Goal: Transaction & Acquisition: Book appointment/travel/reservation

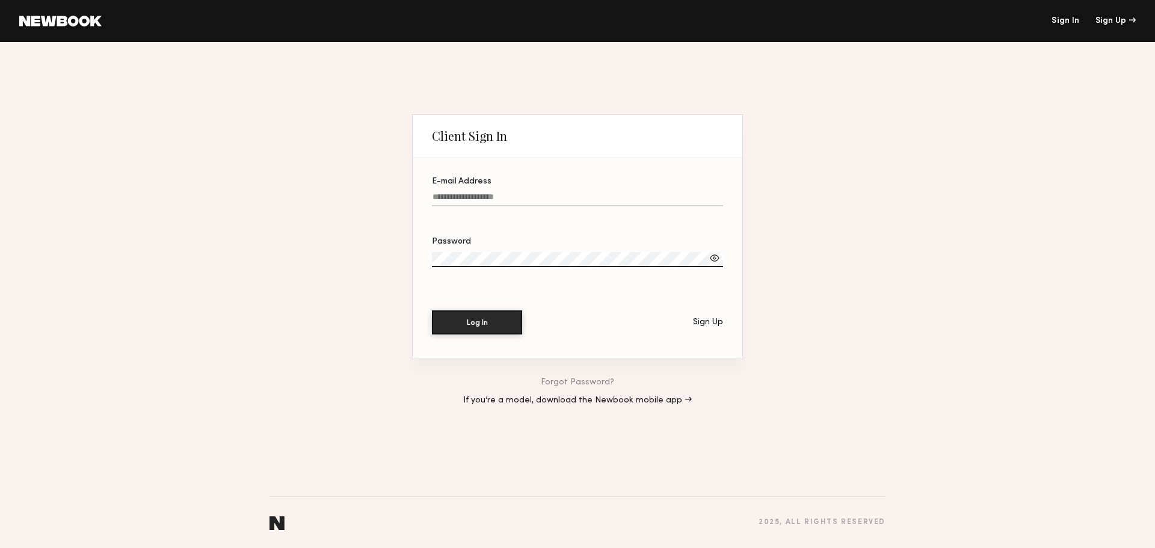
click at [508, 193] on input "E-mail Address" at bounding box center [577, 200] width 291 height 14
type input "**********"
click at [498, 330] on button "Log In" at bounding box center [477, 322] width 90 height 24
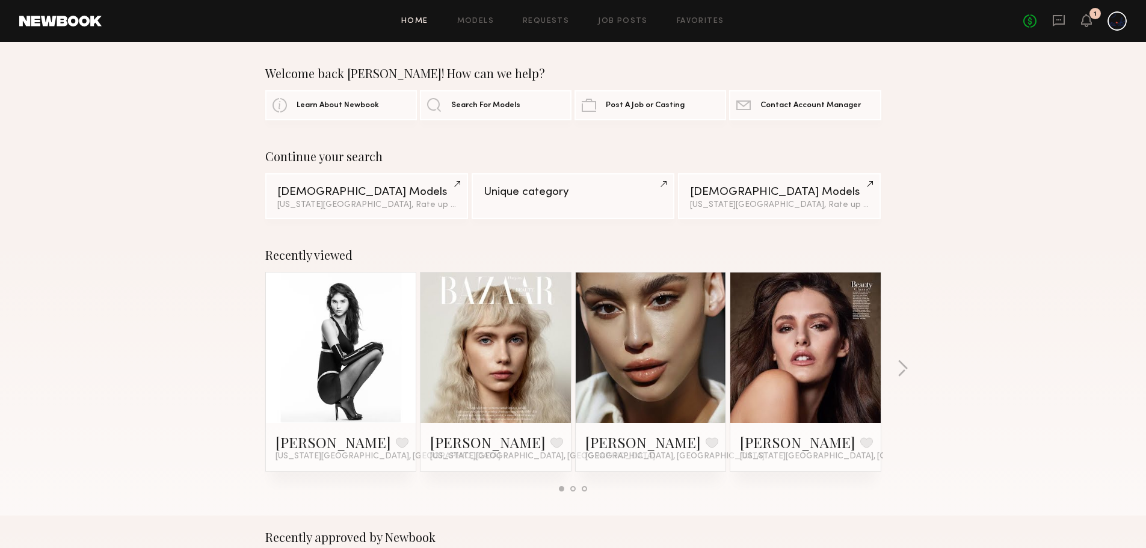
click at [342, 196] on div "Female Models" at bounding box center [366, 192] width 179 height 11
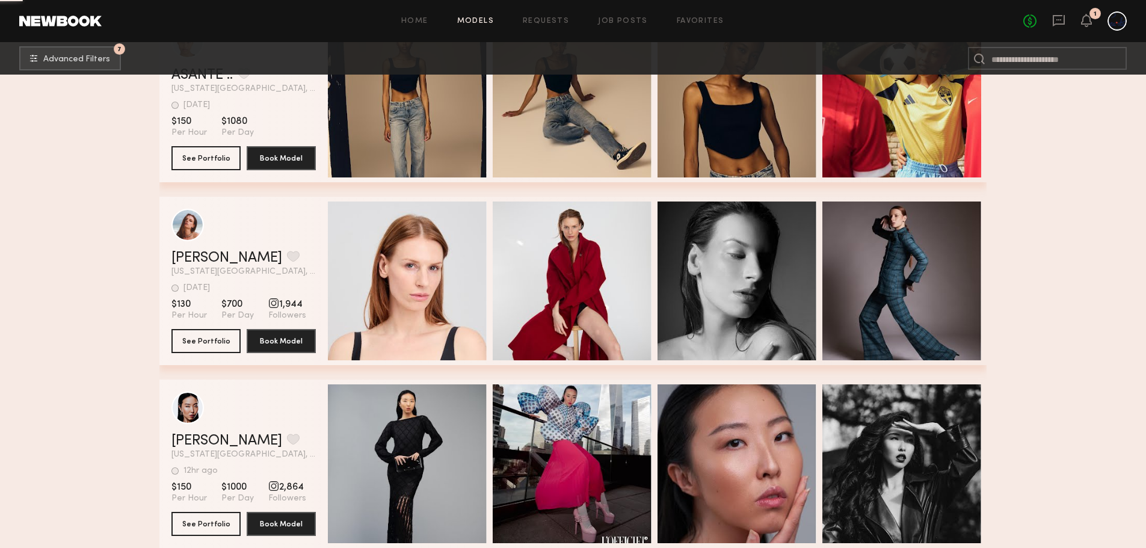
scroll to position [1358, 0]
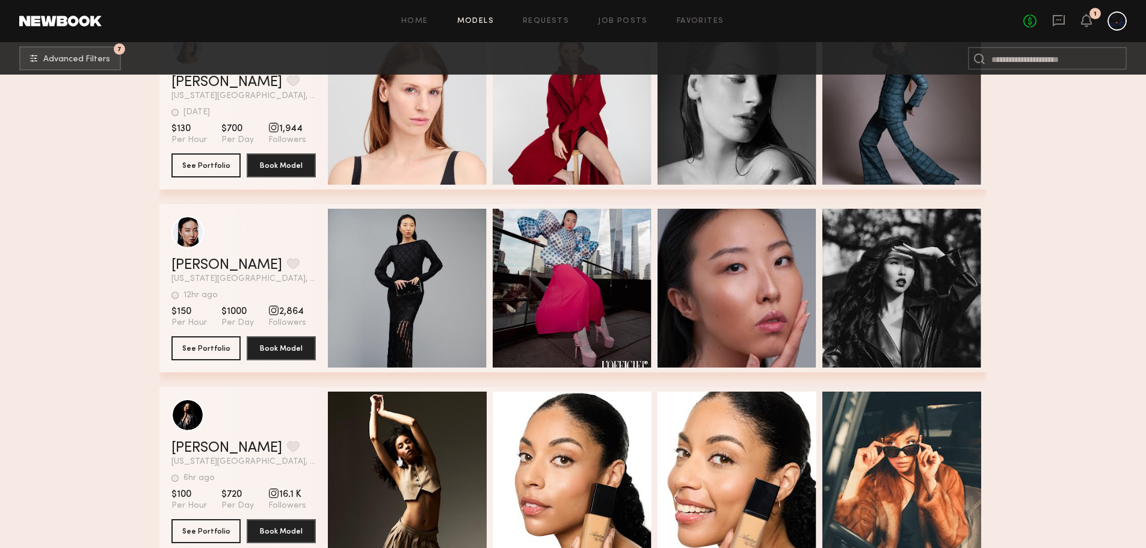
click at [1059, 25] on icon at bounding box center [1059, 20] width 12 height 11
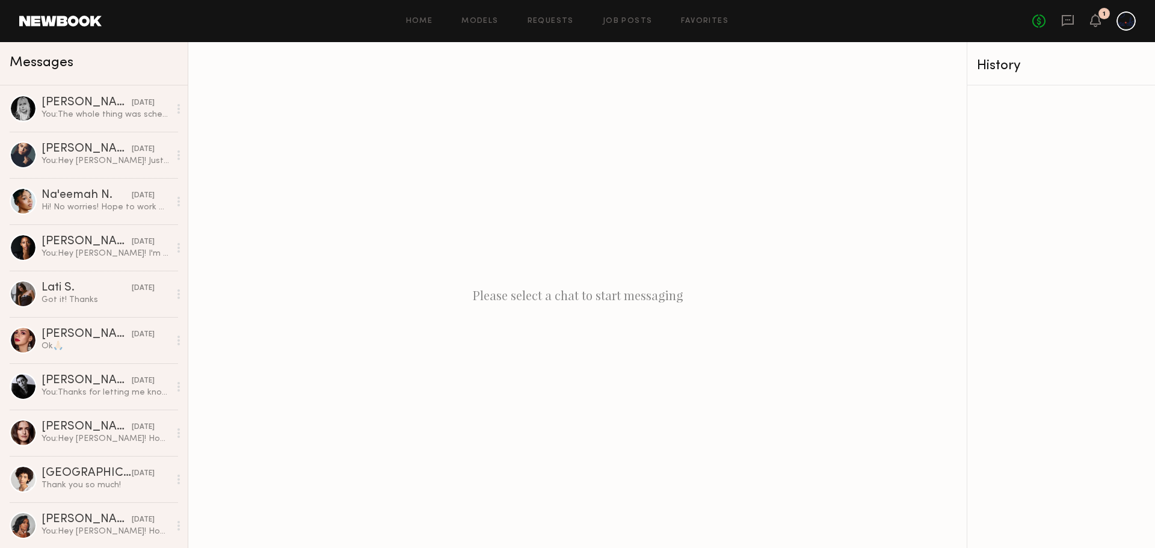
click at [89, 122] on link "Anna E. 08/01/2025 You: The whole thing was scheduled around you" at bounding box center [94, 108] width 188 height 46
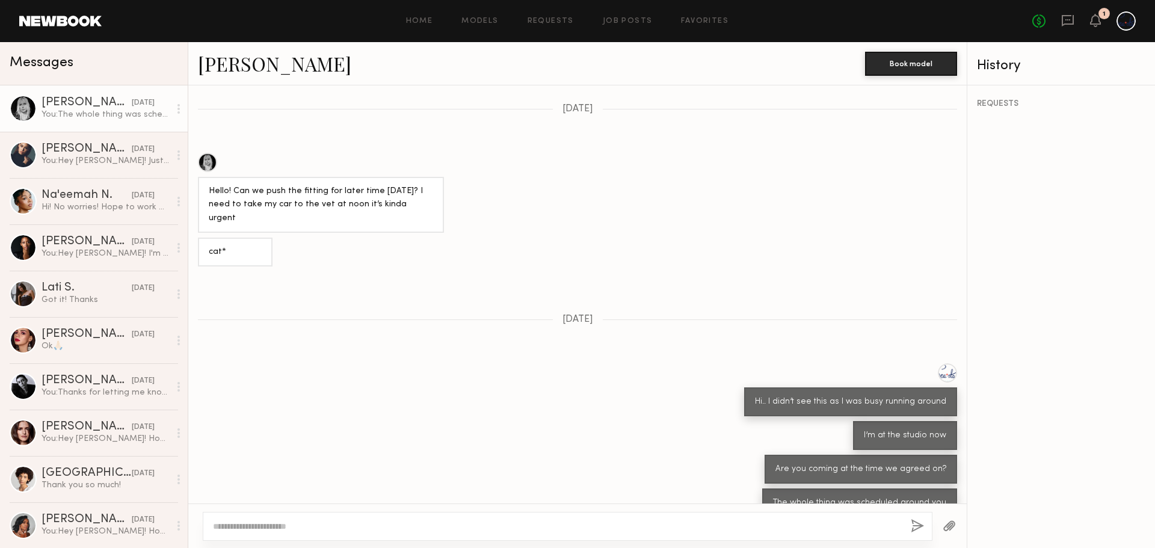
scroll to position [437, 0]
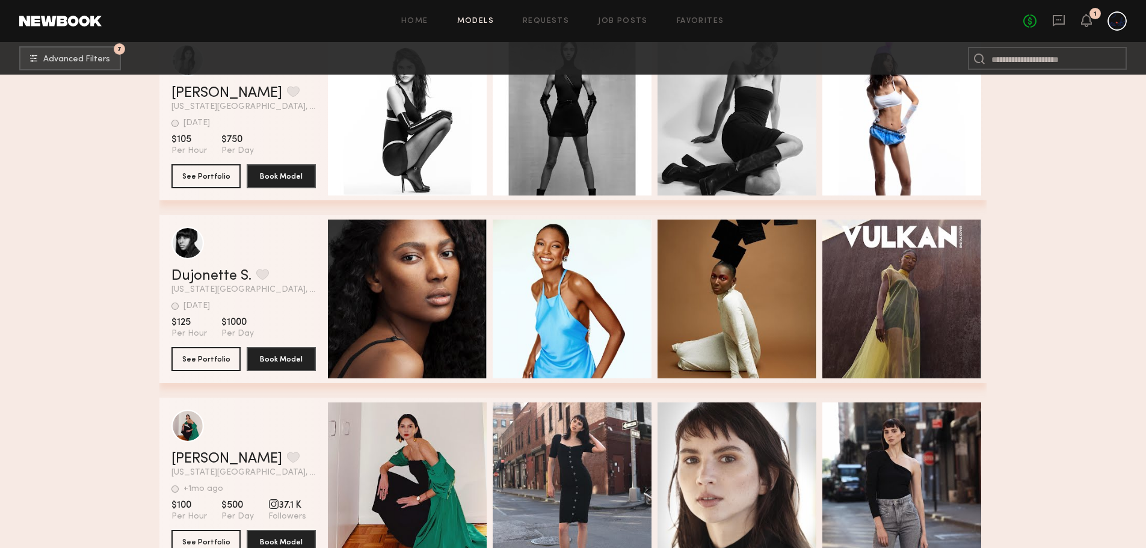
scroll to position [779, 0]
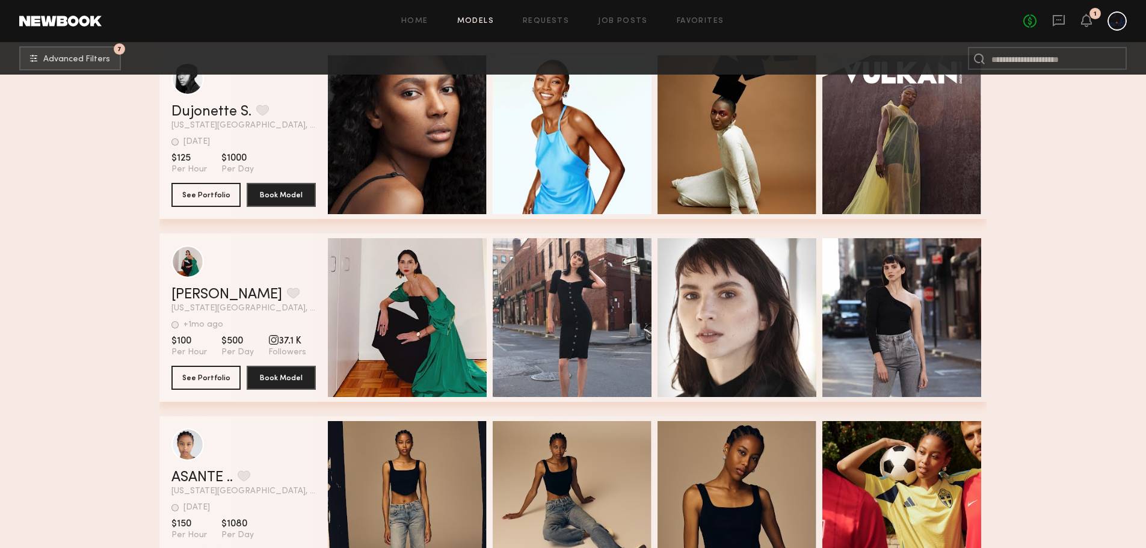
click at [409, 300] on div "Quick Preview" at bounding box center [407, 317] width 159 height 159
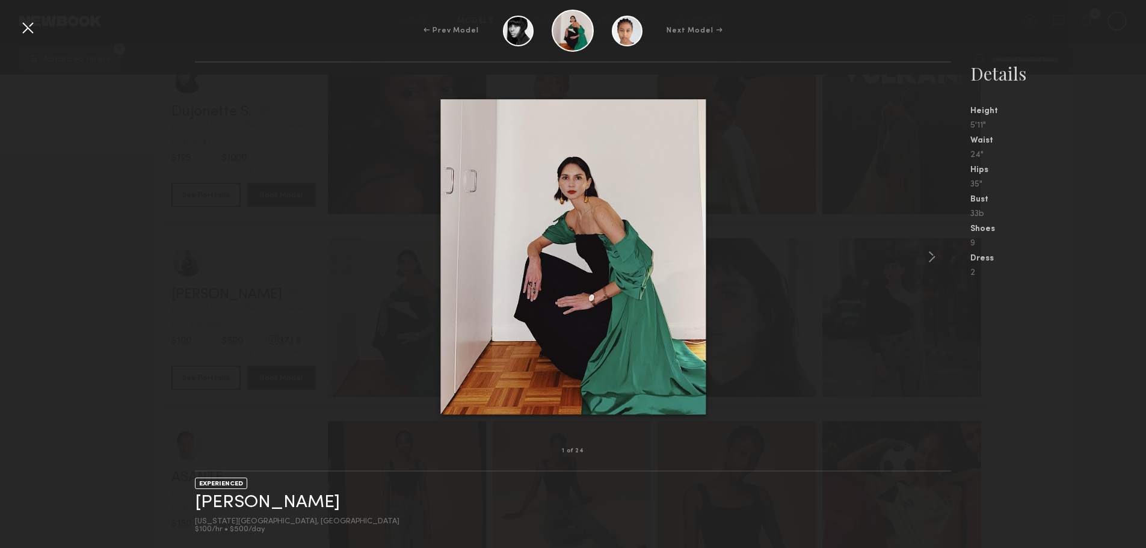
click at [931, 255] on common-icon at bounding box center [932, 256] width 19 height 19
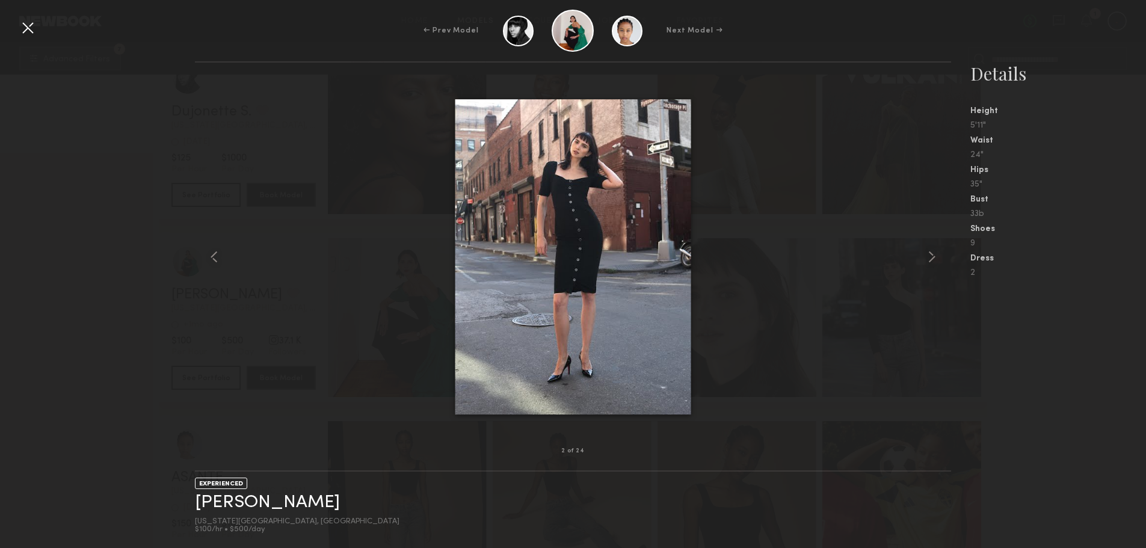
click at [931, 255] on common-icon at bounding box center [932, 256] width 19 height 19
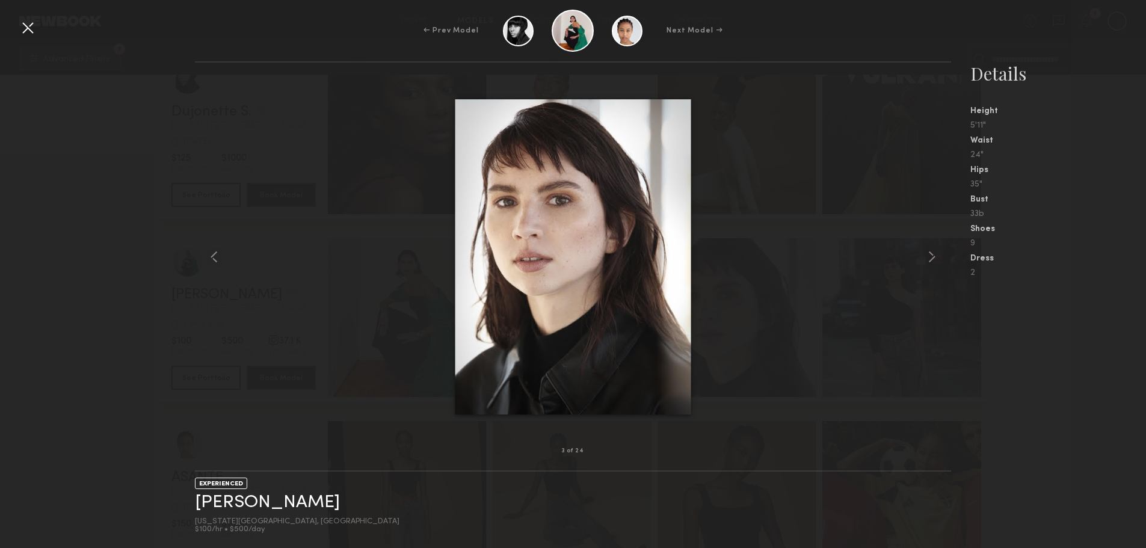
click at [931, 255] on common-icon at bounding box center [932, 256] width 19 height 19
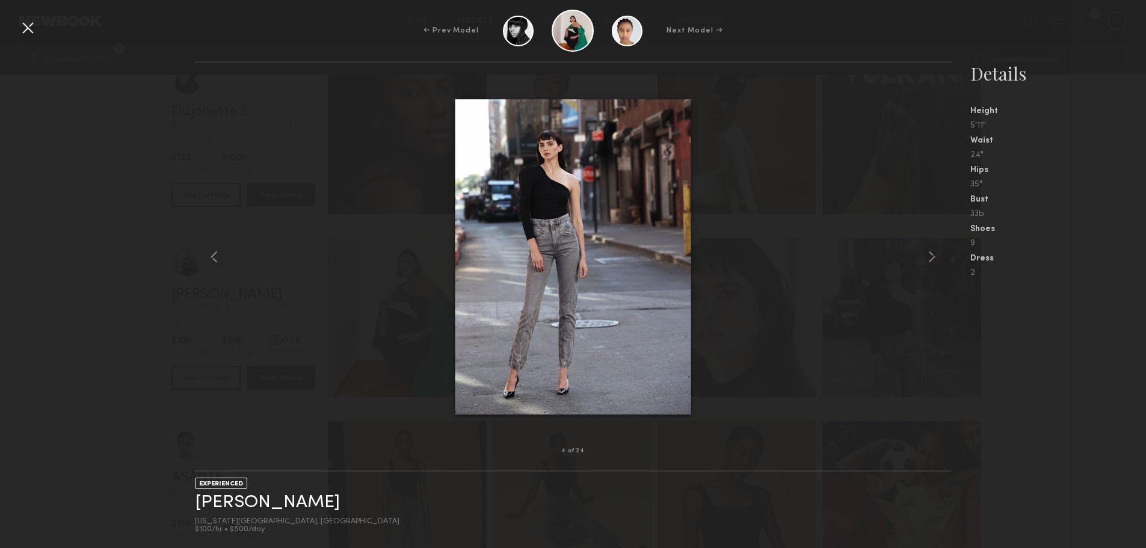
click at [931, 255] on common-icon at bounding box center [932, 256] width 19 height 19
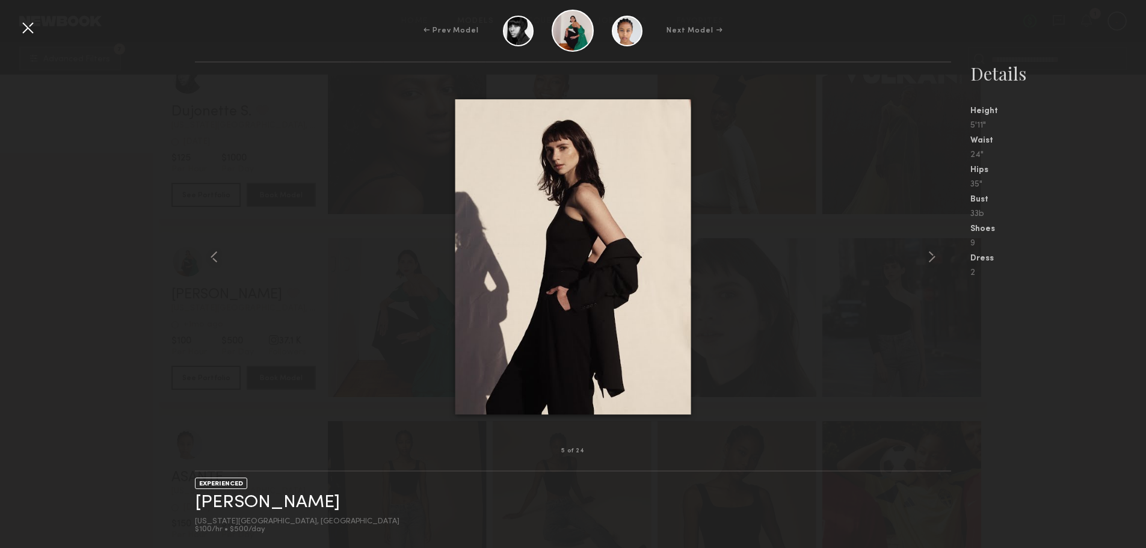
click at [931, 255] on common-icon at bounding box center [932, 256] width 19 height 19
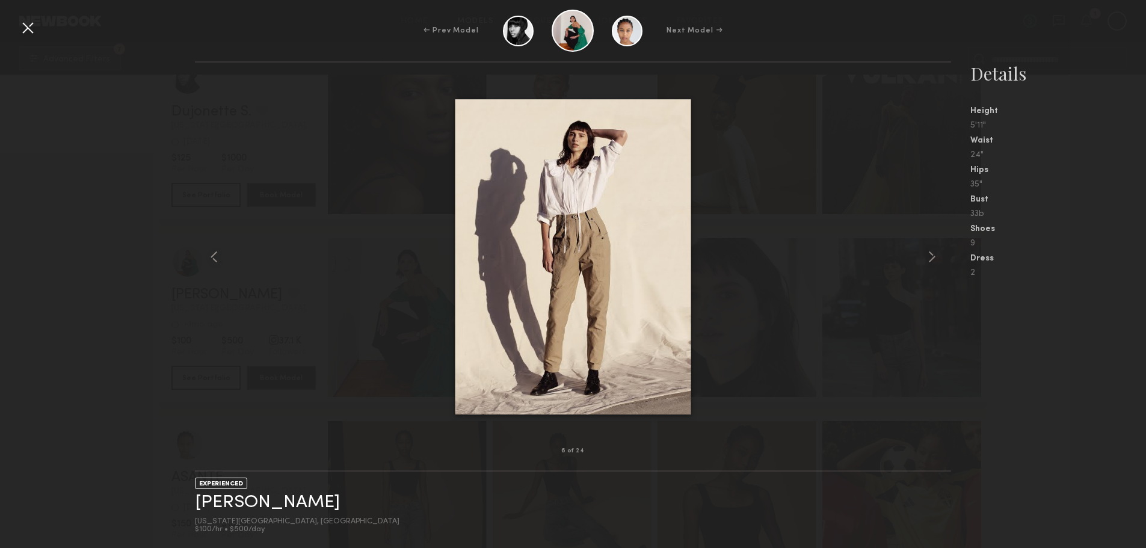
click at [931, 255] on common-icon at bounding box center [932, 256] width 19 height 19
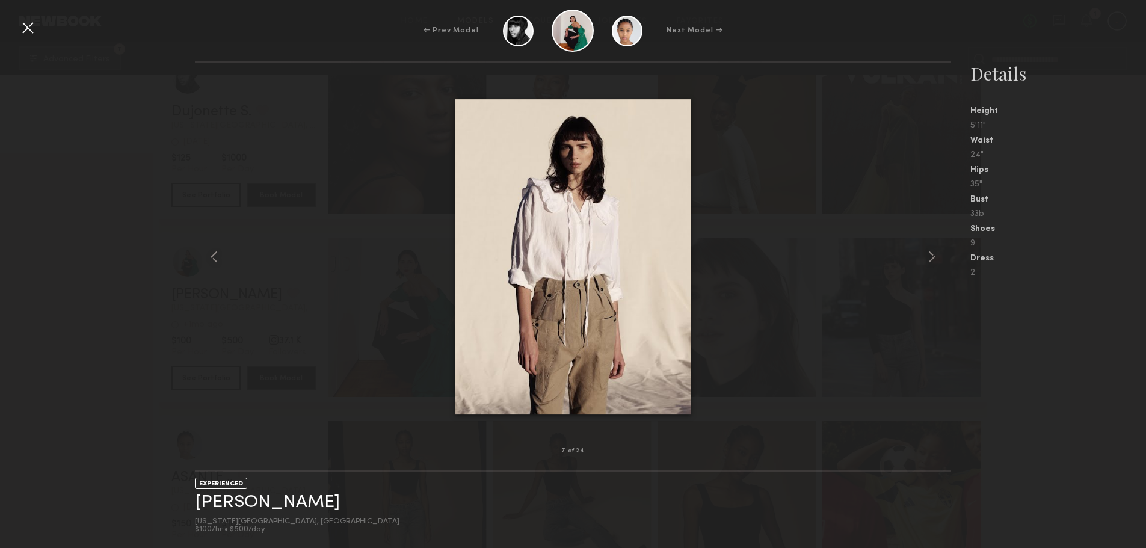
click at [931, 255] on common-icon at bounding box center [932, 256] width 19 height 19
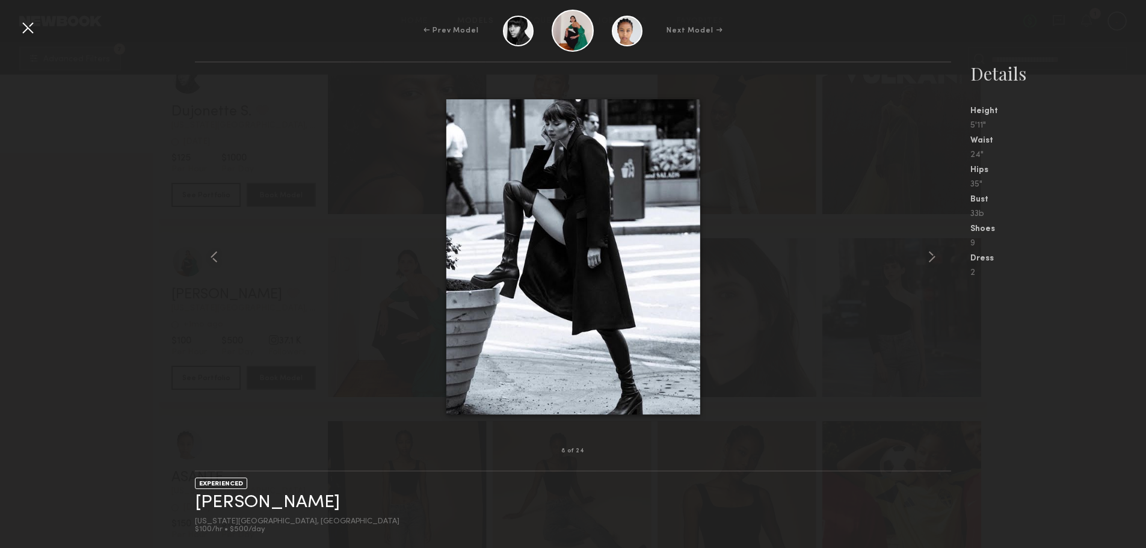
click at [931, 255] on common-icon at bounding box center [932, 256] width 19 height 19
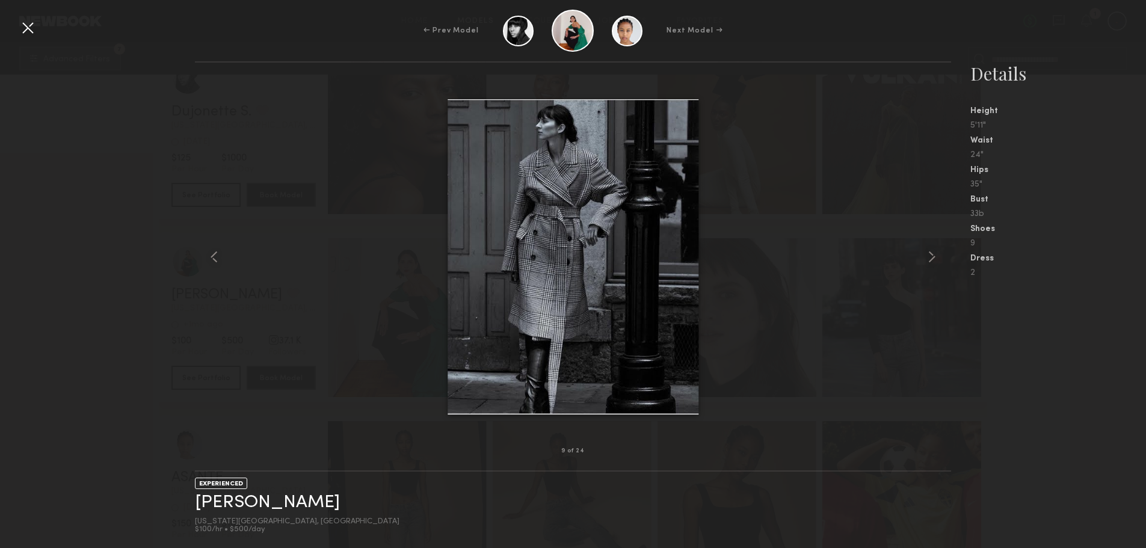
click at [931, 255] on common-icon at bounding box center [932, 256] width 19 height 19
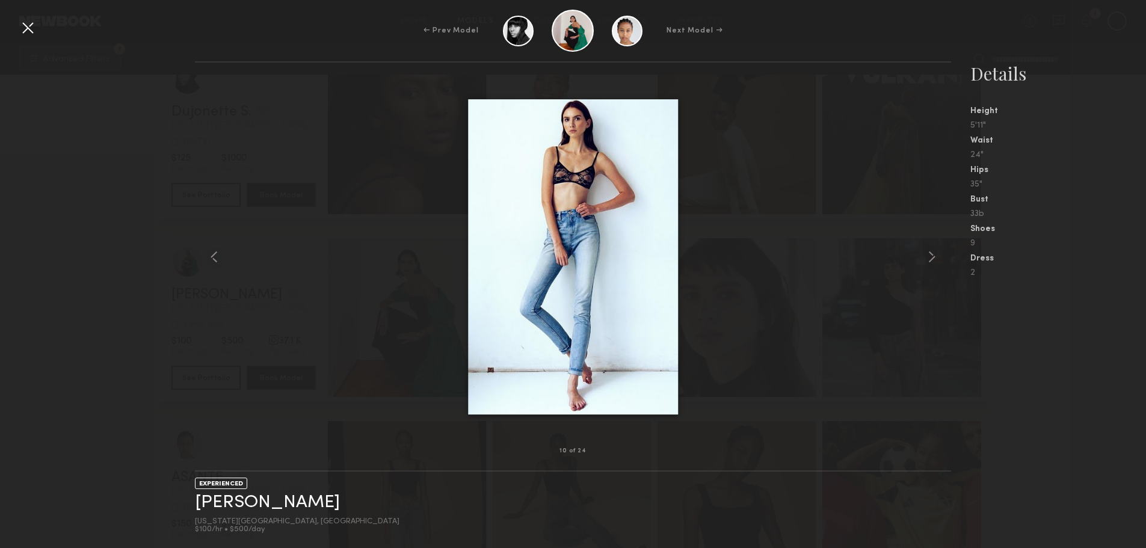
click at [931, 255] on common-icon at bounding box center [932, 256] width 19 height 19
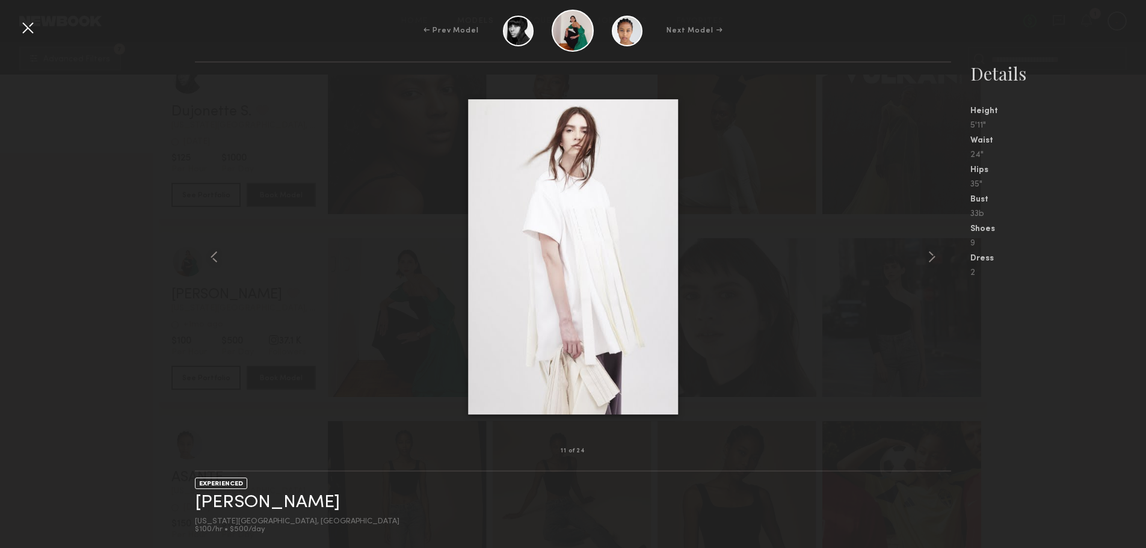
click at [931, 255] on common-icon at bounding box center [932, 256] width 19 height 19
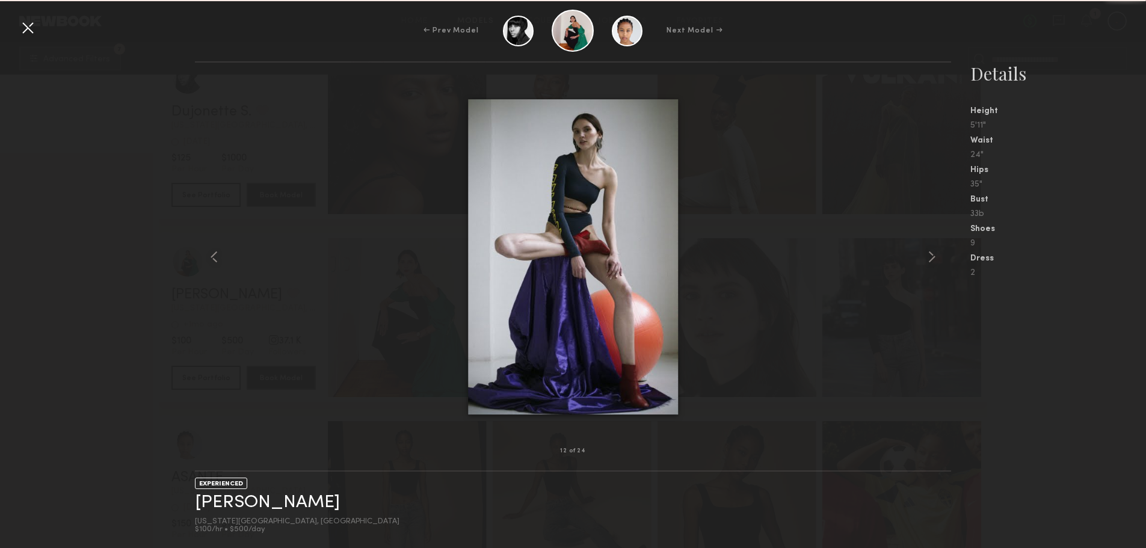
click at [931, 255] on common-icon at bounding box center [932, 256] width 19 height 19
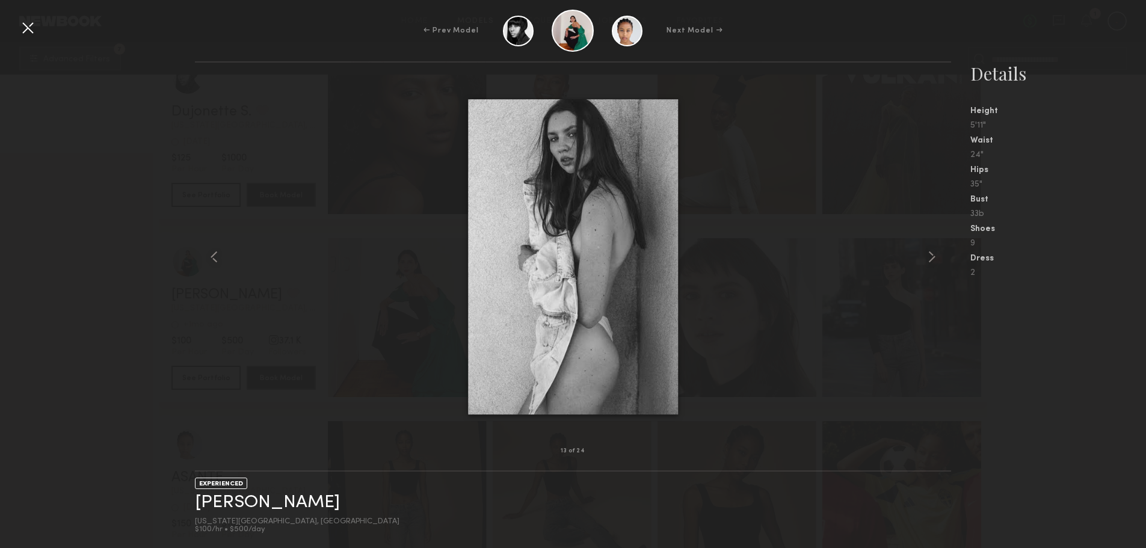
click at [931, 255] on common-icon at bounding box center [932, 256] width 19 height 19
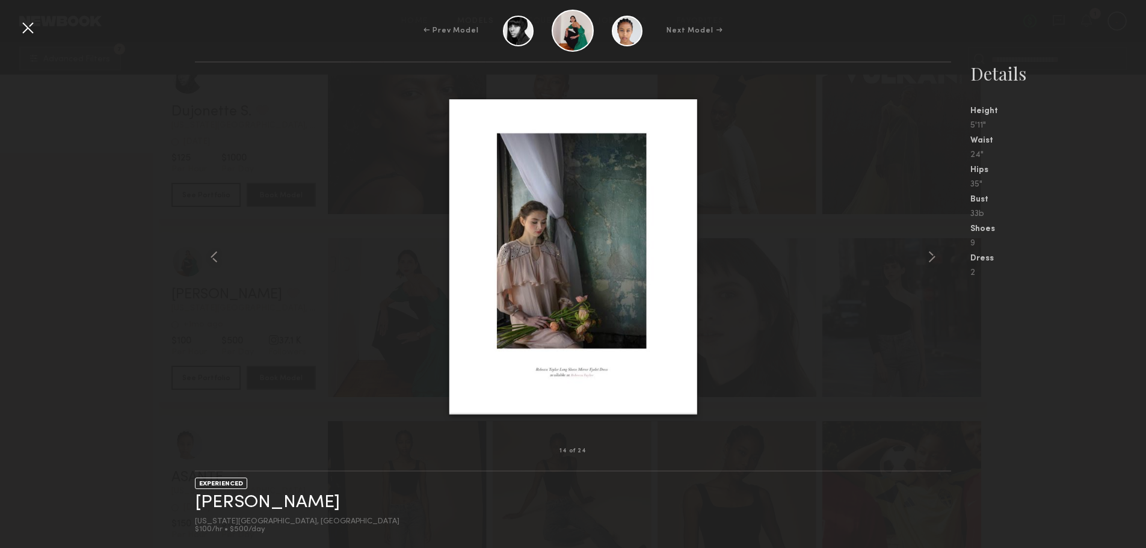
click at [931, 255] on common-icon at bounding box center [932, 256] width 19 height 19
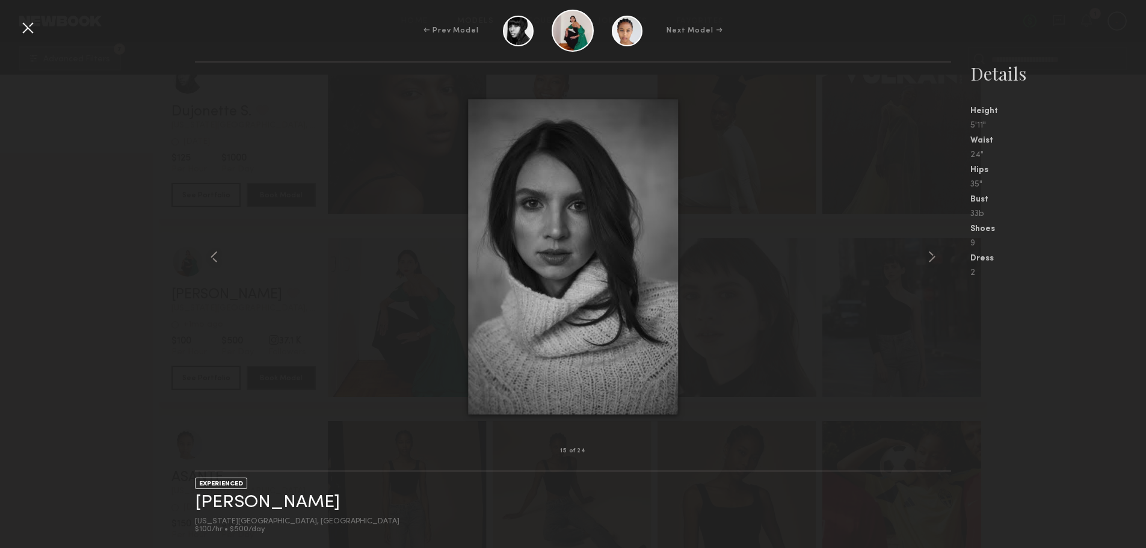
click at [931, 255] on common-icon at bounding box center [932, 256] width 19 height 19
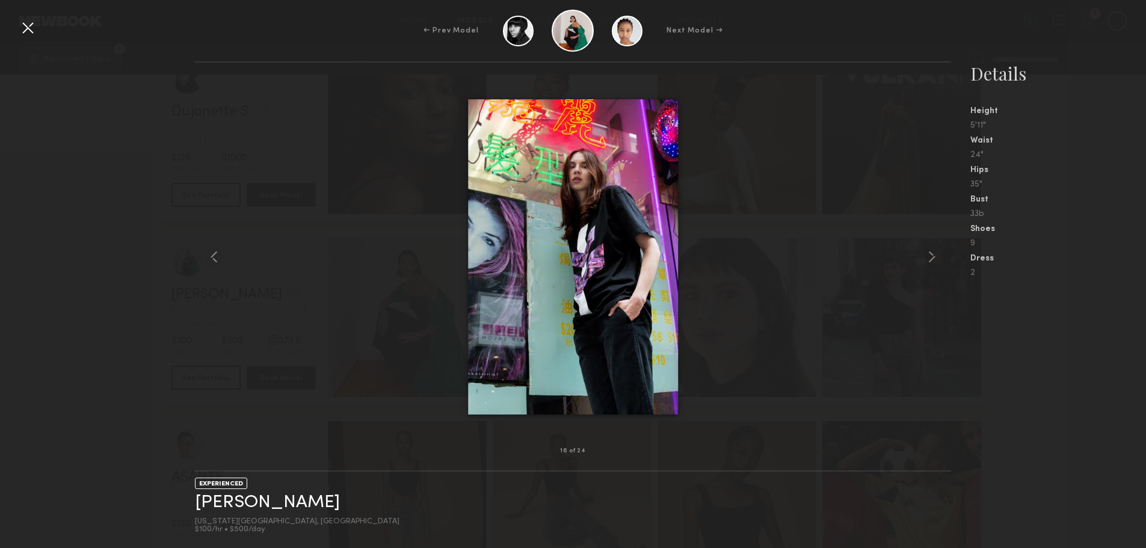
click at [931, 255] on common-icon at bounding box center [932, 256] width 19 height 19
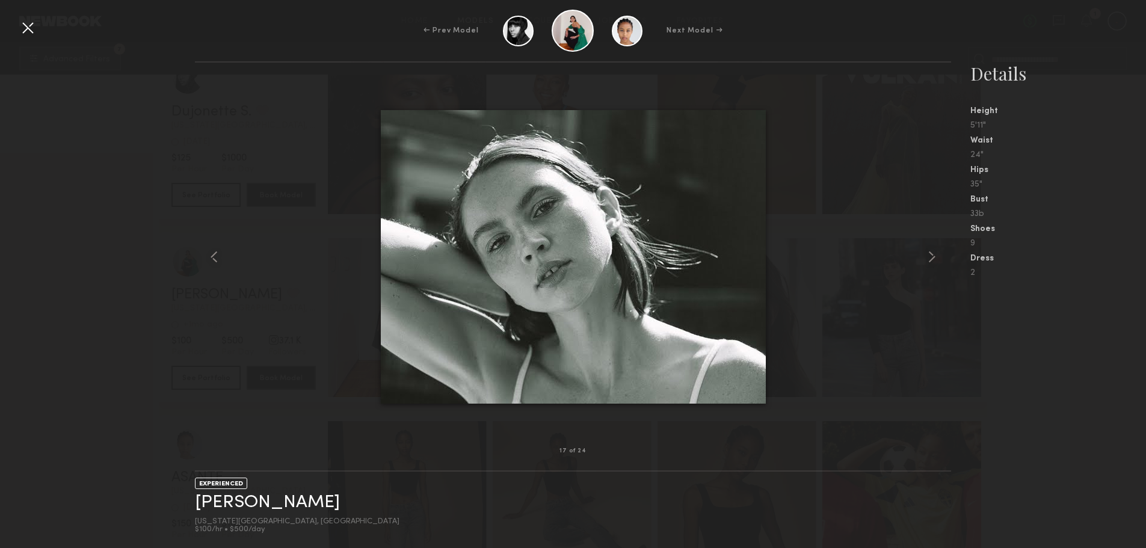
click at [931, 255] on common-icon at bounding box center [932, 256] width 19 height 19
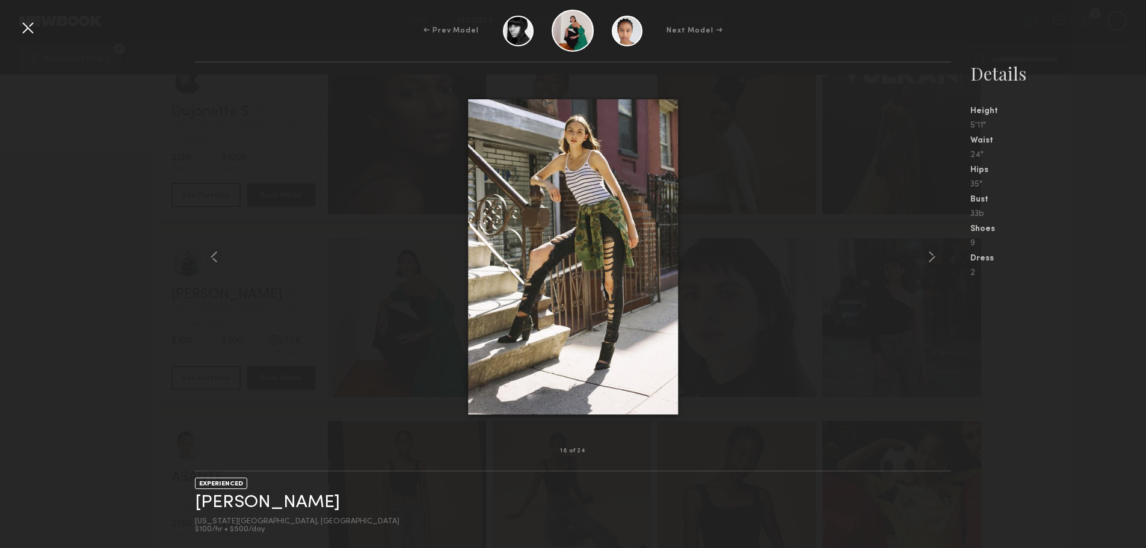
click at [931, 255] on common-icon at bounding box center [932, 256] width 19 height 19
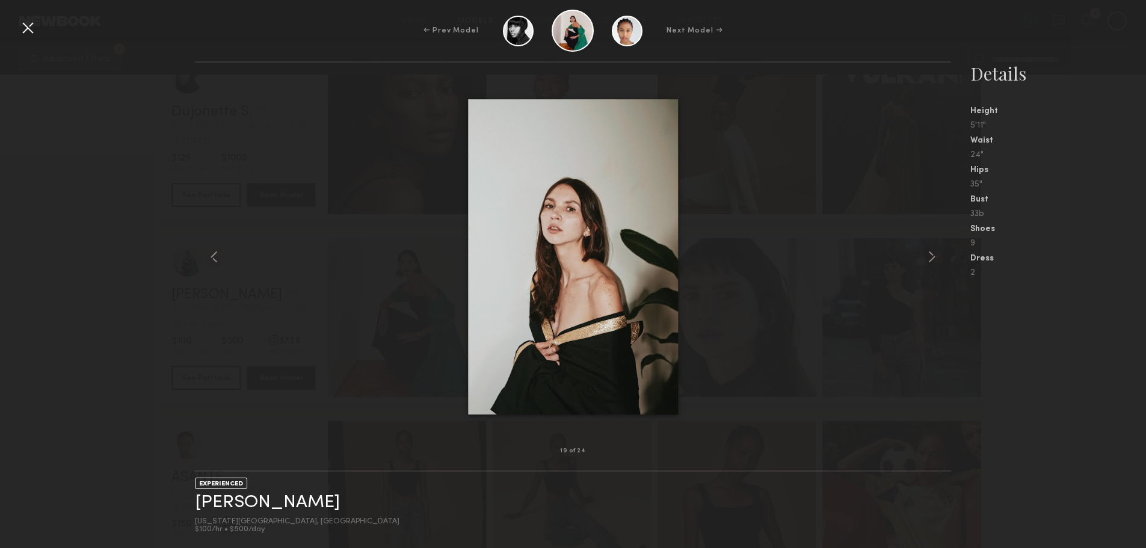
click at [931, 255] on common-icon at bounding box center [932, 256] width 19 height 19
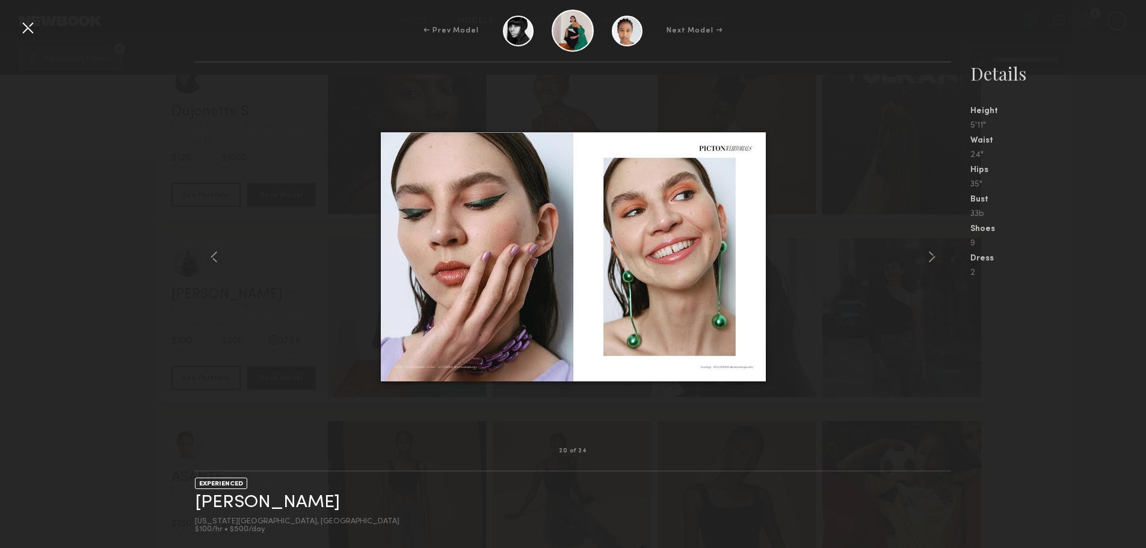
click at [22, 28] on div at bounding box center [27, 27] width 19 height 19
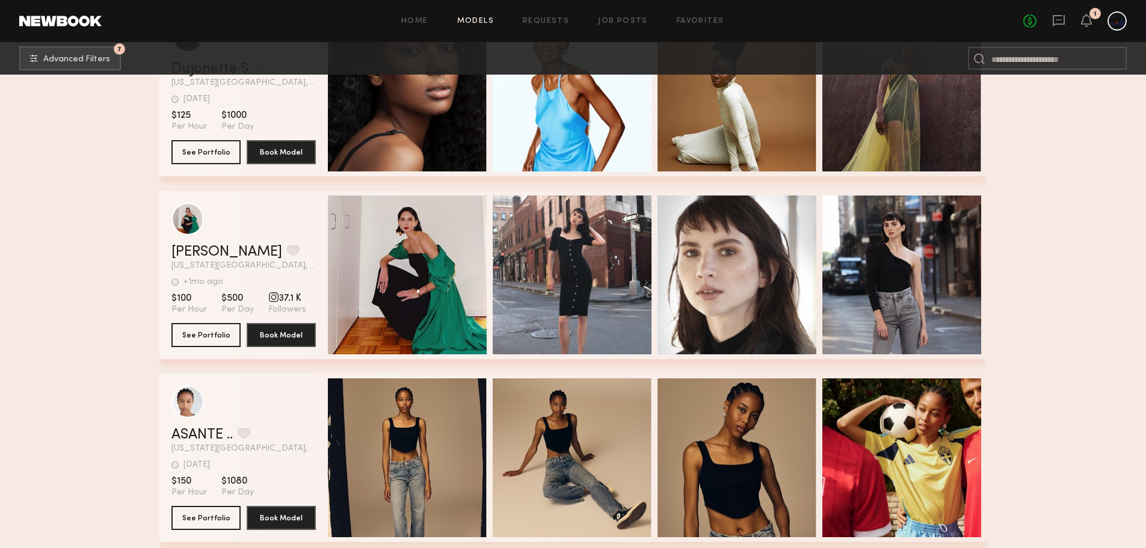
scroll to position [900, 0]
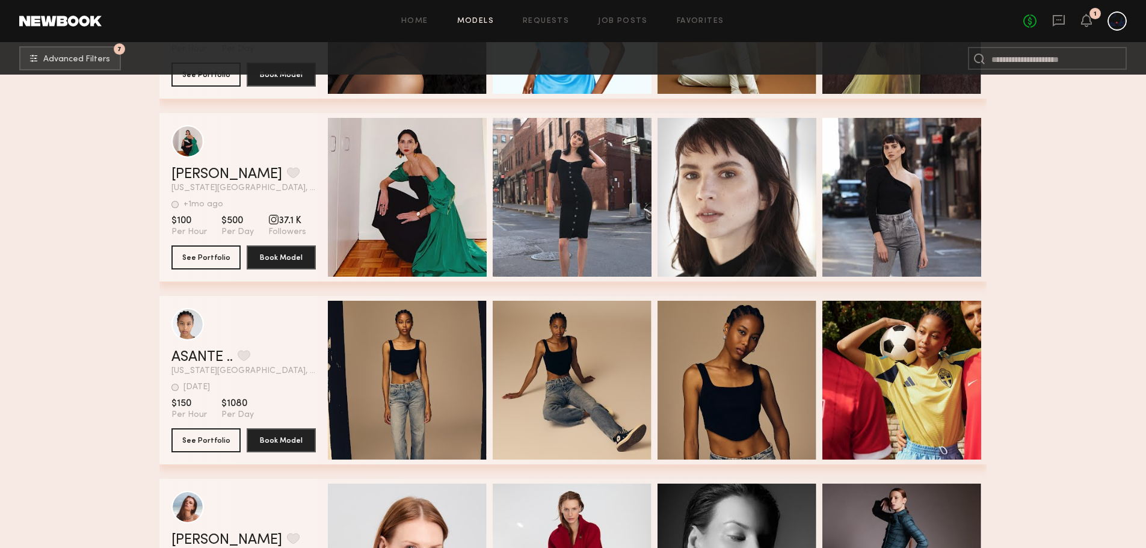
click at [382, 357] on div "Quick Preview" at bounding box center [407, 380] width 159 height 159
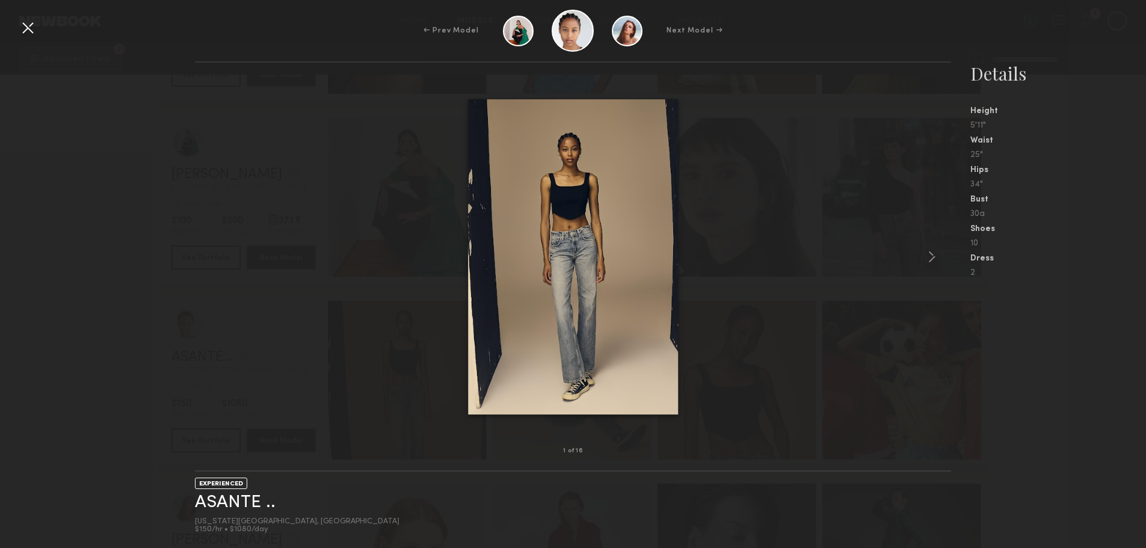
click at [930, 251] on common-icon at bounding box center [932, 256] width 19 height 19
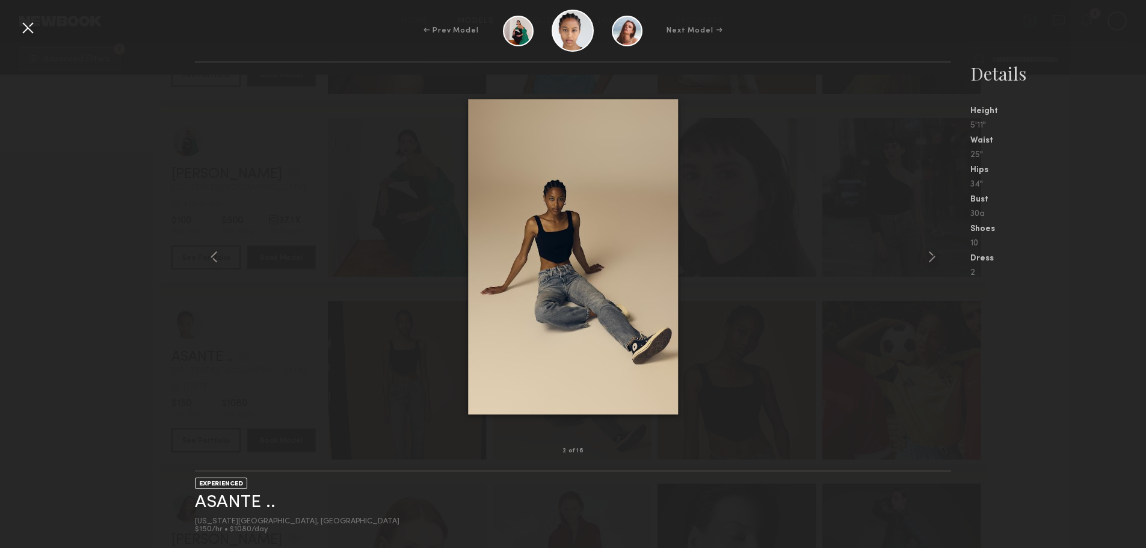
click at [930, 251] on common-icon at bounding box center [932, 256] width 19 height 19
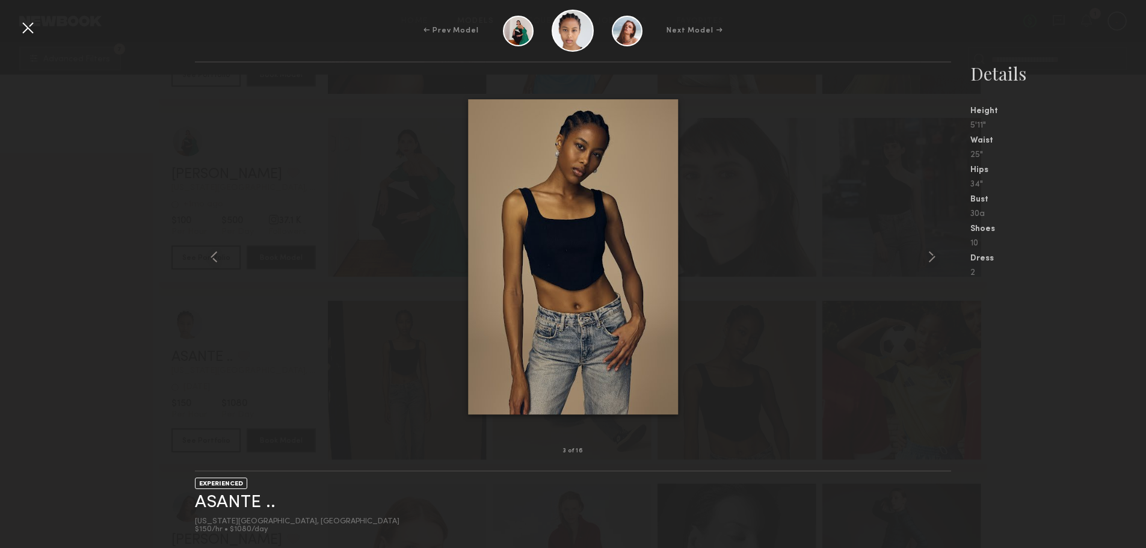
click at [930, 251] on common-icon at bounding box center [932, 256] width 19 height 19
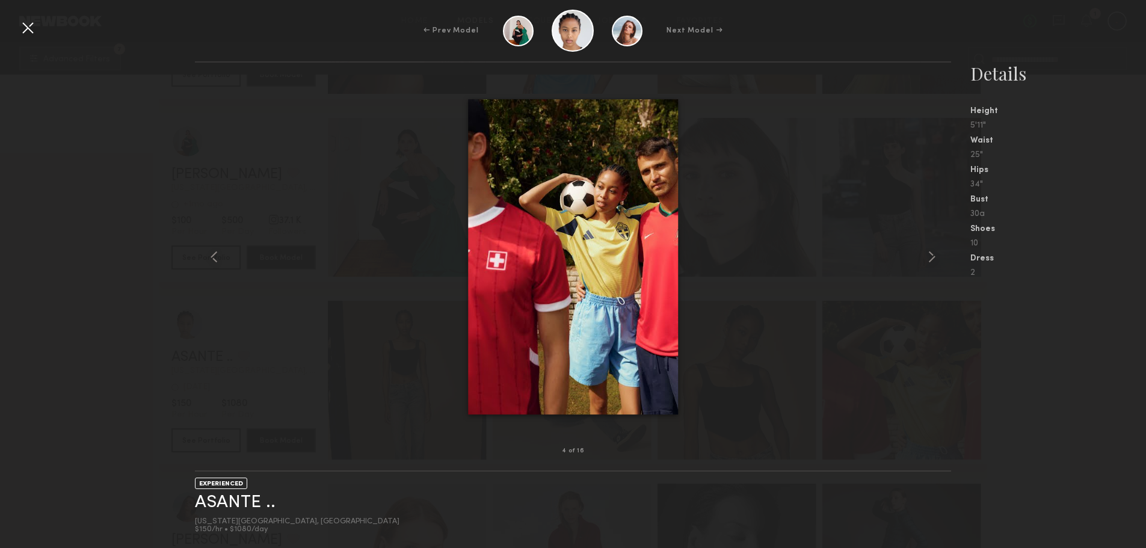
click at [930, 251] on common-icon at bounding box center [932, 256] width 19 height 19
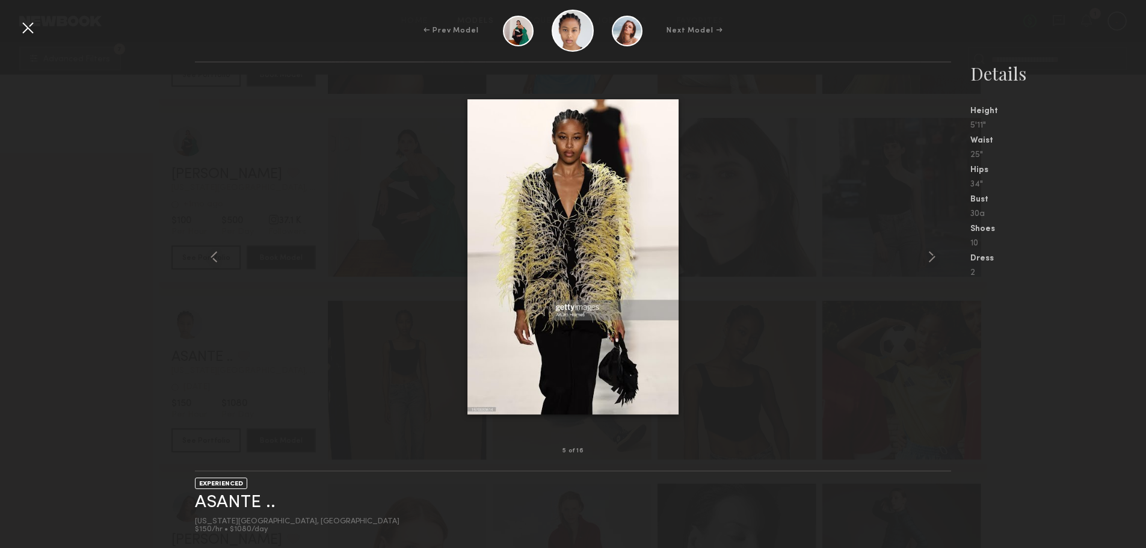
click at [930, 251] on common-icon at bounding box center [932, 256] width 19 height 19
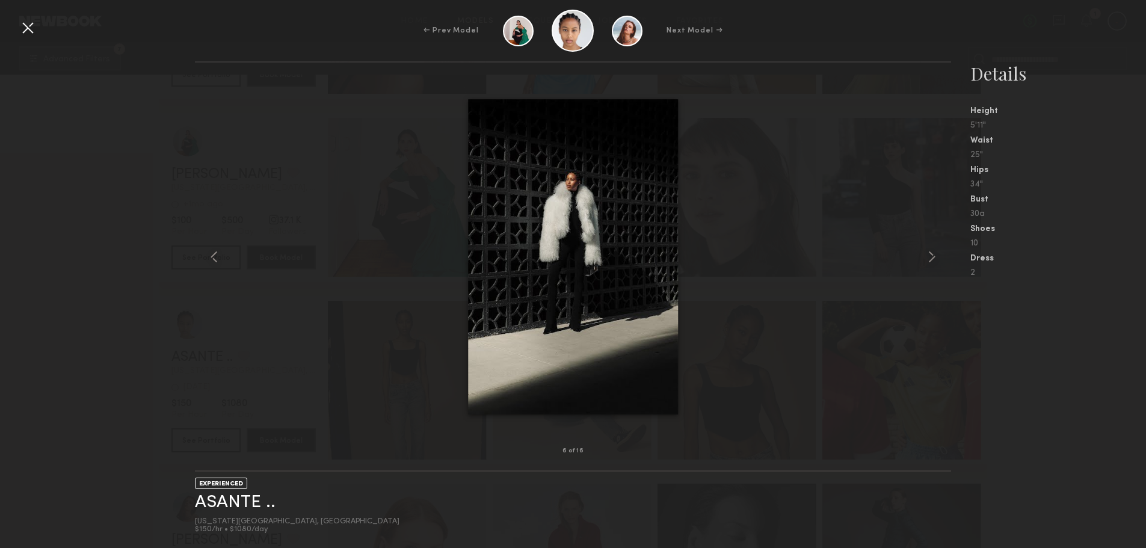
click at [930, 251] on common-icon at bounding box center [932, 256] width 19 height 19
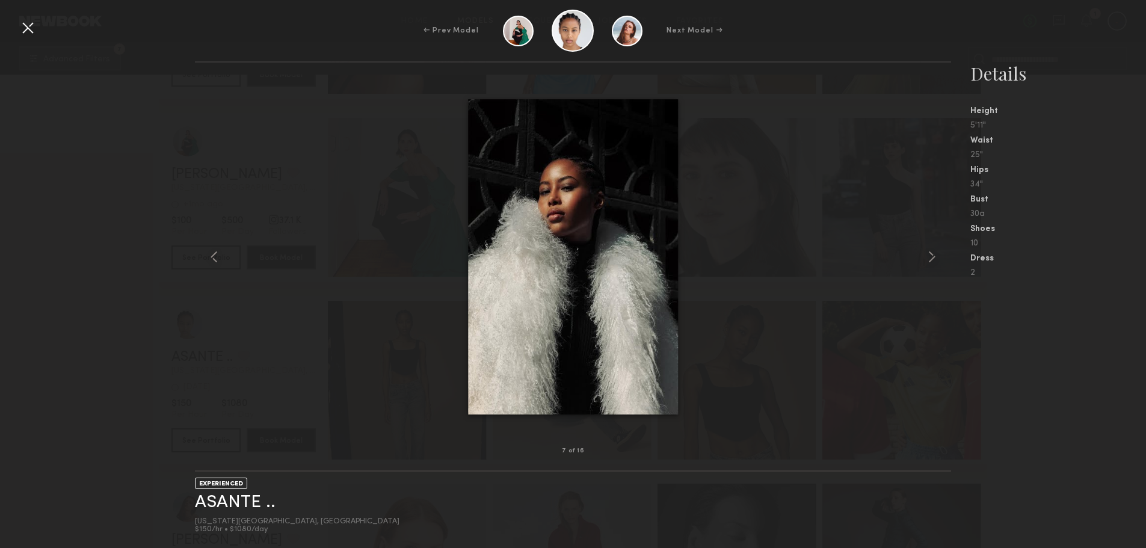
click at [930, 251] on common-icon at bounding box center [932, 256] width 19 height 19
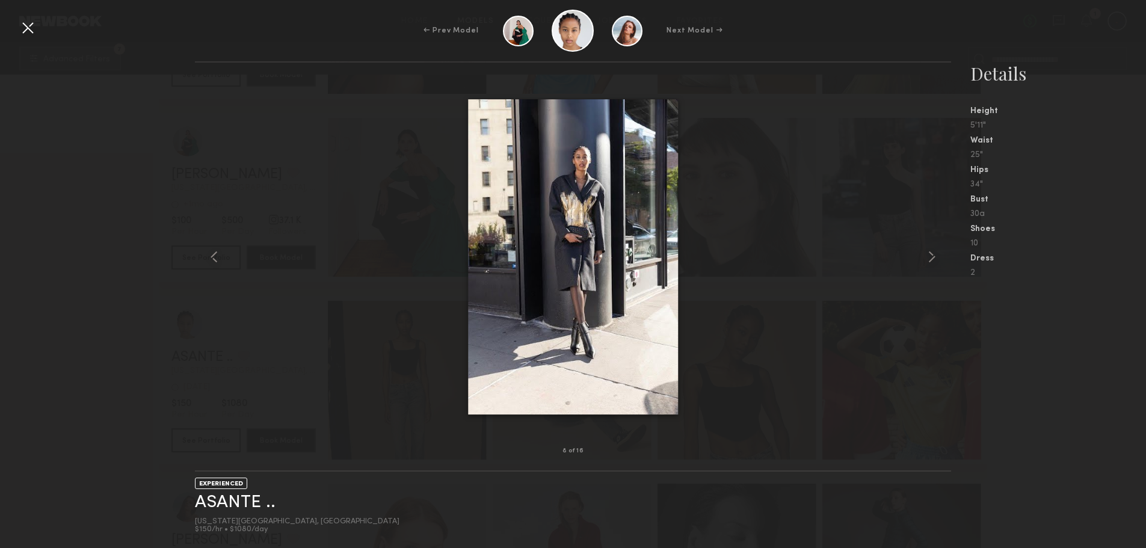
click at [930, 251] on common-icon at bounding box center [932, 256] width 19 height 19
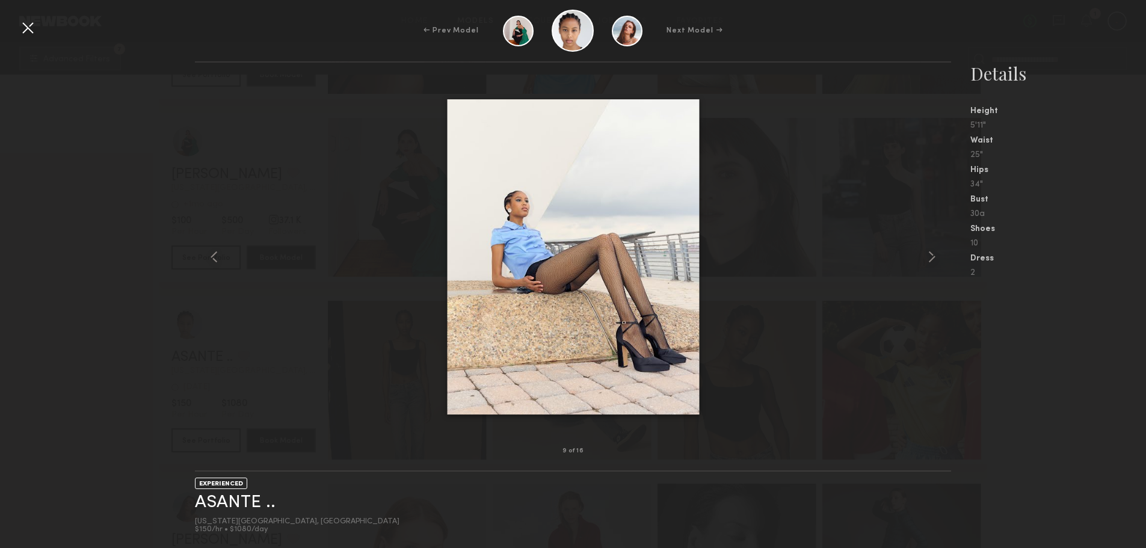
click at [930, 251] on common-icon at bounding box center [932, 256] width 19 height 19
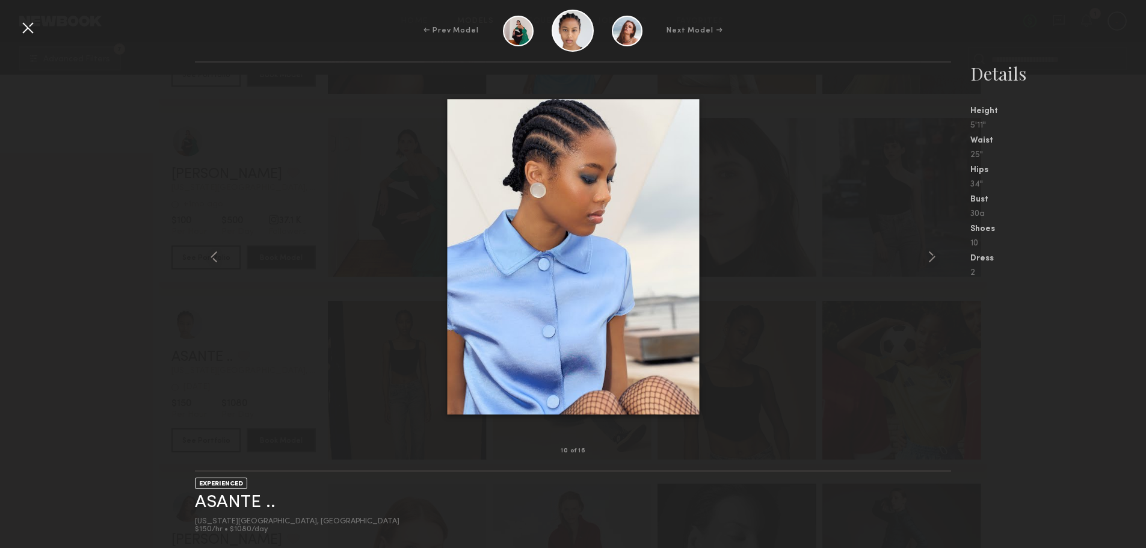
click at [930, 251] on common-icon at bounding box center [932, 256] width 19 height 19
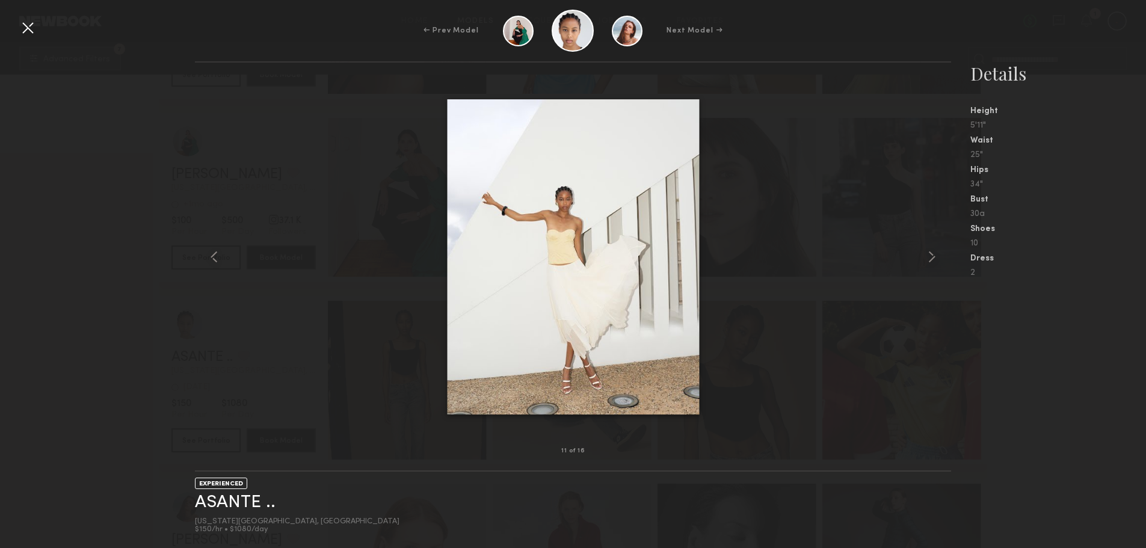
click at [930, 251] on common-icon at bounding box center [932, 256] width 19 height 19
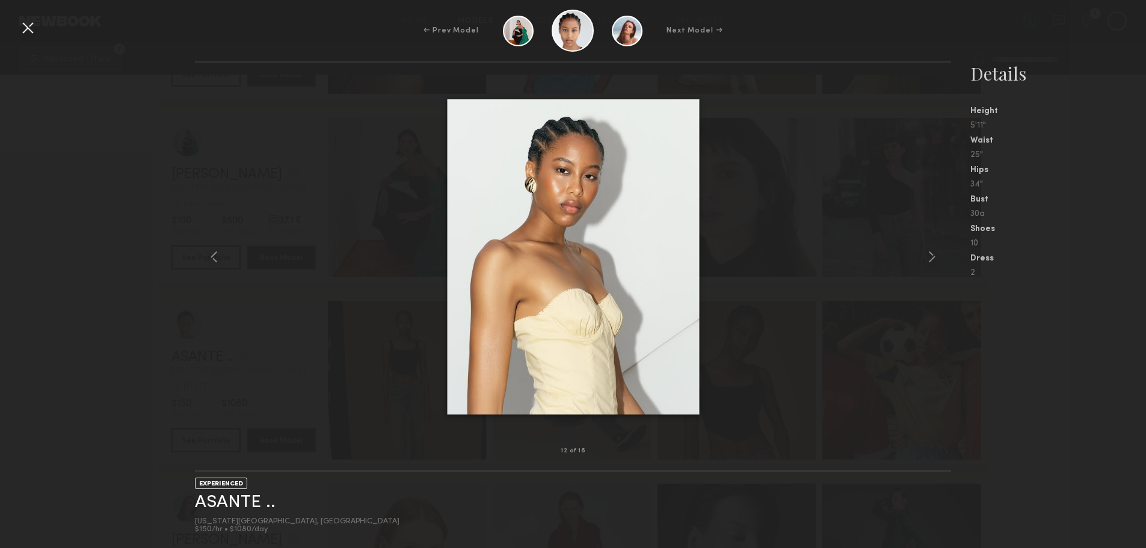
click at [930, 251] on common-icon at bounding box center [932, 256] width 19 height 19
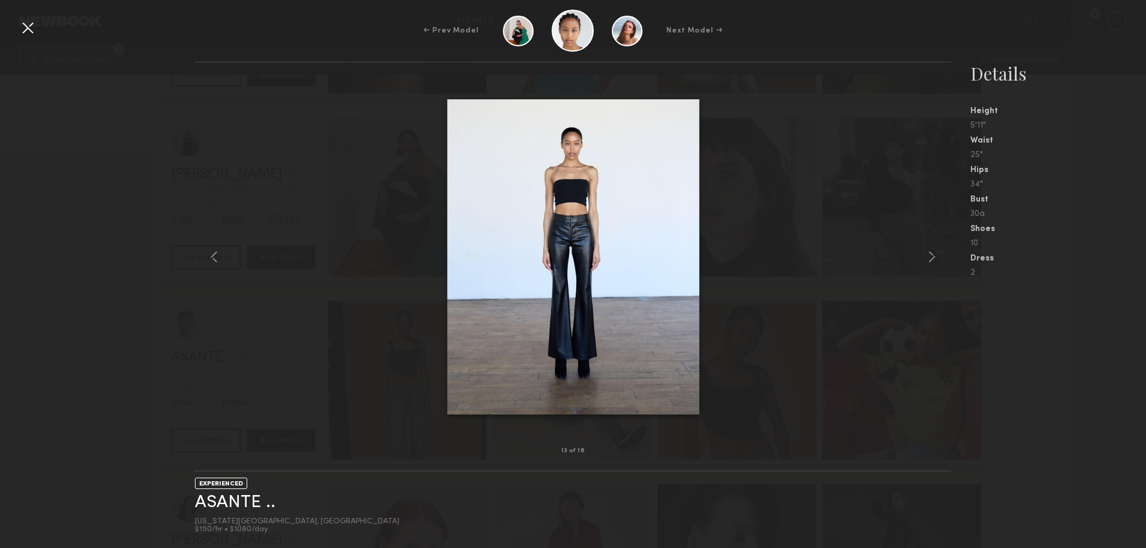
click at [930, 251] on common-icon at bounding box center [932, 256] width 19 height 19
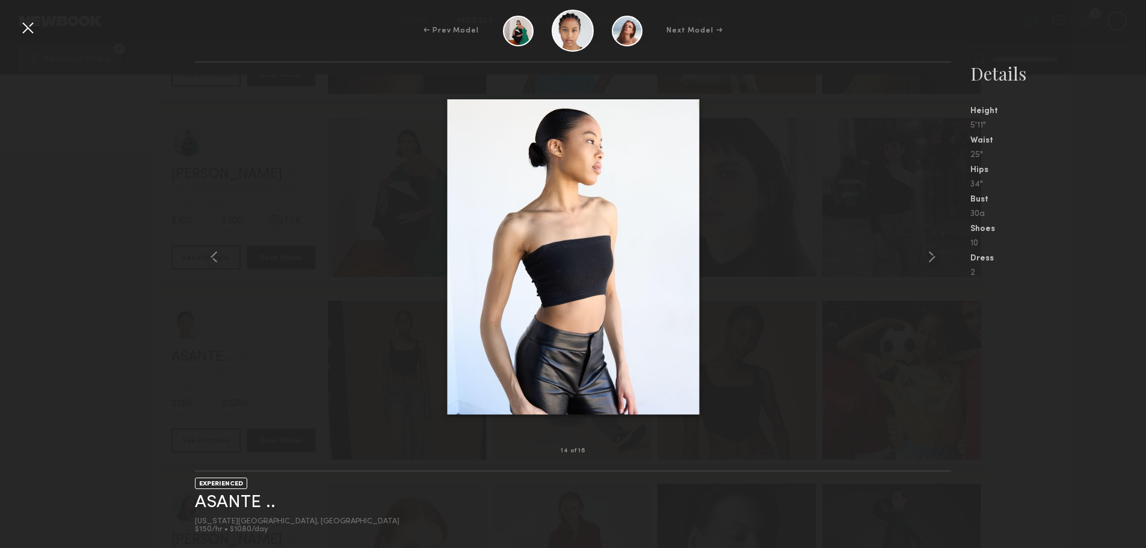
click at [930, 251] on common-icon at bounding box center [932, 256] width 19 height 19
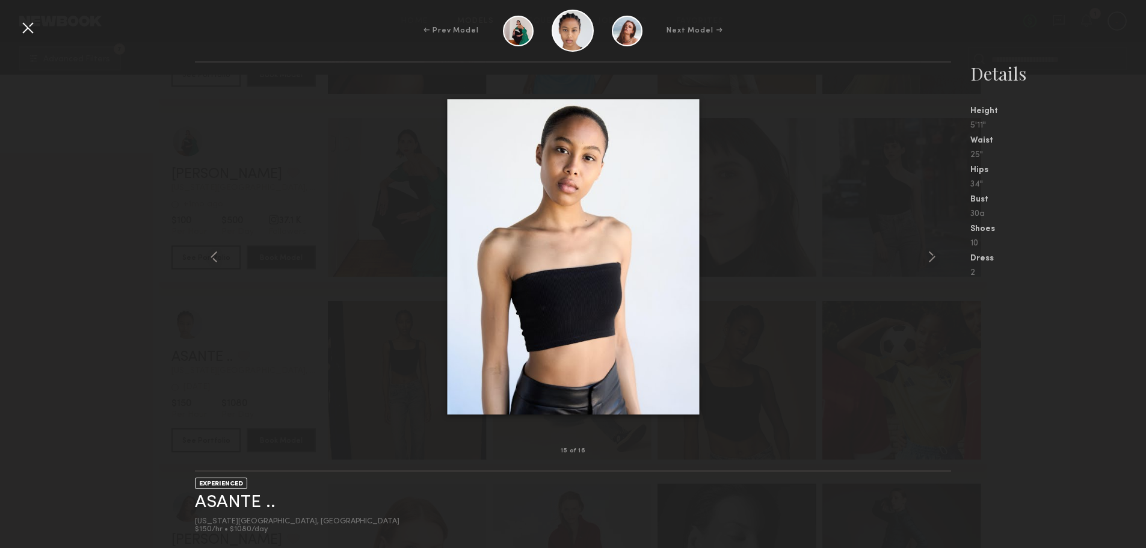
click at [930, 251] on common-icon at bounding box center [932, 256] width 19 height 19
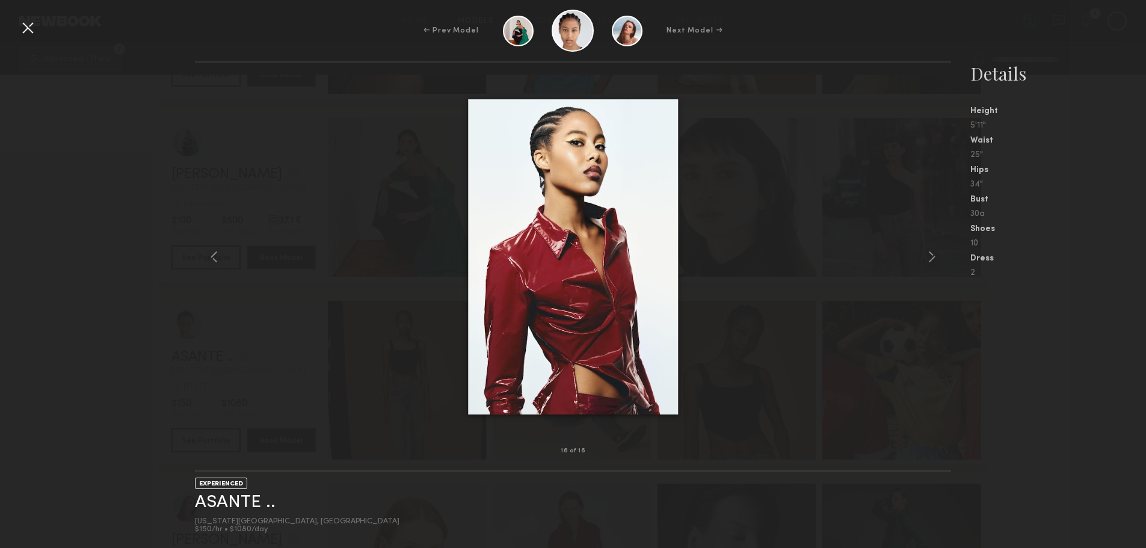
click at [930, 251] on common-icon at bounding box center [932, 256] width 19 height 19
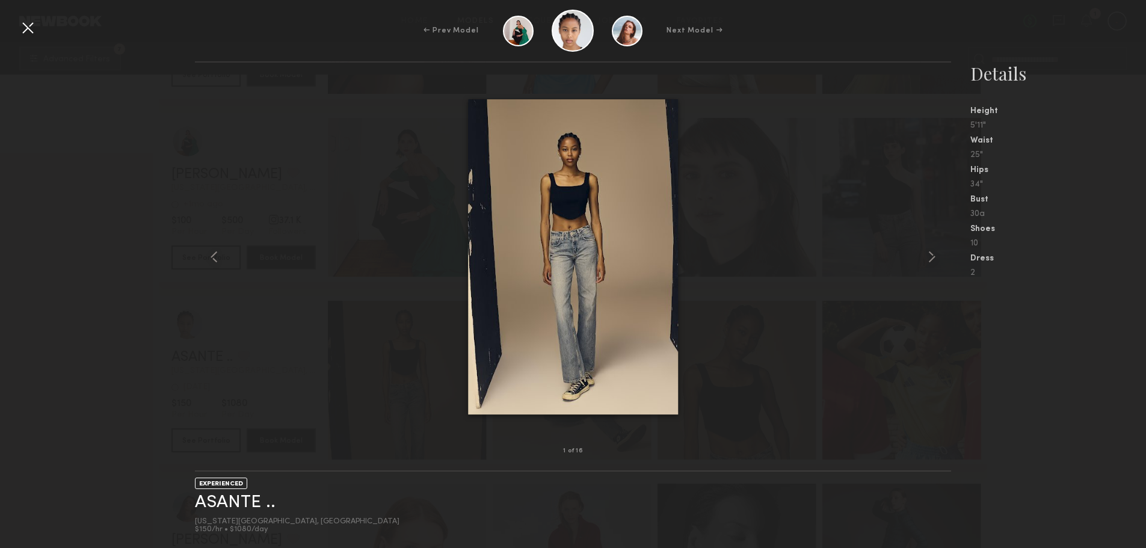
click at [930, 251] on common-icon at bounding box center [932, 256] width 19 height 19
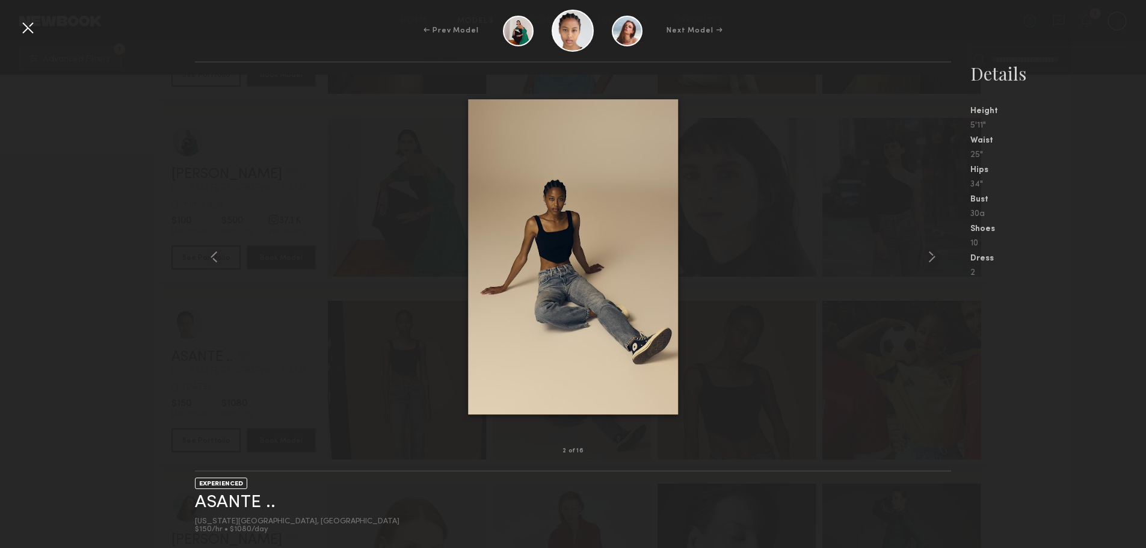
click at [17, 20] on div "← Prev Model Next Model →" at bounding box center [573, 31] width 1146 height 42
click at [22, 23] on div at bounding box center [27, 27] width 19 height 19
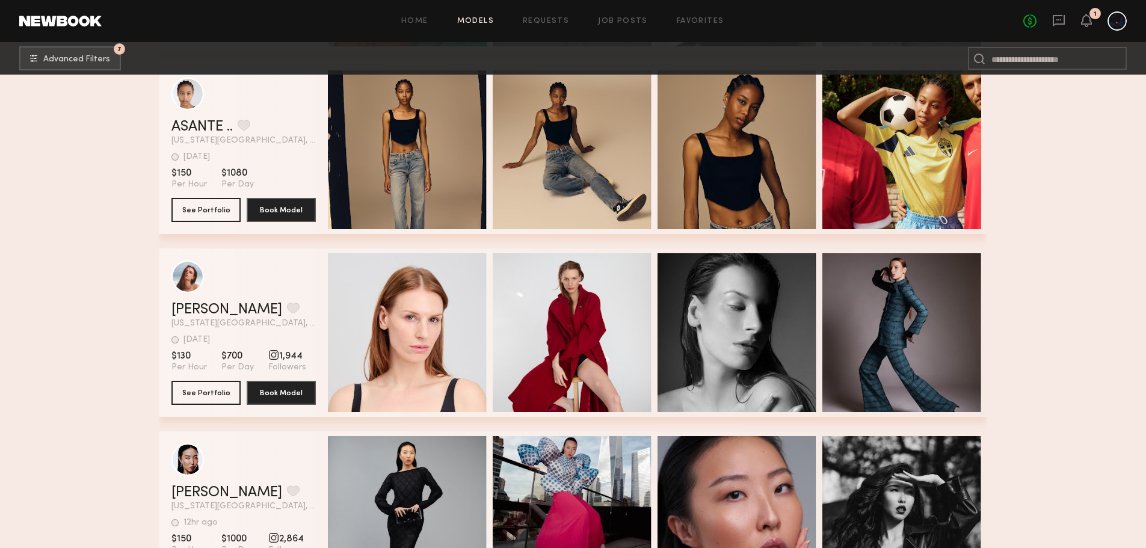
scroll to position [1140, 0]
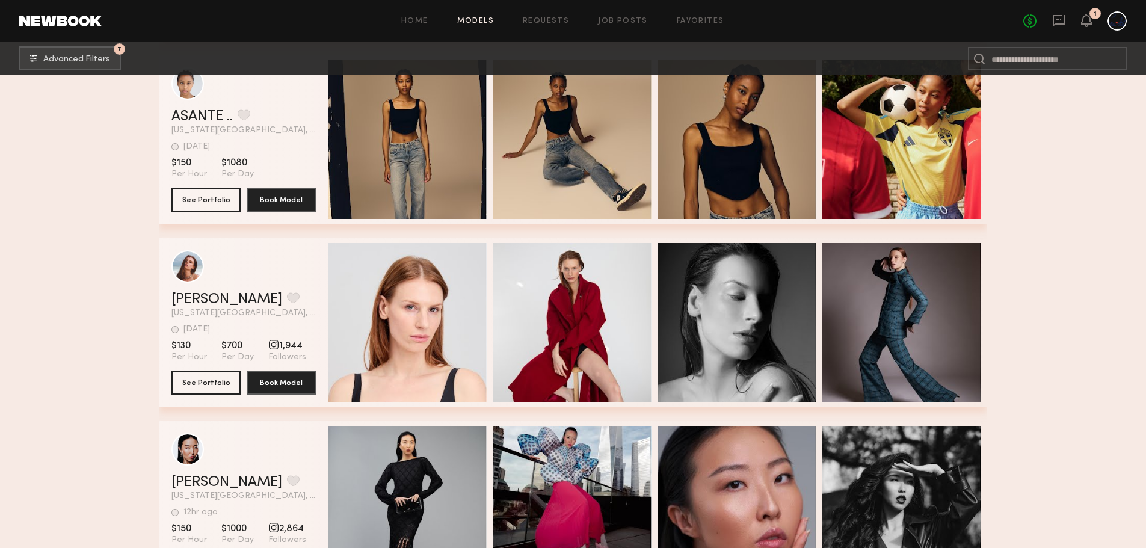
click at [387, 288] on div "Quick Preview" at bounding box center [407, 322] width 159 height 159
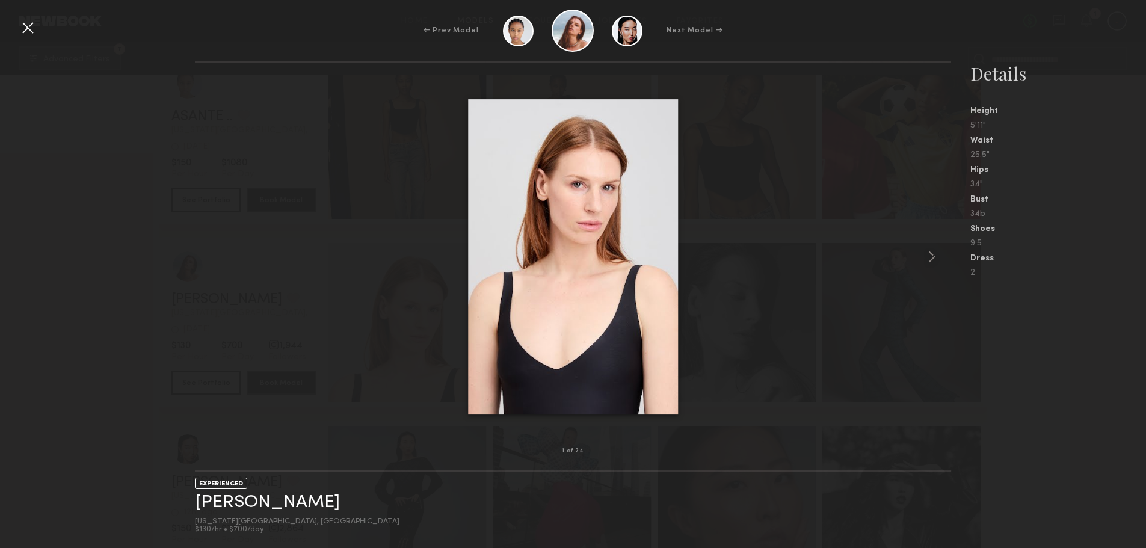
click at [924, 258] on common-icon at bounding box center [932, 256] width 19 height 19
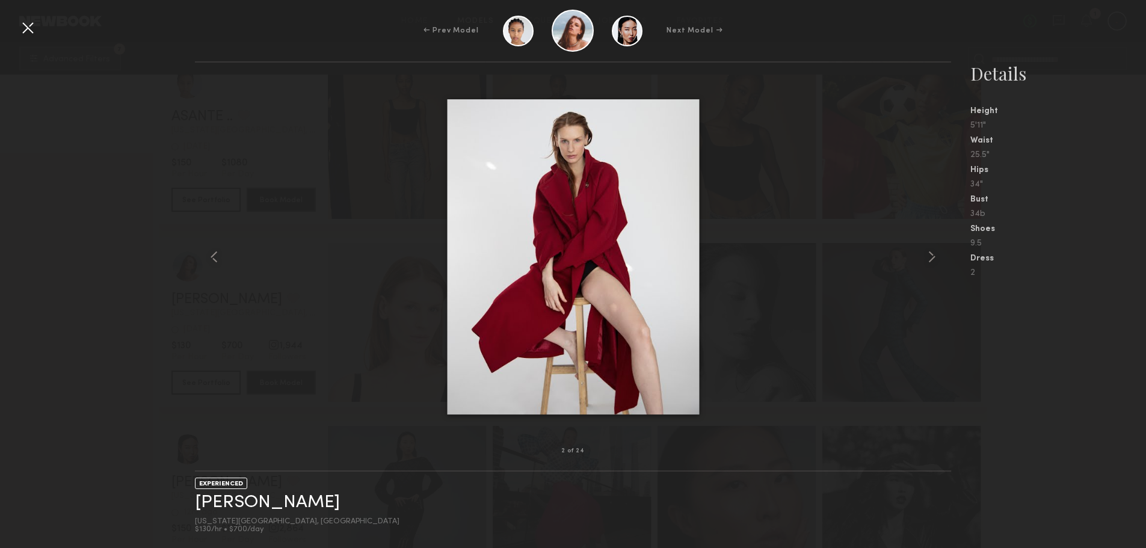
click at [924, 258] on common-icon at bounding box center [932, 256] width 19 height 19
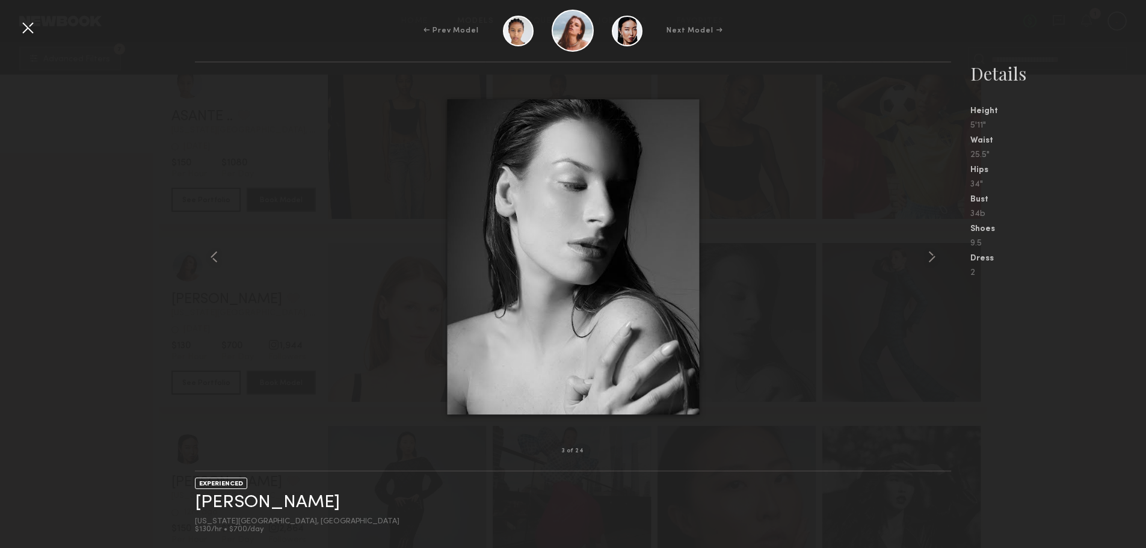
click at [924, 258] on common-icon at bounding box center [932, 256] width 19 height 19
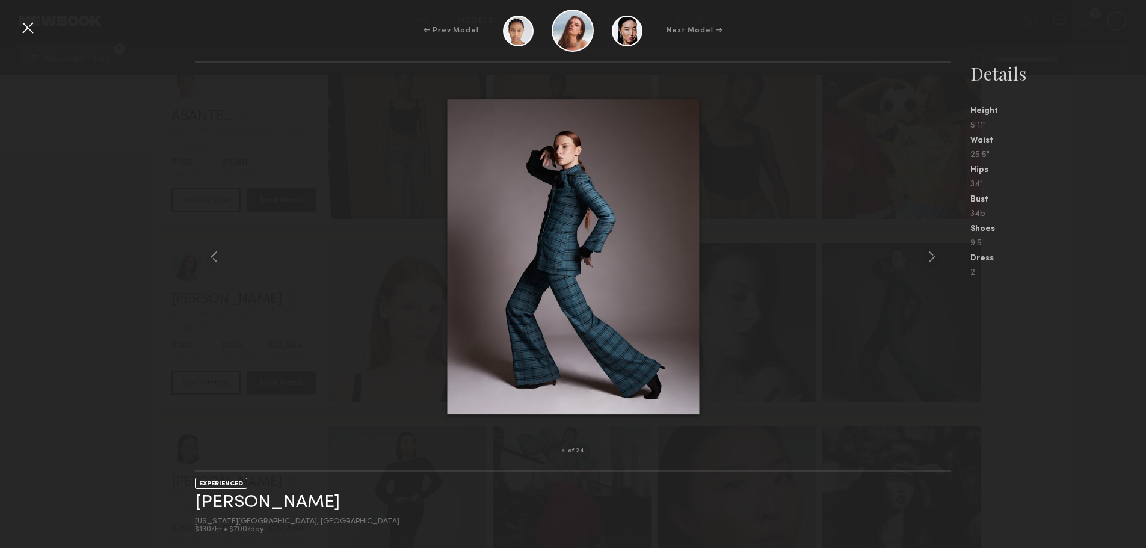
click at [924, 258] on common-icon at bounding box center [932, 256] width 19 height 19
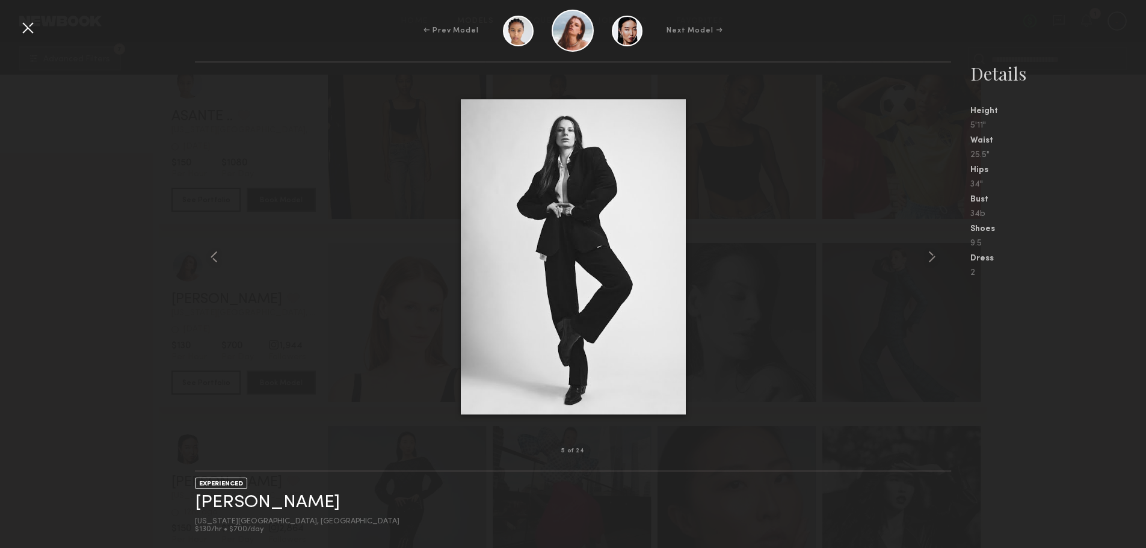
click at [924, 258] on common-icon at bounding box center [932, 256] width 19 height 19
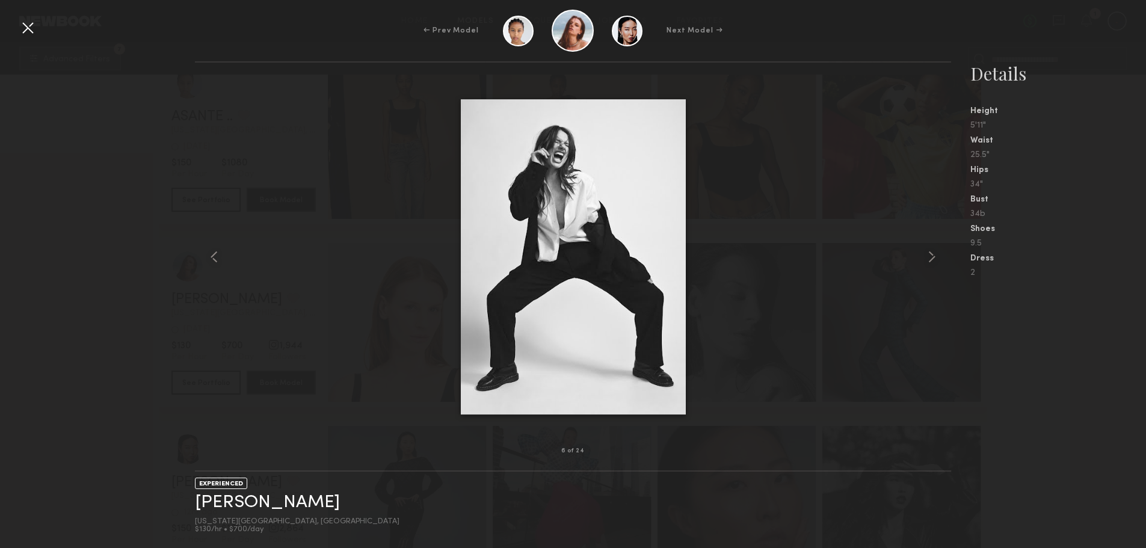
click at [924, 258] on common-icon at bounding box center [932, 256] width 19 height 19
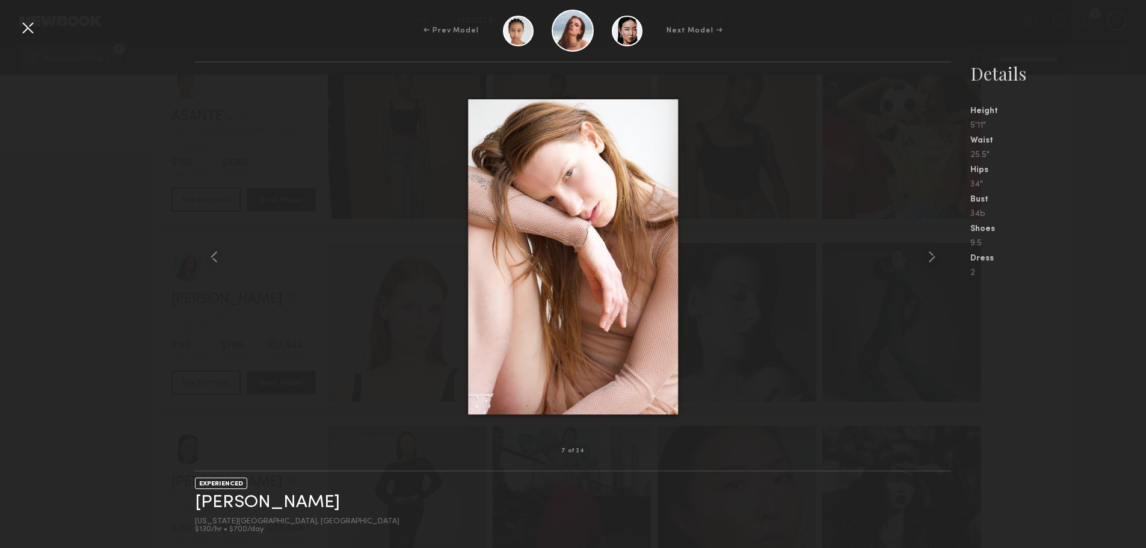
click at [924, 258] on common-icon at bounding box center [932, 256] width 19 height 19
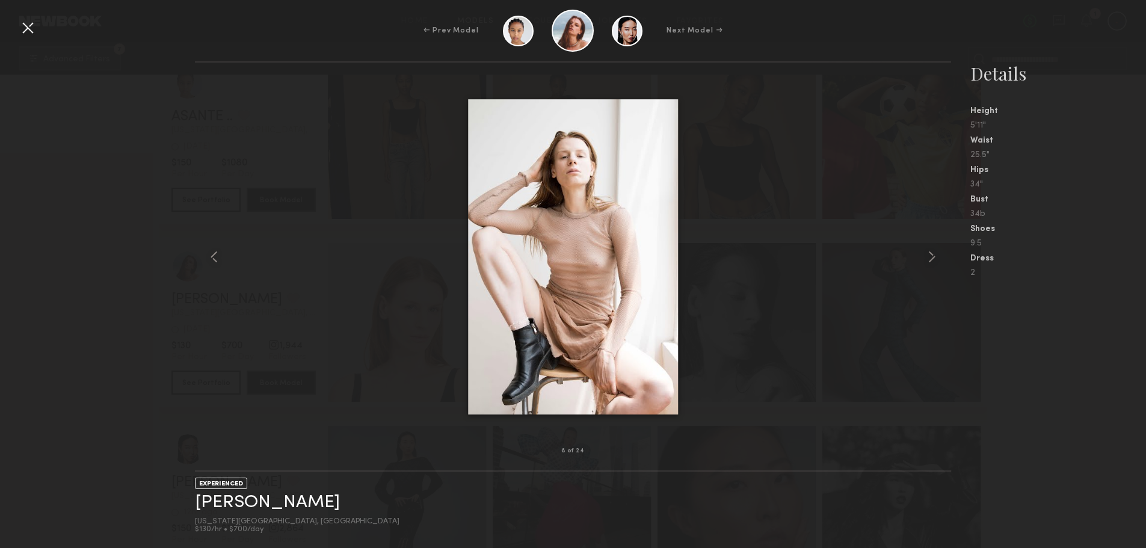
click at [924, 258] on common-icon at bounding box center [932, 256] width 19 height 19
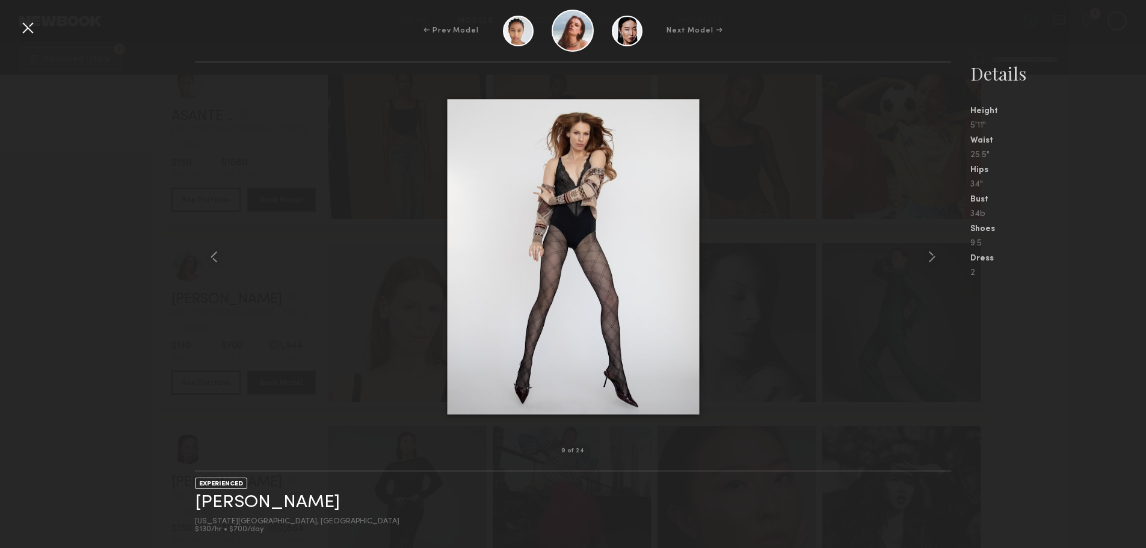
click at [924, 258] on common-icon at bounding box center [932, 256] width 19 height 19
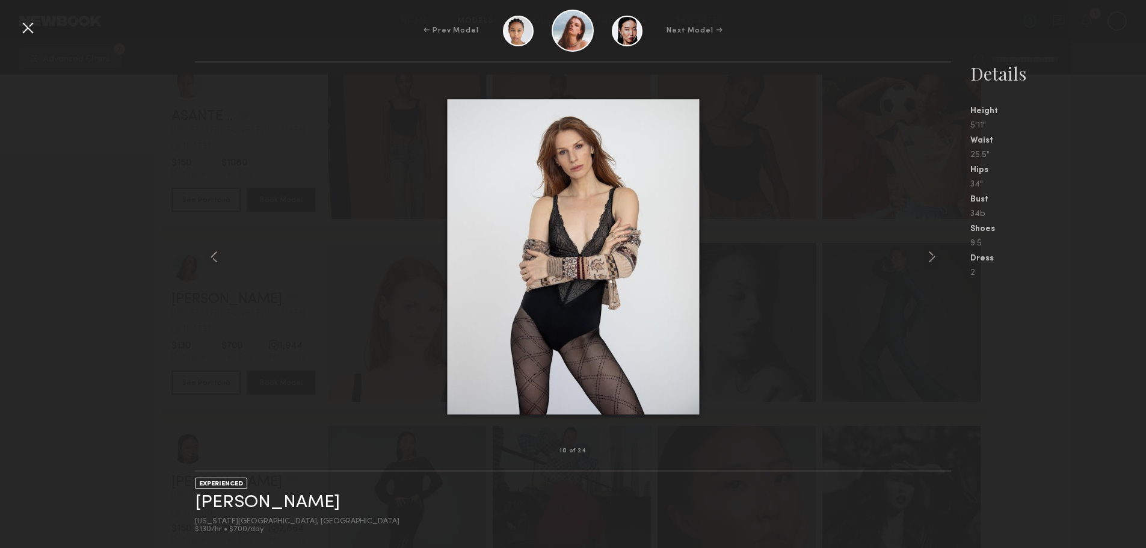
click at [924, 258] on common-icon at bounding box center [932, 256] width 19 height 19
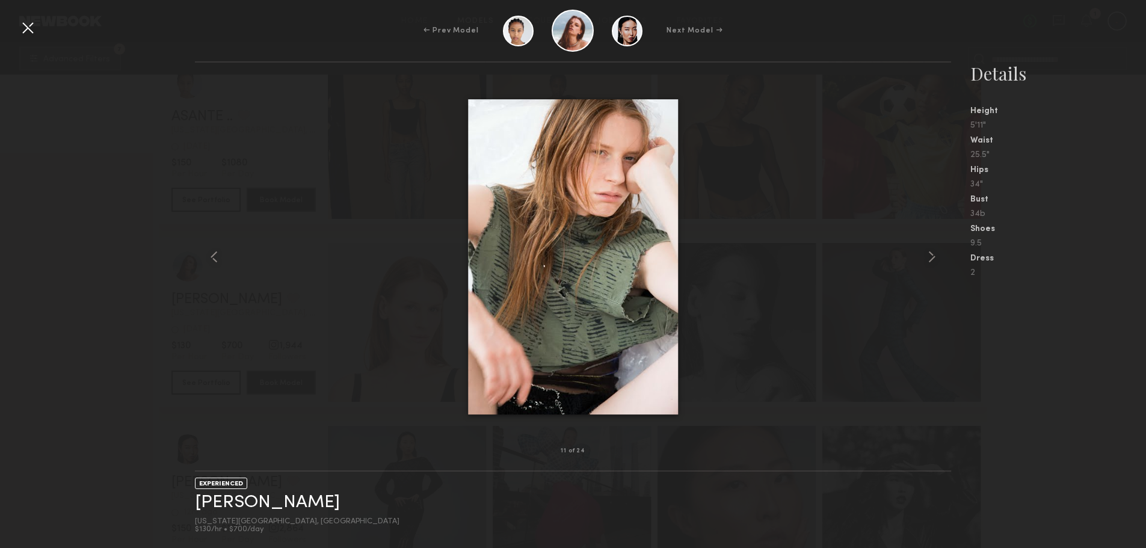
click at [924, 258] on common-icon at bounding box center [932, 256] width 19 height 19
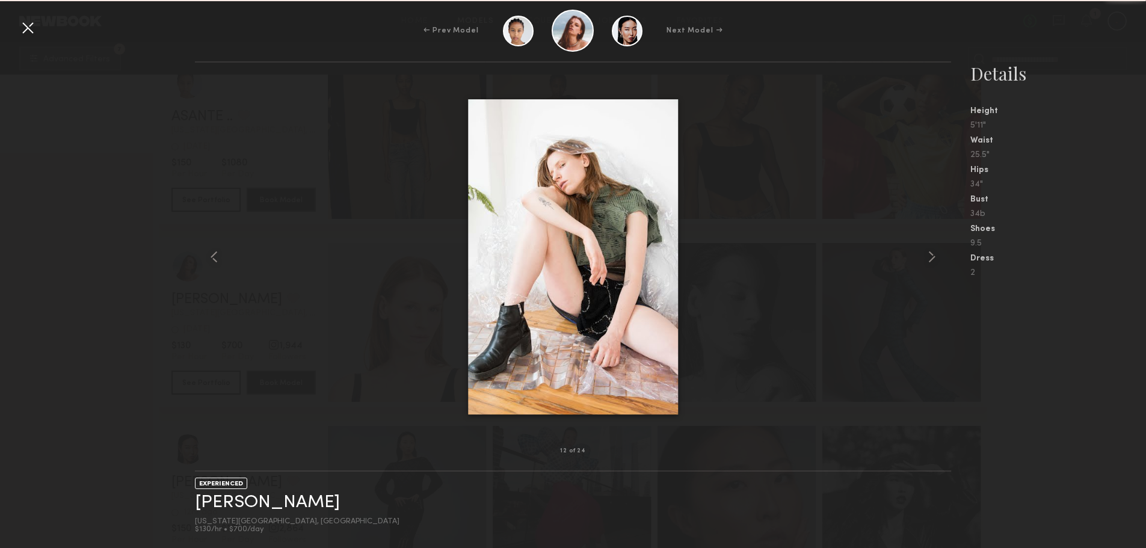
click at [622, 28] on div at bounding box center [627, 31] width 31 height 31
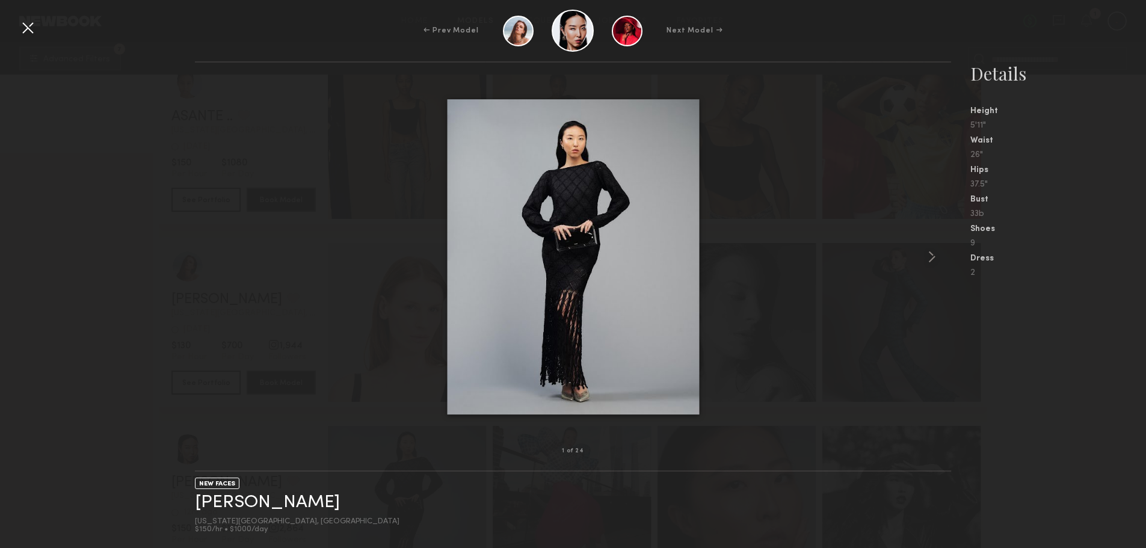
click at [28, 13] on div "← Prev Model Next Model →" at bounding box center [573, 31] width 1146 height 42
click at [29, 29] on div at bounding box center [27, 27] width 19 height 19
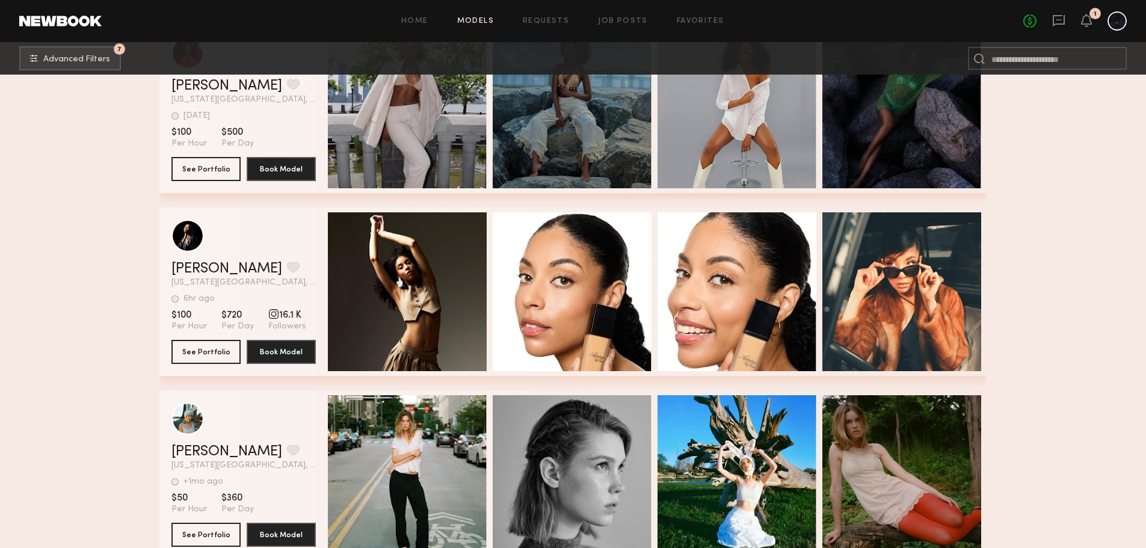
scroll to position [1948, 0]
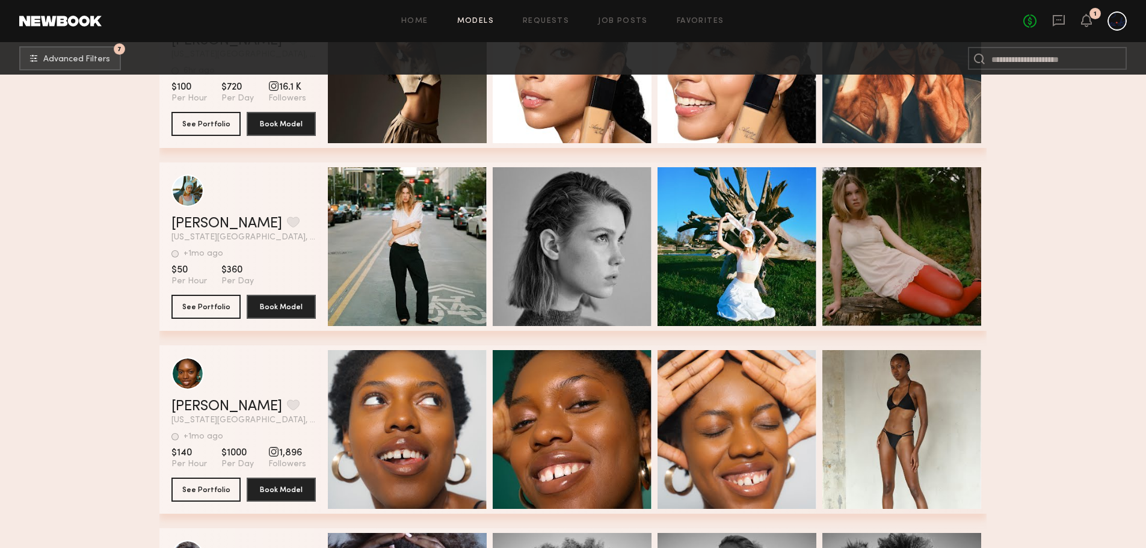
click at [391, 231] on div "Quick Preview" at bounding box center [407, 246] width 159 height 159
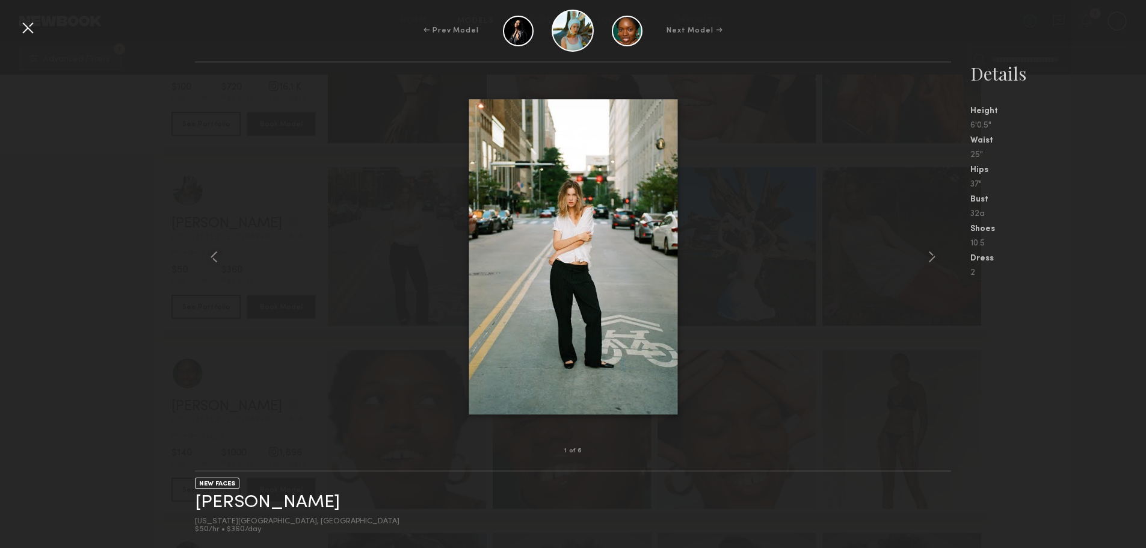
click at [927, 254] on common-icon at bounding box center [932, 256] width 19 height 19
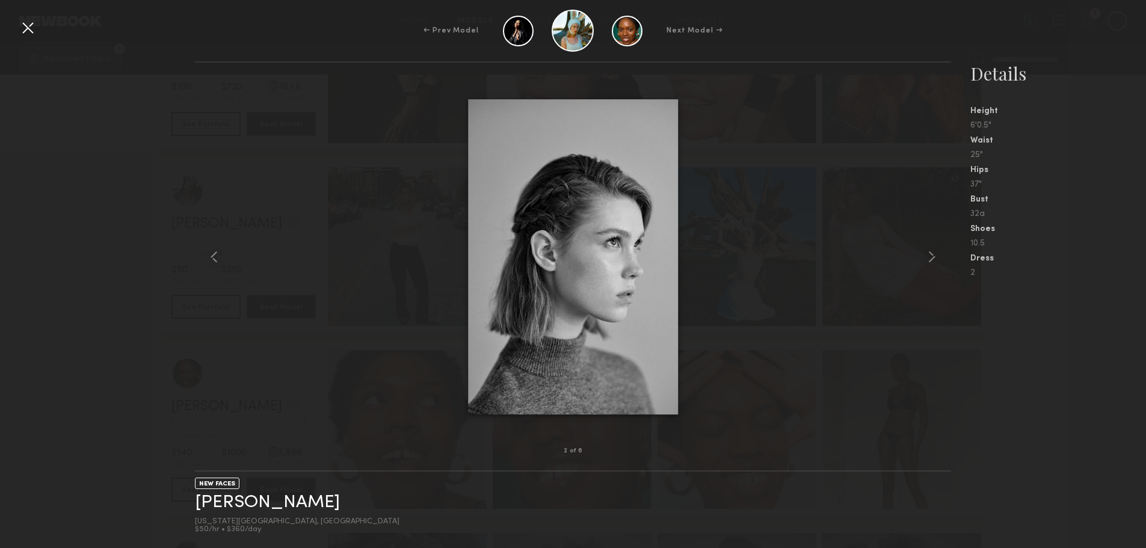
click at [927, 254] on common-icon at bounding box center [932, 256] width 19 height 19
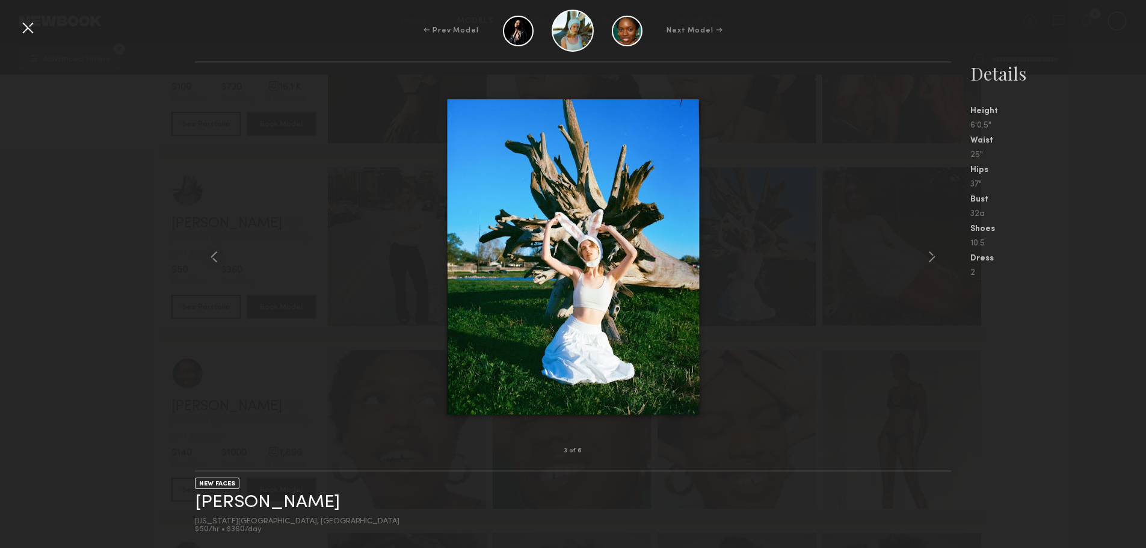
click at [927, 254] on common-icon at bounding box center [932, 256] width 19 height 19
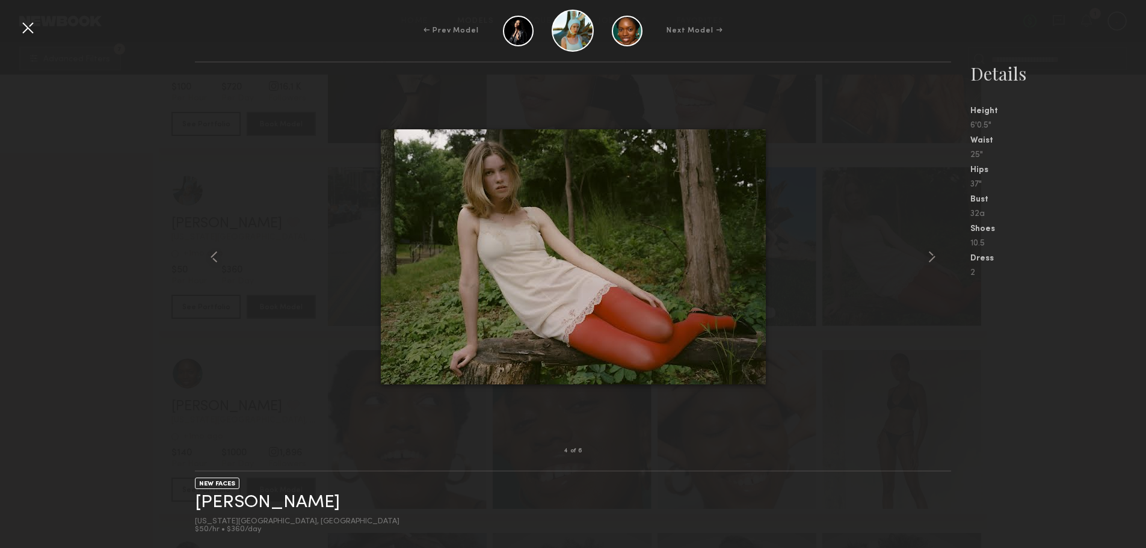
click at [927, 254] on common-icon at bounding box center [932, 256] width 19 height 19
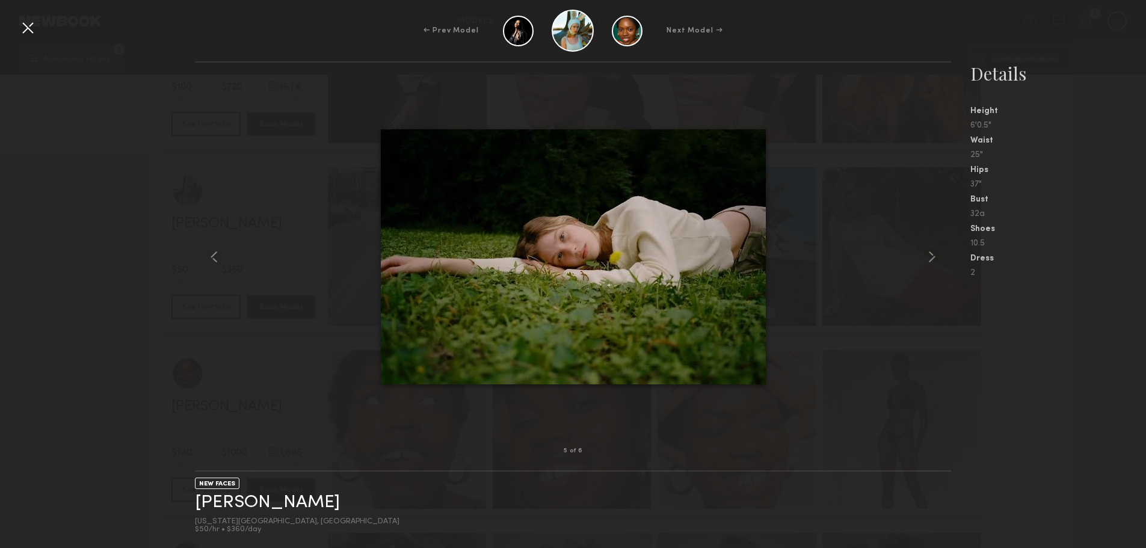
click at [927, 254] on common-icon at bounding box center [932, 256] width 19 height 19
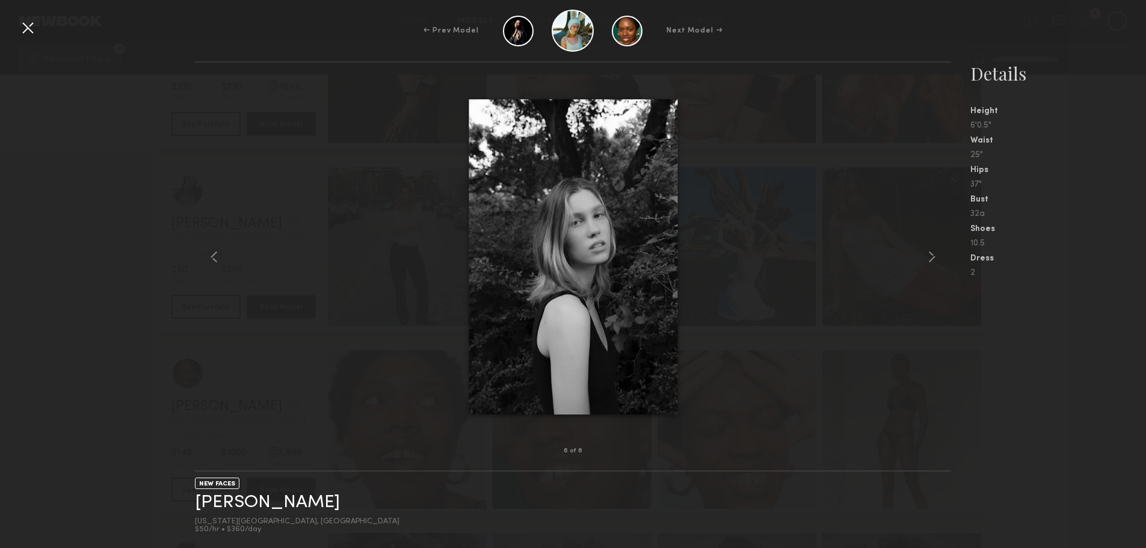
click at [927, 254] on common-icon at bounding box center [932, 256] width 19 height 19
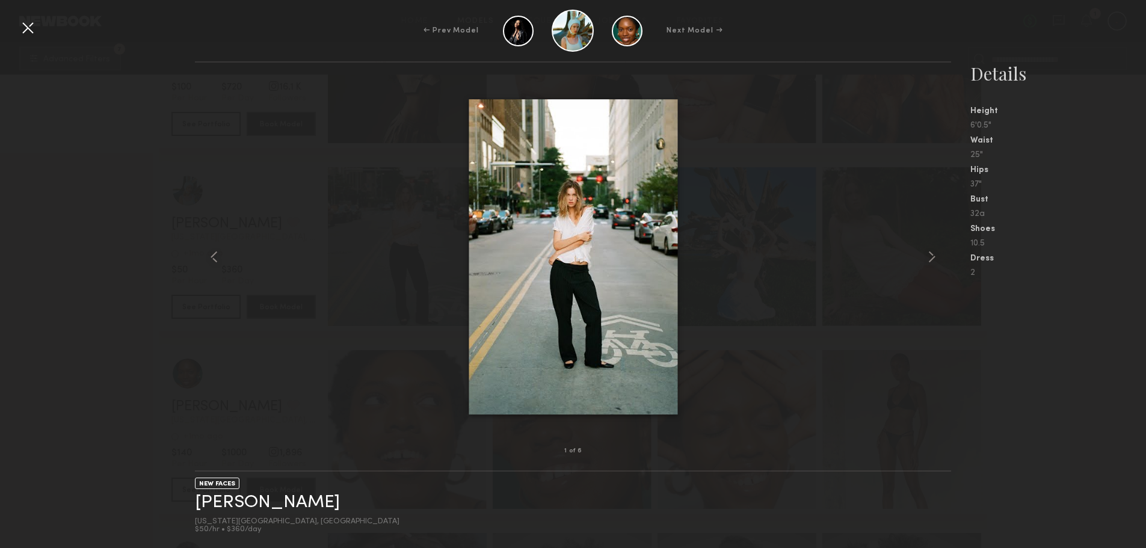
click at [927, 254] on common-icon at bounding box center [932, 256] width 19 height 19
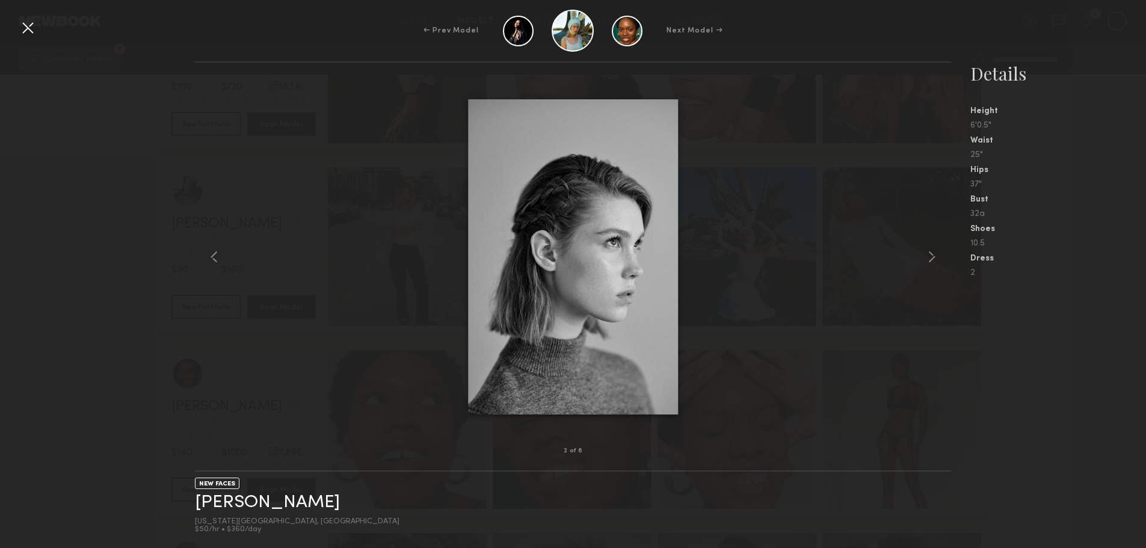
click at [927, 254] on common-icon at bounding box center [932, 256] width 19 height 19
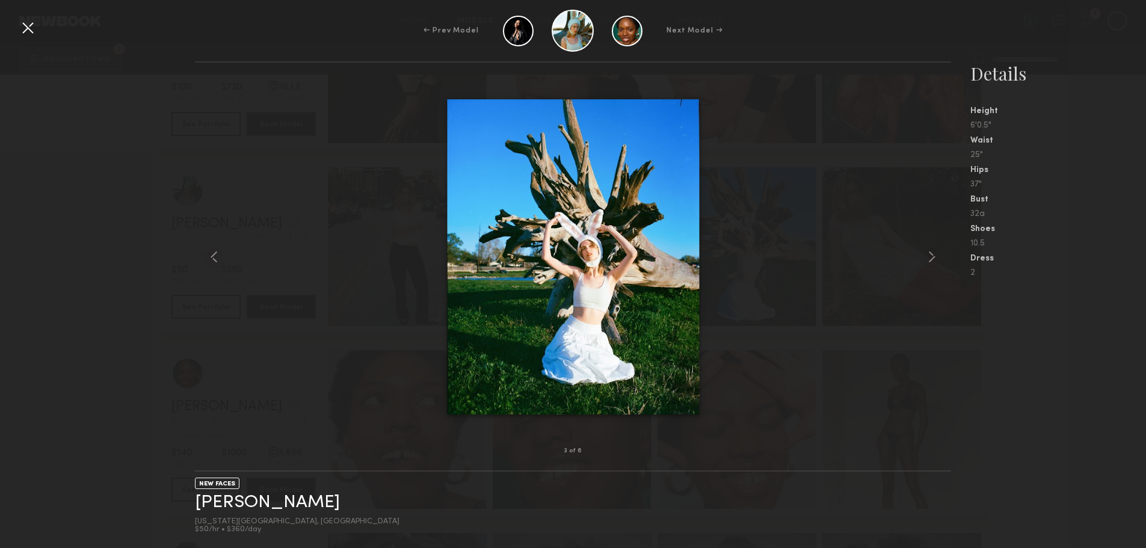
click at [927, 254] on common-icon at bounding box center [932, 256] width 19 height 19
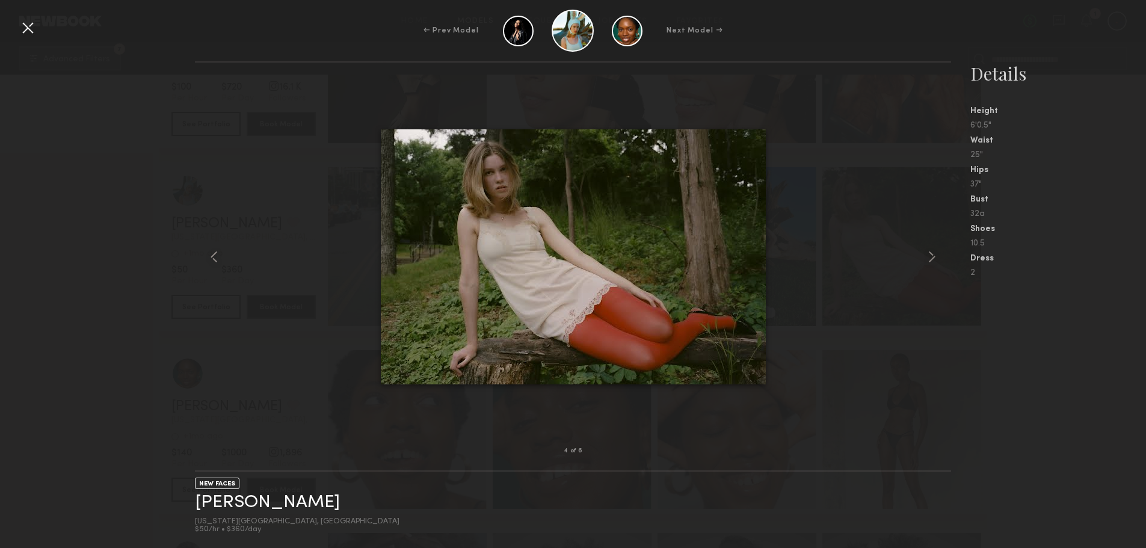
click at [927, 254] on common-icon at bounding box center [932, 256] width 19 height 19
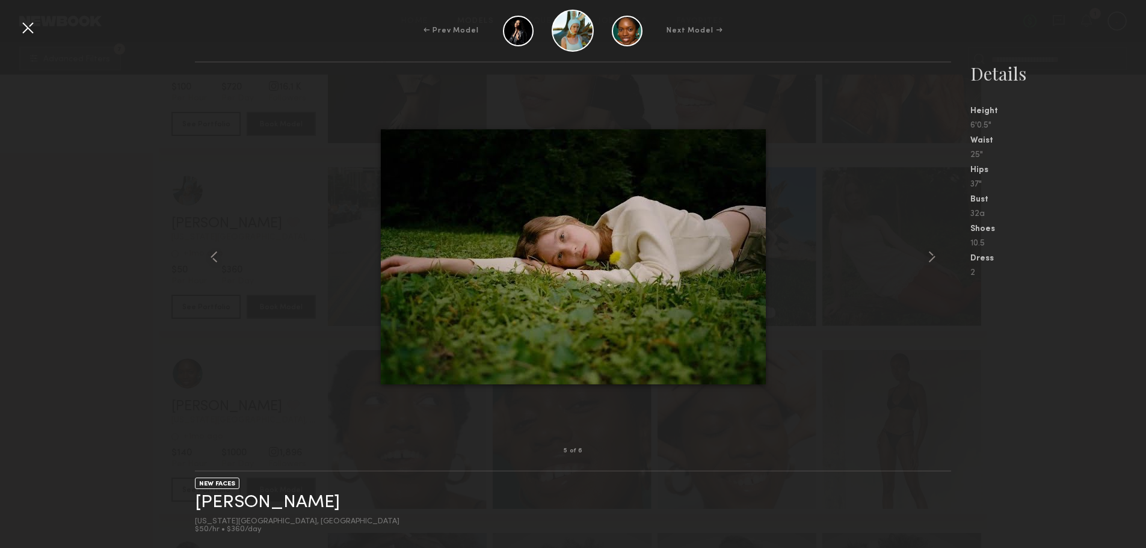
click at [927, 254] on common-icon at bounding box center [932, 256] width 19 height 19
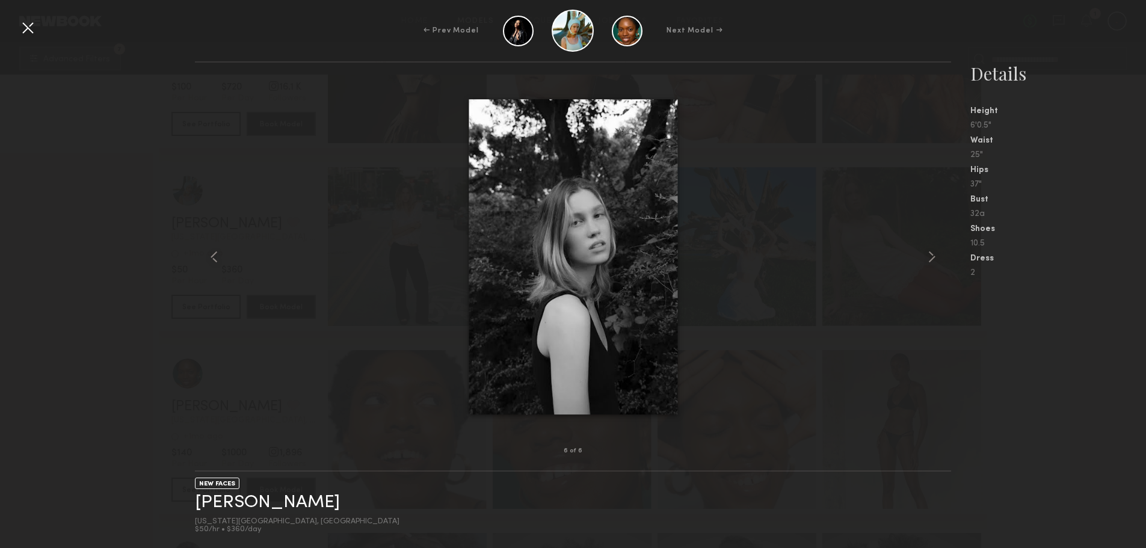
click at [927, 254] on common-icon at bounding box center [932, 256] width 19 height 19
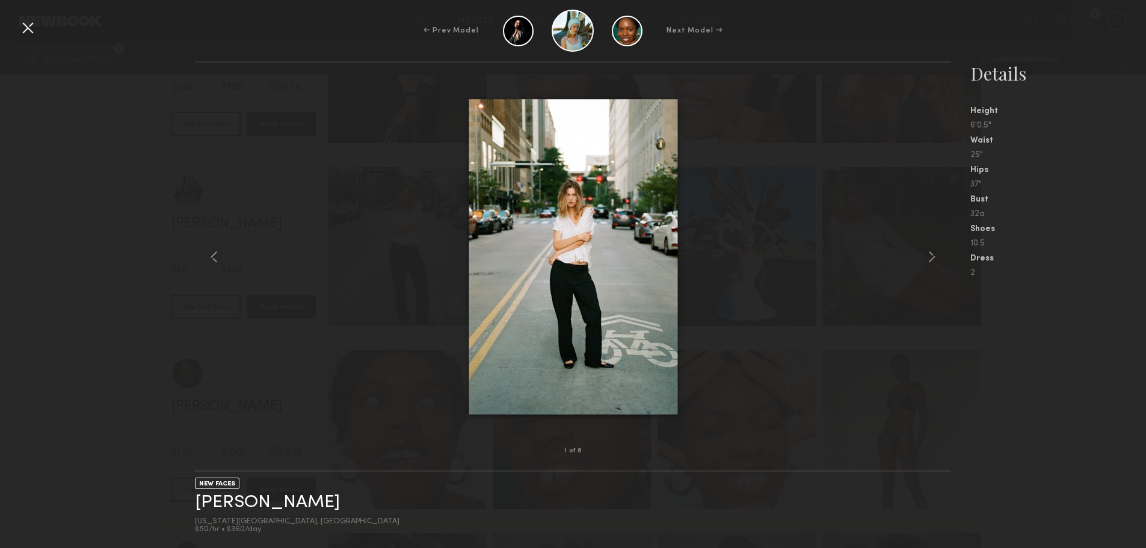
click at [927, 254] on common-icon at bounding box center [932, 256] width 19 height 19
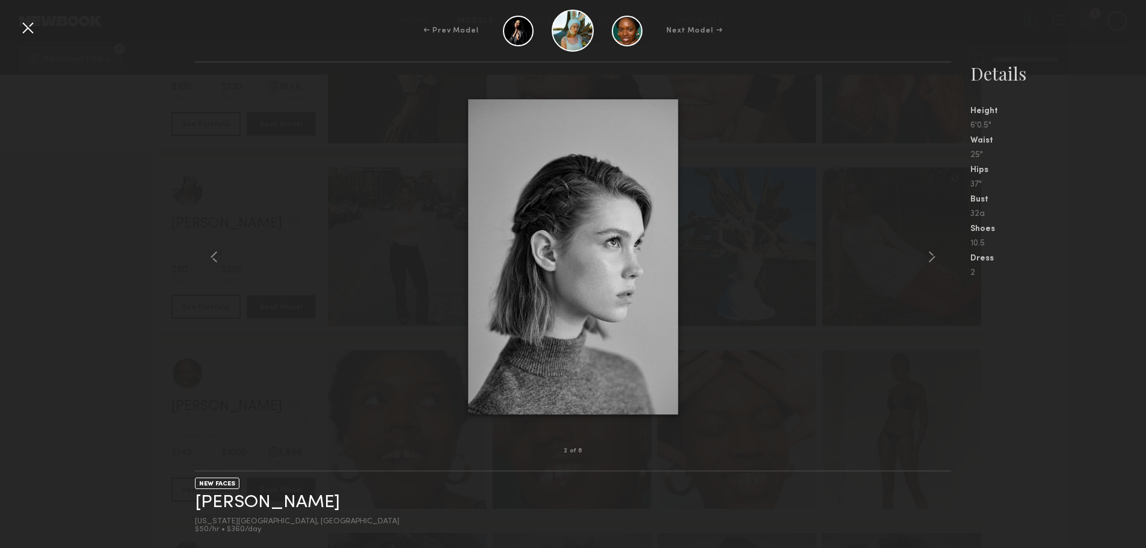
click at [15, 15] on div "← Prev Model Next Model →" at bounding box center [573, 31] width 1146 height 42
click at [26, 34] on div at bounding box center [27, 27] width 19 height 19
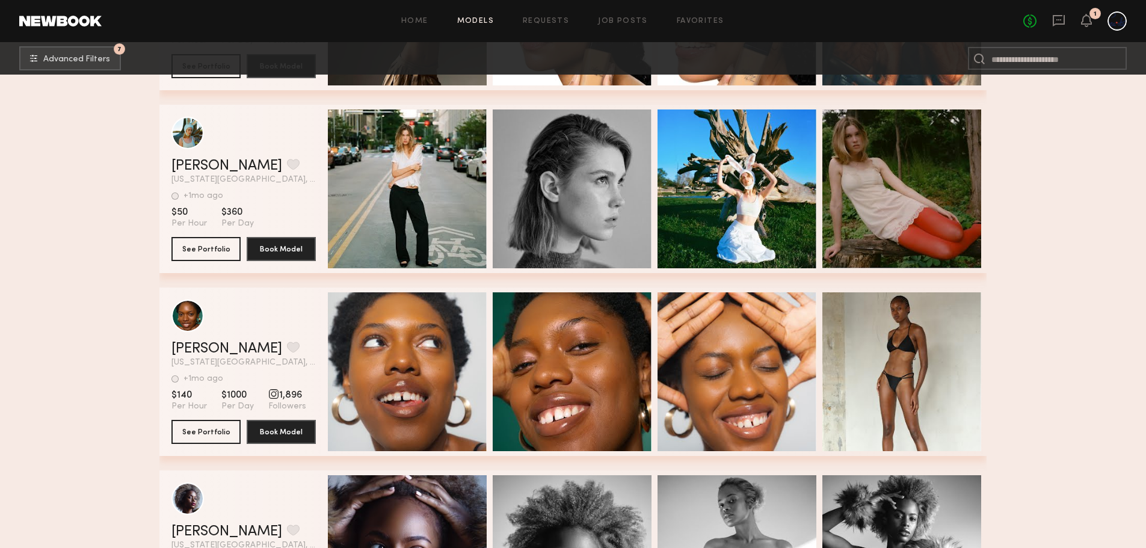
scroll to position [2008, 0]
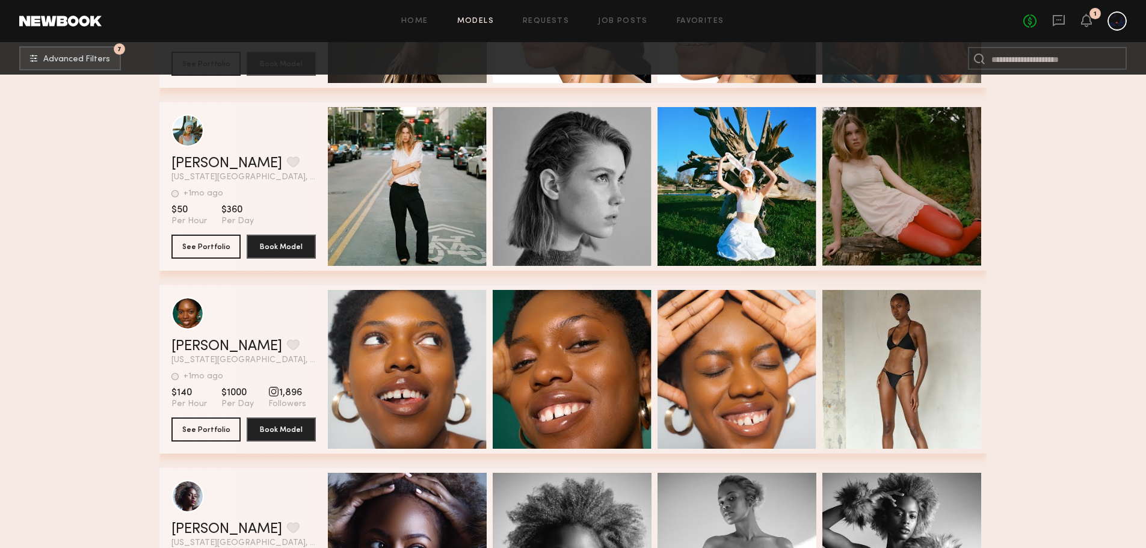
click at [396, 345] on div "Quick Preview" at bounding box center [407, 369] width 159 height 159
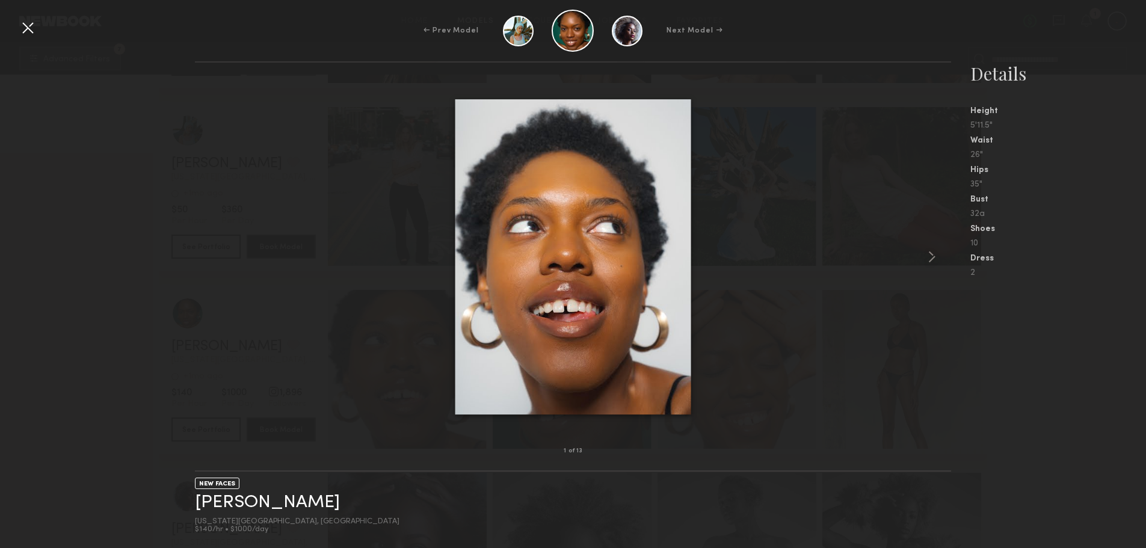
click at [935, 259] on common-icon at bounding box center [932, 256] width 19 height 19
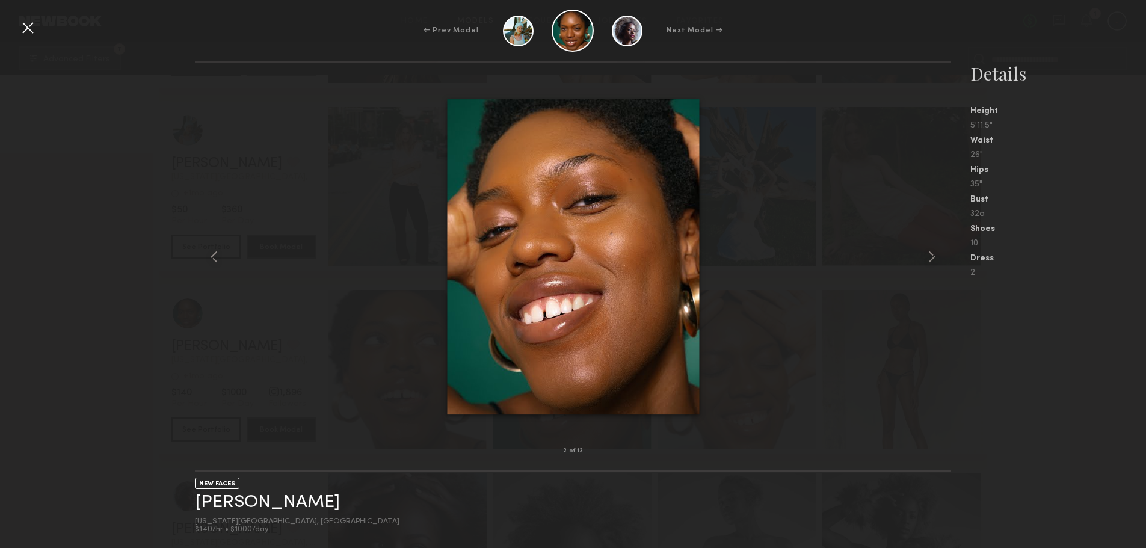
click at [935, 259] on common-icon at bounding box center [932, 256] width 19 height 19
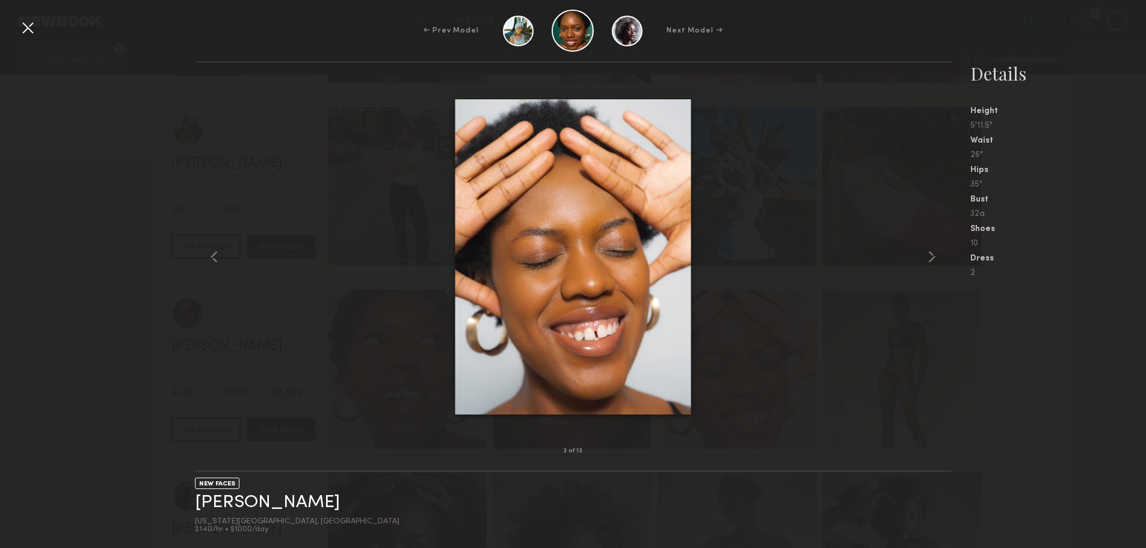
click at [935, 259] on common-icon at bounding box center [932, 256] width 19 height 19
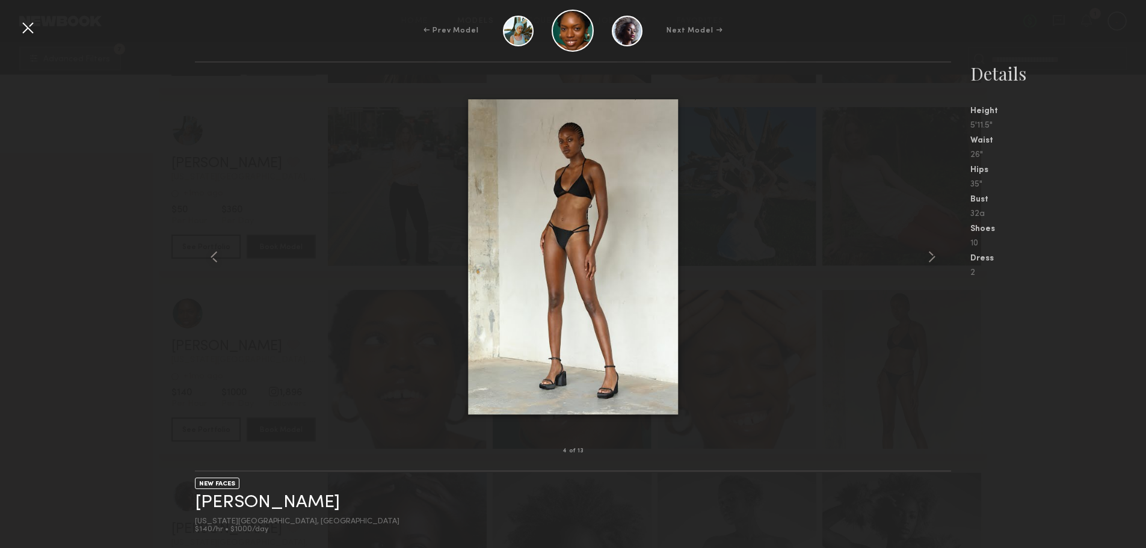
click at [935, 259] on common-icon at bounding box center [932, 256] width 19 height 19
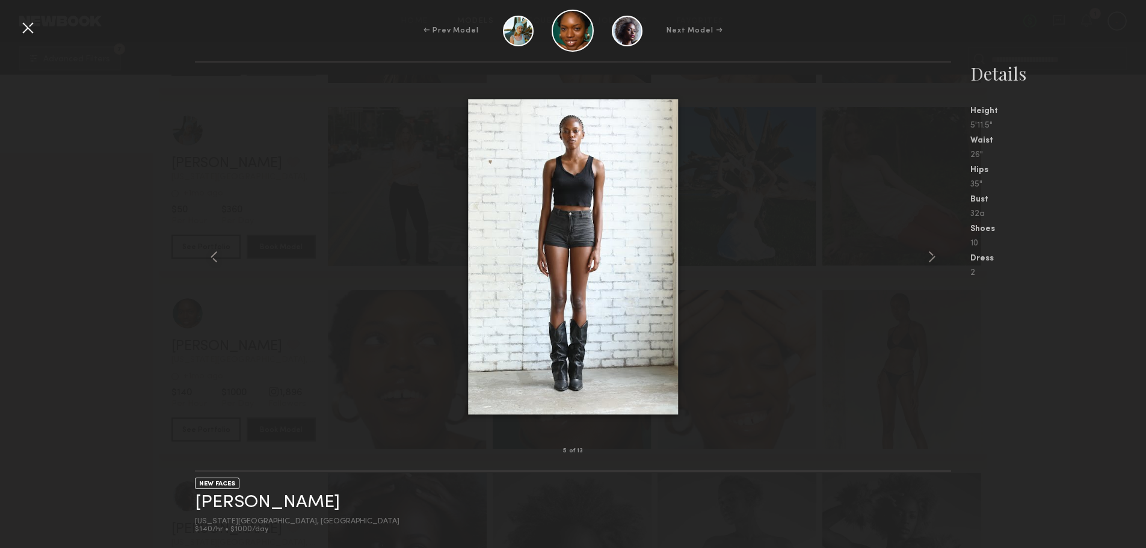
click at [935, 259] on common-icon at bounding box center [932, 256] width 19 height 19
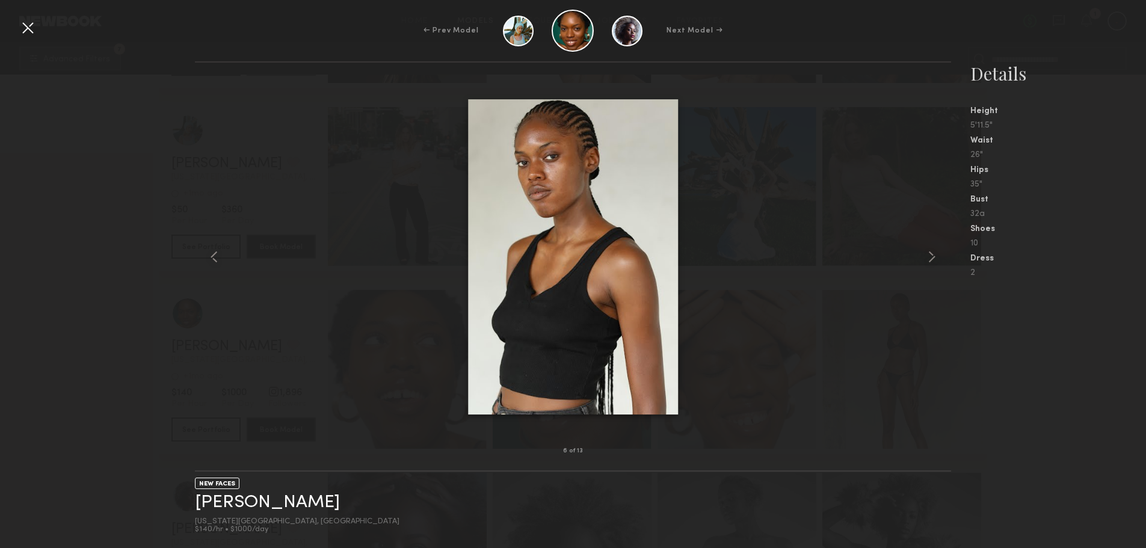
click at [935, 259] on common-icon at bounding box center [932, 256] width 19 height 19
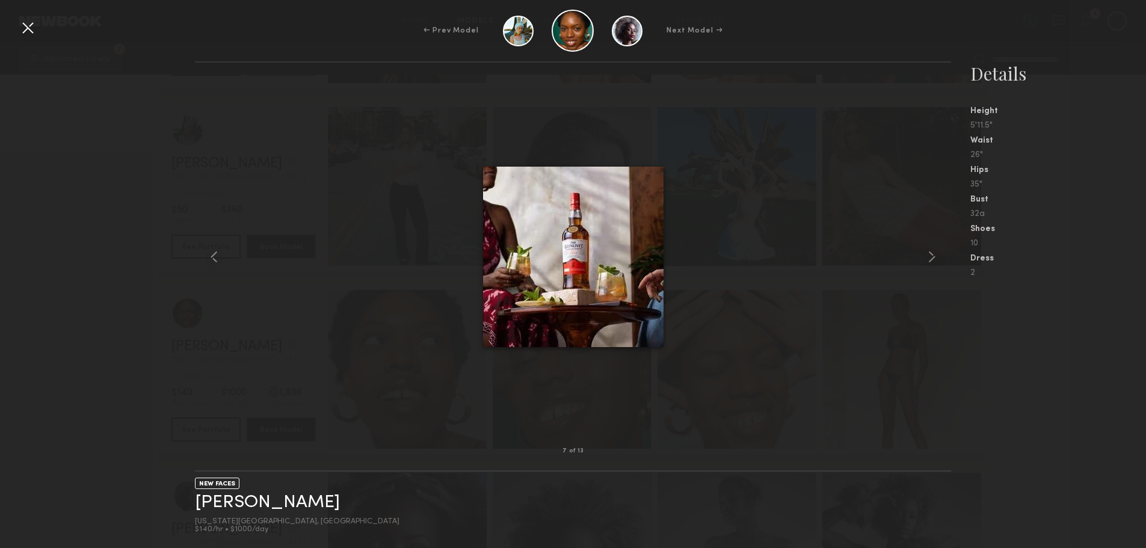
click at [935, 259] on common-icon at bounding box center [932, 256] width 19 height 19
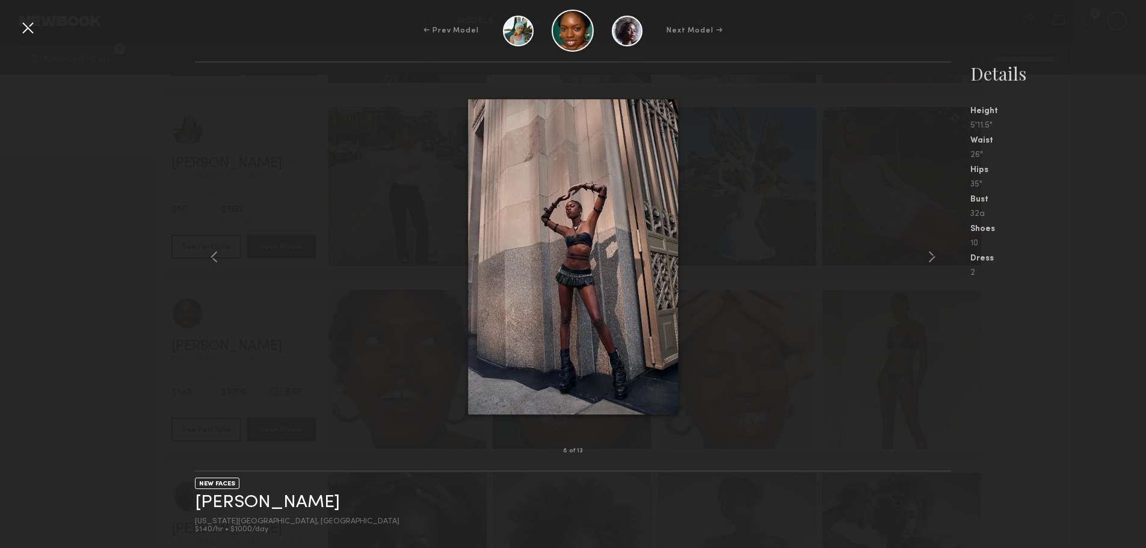
click at [935, 259] on common-icon at bounding box center [932, 256] width 19 height 19
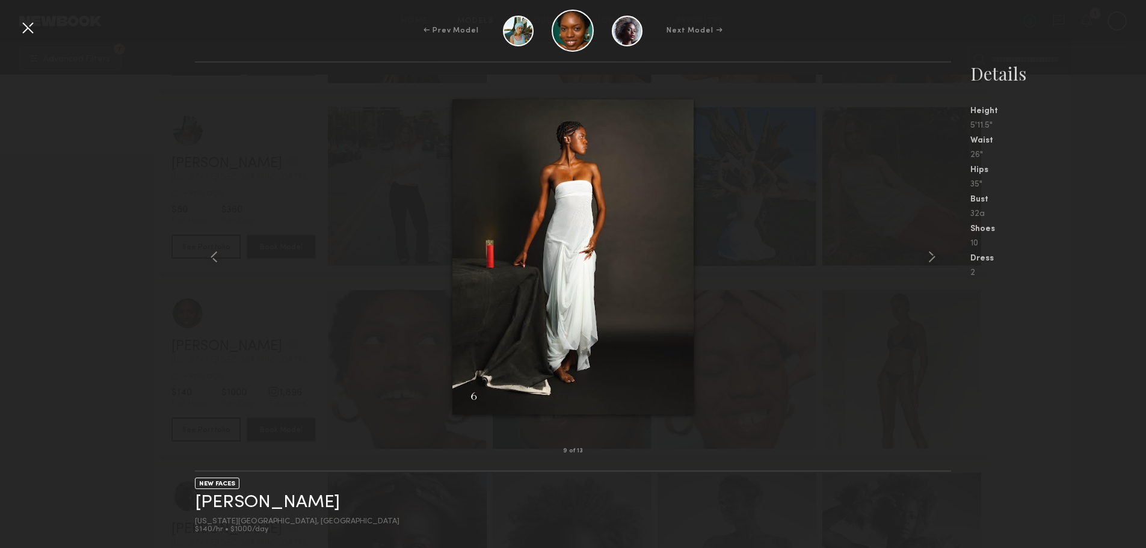
click at [935, 259] on common-icon at bounding box center [932, 256] width 19 height 19
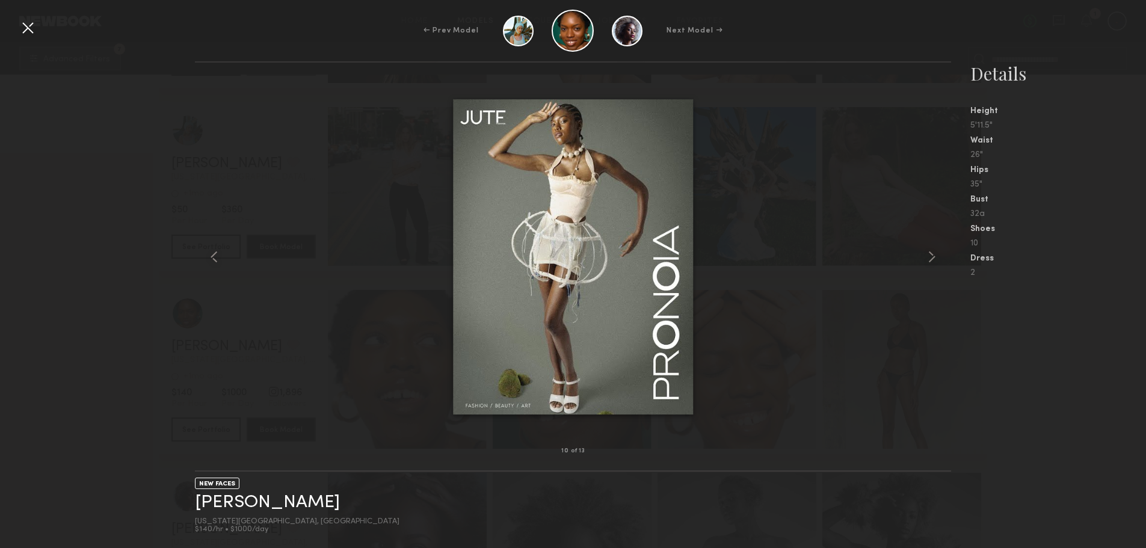
click at [935, 259] on common-icon at bounding box center [932, 256] width 19 height 19
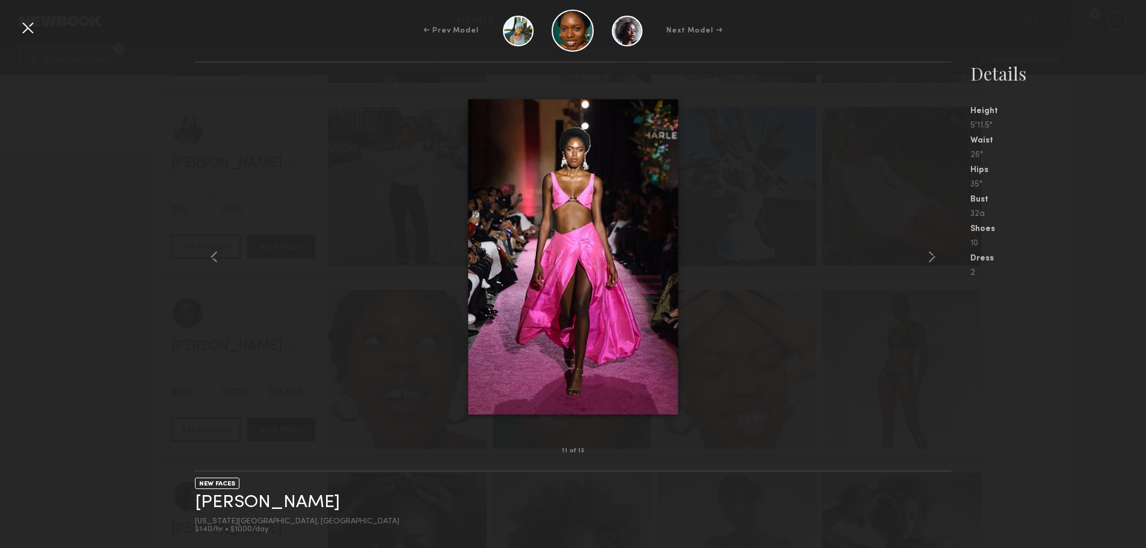
click at [935, 259] on common-icon at bounding box center [932, 256] width 19 height 19
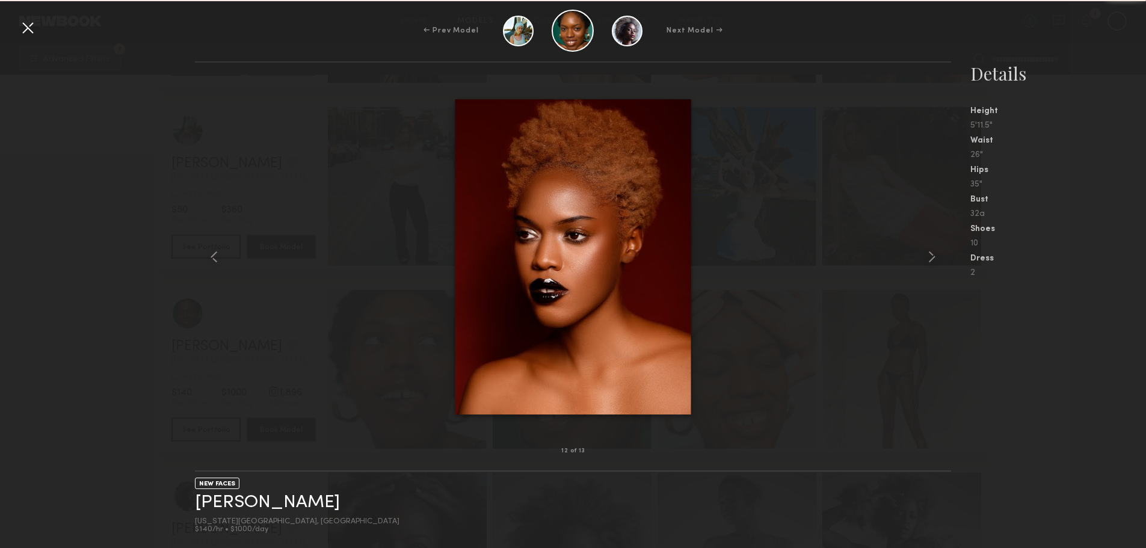
click at [935, 259] on common-icon at bounding box center [932, 256] width 19 height 19
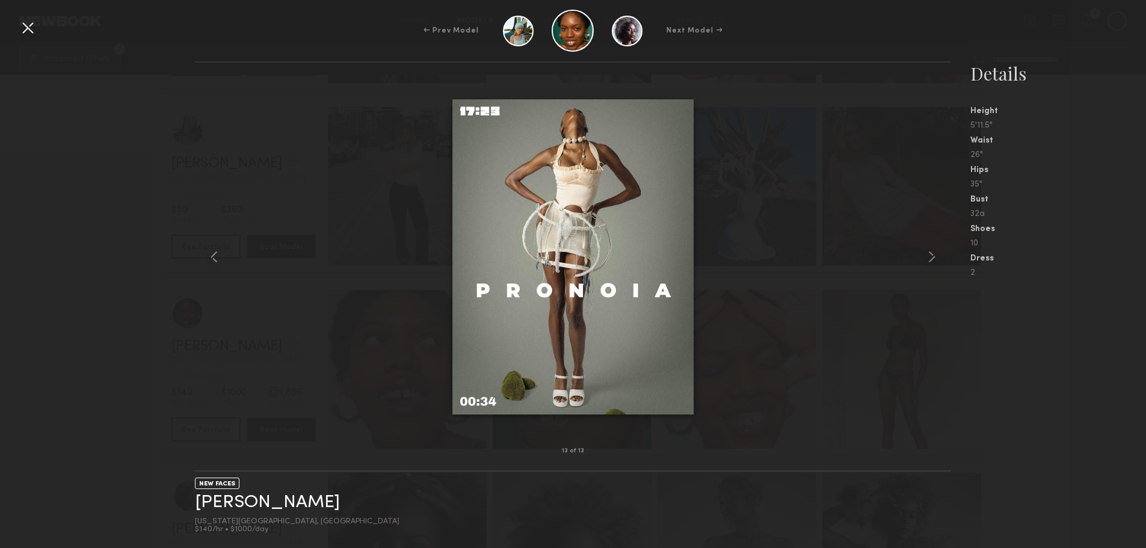
click at [935, 259] on common-icon at bounding box center [932, 256] width 19 height 19
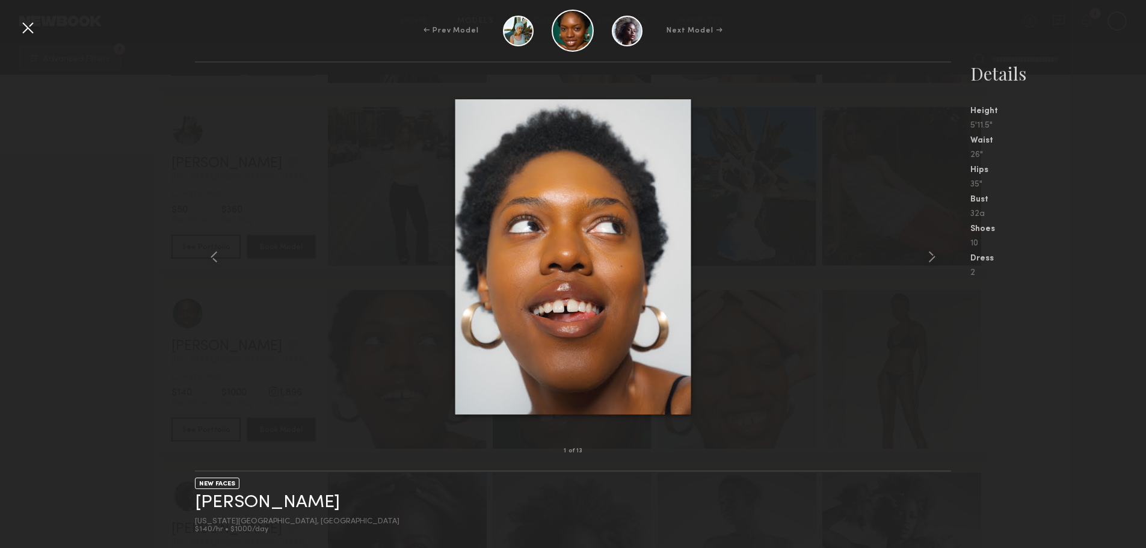
click at [935, 259] on common-icon at bounding box center [932, 256] width 19 height 19
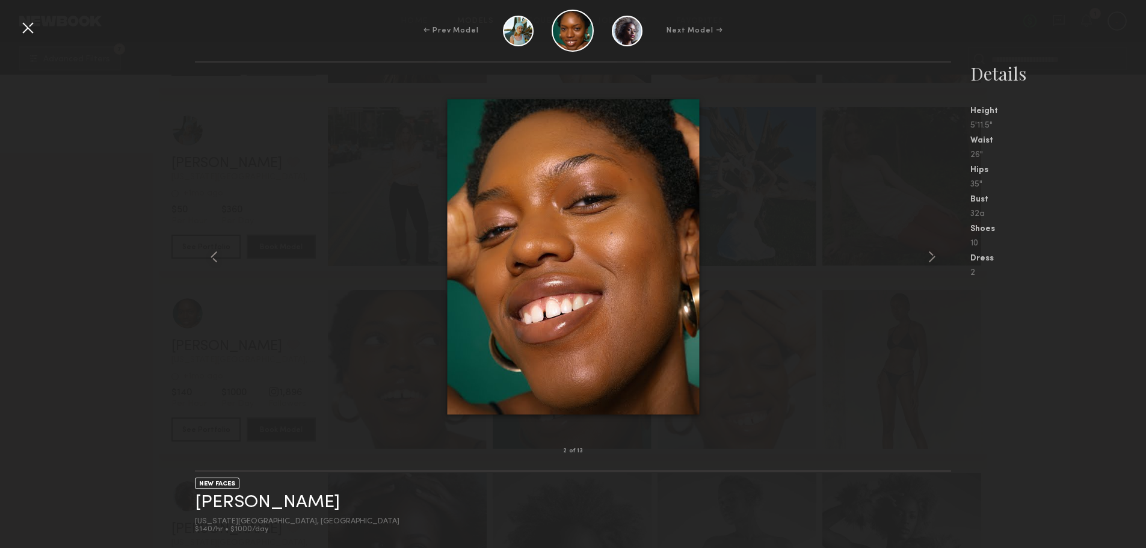
click at [20, 24] on div at bounding box center [27, 27] width 19 height 19
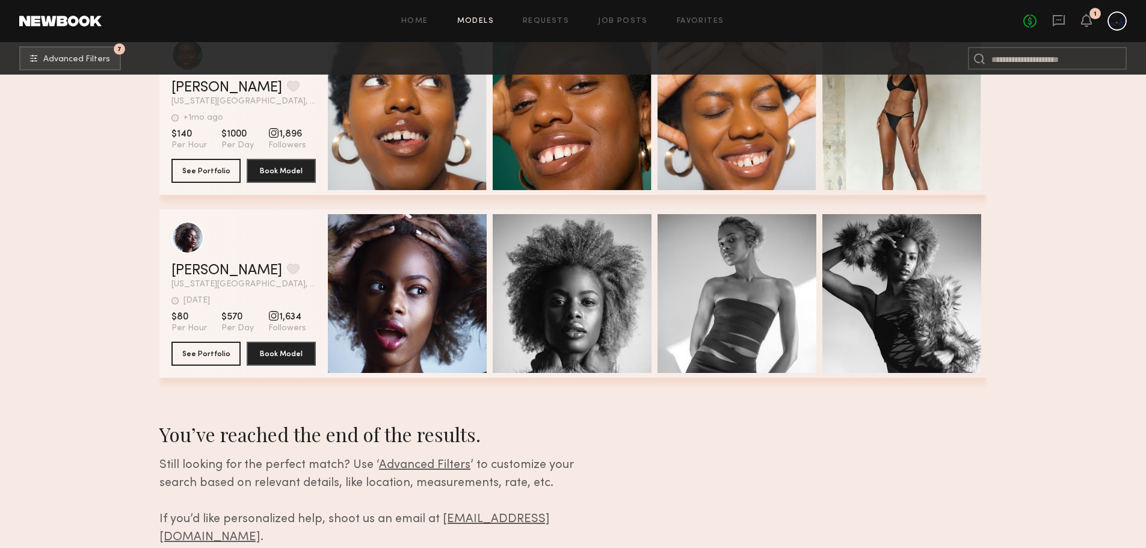
scroll to position [2305, 0]
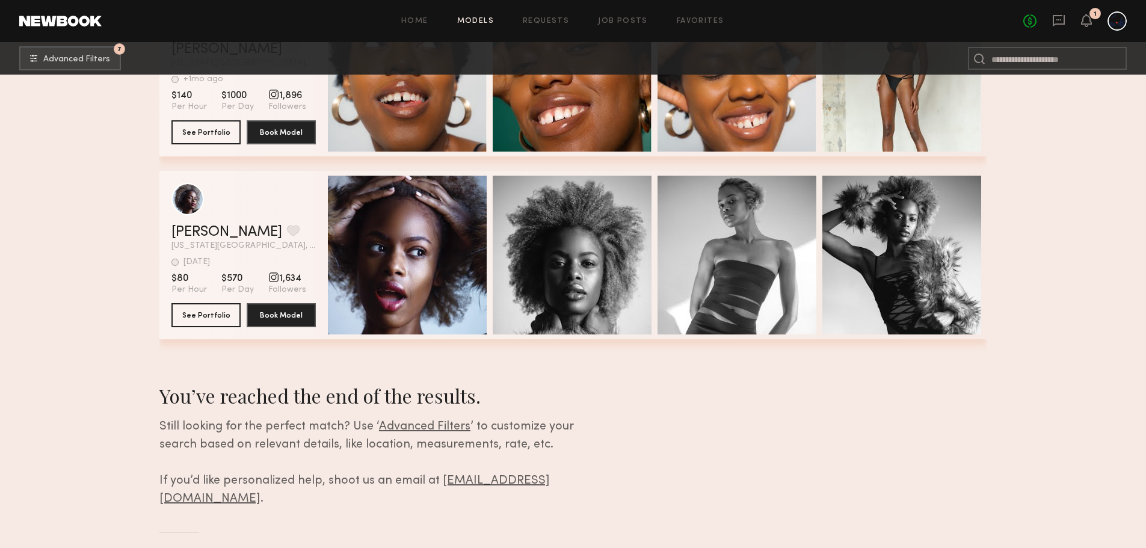
click at [354, 205] on div "Quick Preview" at bounding box center [407, 255] width 159 height 159
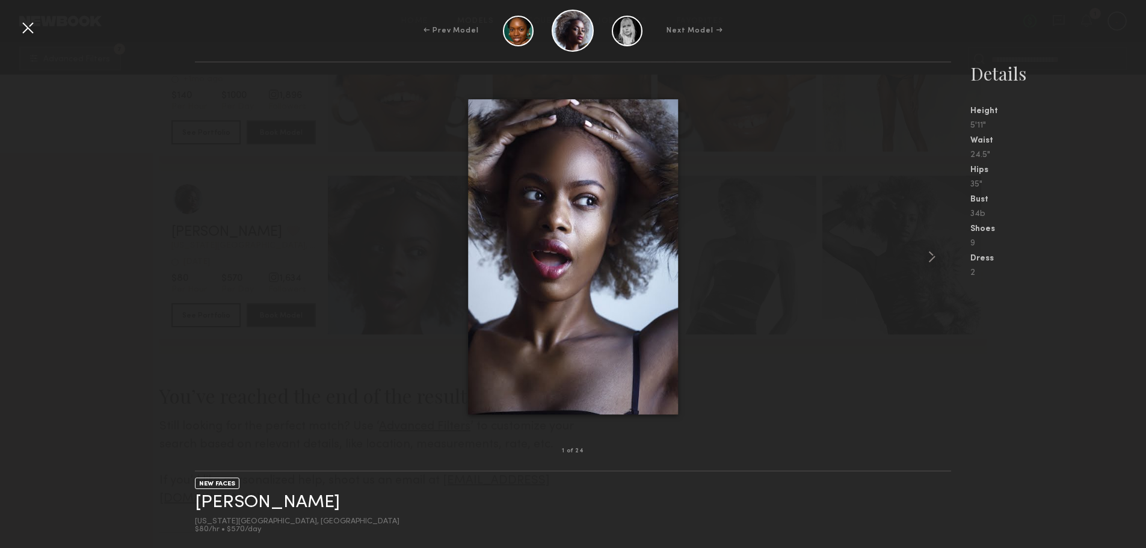
click at [929, 255] on common-icon at bounding box center [932, 256] width 19 height 19
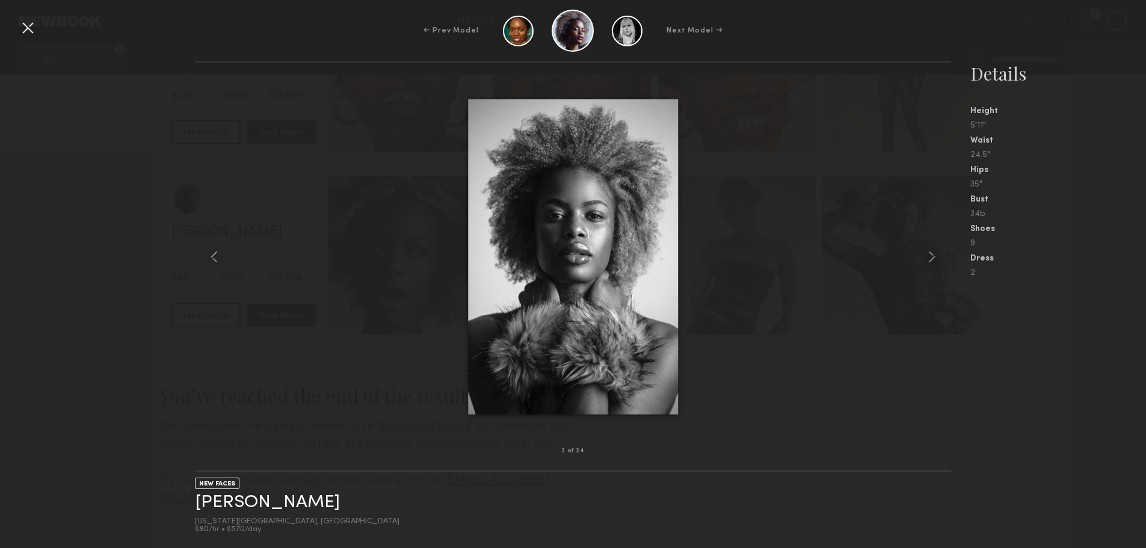
click at [929, 255] on common-icon at bounding box center [932, 256] width 19 height 19
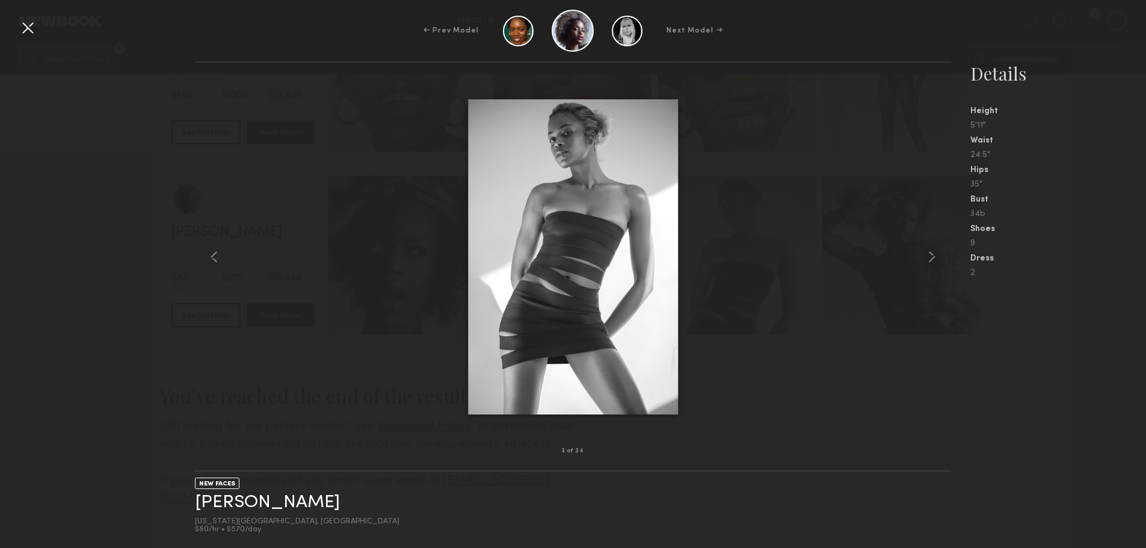
click at [929, 255] on common-icon at bounding box center [932, 256] width 19 height 19
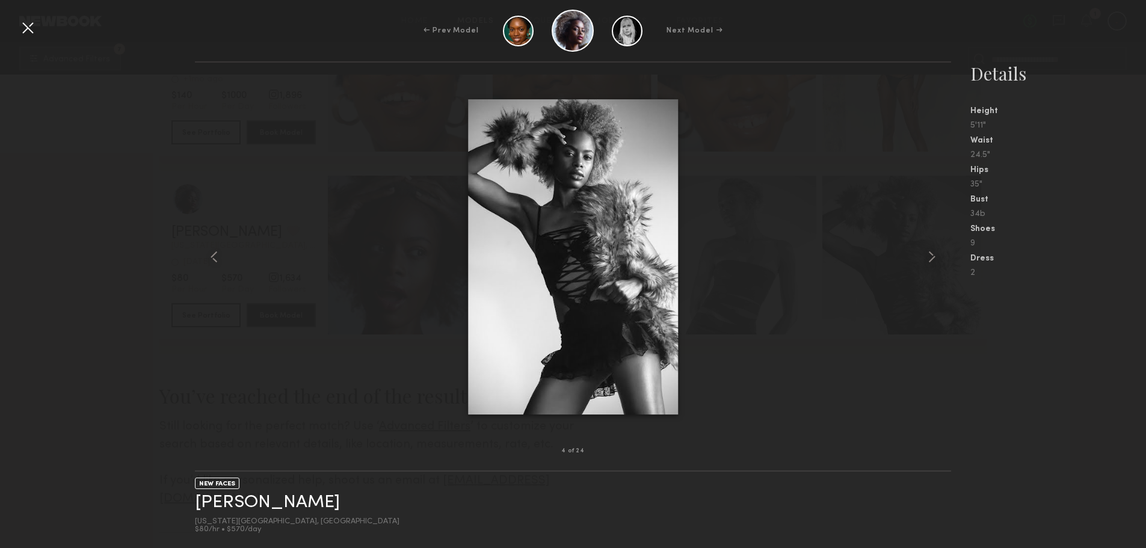
click at [929, 255] on common-icon at bounding box center [932, 256] width 19 height 19
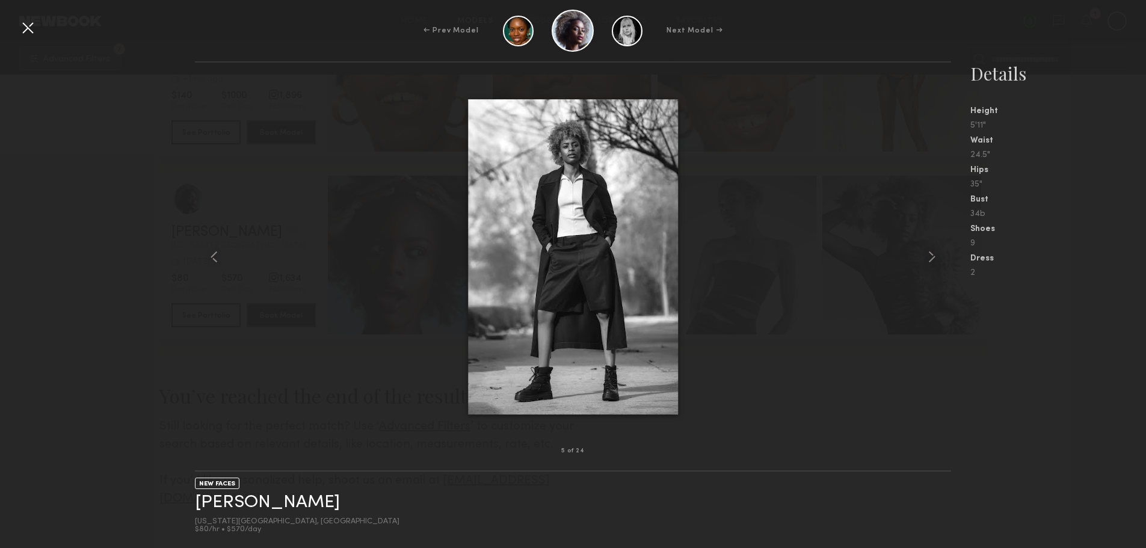
click at [929, 255] on common-icon at bounding box center [932, 256] width 19 height 19
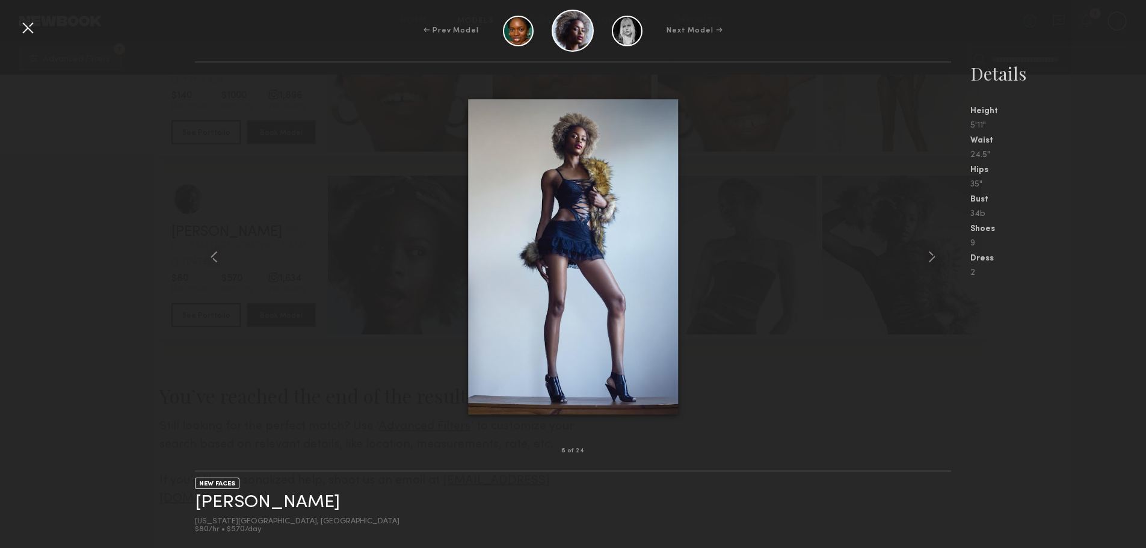
click at [929, 255] on common-icon at bounding box center [932, 256] width 19 height 19
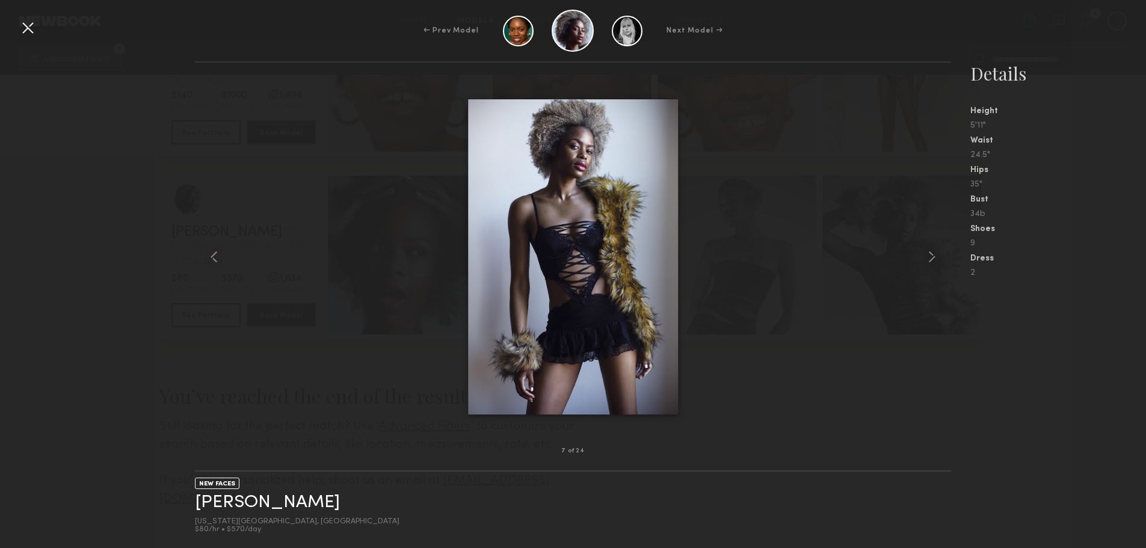
click at [929, 255] on common-icon at bounding box center [932, 256] width 19 height 19
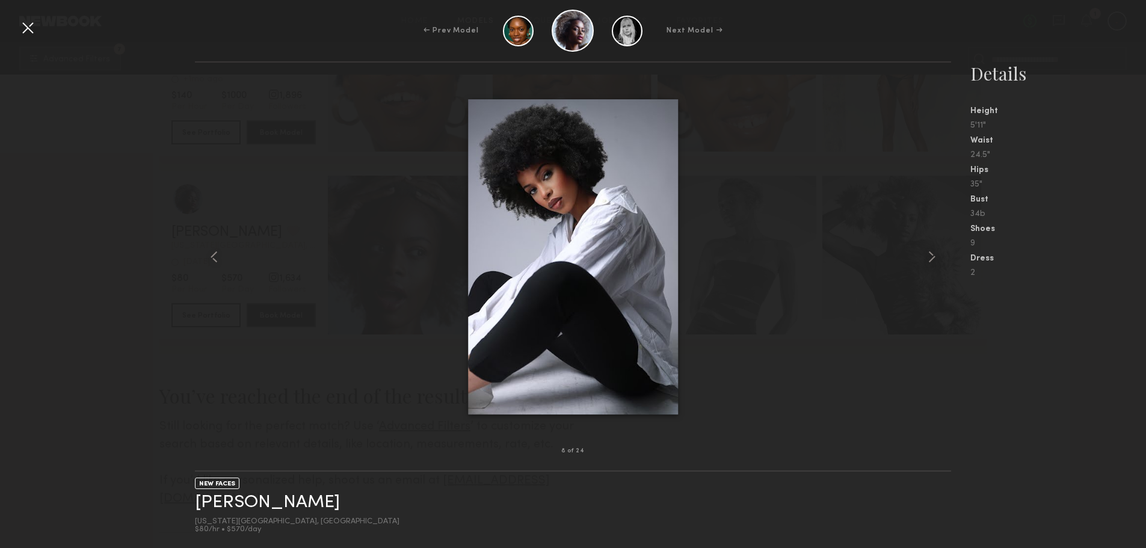
click at [929, 255] on common-icon at bounding box center [932, 256] width 19 height 19
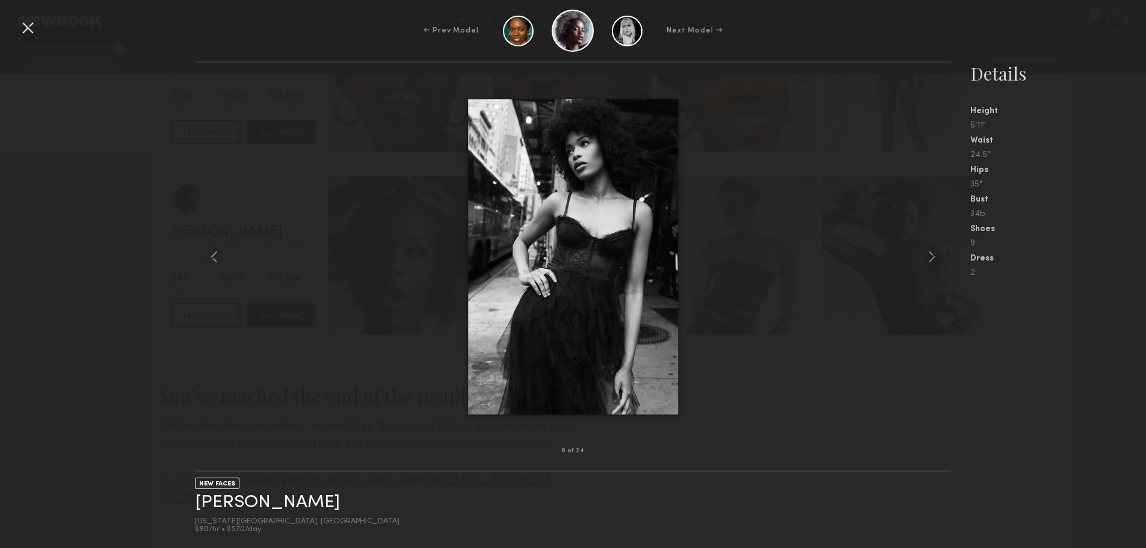
click at [929, 255] on common-icon at bounding box center [932, 256] width 19 height 19
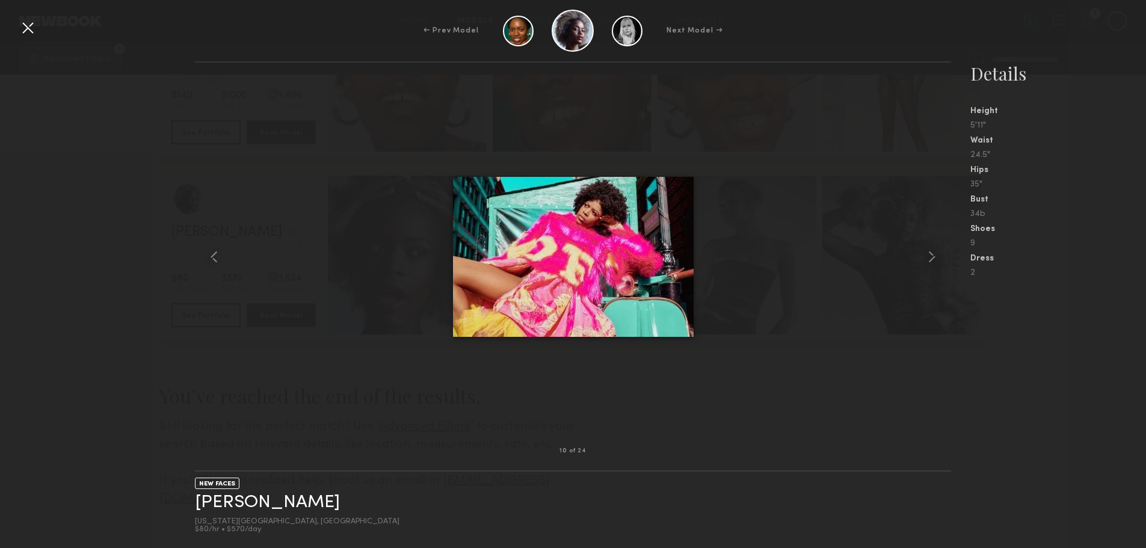
click at [929, 255] on common-icon at bounding box center [932, 256] width 19 height 19
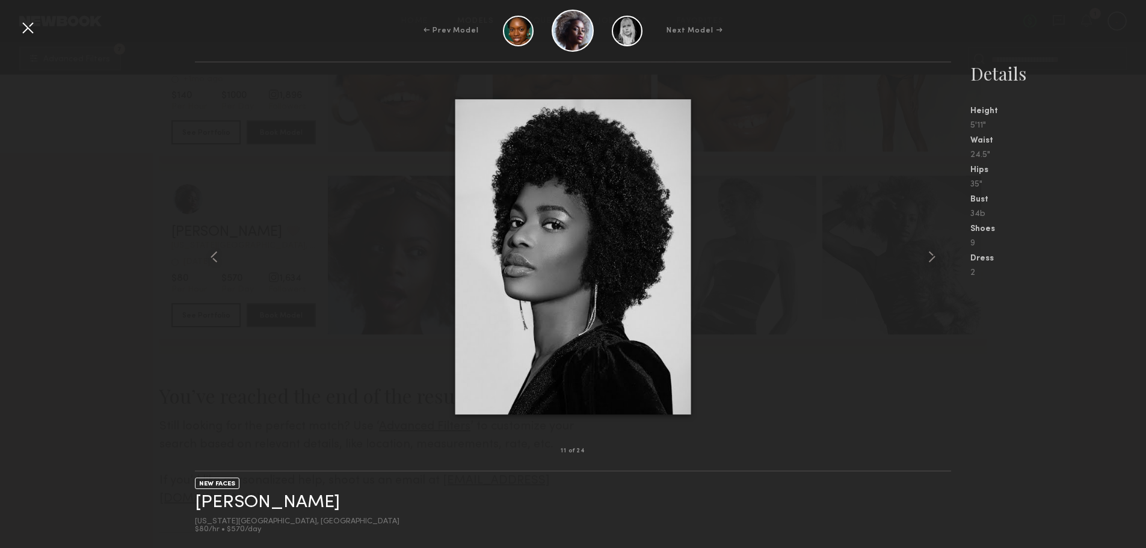
click at [929, 255] on common-icon at bounding box center [932, 256] width 19 height 19
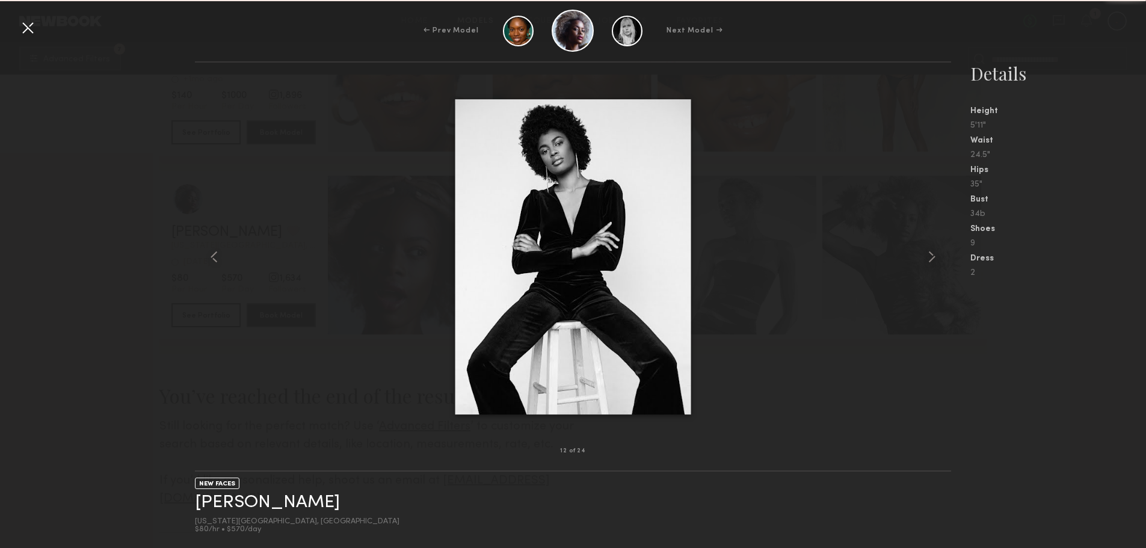
click at [929, 255] on common-icon at bounding box center [932, 256] width 19 height 19
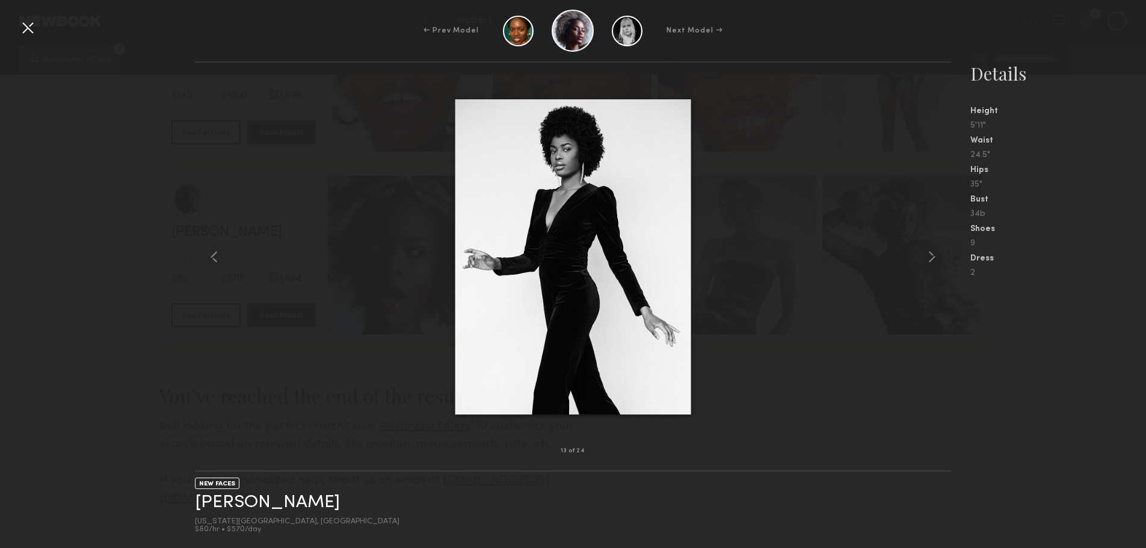
click at [929, 255] on common-icon at bounding box center [932, 256] width 19 height 19
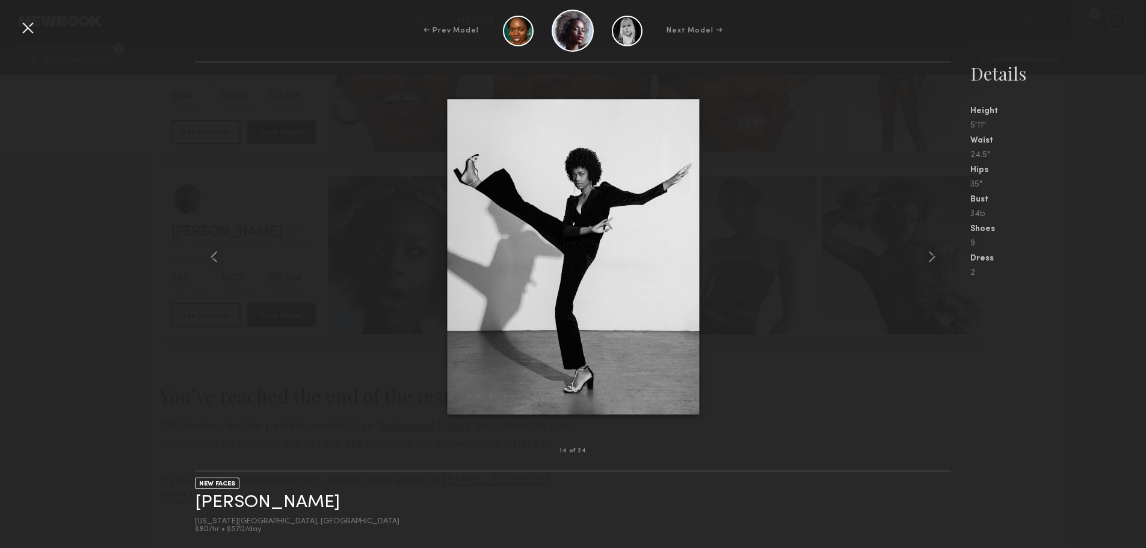
click at [929, 255] on common-icon at bounding box center [932, 256] width 19 height 19
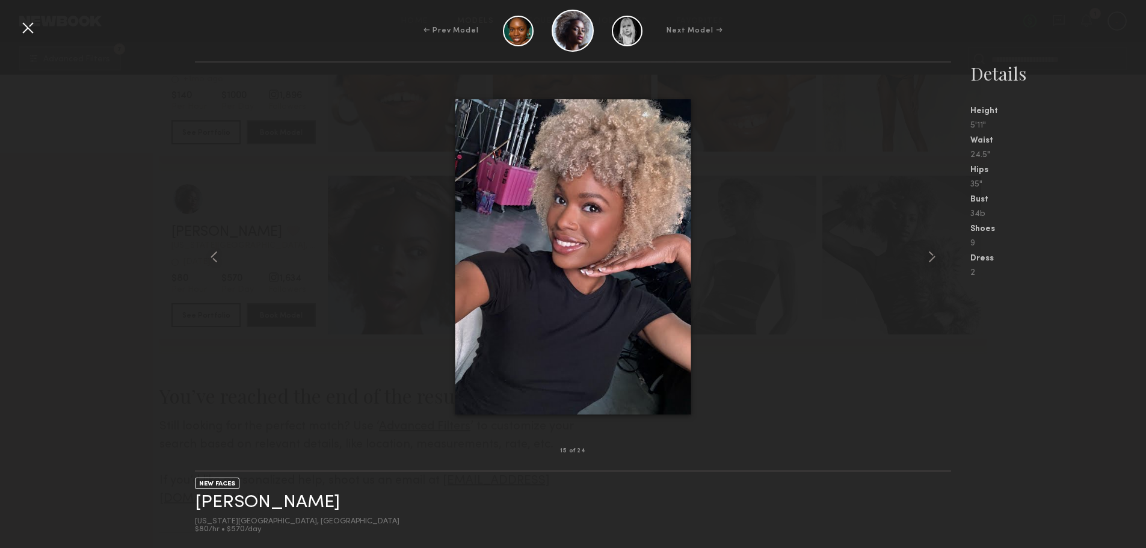
click at [929, 255] on common-icon at bounding box center [932, 256] width 19 height 19
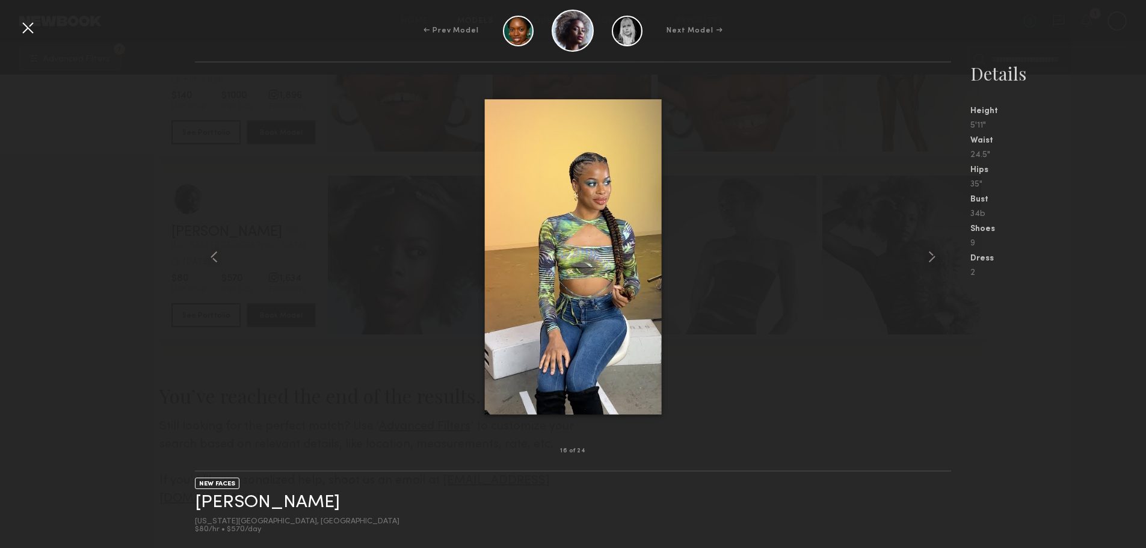
click at [929, 255] on common-icon at bounding box center [932, 256] width 19 height 19
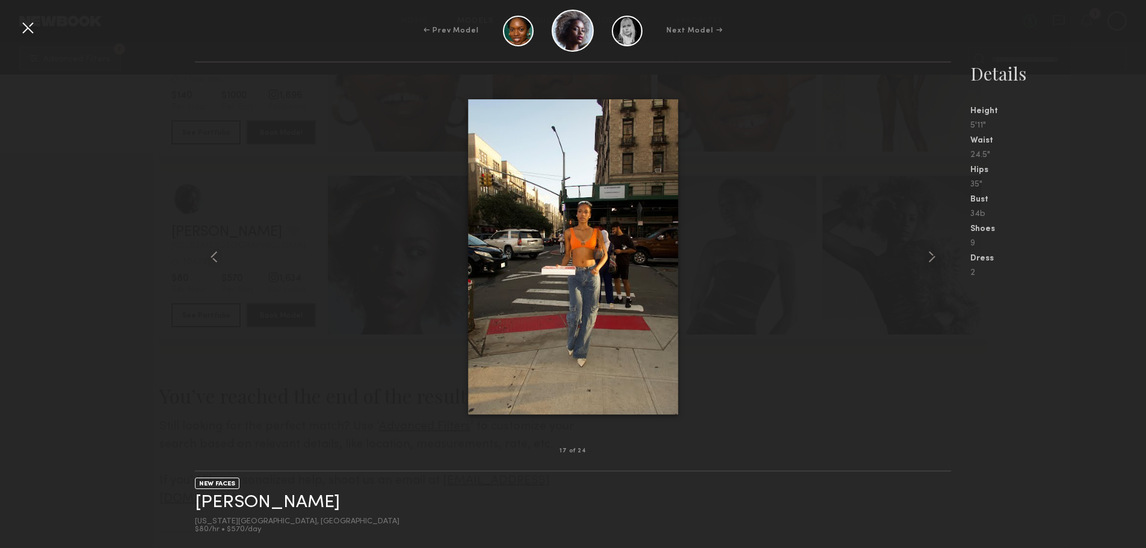
click at [929, 255] on common-icon at bounding box center [932, 256] width 19 height 19
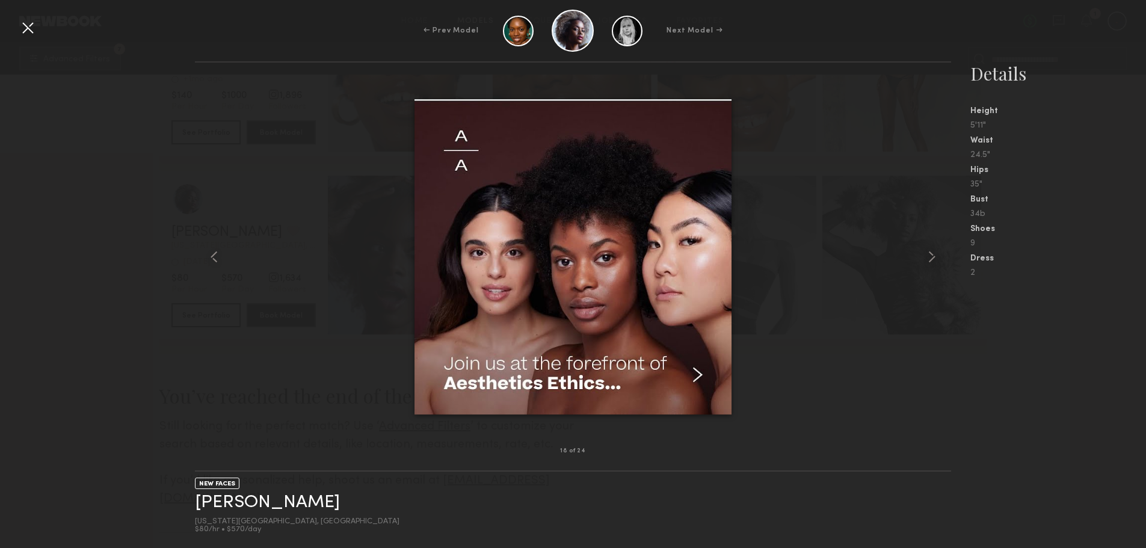
click at [929, 255] on common-icon at bounding box center [932, 256] width 19 height 19
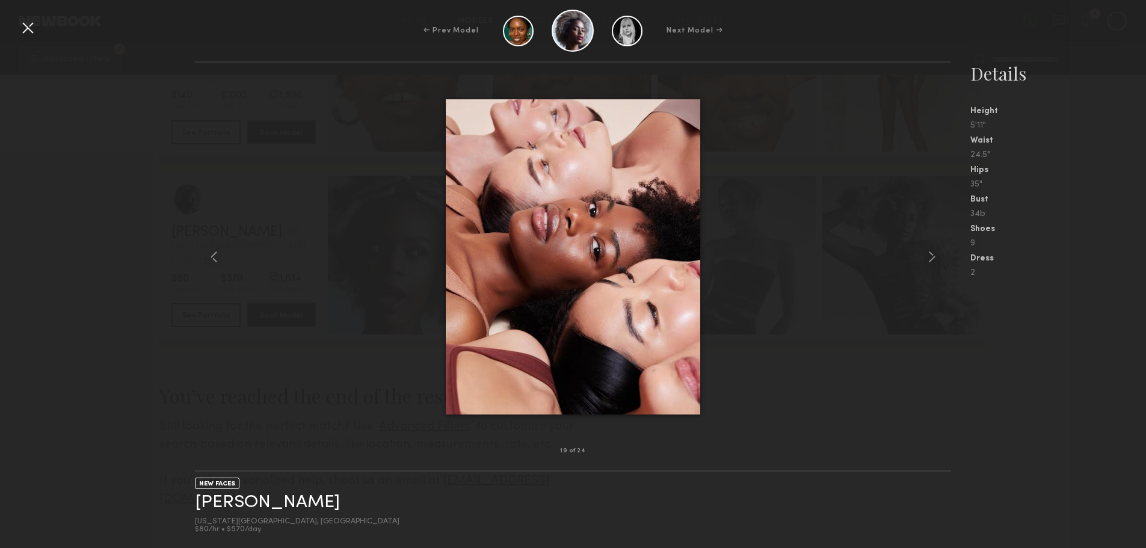
click at [929, 255] on common-icon at bounding box center [932, 256] width 19 height 19
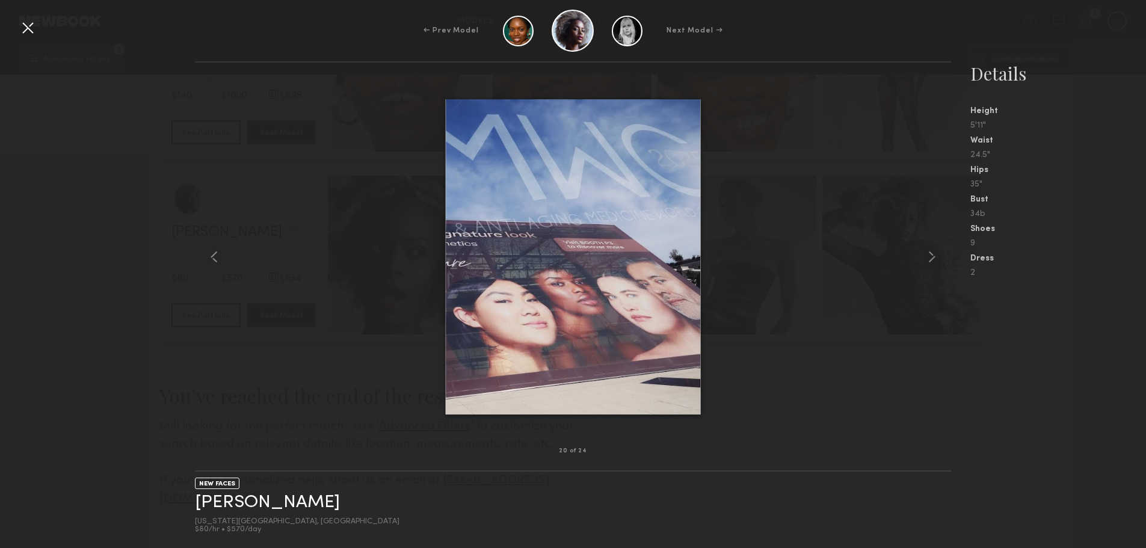
click at [929, 255] on common-icon at bounding box center [932, 256] width 19 height 19
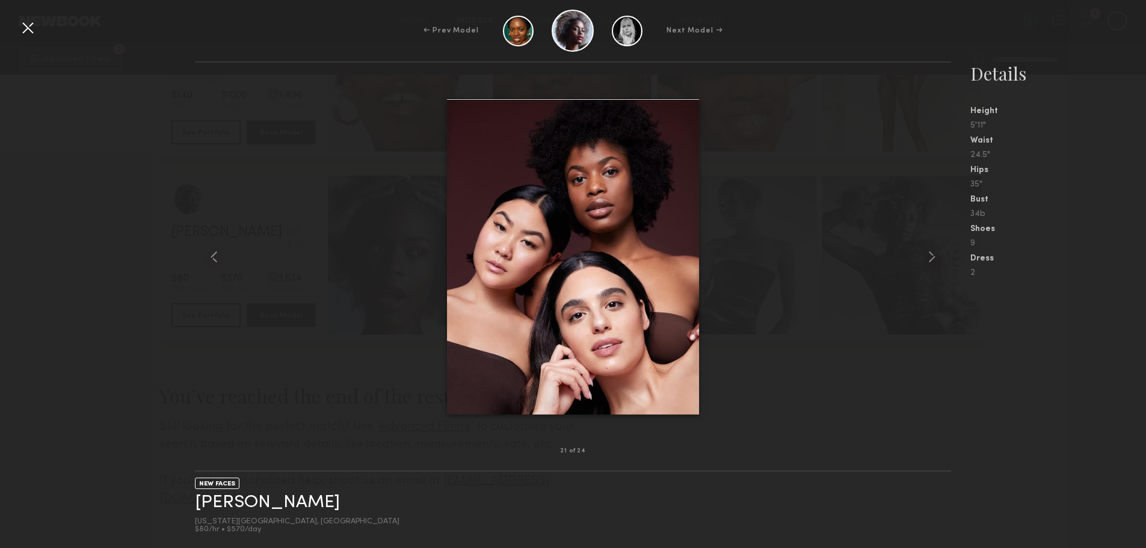
click at [828, 441] on div "21 of 24" at bounding box center [573, 451] width 756 height 39
click at [27, 30] on div at bounding box center [27, 27] width 19 height 19
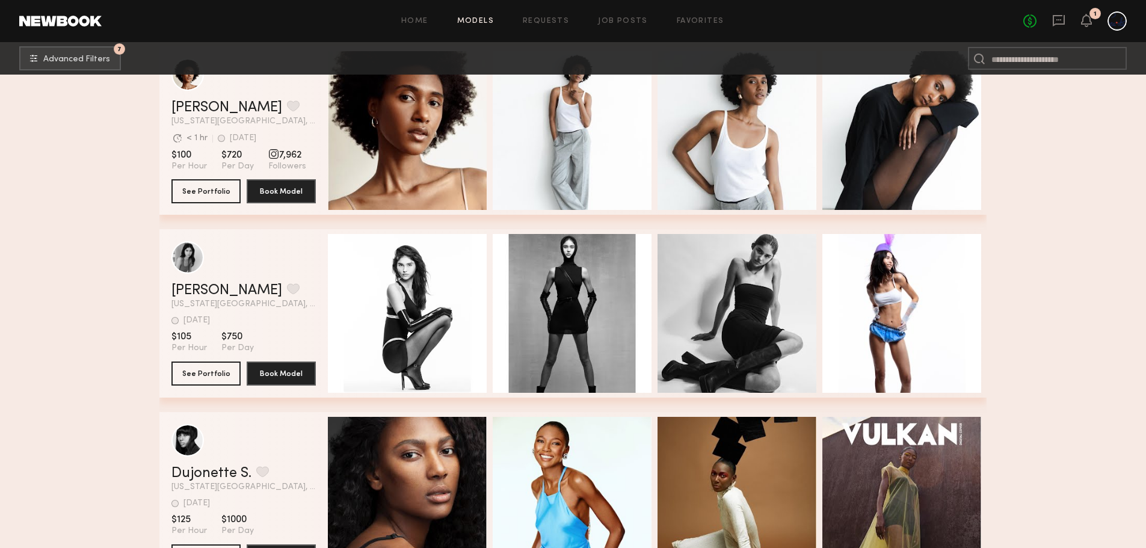
scroll to position [424, 0]
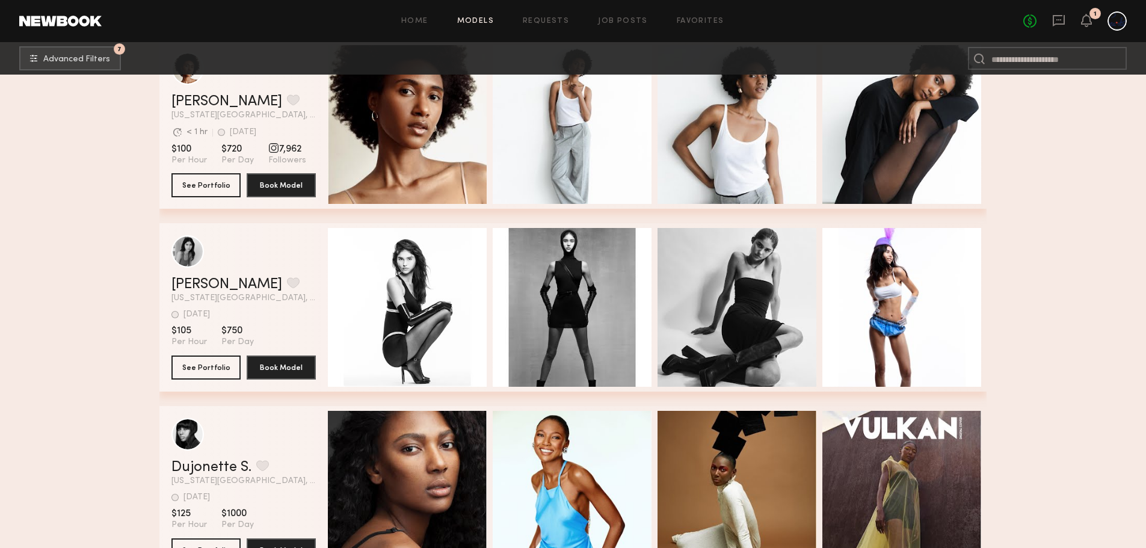
click at [475, 330] on div "Quick Preview" at bounding box center [407, 307] width 159 height 159
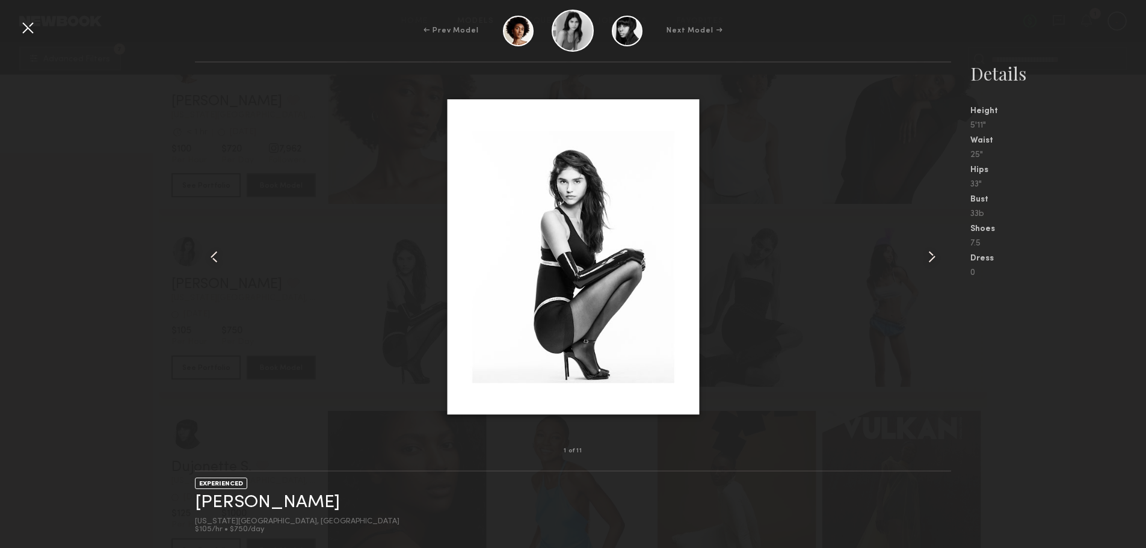
click at [931, 253] on common-icon at bounding box center [932, 256] width 19 height 19
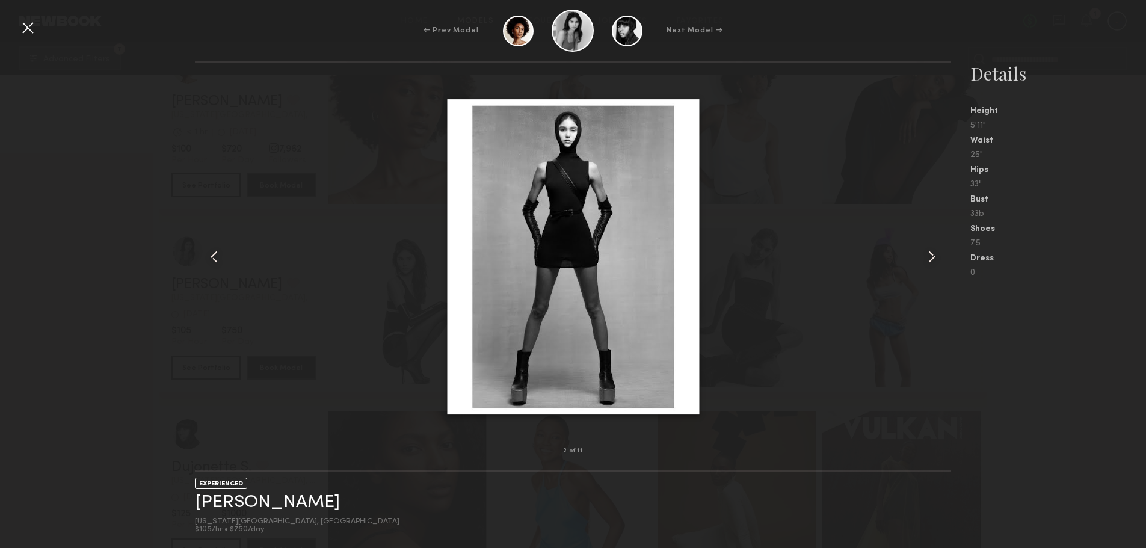
click at [931, 253] on common-icon at bounding box center [932, 256] width 19 height 19
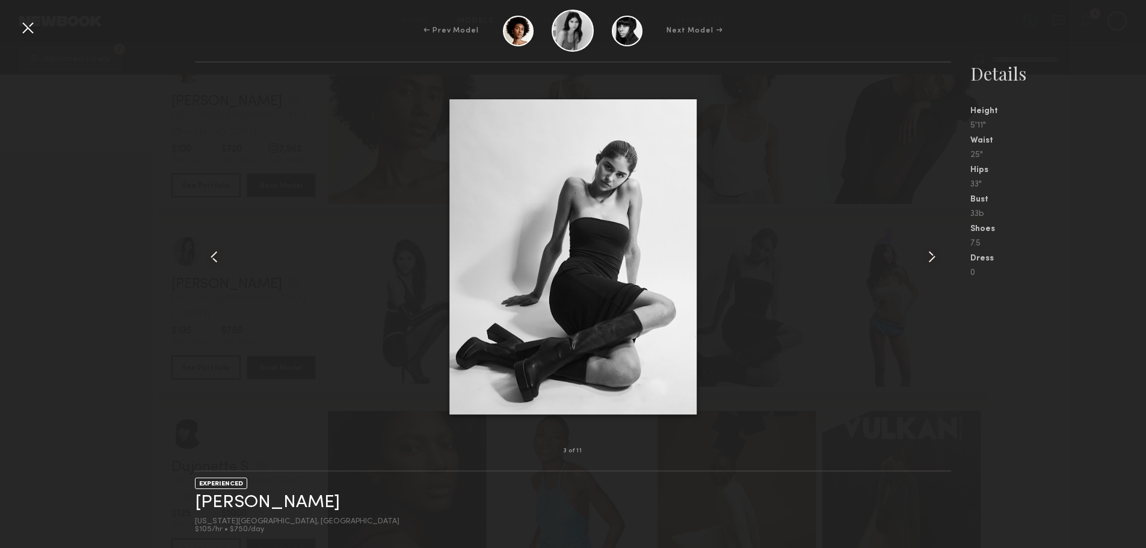
click at [931, 253] on common-icon at bounding box center [932, 256] width 19 height 19
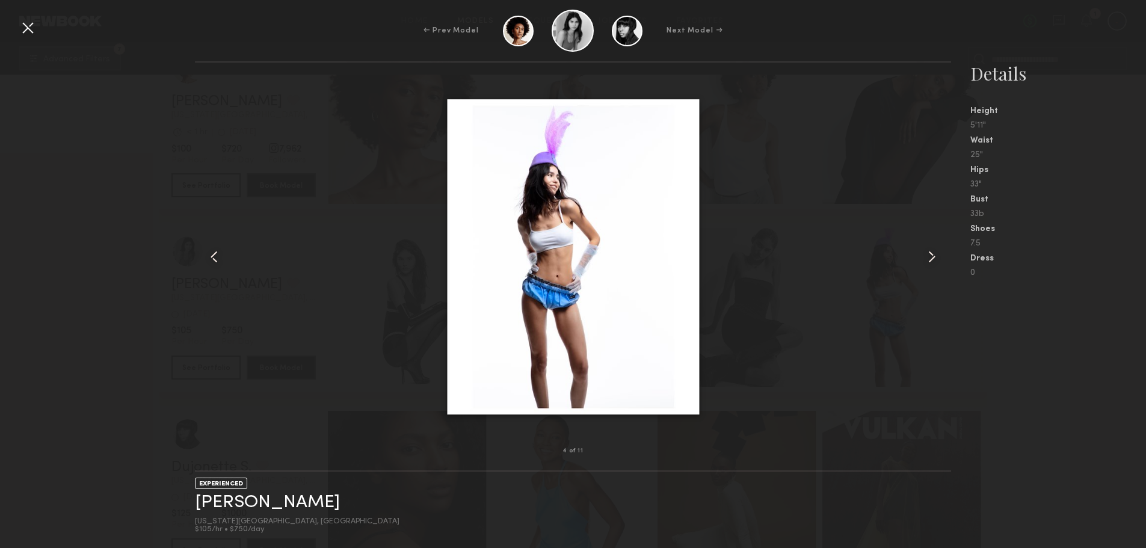
click at [931, 253] on common-icon at bounding box center [932, 256] width 19 height 19
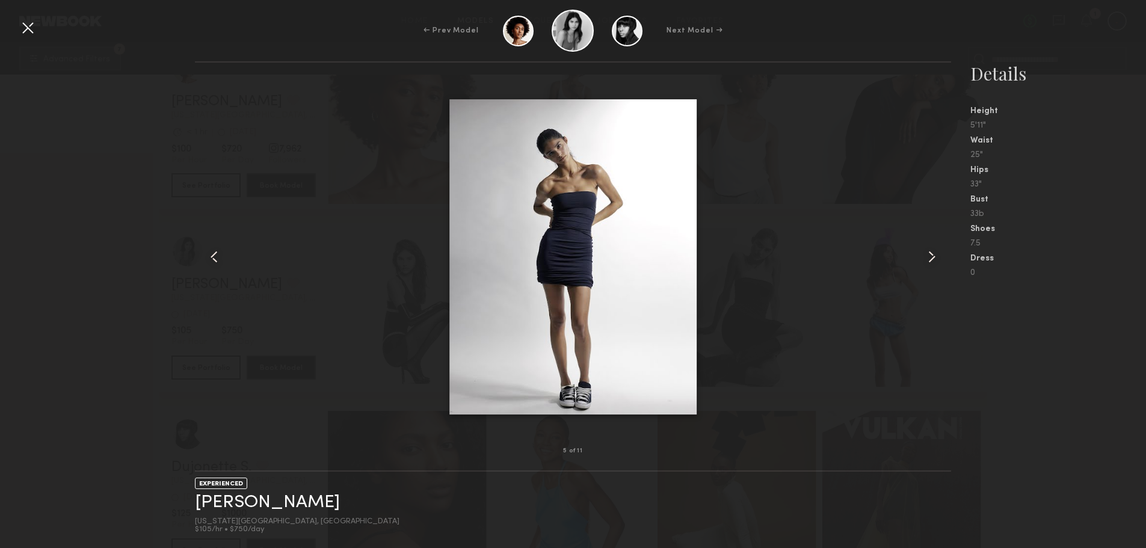
click at [931, 253] on common-icon at bounding box center [932, 256] width 19 height 19
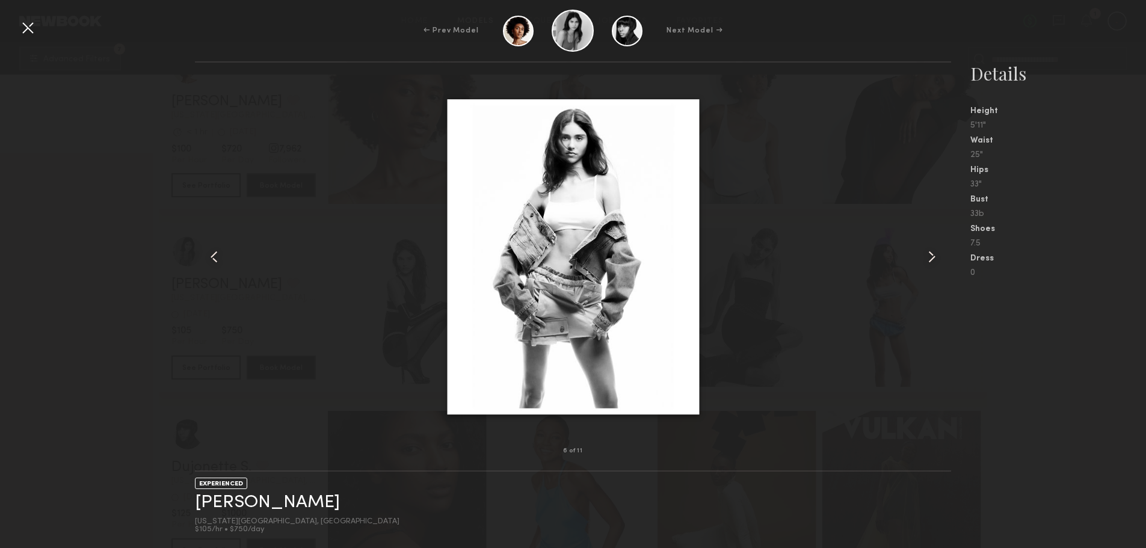
click at [931, 253] on common-icon at bounding box center [932, 256] width 19 height 19
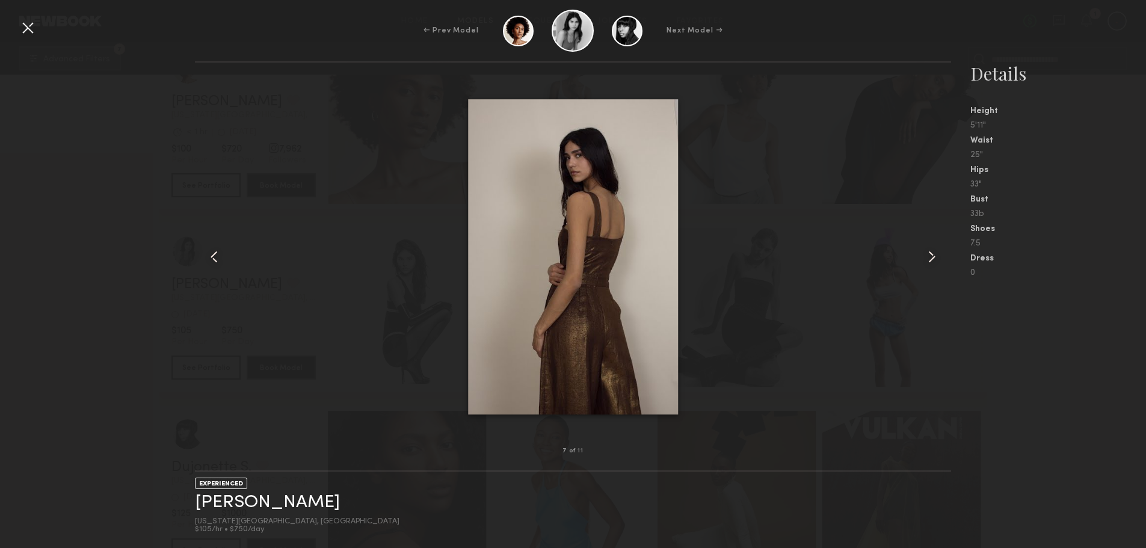
click at [931, 253] on common-icon at bounding box center [932, 256] width 19 height 19
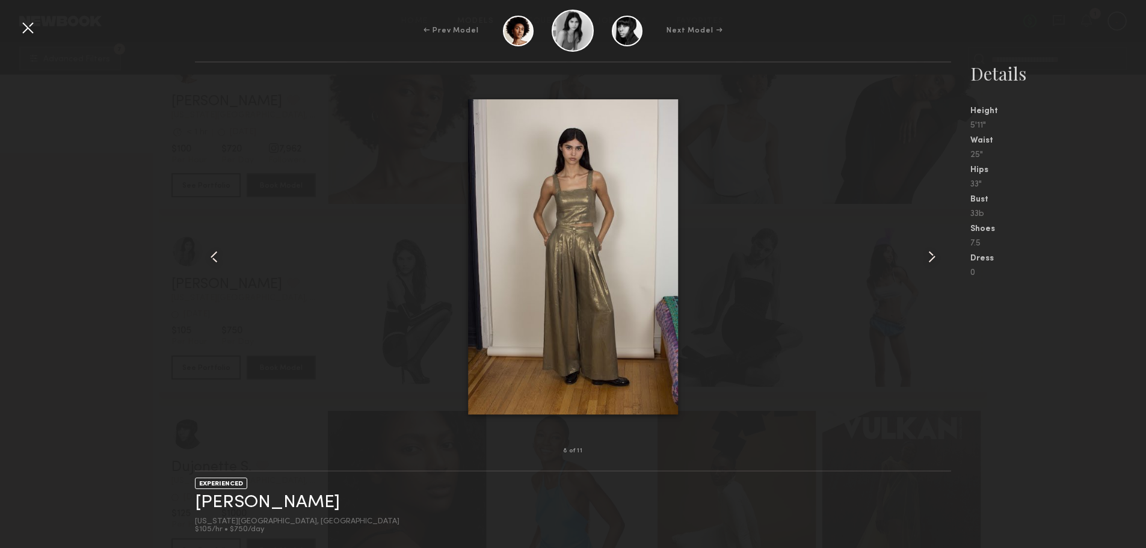
click at [931, 253] on common-icon at bounding box center [932, 256] width 19 height 19
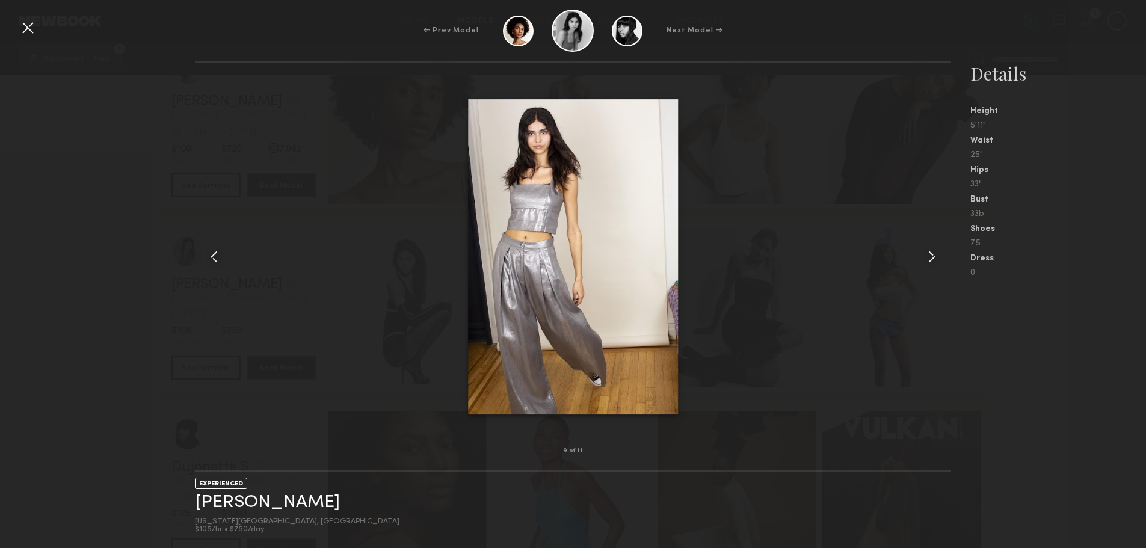
click at [931, 253] on common-icon at bounding box center [932, 256] width 19 height 19
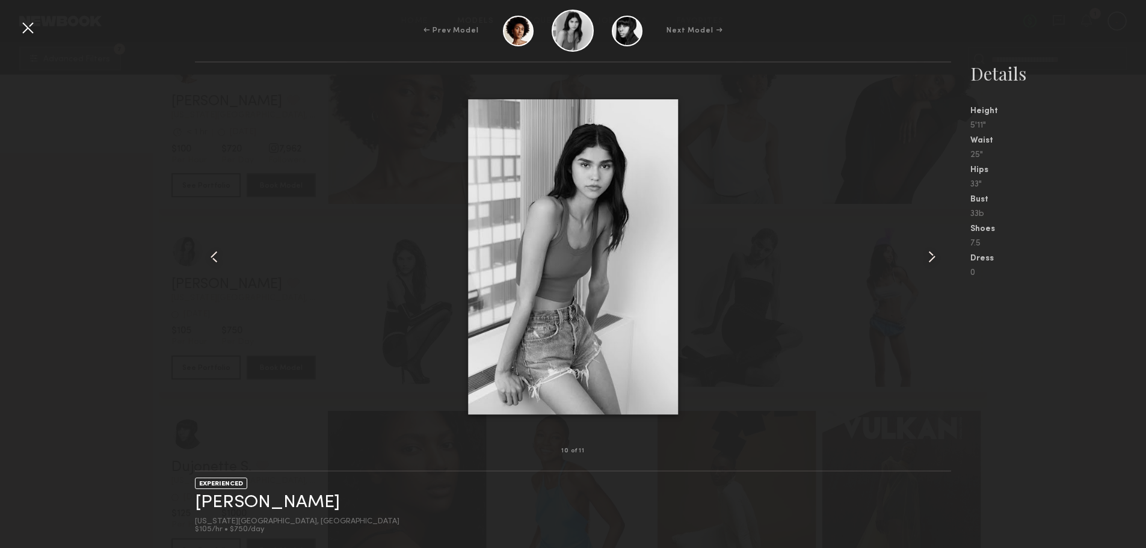
click at [931, 253] on common-icon at bounding box center [932, 256] width 19 height 19
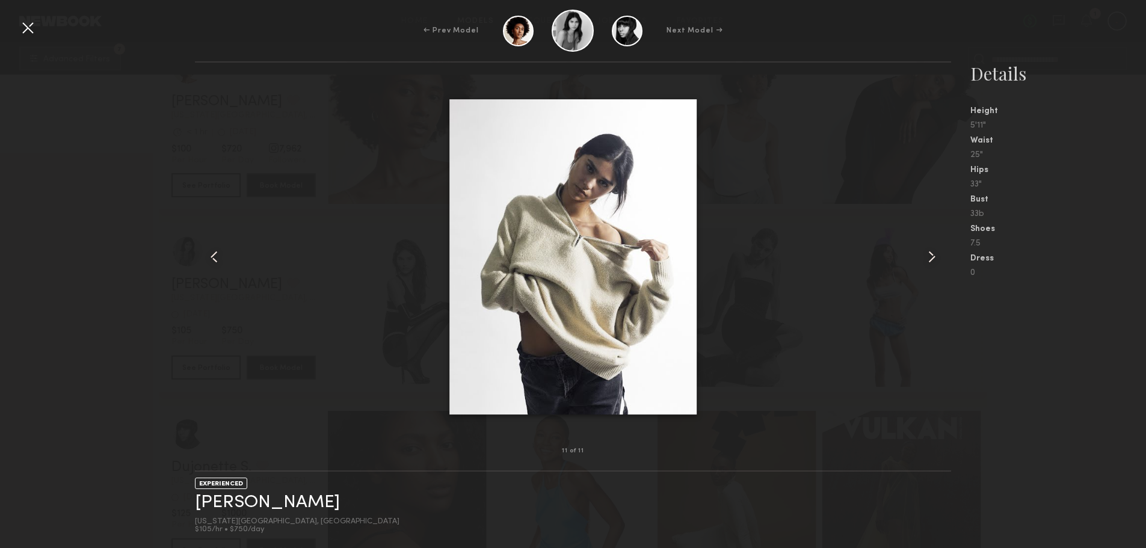
click at [931, 253] on common-icon at bounding box center [932, 256] width 19 height 19
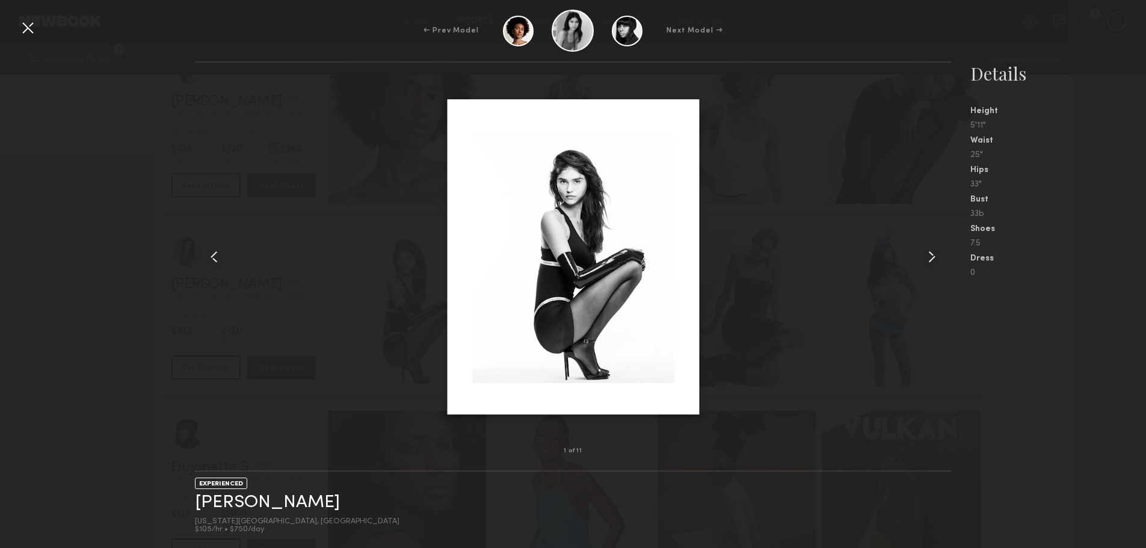
click at [32, 28] on div at bounding box center [27, 27] width 19 height 19
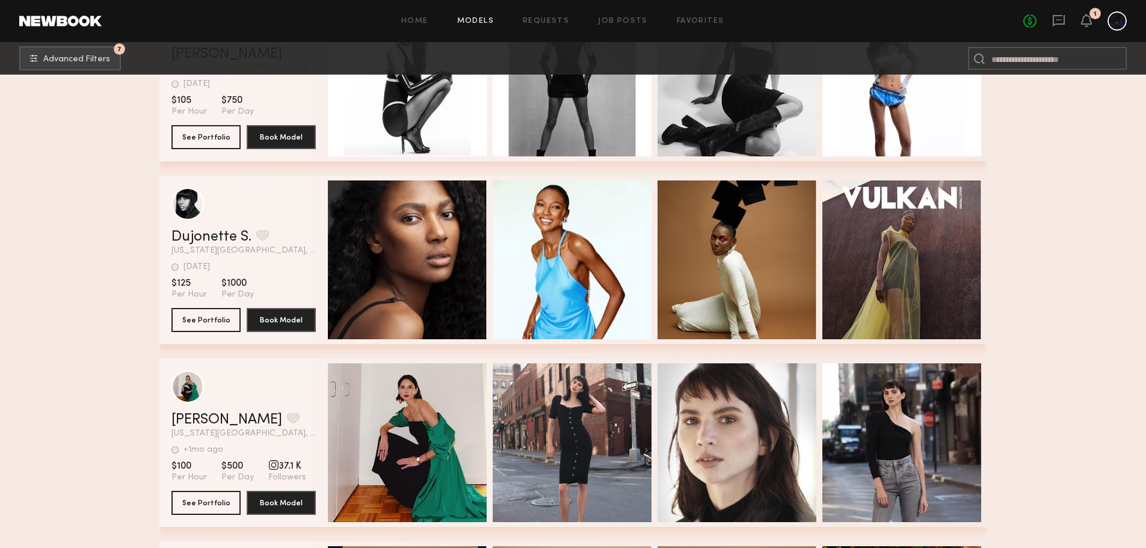
scroll to position [657, 0]
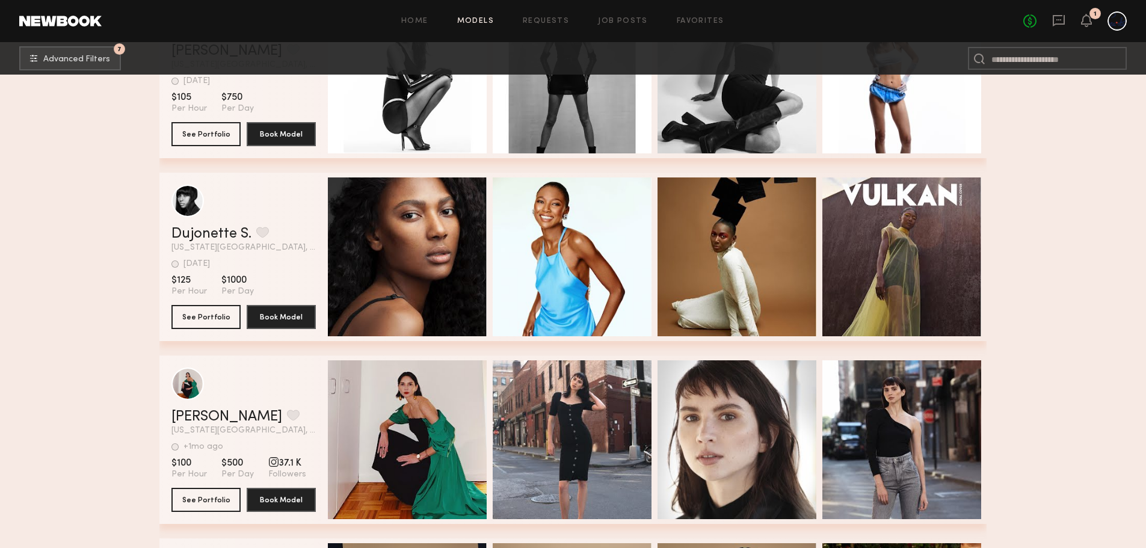
click at [395, 189] on div "Quick Preview" at bounding box center [407, 257] width 159 height 159
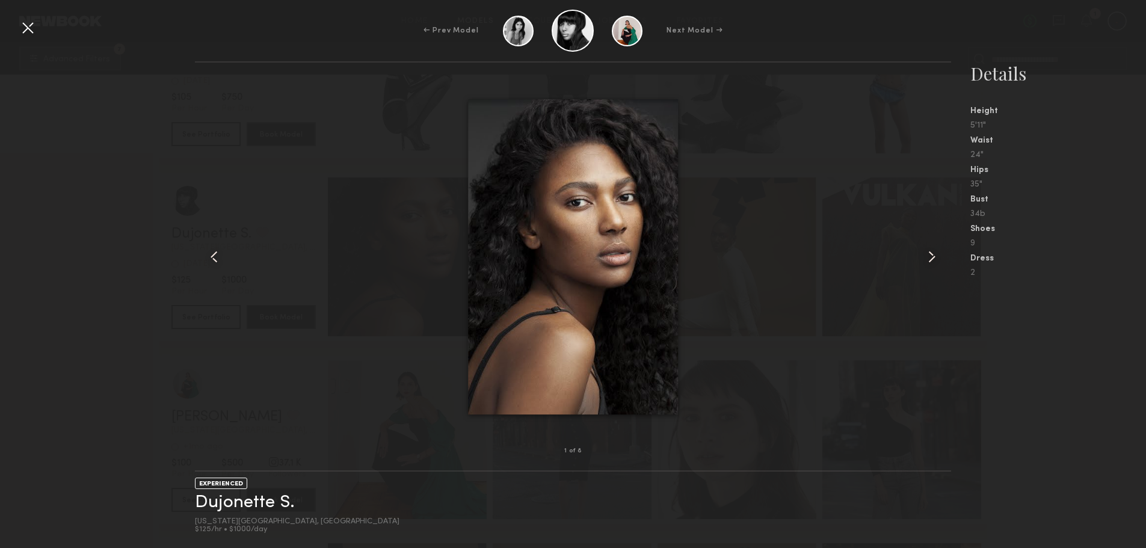
click at [932, 260] on common-icon at bounding box center [932, 256] width 19 height 19
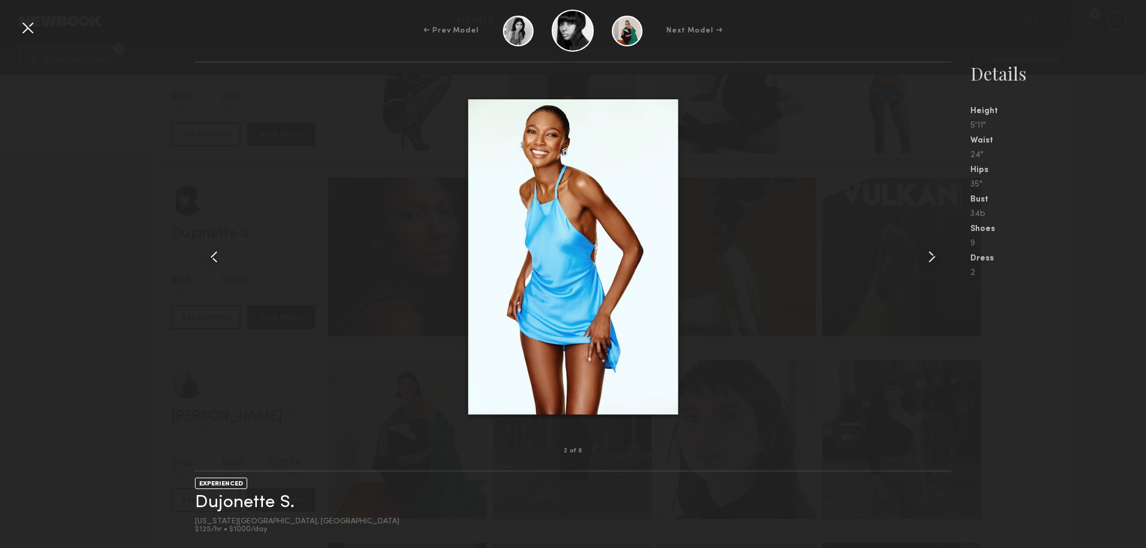
click at [932, 260] on common-icon at bounding box center [932, 256] width 19 height 19
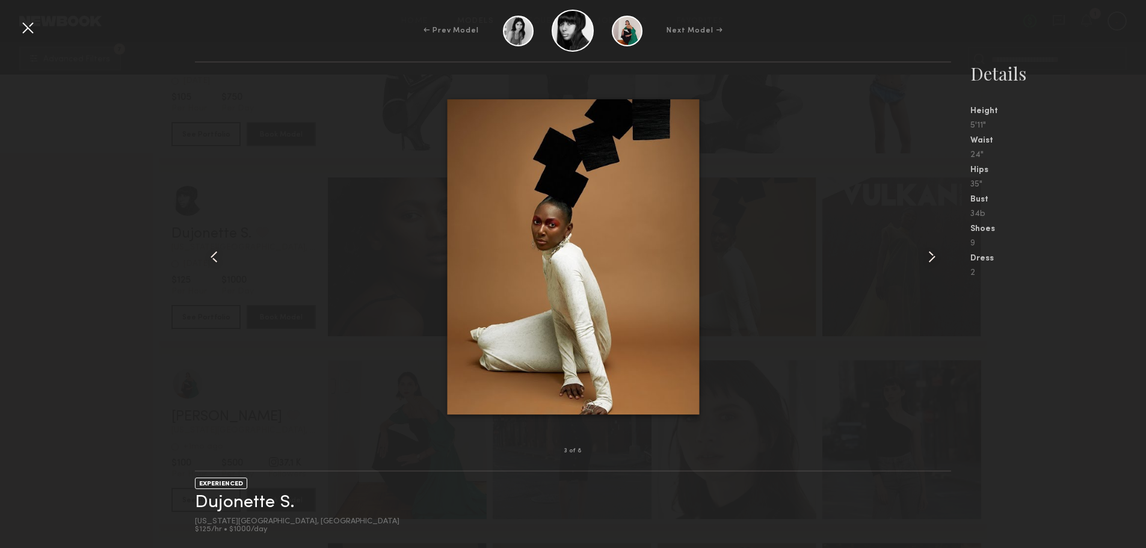
click at [932, 260] on common-icon at bounding box center [932, 256] width 19 height 19
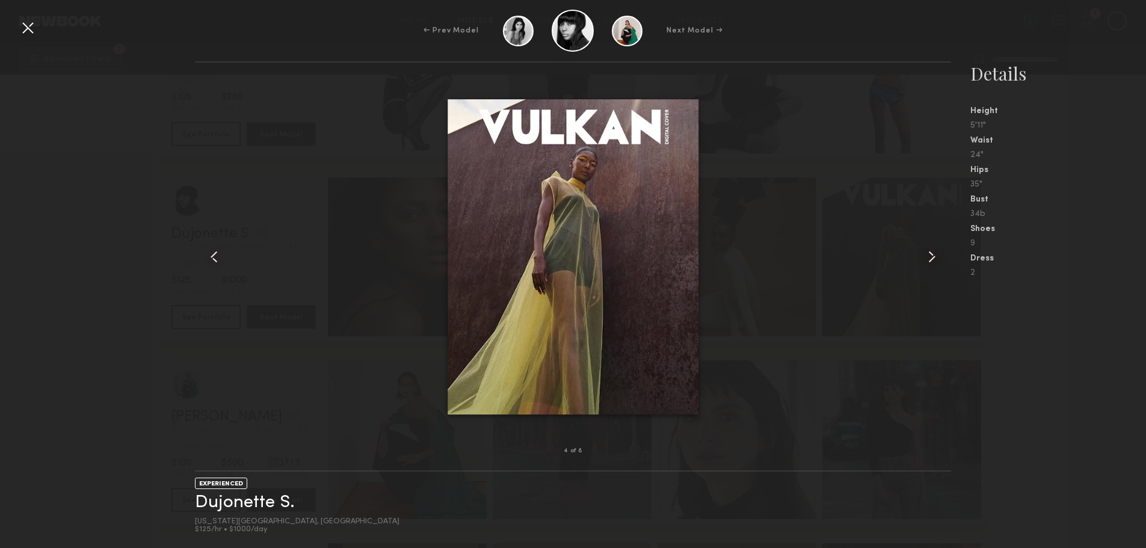
click at [932, 260] on common-icon at bounding box center [932, 256] width 19 height 19
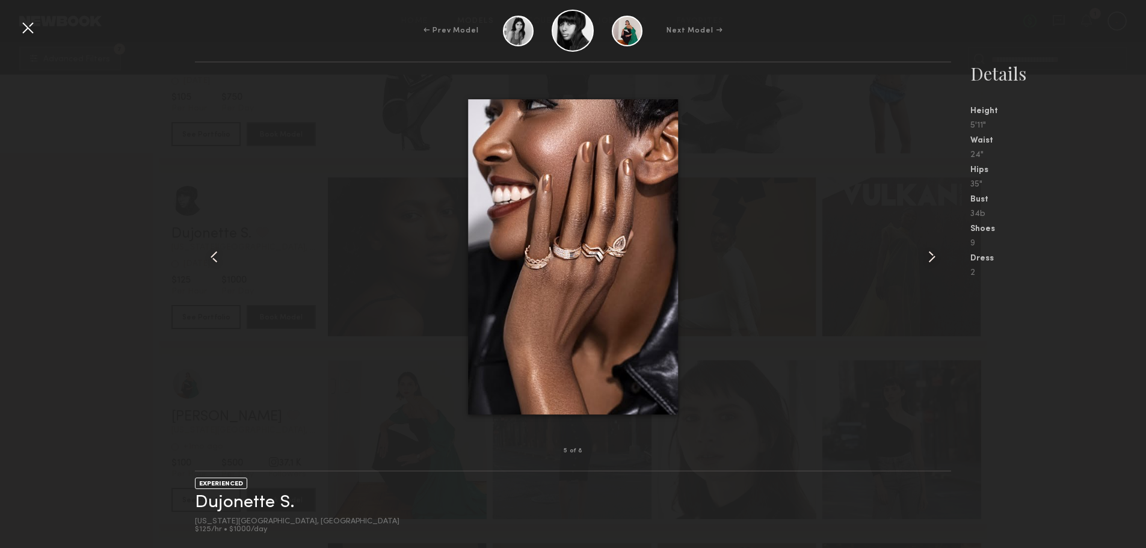
click at [932, 260] on common-icon at bounding box center [932, 256] width 19 height 19
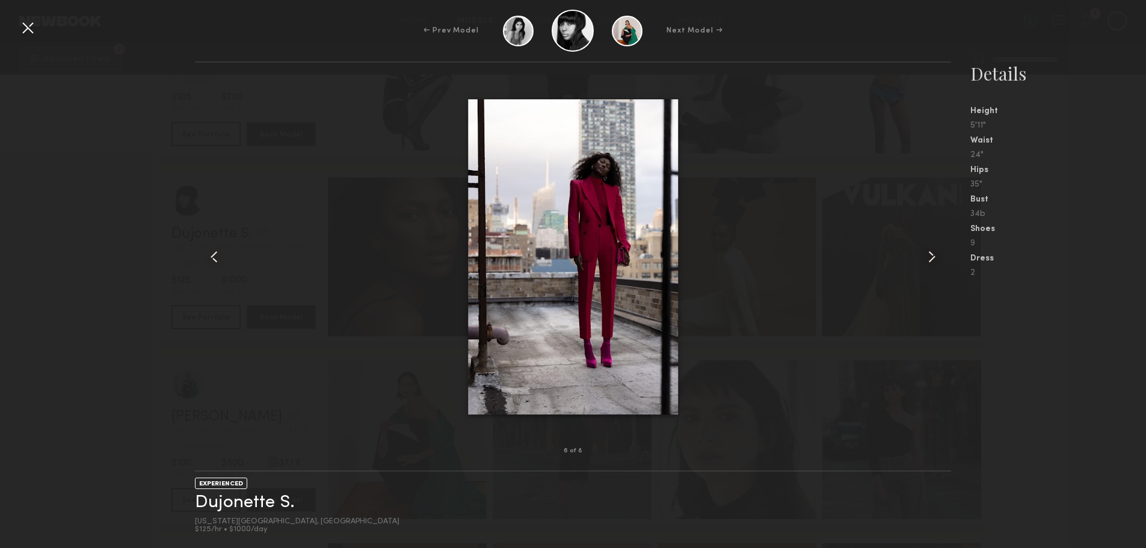
click at [932, 260] on common-icon at bounding box center [932, 256] width 19 height 19
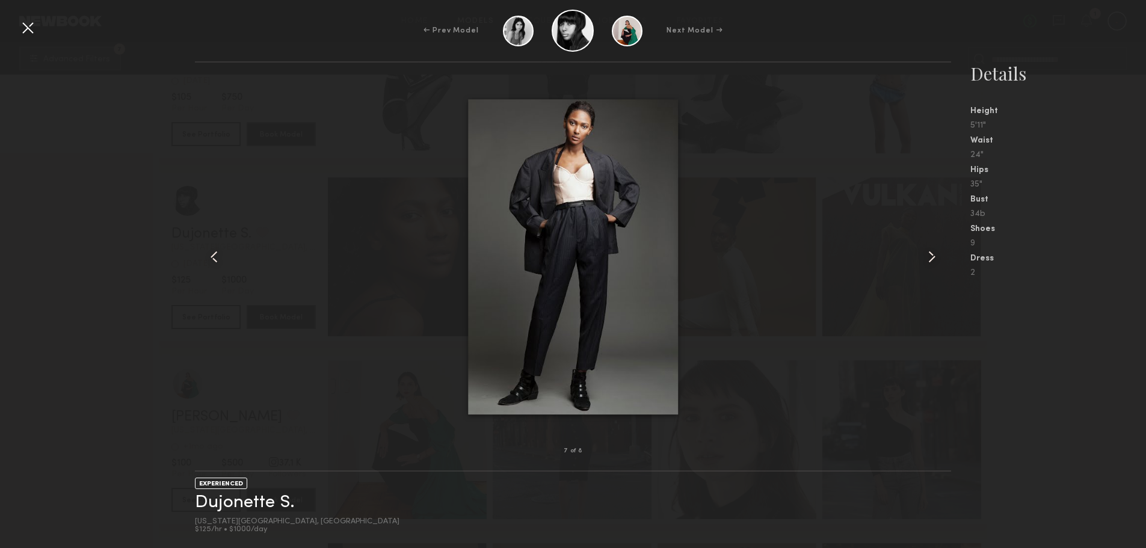
click at [932, 260] on common-icon at bounding box center [932, 256] width 19 height 19
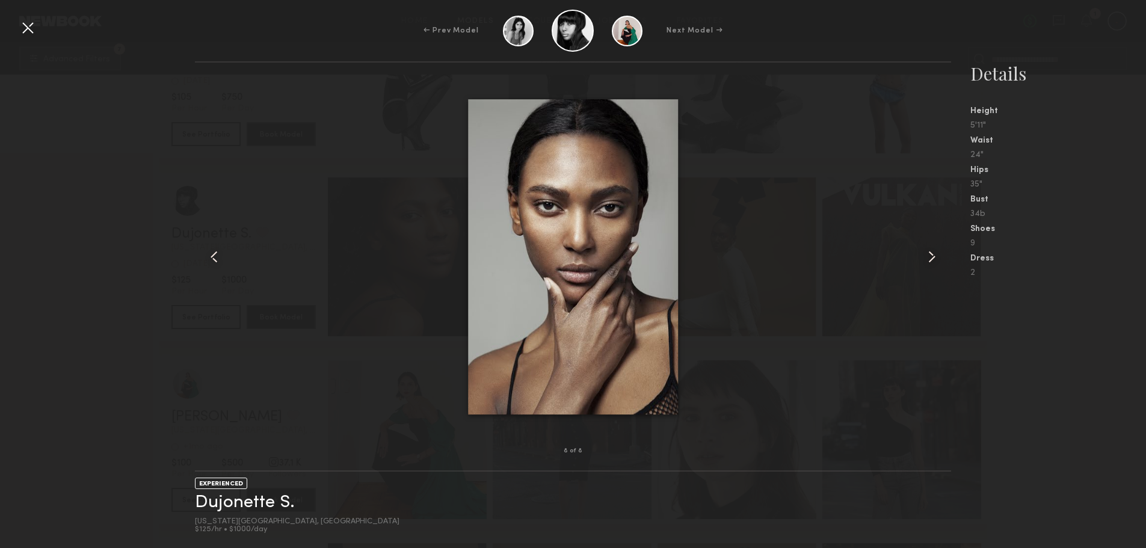
click at [938, 256] on common-icon at bounding box center [932, 256] width 19 height 19
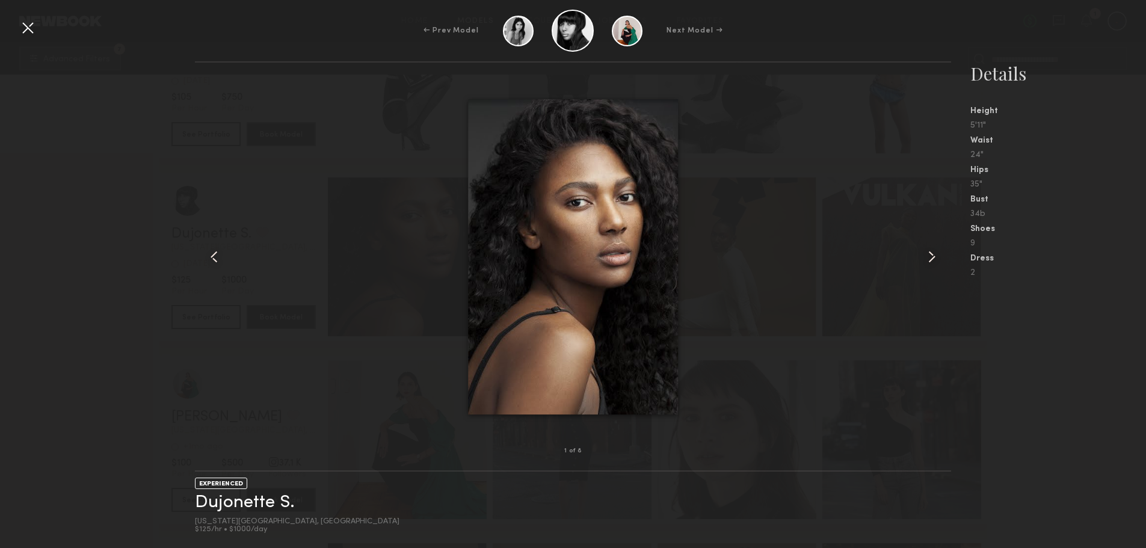
click at [938, 256] on common-icon at bounding box center [932, 256] width 19 height 19
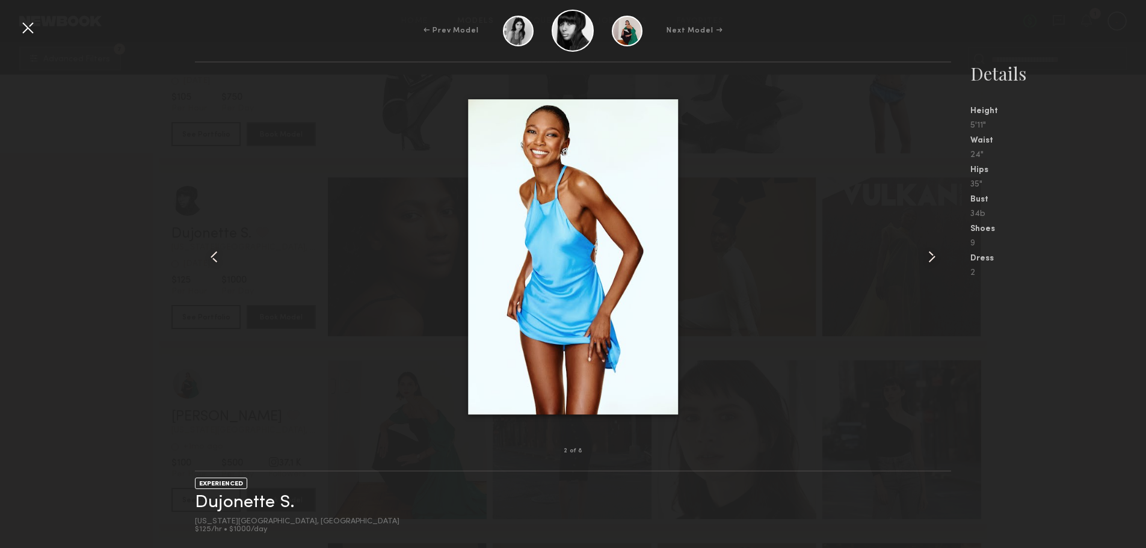
click at [938, 256] on common-icon at bounding box center [932, 256] width 19 height 19
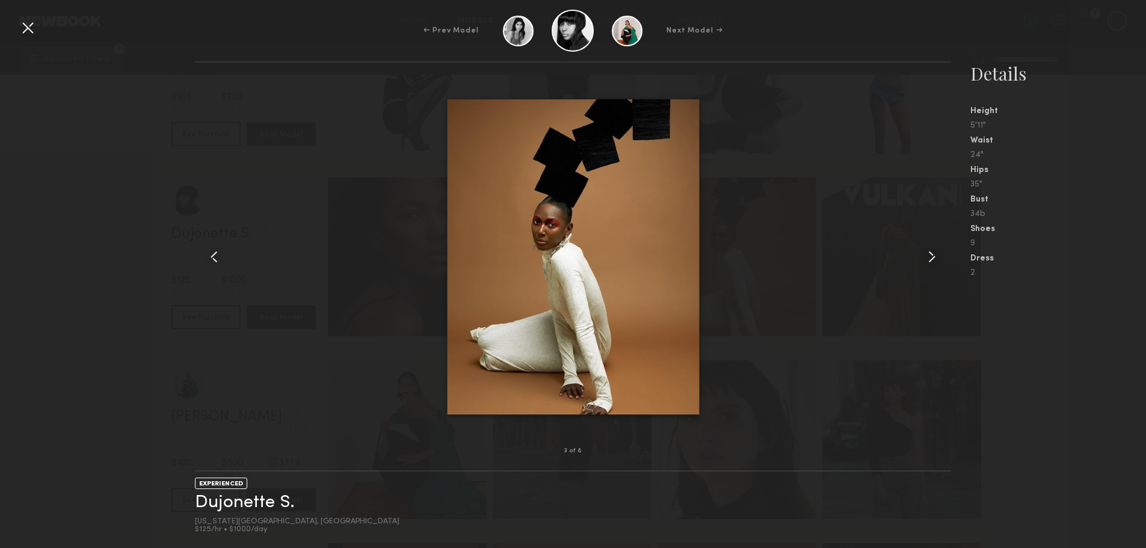
click at [938, 256] on common-icon at bounding box center [932, 256] width 19 height 19
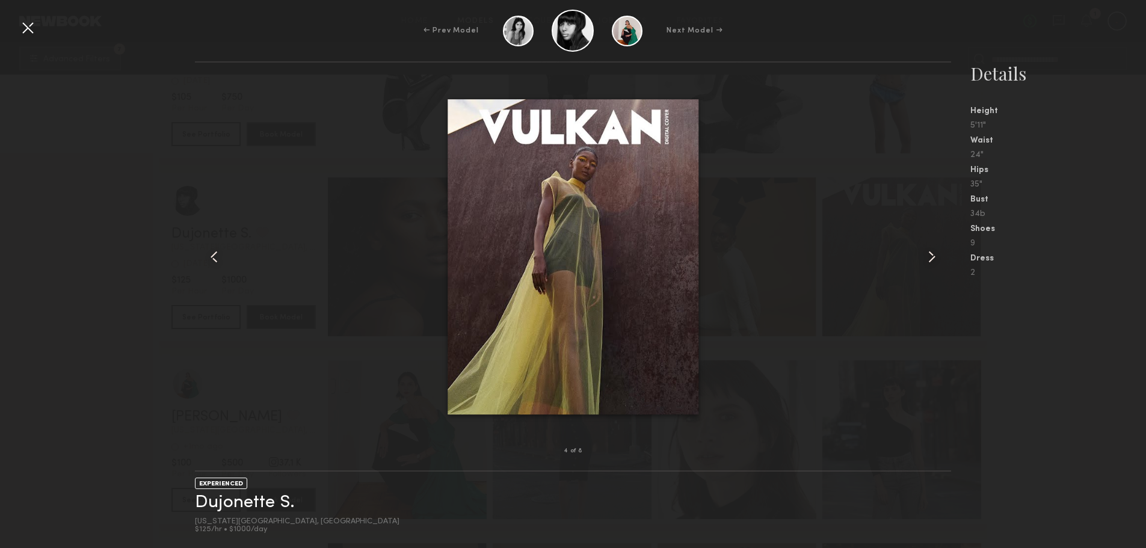
click at [938, 256] on common-icon at bounding box center [932, 256] width 19 height 19
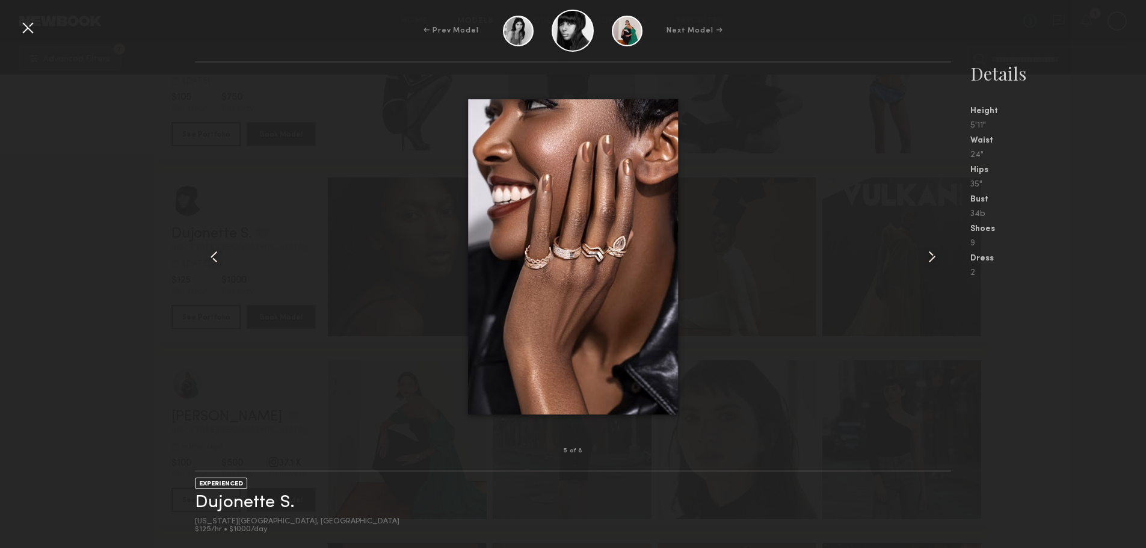
click at [938, 256] on common-icon at bounding box center [932, 256] width 19 height 19
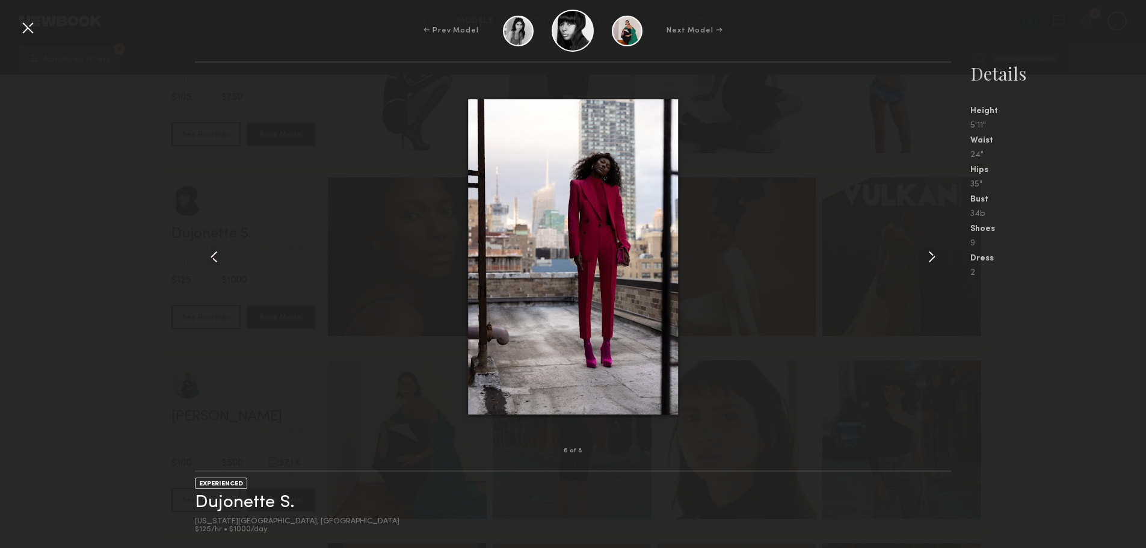
click at [938, 256] on common-icon at bounding box center [932, 256] width 19 height 19
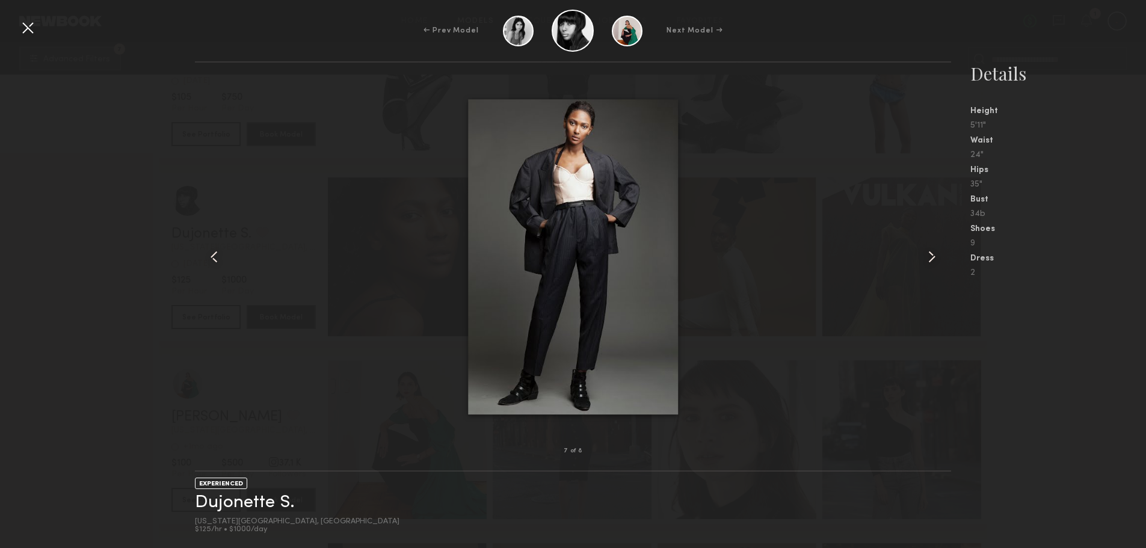
click at [938, 256] on common-icon at bounding box center [932, 256] width 19 height 19
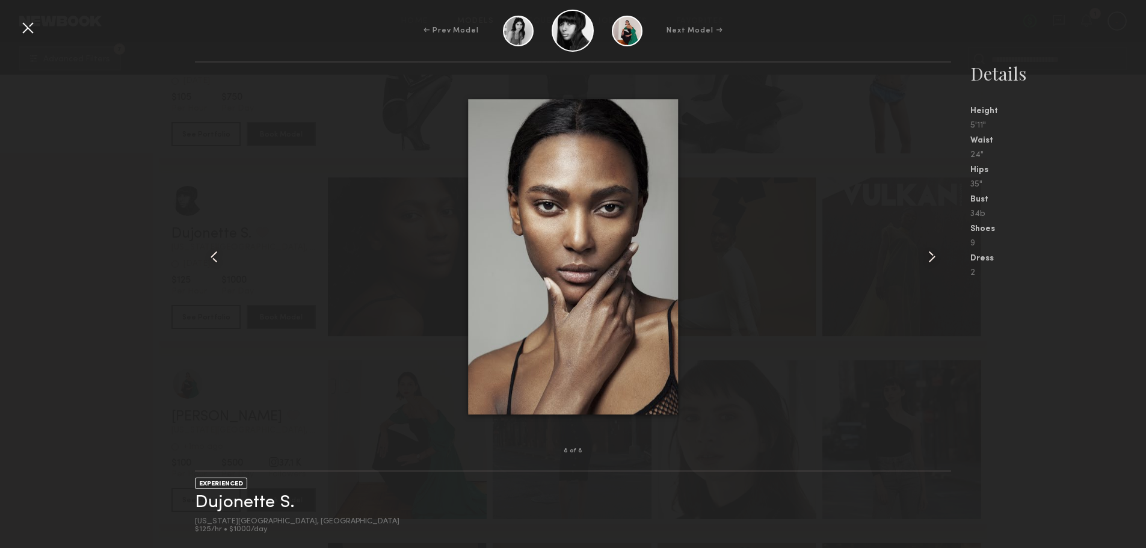
click at [938, 256] on common-icon at bounding box center [932, 256] width 19 height 19
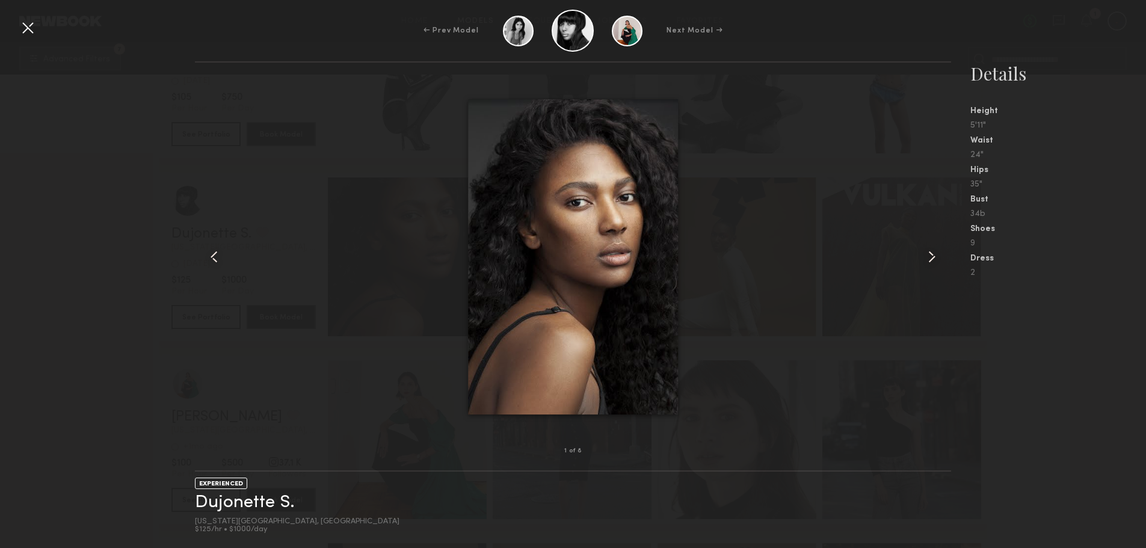
click at [938, 256] on common-icon at bounding box center [932, 256] width 19 height 19
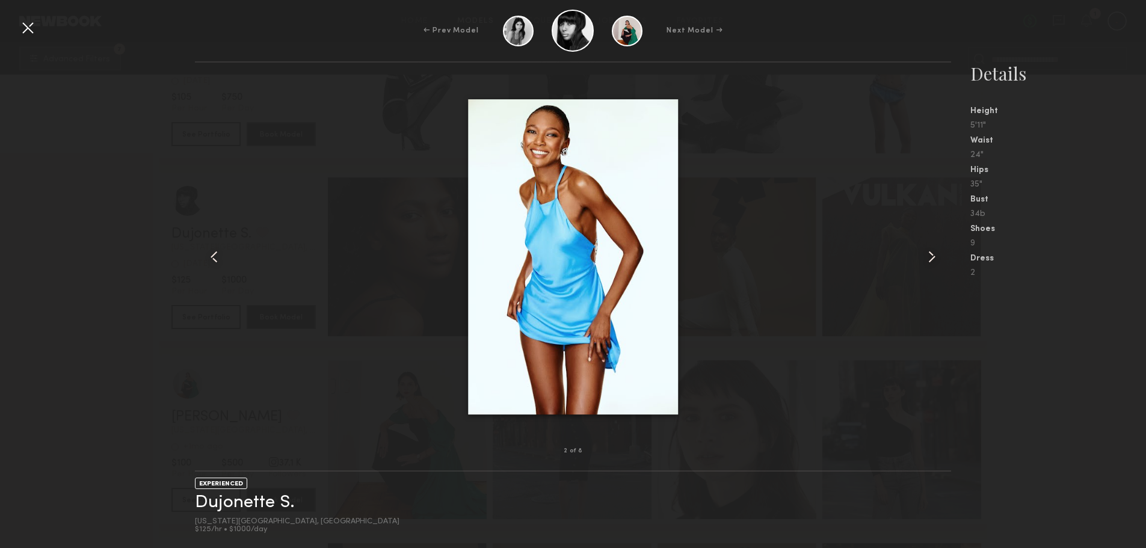
click at [20, 26] on div at bounding box center [27, 27] width 19 height 19
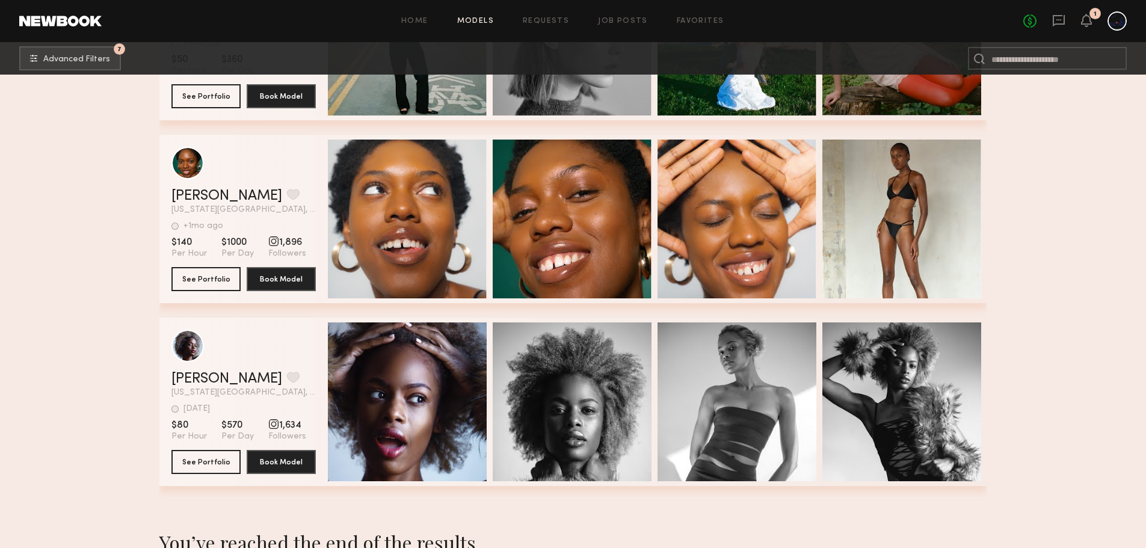
scroll to position [2152, 0]
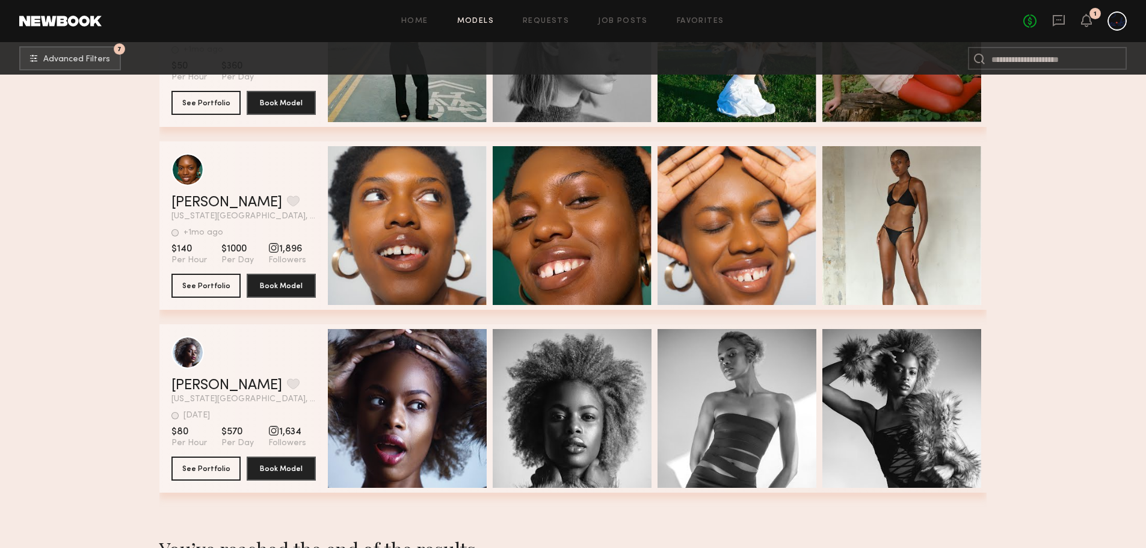
click at [857, 436] on div "Quick Preview" at bounding box center [902, 408] width 159 height 159
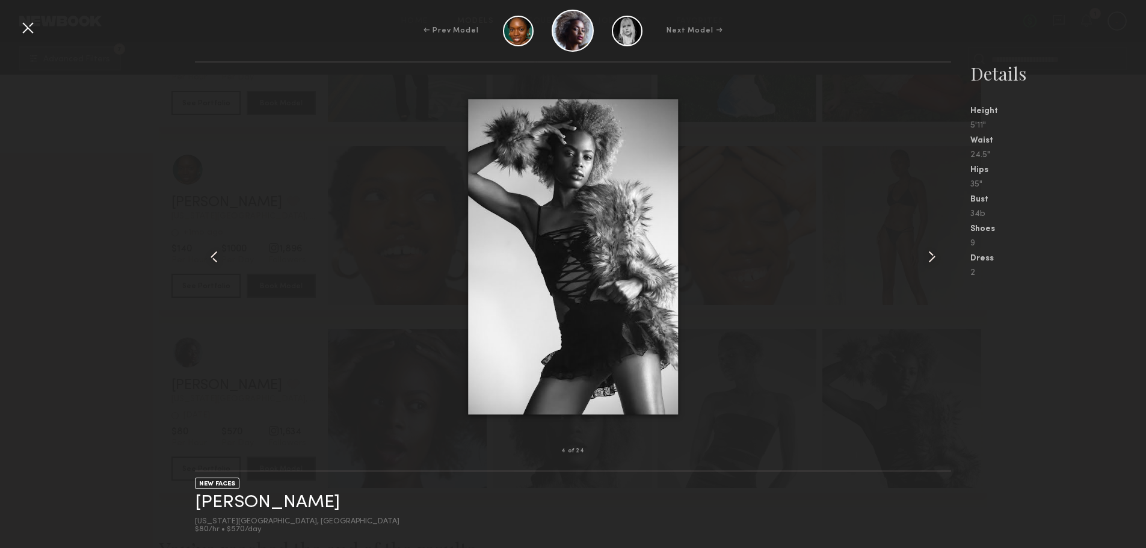
click at [20, 24] on div at bounding box center [27, 27] width 19 height 19
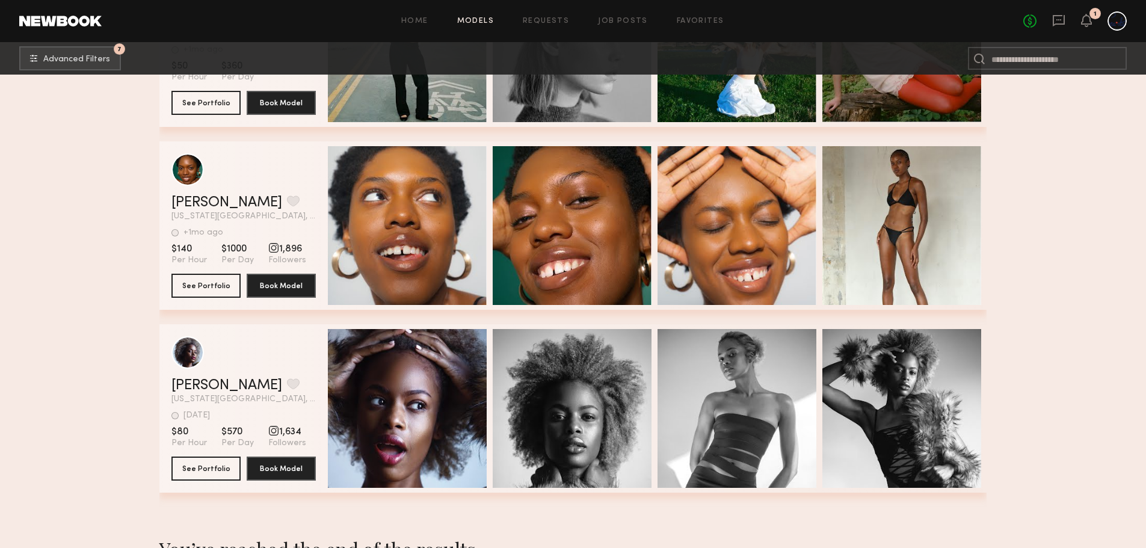
click at [827, 374] on div "Quick Preview" at bounding box center [902, 408] width 159 height 159
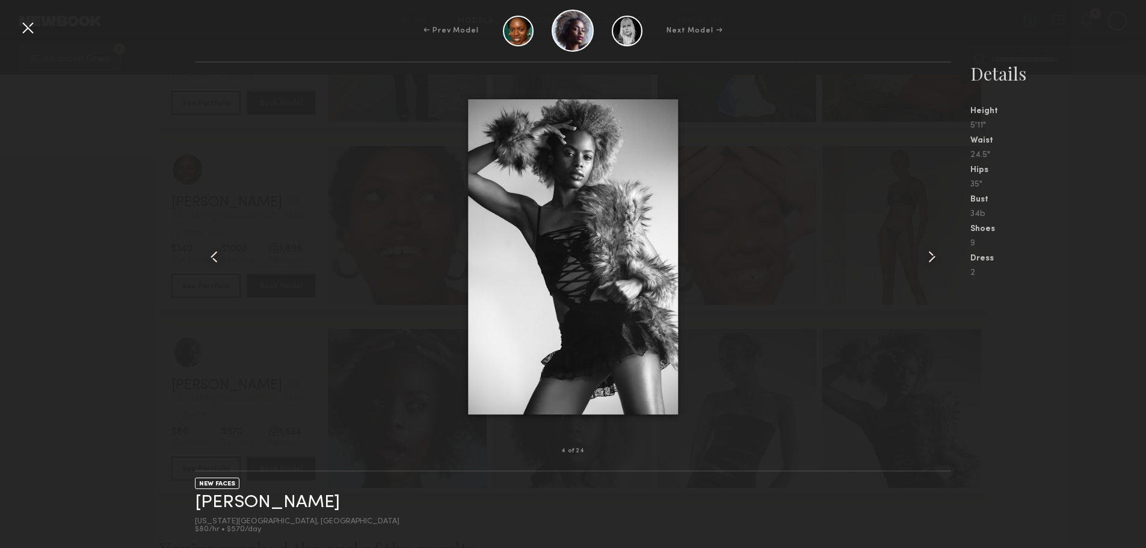
click at [923, 252] on common-icon at bounding box center [932, 256] width 19 height 19
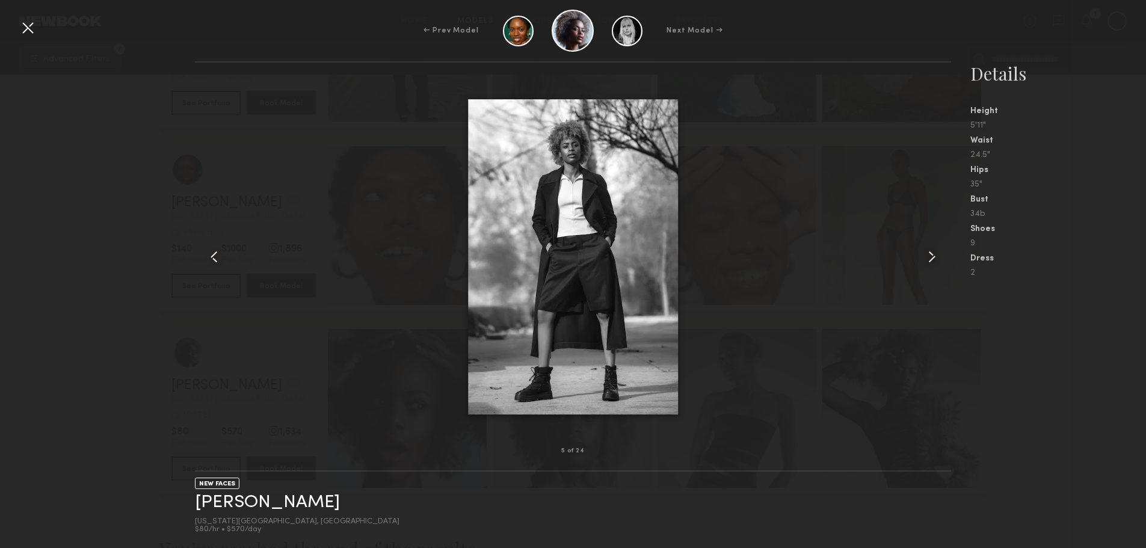
click at [923, 252] on common-icon at bounding box center [932, 256] width 19 height 19
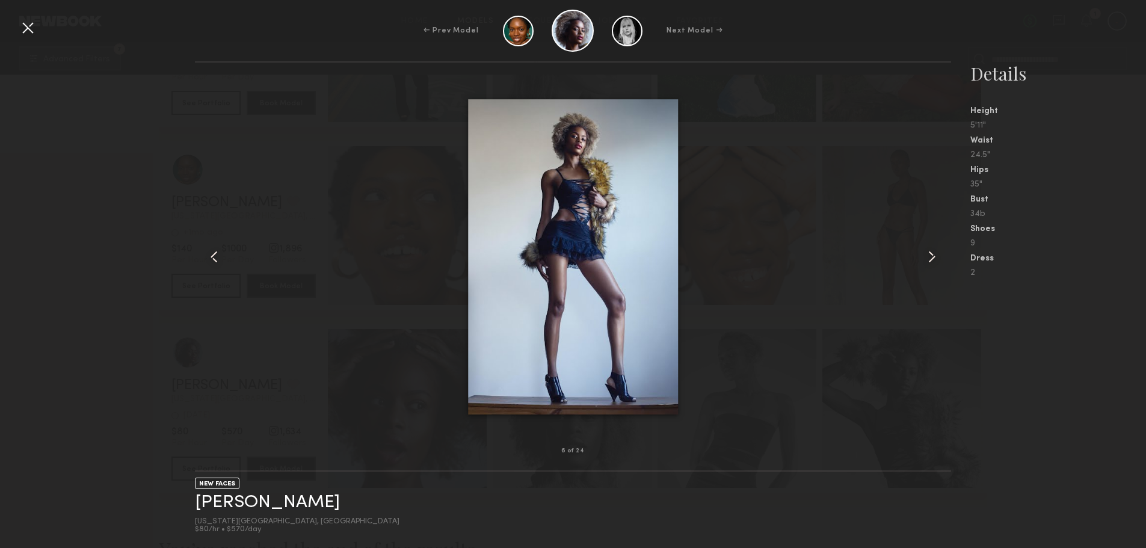
click at [923, 252] on common-icon at bounding box center [932, 256] width 19 height 19
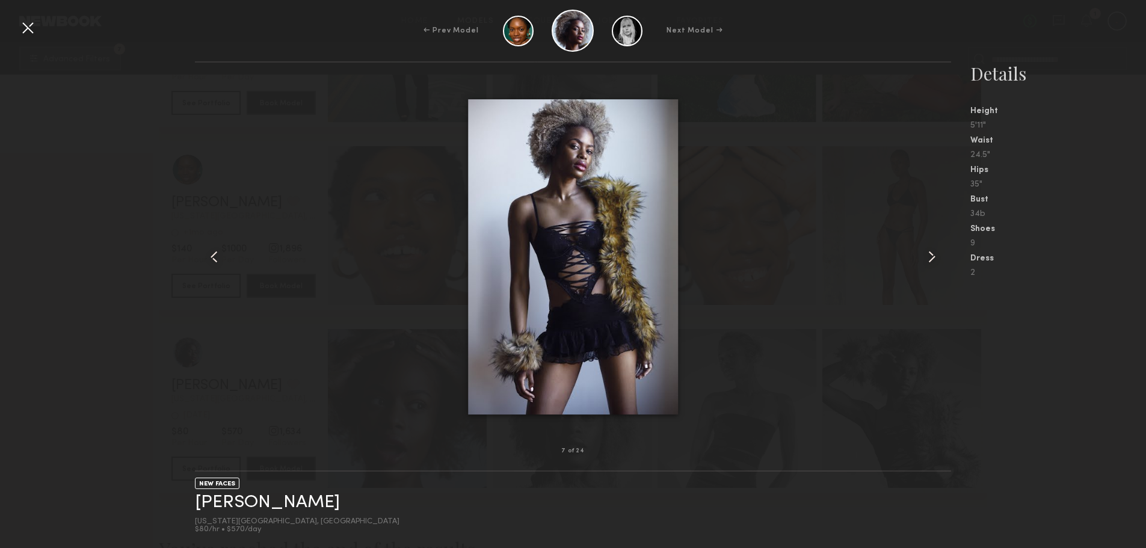
click at [923, 252] on common-icon at bounding box center [932, 256] width 19 height 19
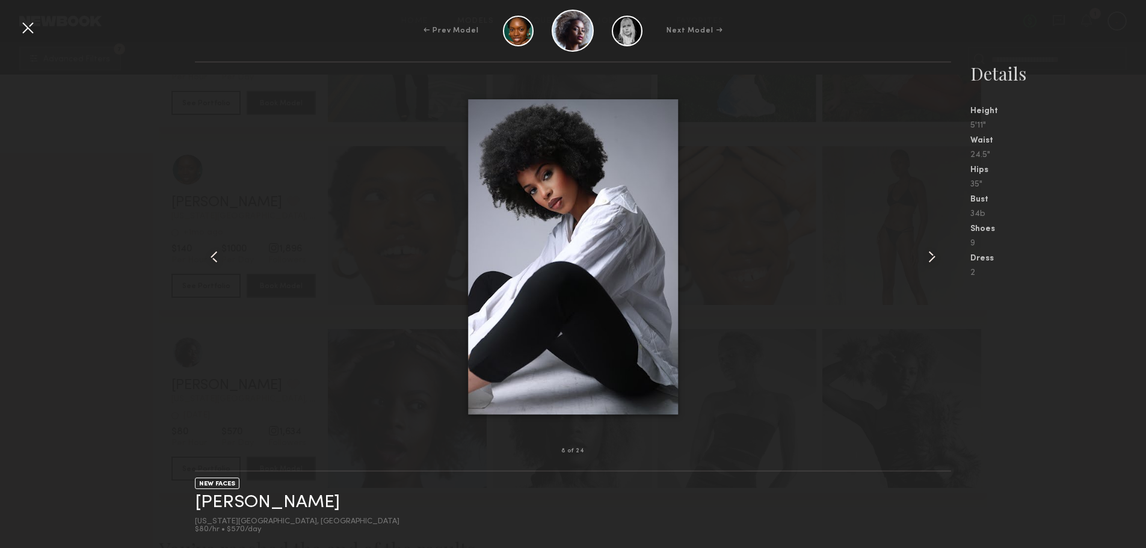
click at [923, 252] on common-icon at bounding box center [932, 256] width 19 height 19
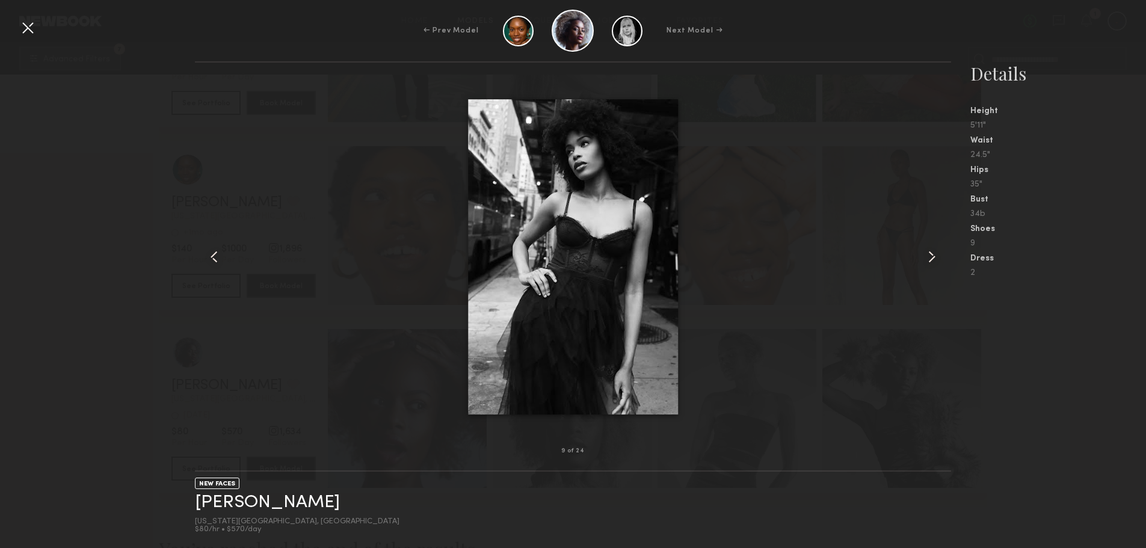
click at [923, 252] on common-icon at bounding box center [932, 256] width 19 height 19
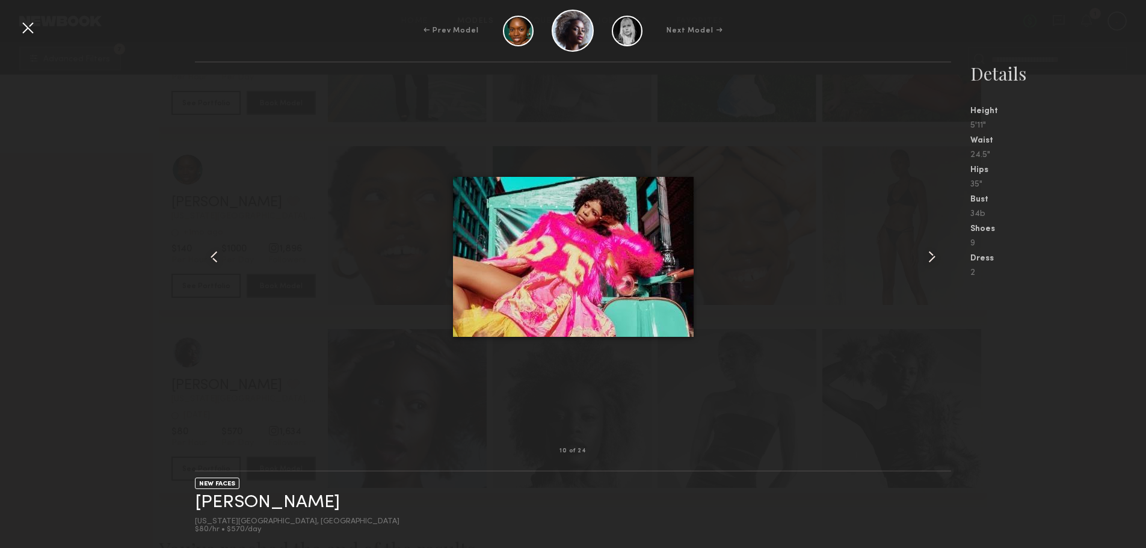
click at [923, 252] on common-icon at bounding box center [932, 256] width 19 height 19
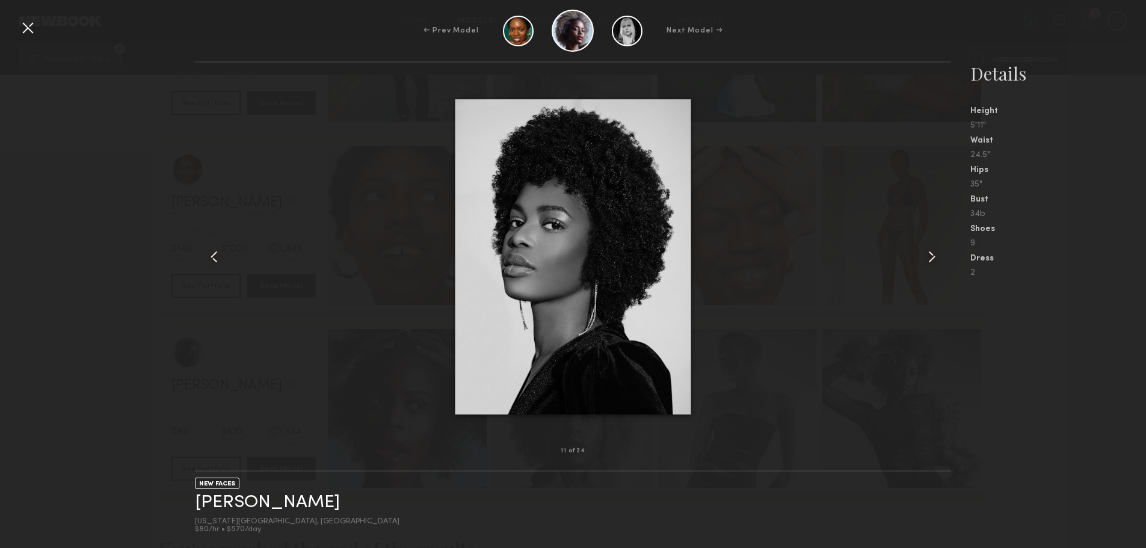
click at [923, 252] on common-icon at bounding box center [932, 256] width 19 height 19
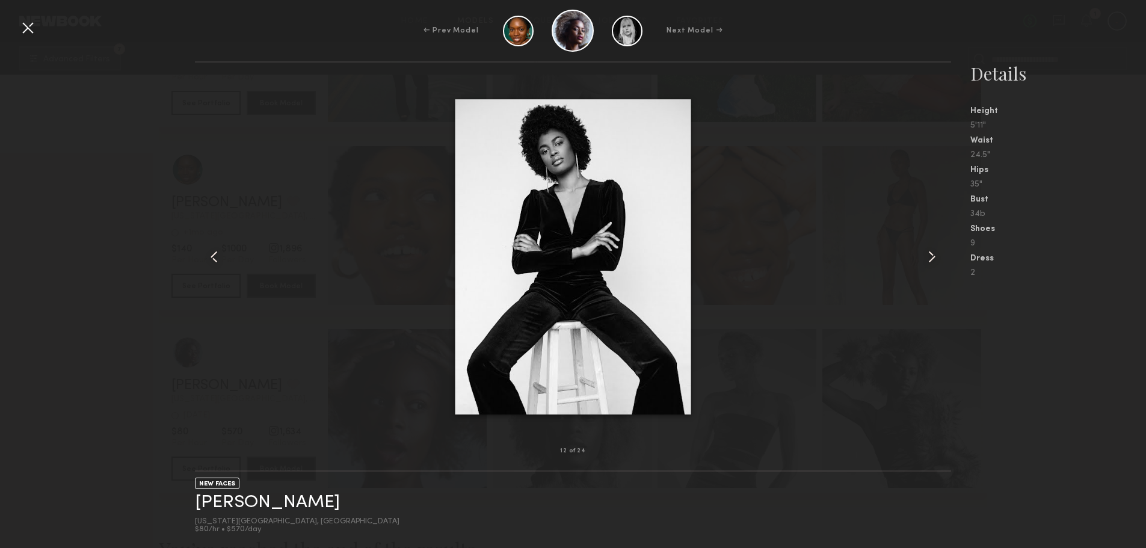
click at [923, 252] on common-icon at bounding box center [932, 256] width 19 height 19
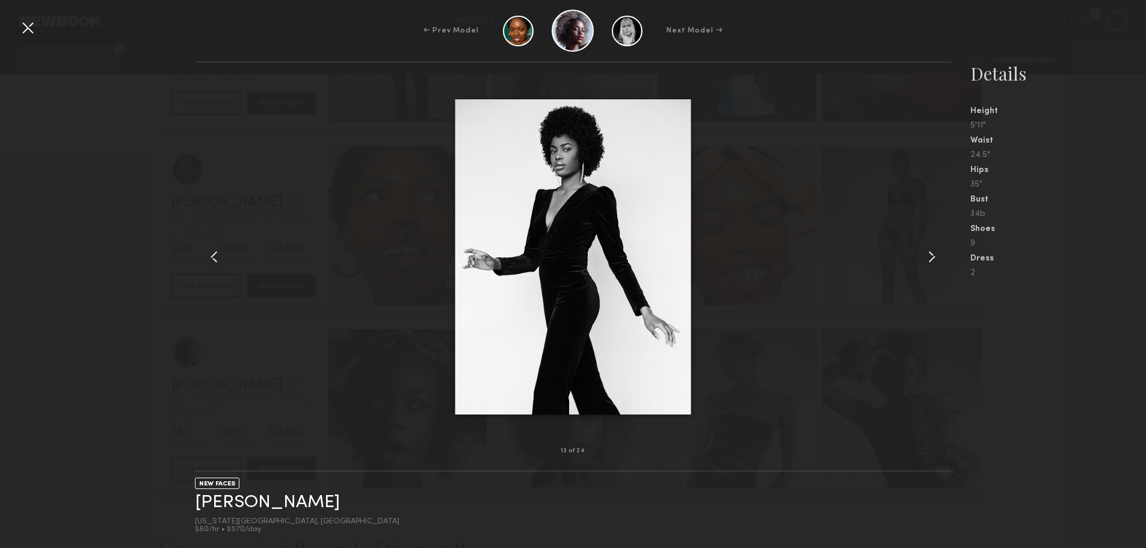
click at [923, 252] on common-icon at bounding box center [932, 256] width 19 height 19
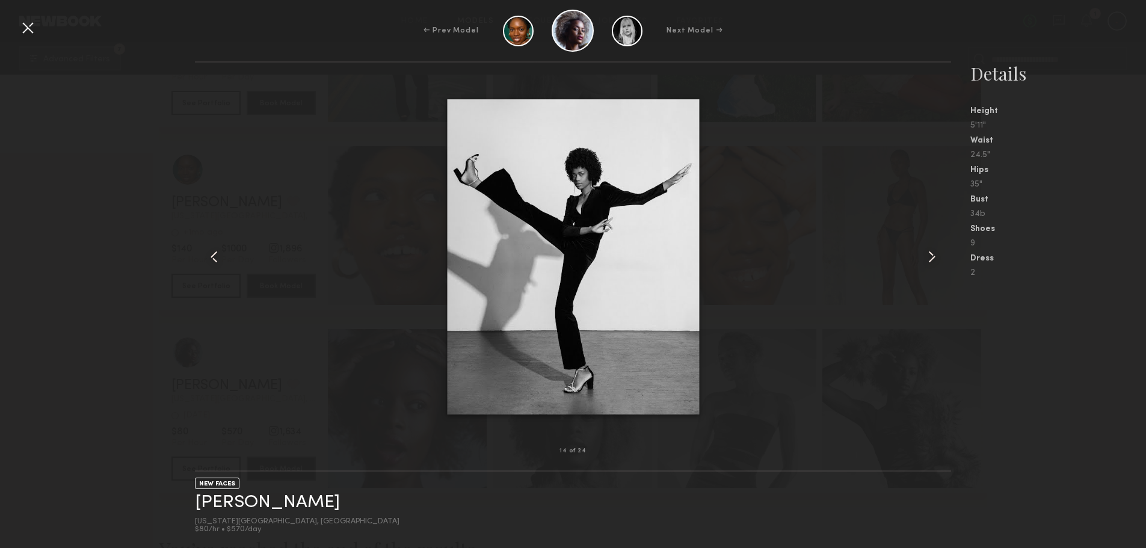
click at [923, 252] on common-icon at bounding box center [932, 256] width 19 height 19
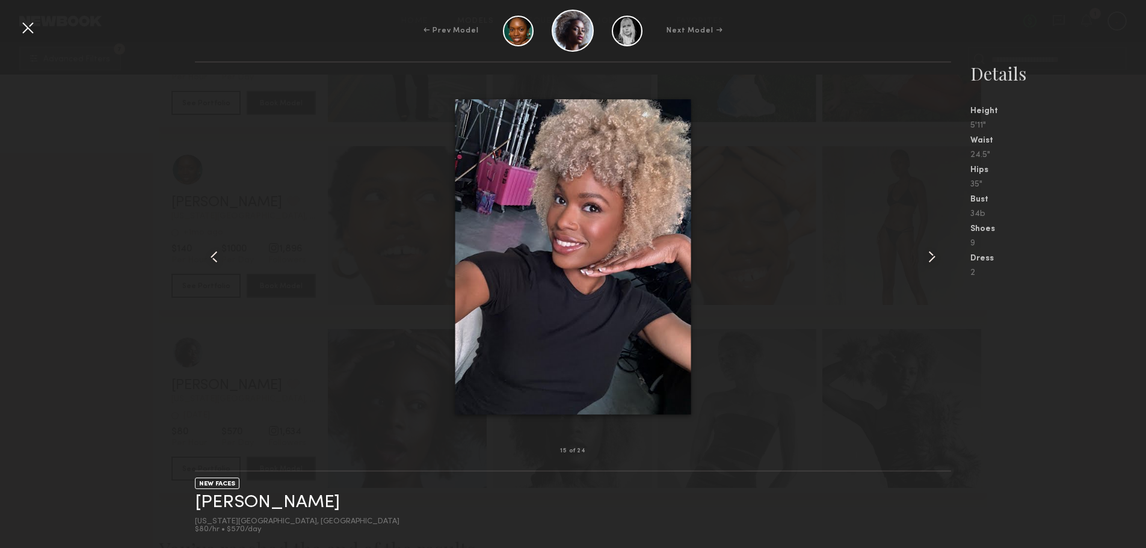
click at [923, 252] on common-icon at bounding box center [932, 256] width 19 height 19
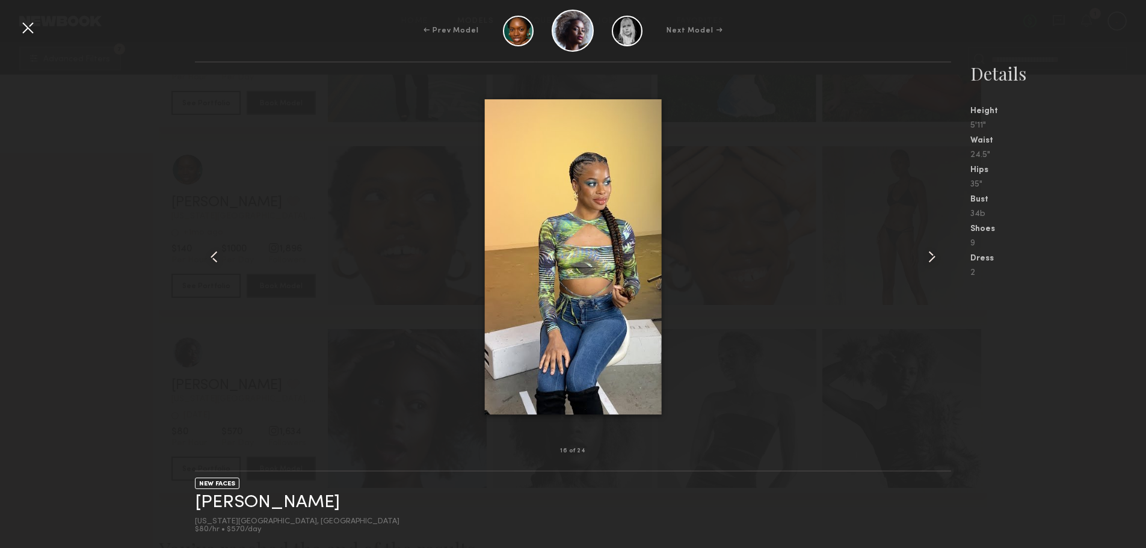
click at [923, 252] on common-icon at bounding box center [932, 256] width 19 height 19
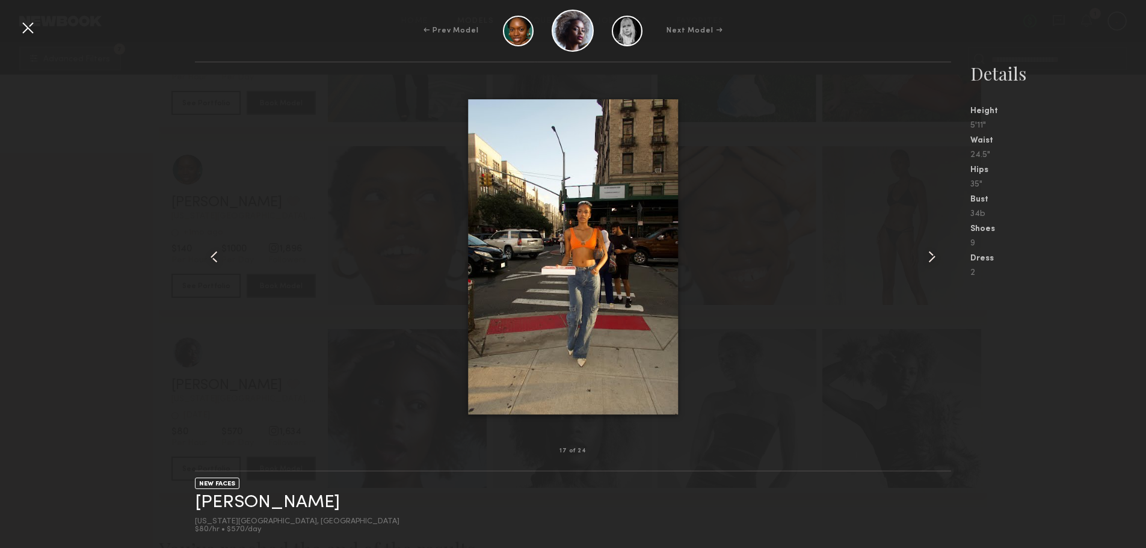
click at [923, 252] on common-icon at bounding box center [932, 256] width 19 height 19
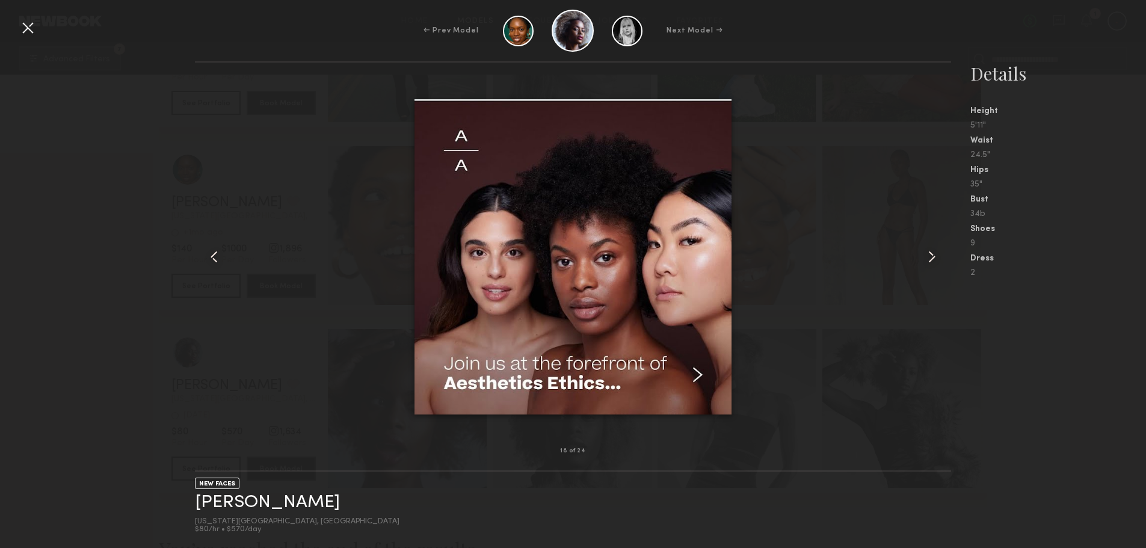
click at [923, 252] on common-icon at bounding box center [932, 256] width 19 height 19
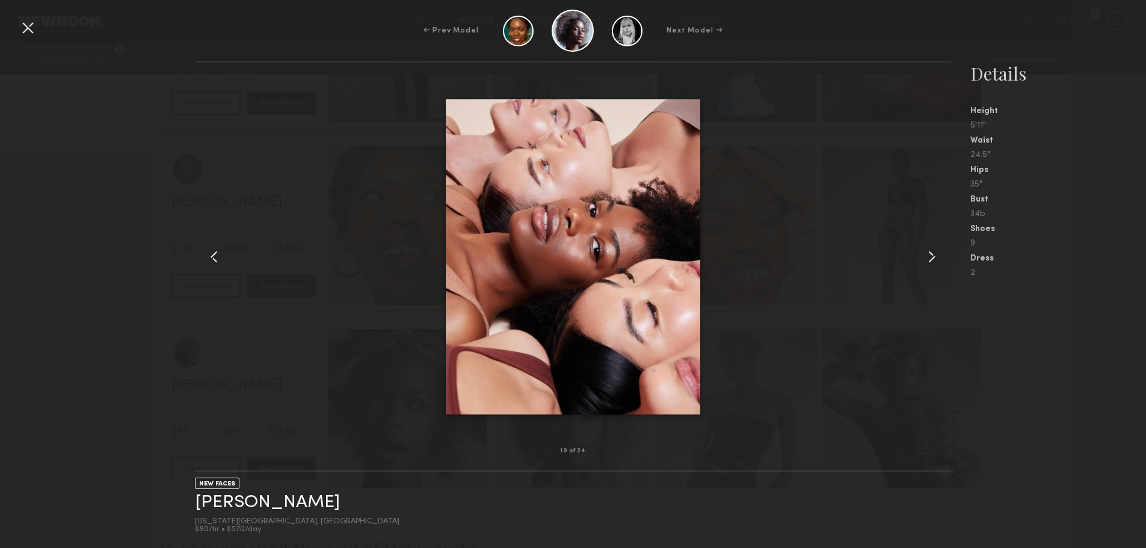
click at [923, 252] on common-icon at bounding box center [932, 256] width 19 height 19
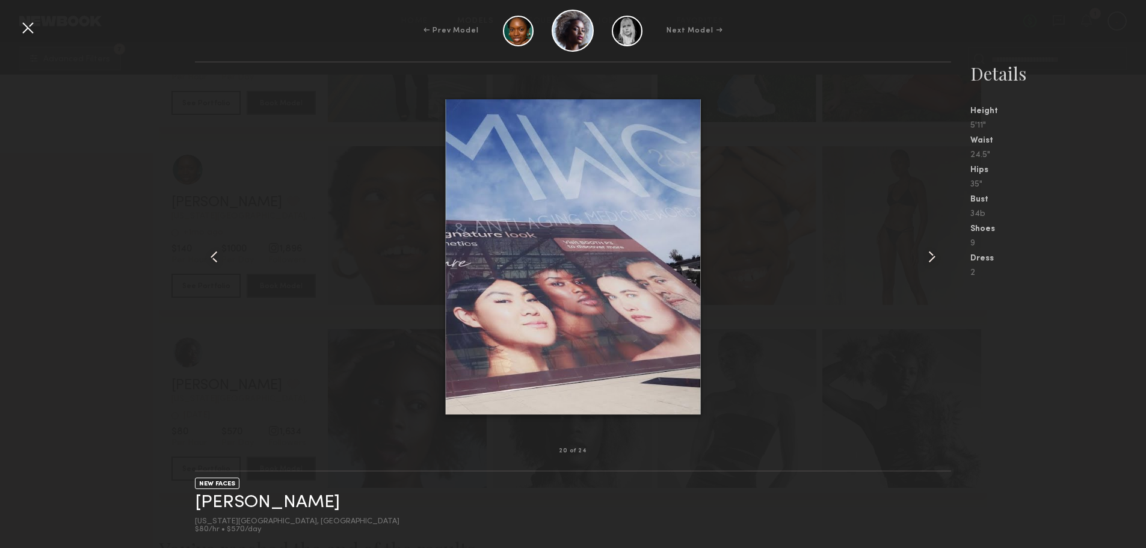
click at [923, 252] on common-icon at bounding box center [932, 256] width 19 height 19
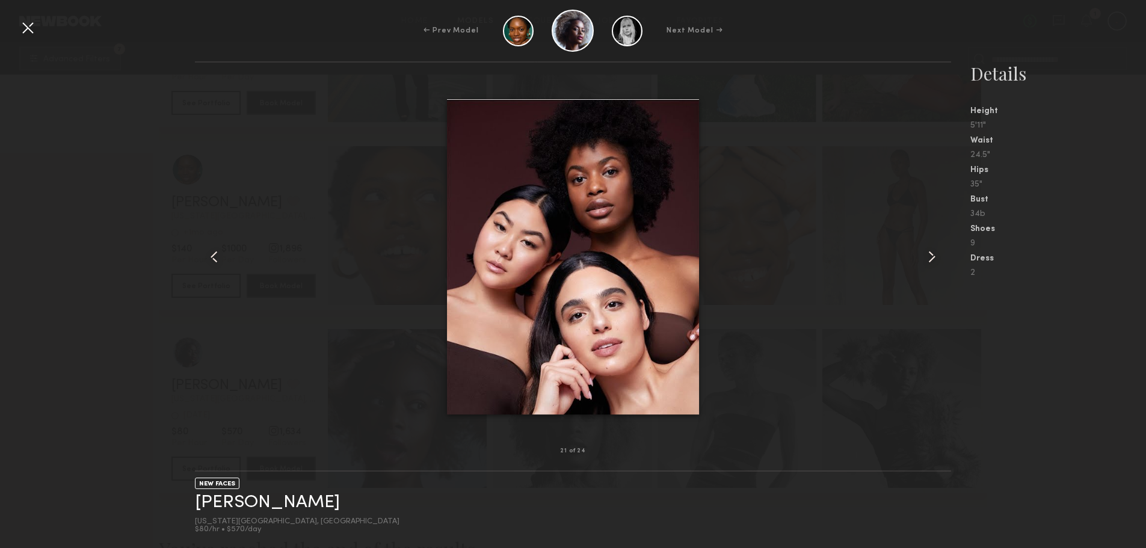
click at [923, 252] on common-icon at bounding box center [932, 256] width 19 height 19
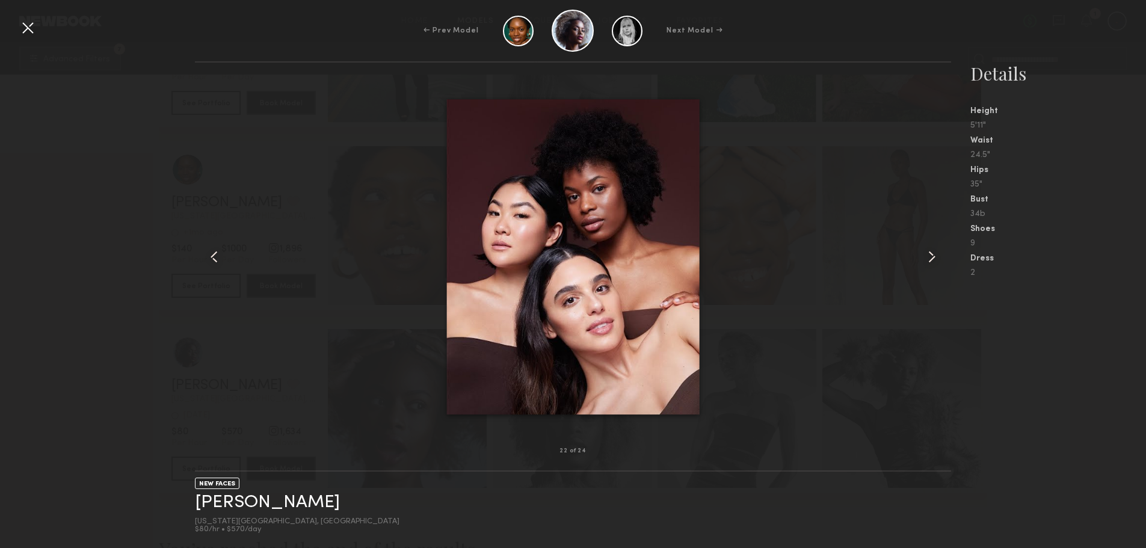
click at [923, 252] on common-icon at bounding box center [932, 256] width 19 height 19
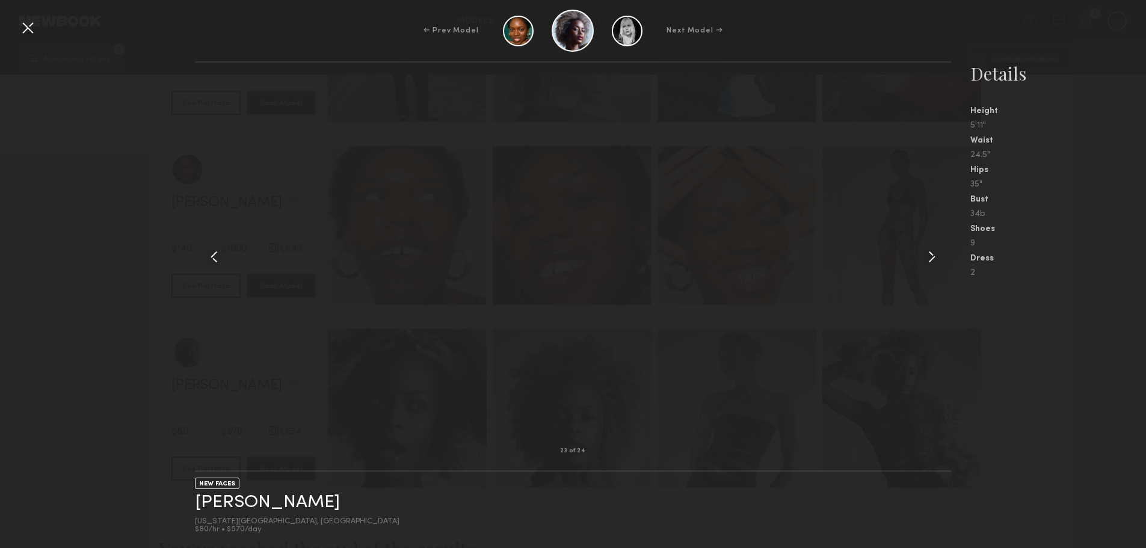
click at [923, 252] on common-icon at bounding box center [932, 256] width 19 height 19
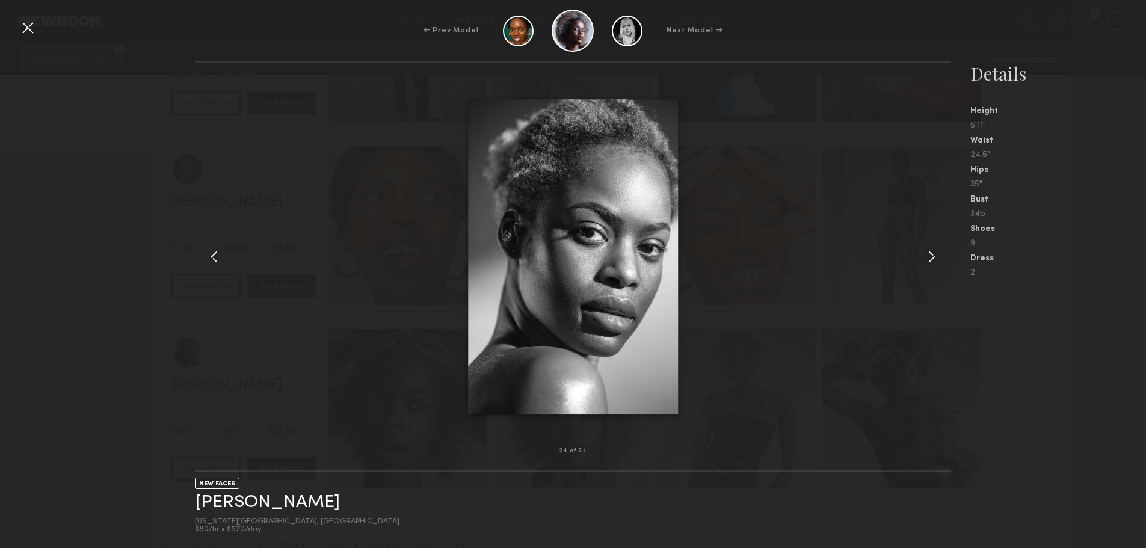
click at [220, 249] on common-icon at bounding box center [214, 256] width 19 height 19
click at [214, 255] on common-icon at bounding box center [214, 256] width 19 height 19
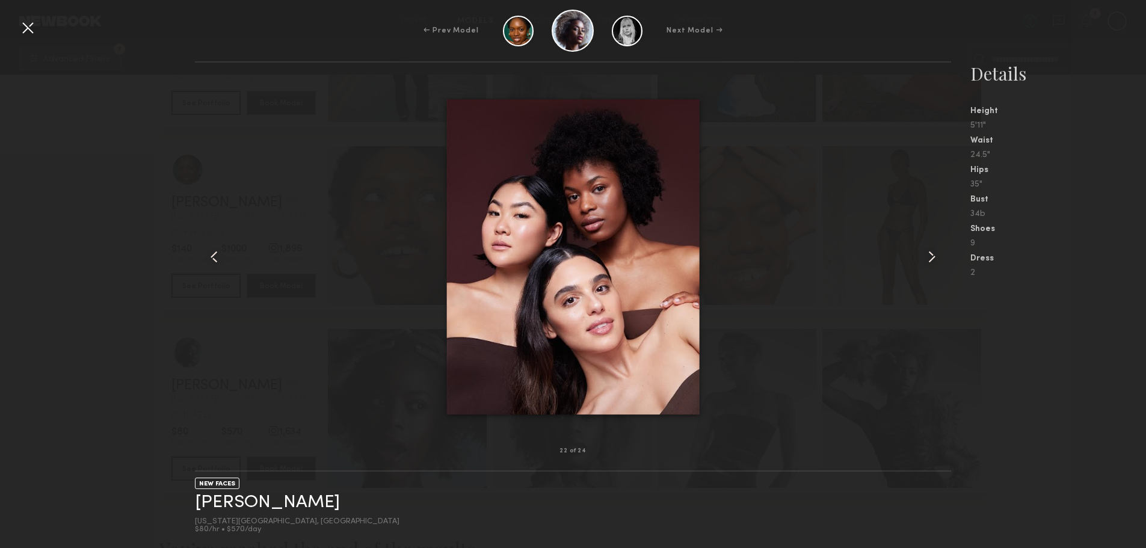
click at [923, 256] on div at bounding box center [936, 257] width 30 height 350
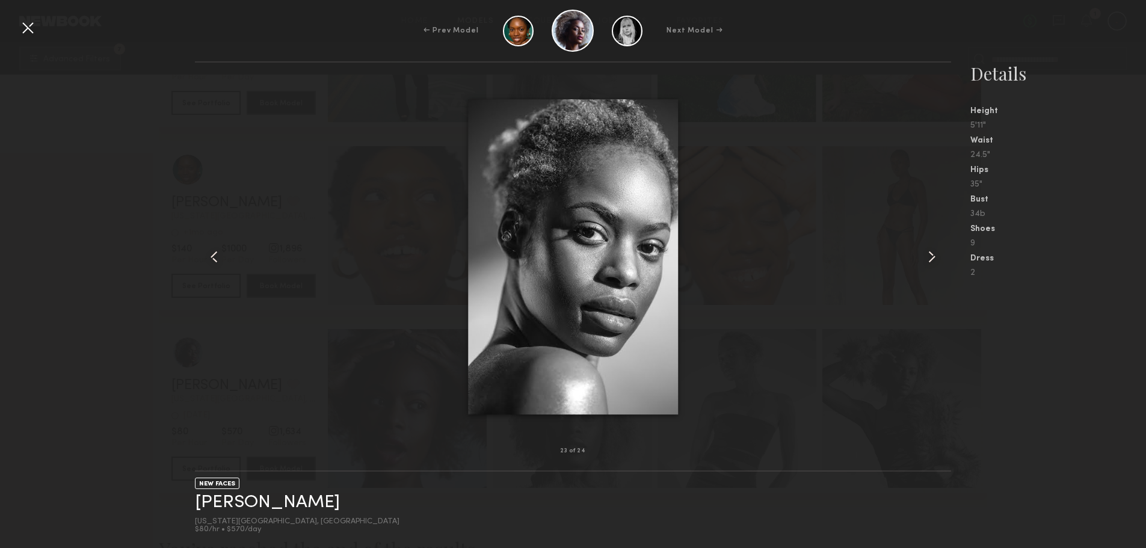
click at [923, 256] on common-icon at bounding box center [932, 256] width 19 height 19
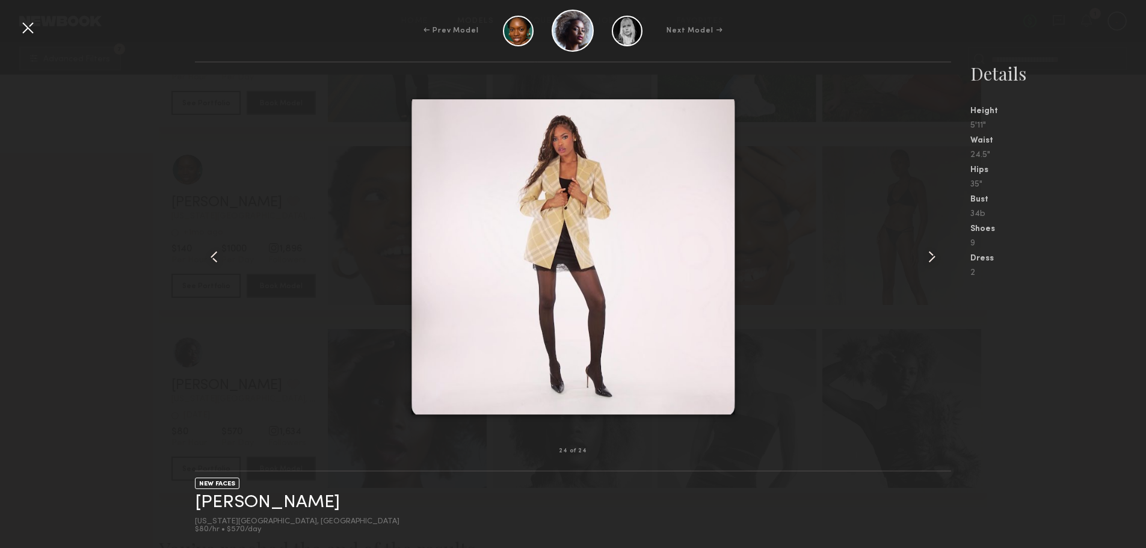
click at [934, 252] on common-icon at bounding box center [932, 256] width 19 height 19
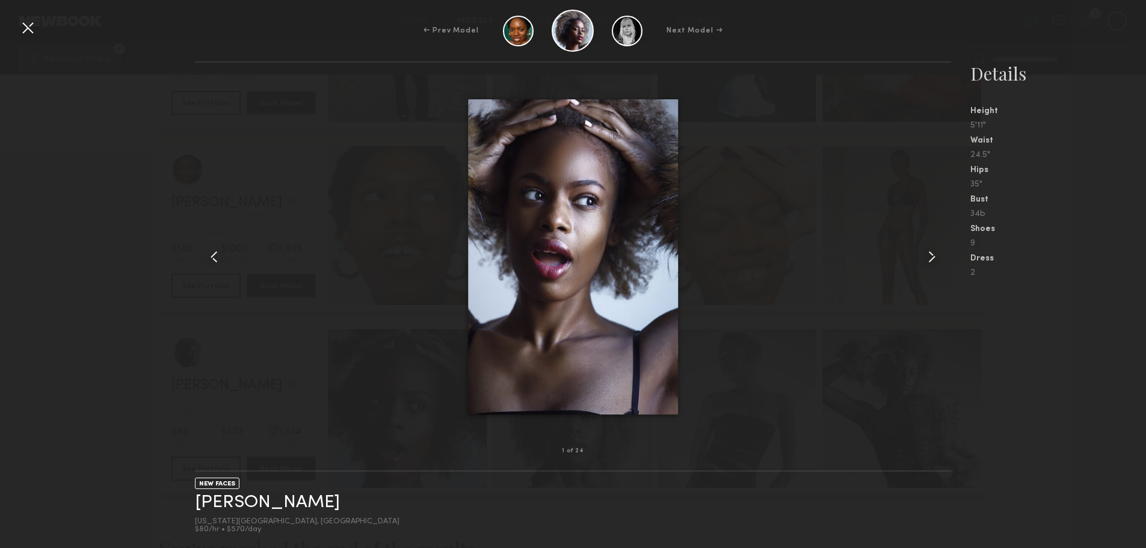
click at [934, 252] on common-icon at bounding box center [932, 256] width 19 height 19
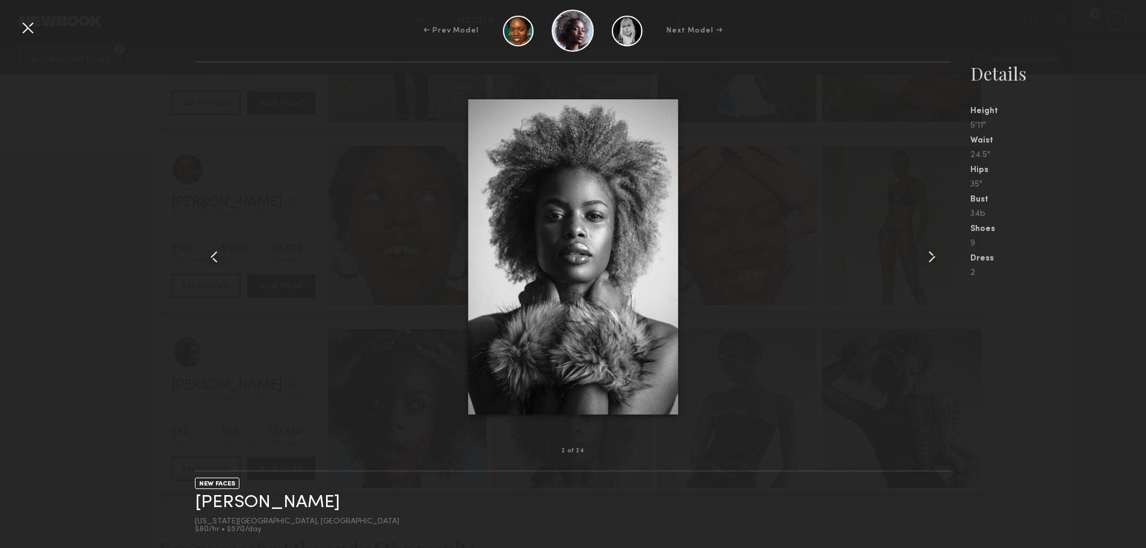
click at [20, 29] on div at bounding box center [27, 27] width 19 height 19
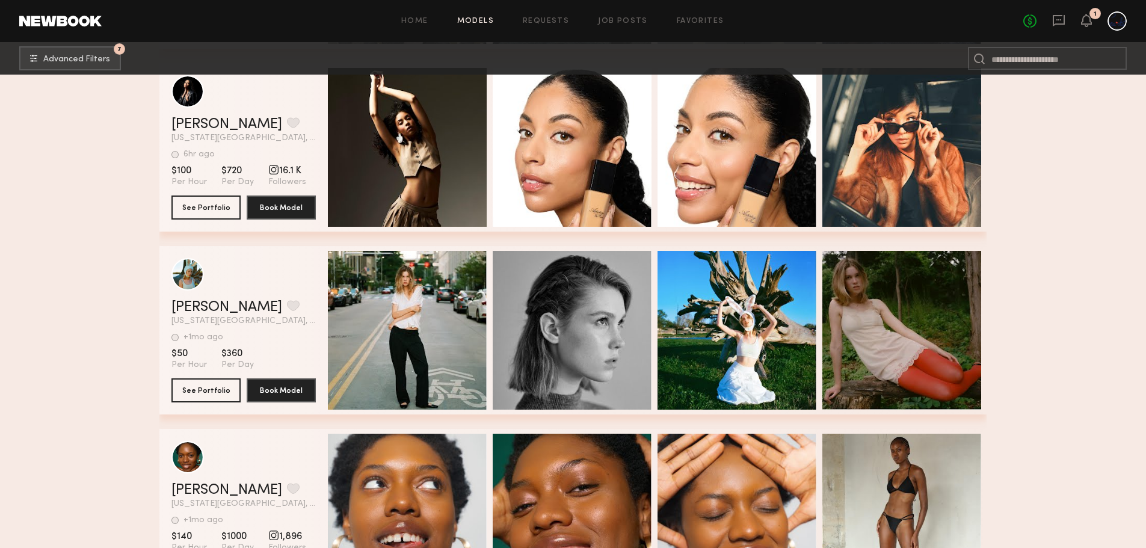
scroll to position [1851, 0]
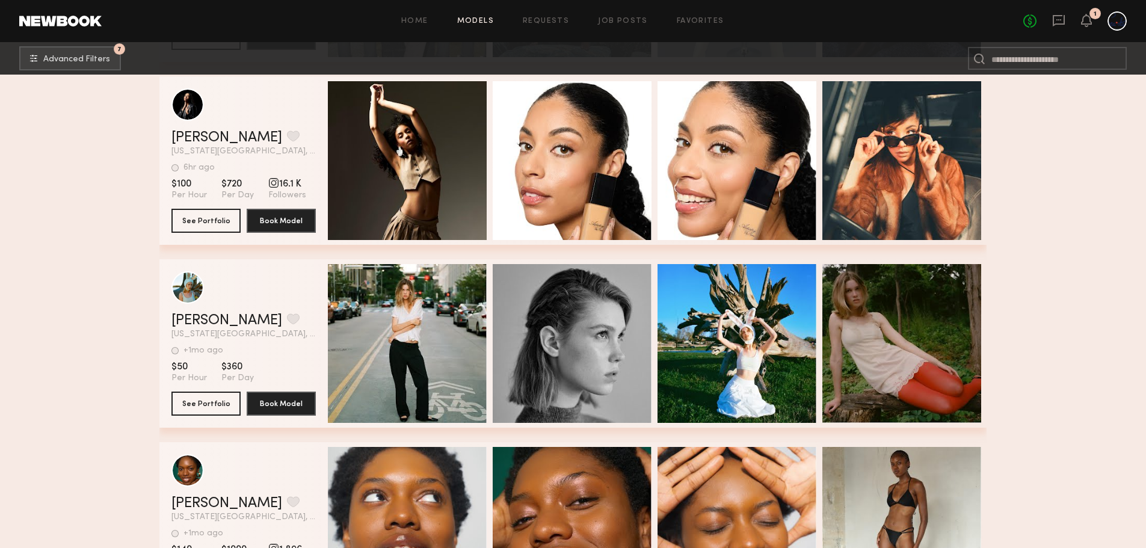
click at [378, 141] on div "Quick Preview" at bounding box center [407, 160] width 159 height 159
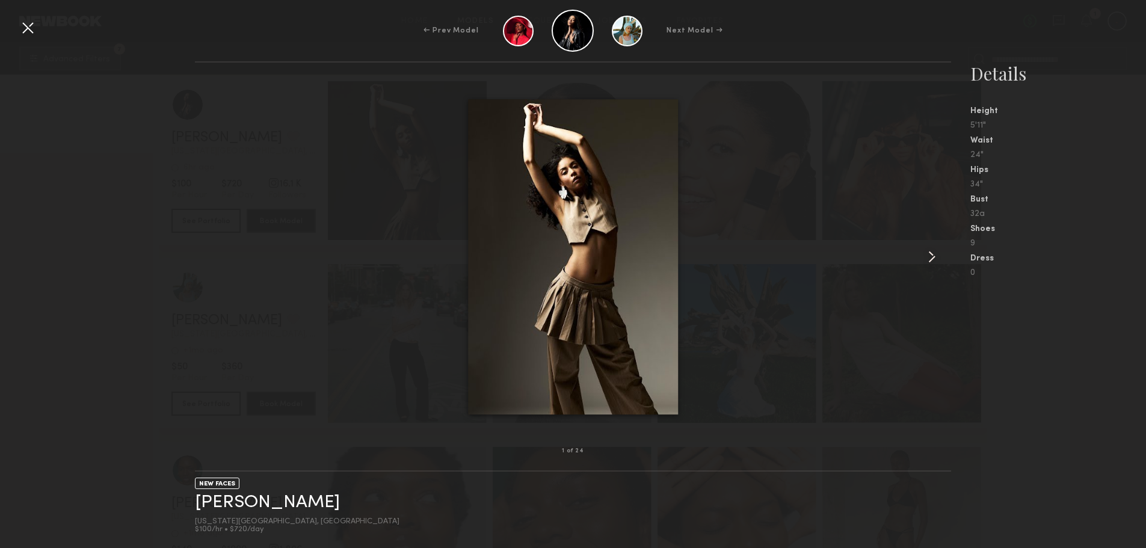
click at [930, 256] on common-icon at bounding box center [932, 256] width 19 height 19
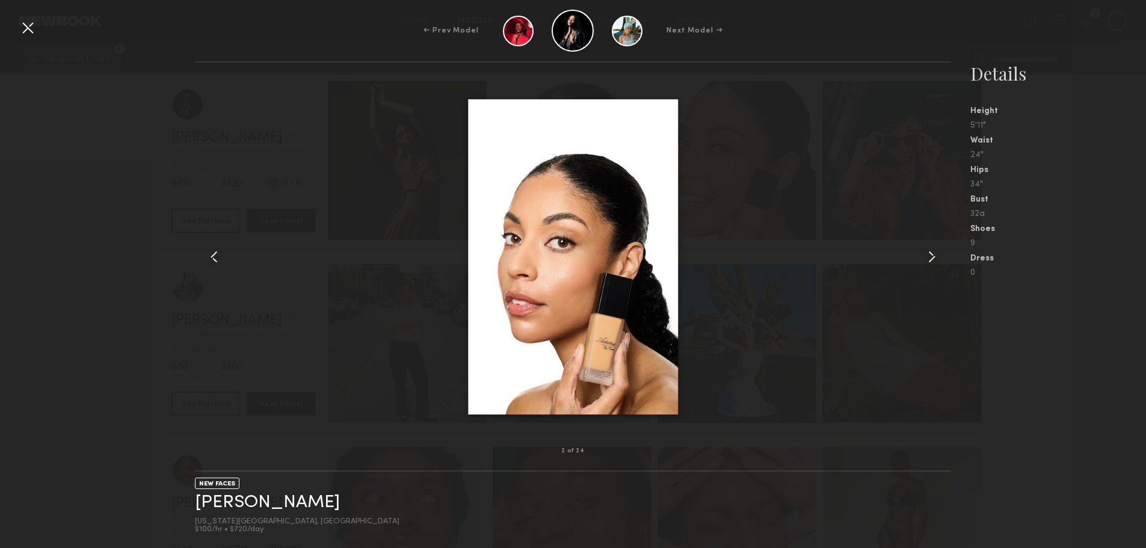
click at [930, 256] on common-icon at bounding box center [932, 256] width 19 height 19
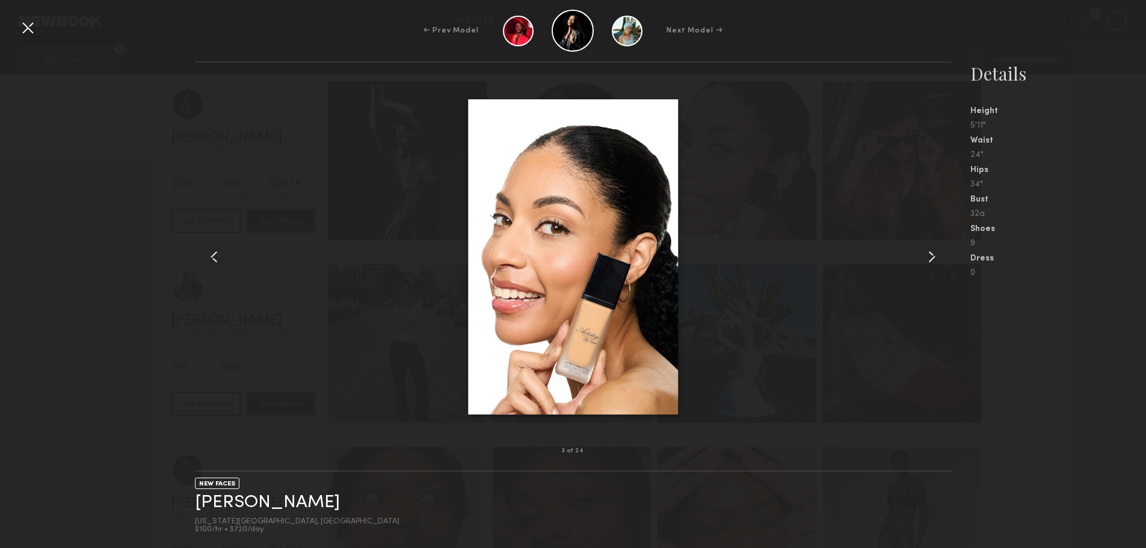
click at [930, 256] on common-icon at bounding box center [932, 256] width 19 height 19
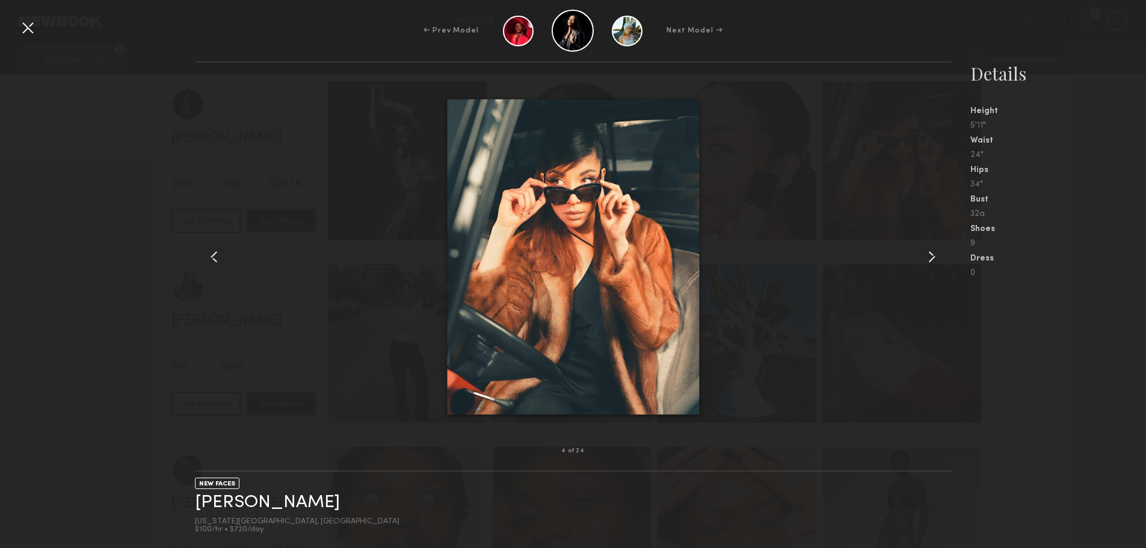
click at [930, 256] on common-icon at bounding box center [932, 256] width 19 height 19
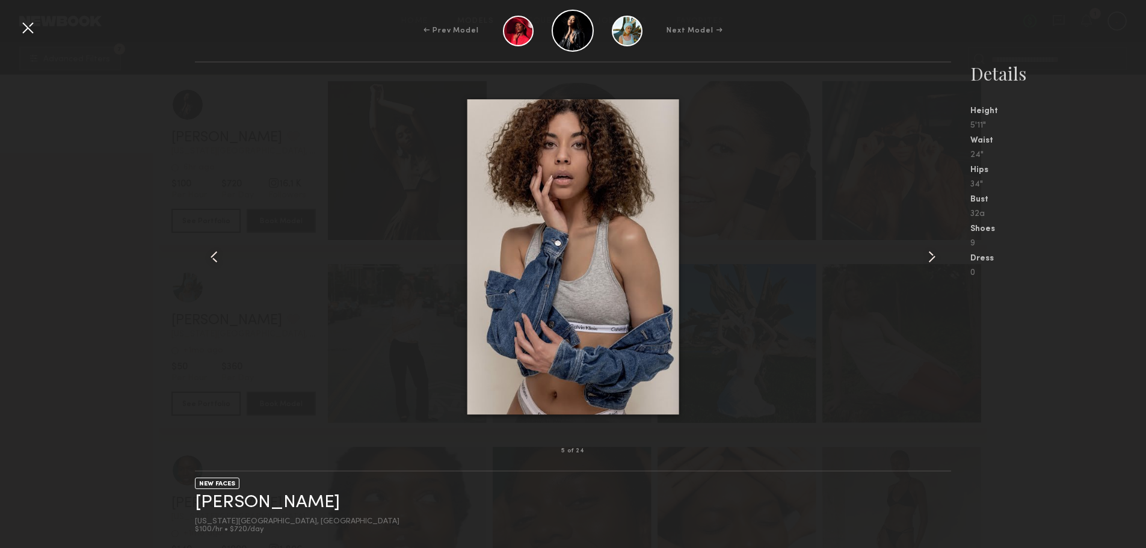
click at [930, 256] on common-icon at bounding box center [932, 256] width 19 height 19
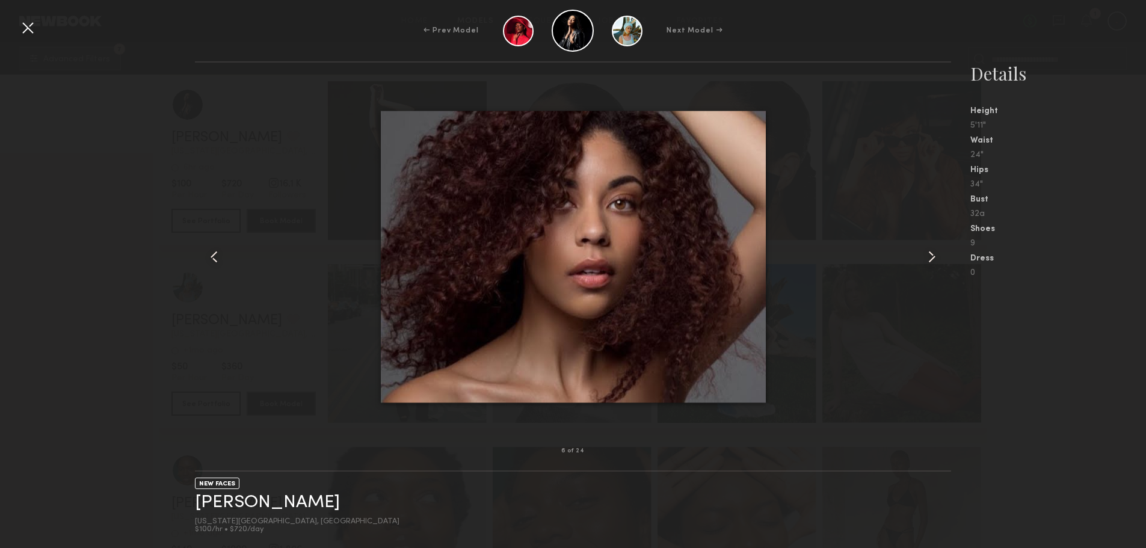
click at [930, 256] on common-icon at bounding box center [932, 256] width 19 height 19
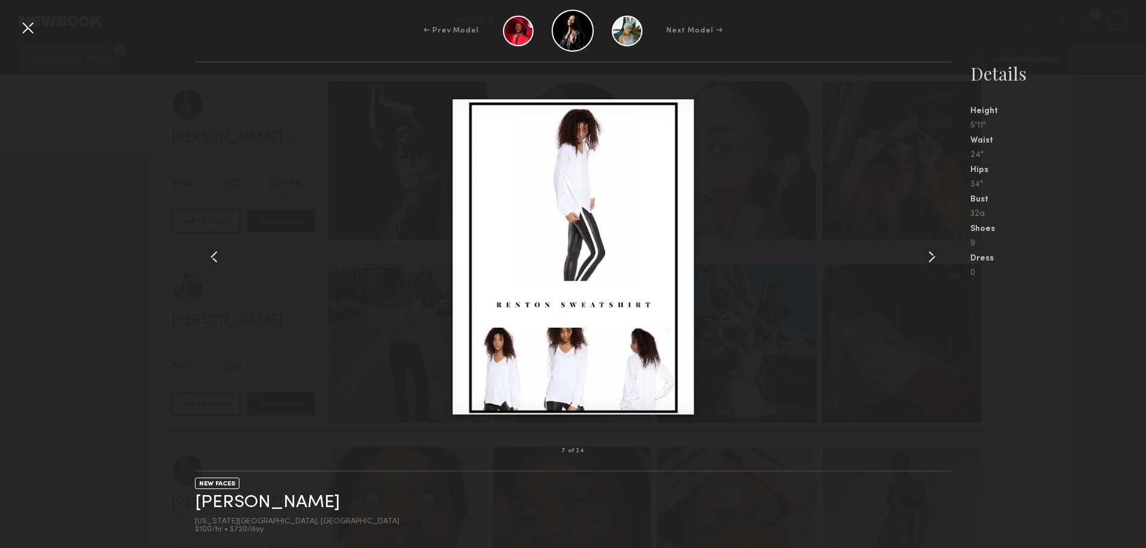
click at [930, 256] on common-icon at bounding box center [932, 256] width 19 height 19
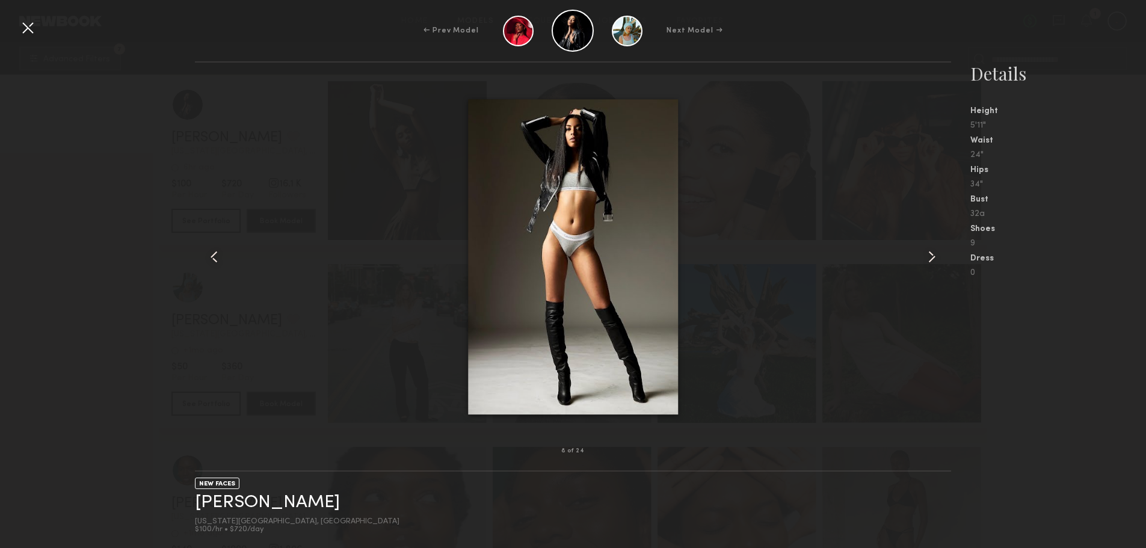
click at [930, 256] on common-icon at bounding box center [932, 256] width 19 height 19
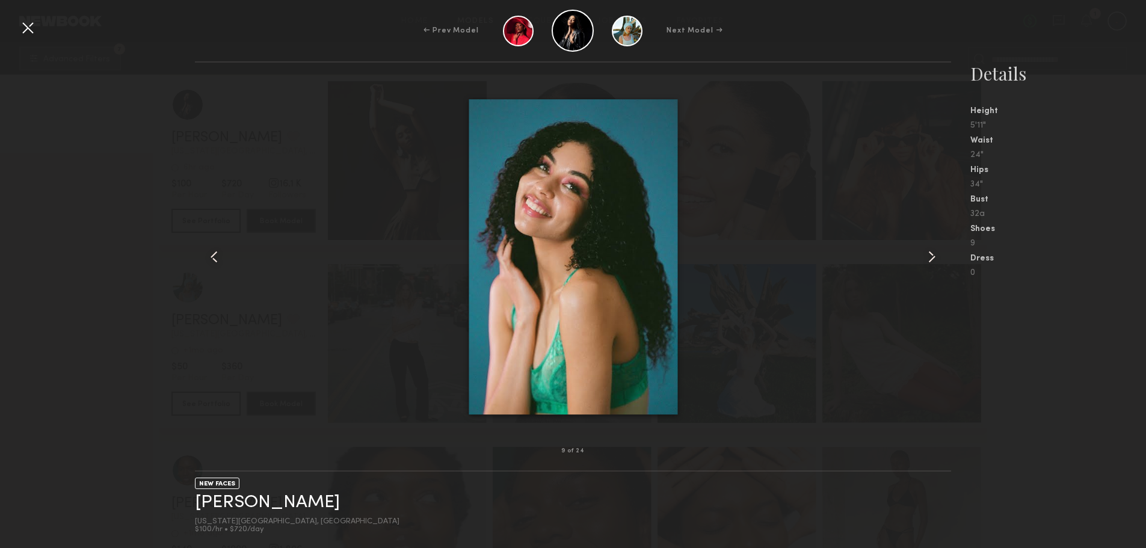
click at [930, 256] on common-icon at bounding box center [932, 256] width 19 height 19
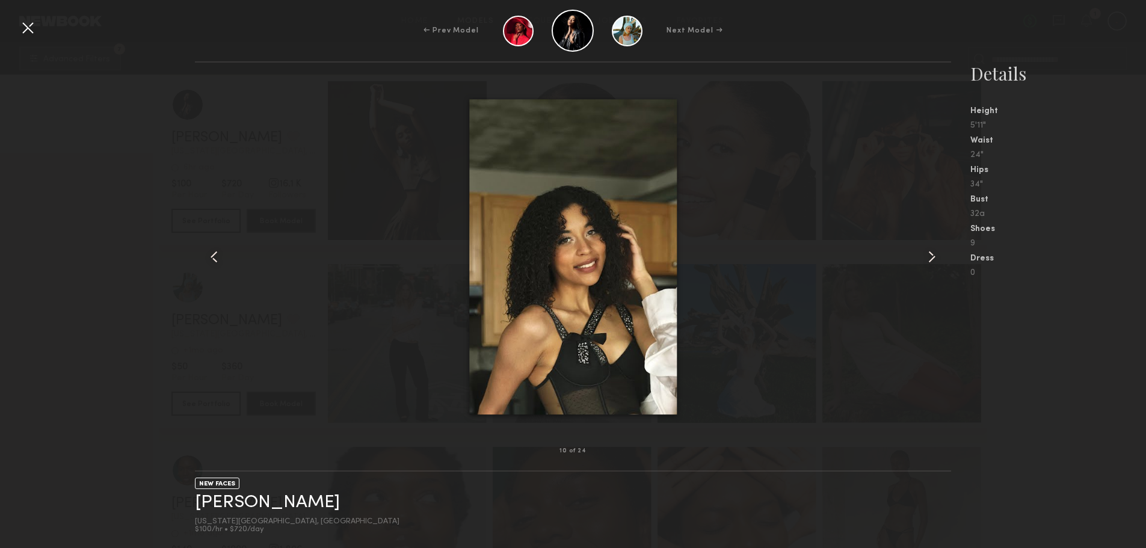
click at [930, 256] on common-icon at bounding box center [932, 256] width 19 height 19
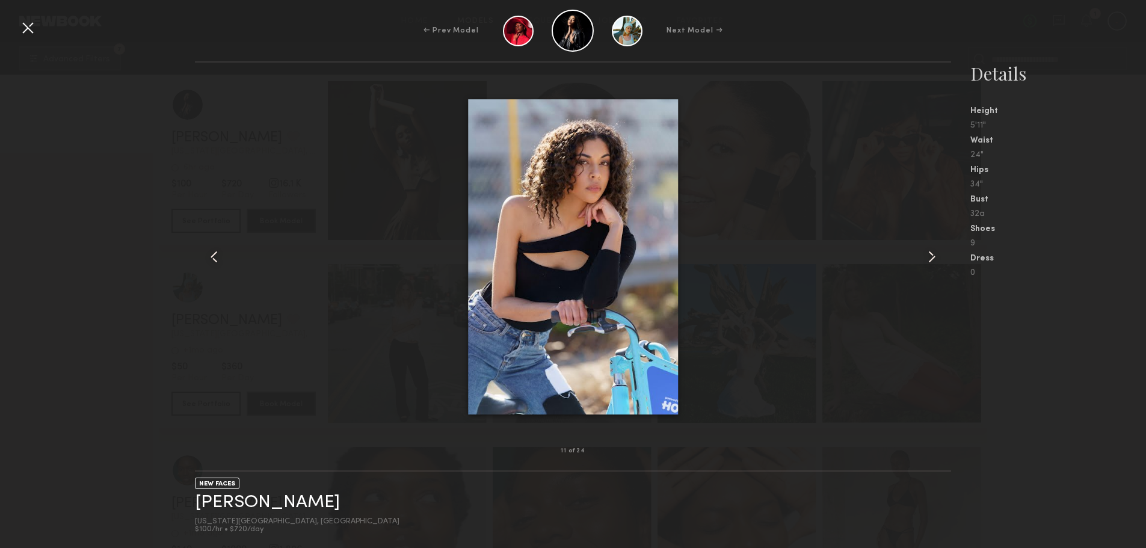
click at [930, 256] on common-icon at bounding box center [932, 256] width 19 height 19
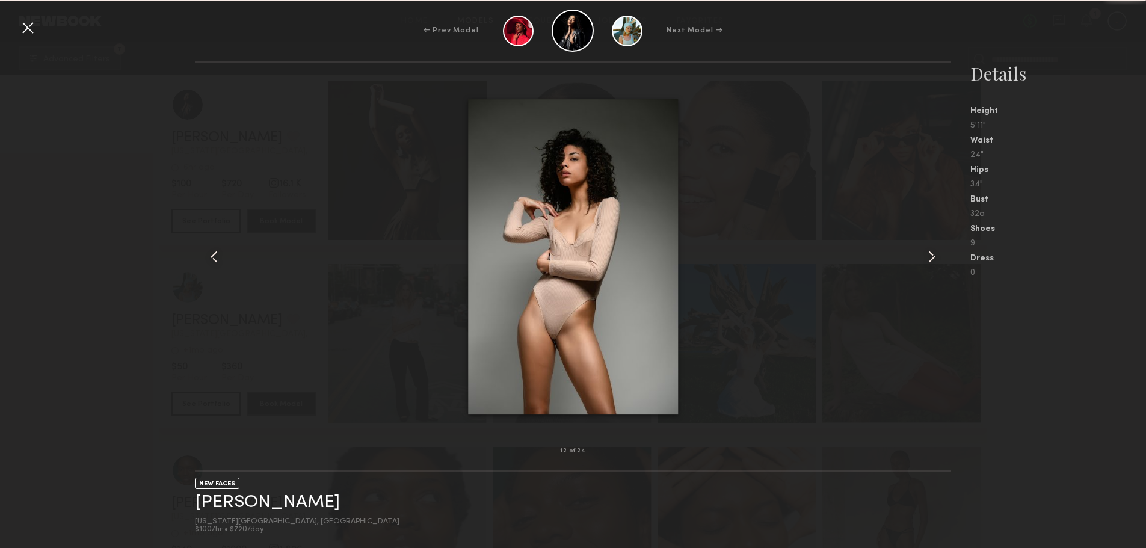
click at [930, 256] on common-icon at bounding box center [932, 256] width 19 height 19
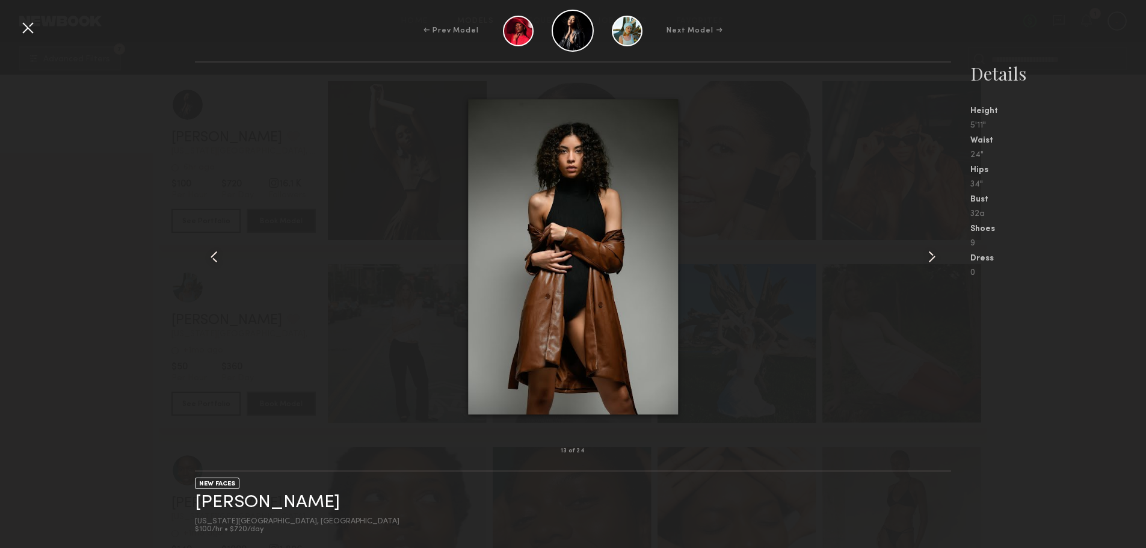
click at [930, 256] on common-icon at bounding box center [932, 256] width 19 height 19
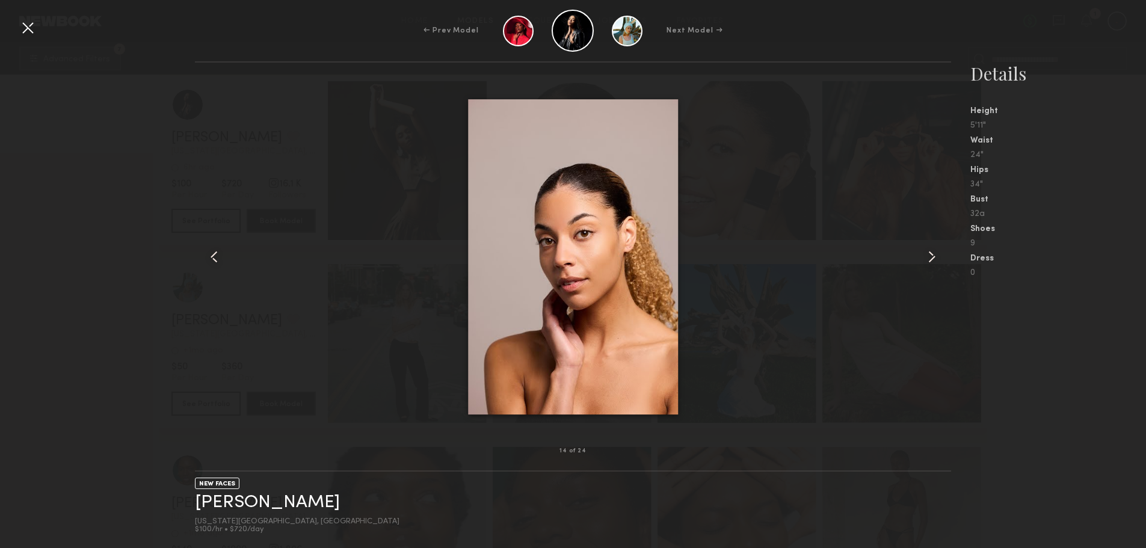
click at [930, 256] on common-icon at bounding box center [932, 256] width 19 height 19
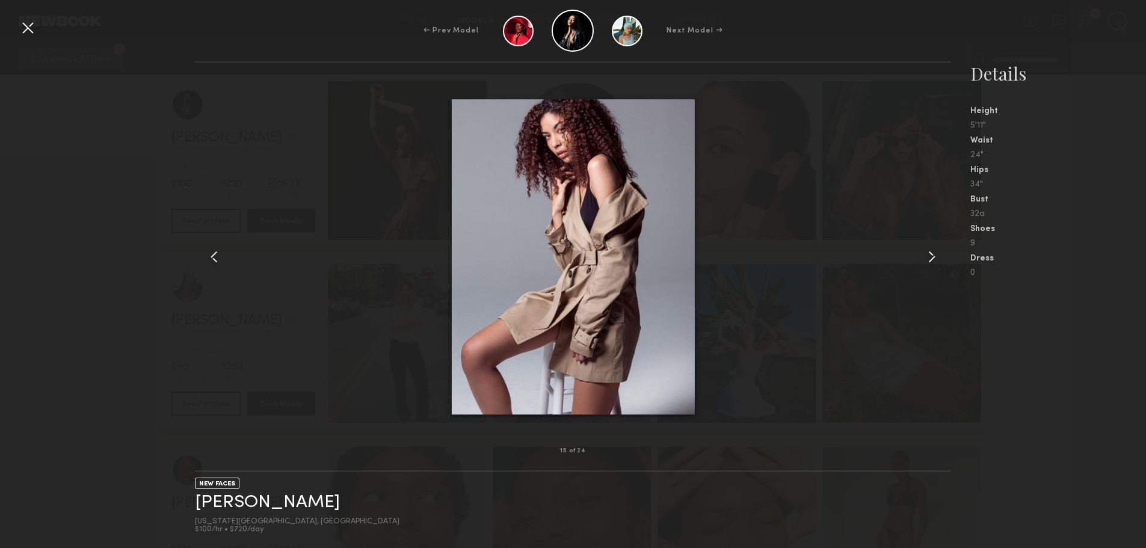
click at [930, 256] on common-icon at bounding box center [932, 256] width 19 height 19
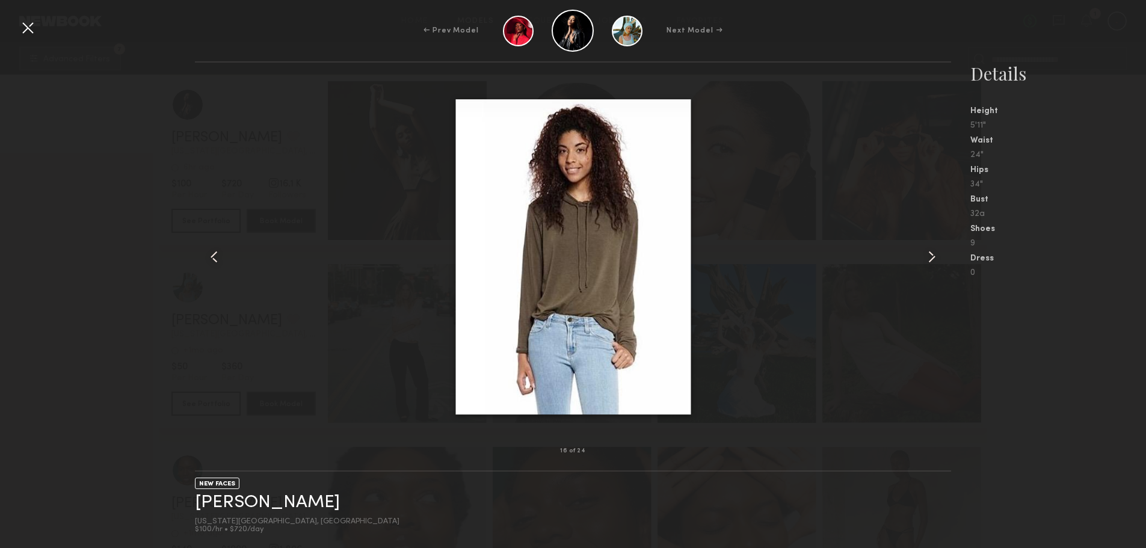
click at [930, 256] on common-icon at bounding box center [932, 256] width 19 height 19
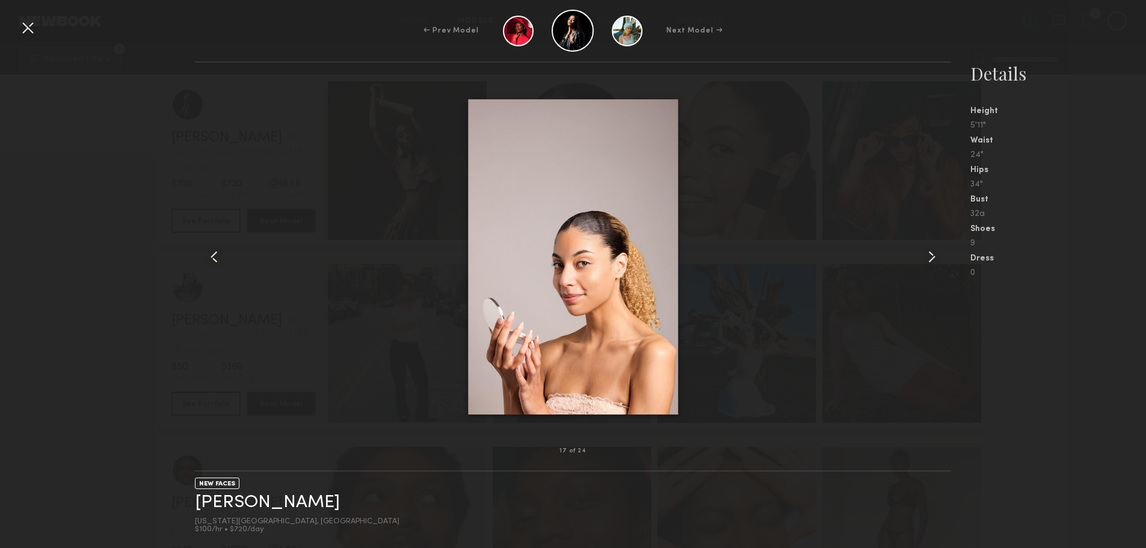
click at [930, 256] on common-icon at bounding box center [932, 256] width 19 height 19
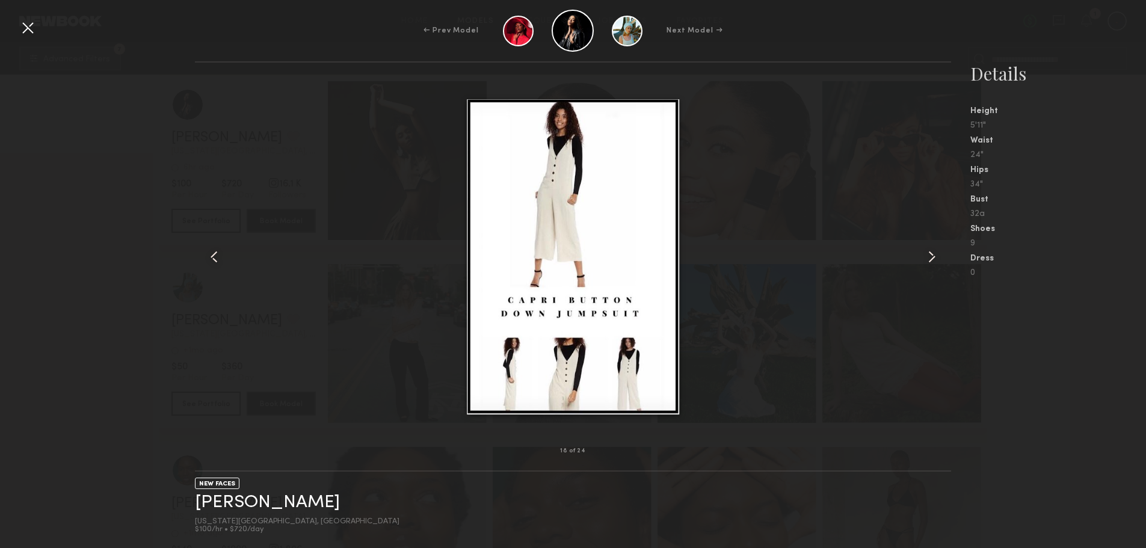
click at [930, 256] on common-icon at bounding box center [932, 256] width 19 height 19
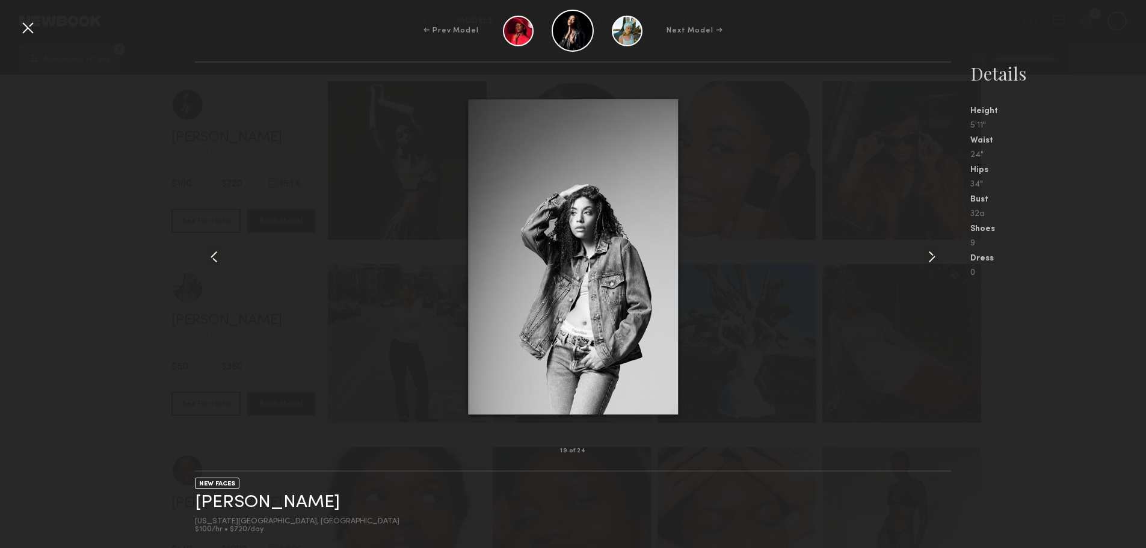
click at [930, 256] on common-icon at bounding box center [932, 256] width 19 height 19
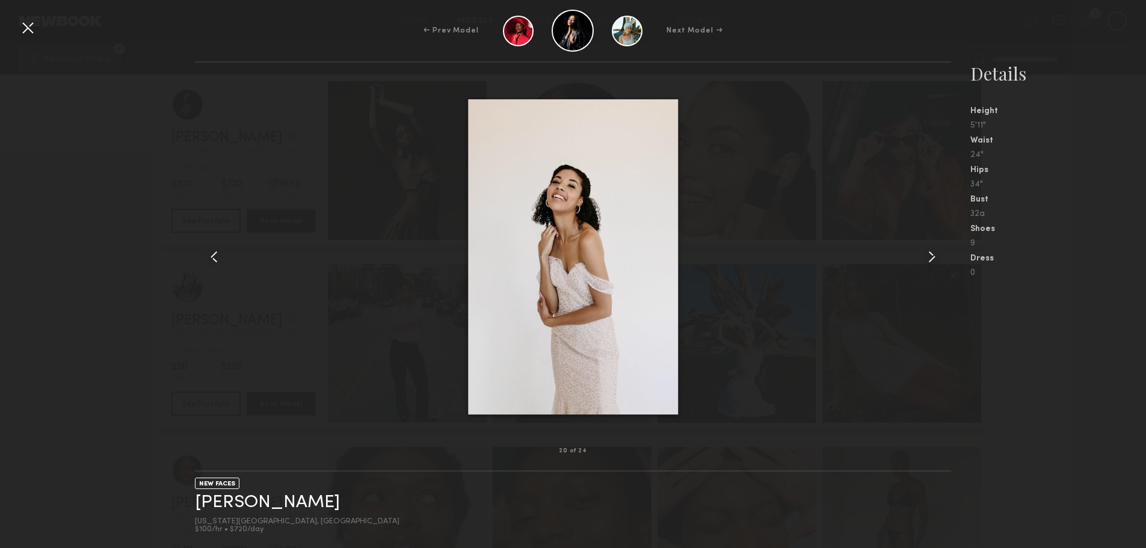
click at [930, 256] on common-icon at bounding box center [932, 256] width 19 height 19
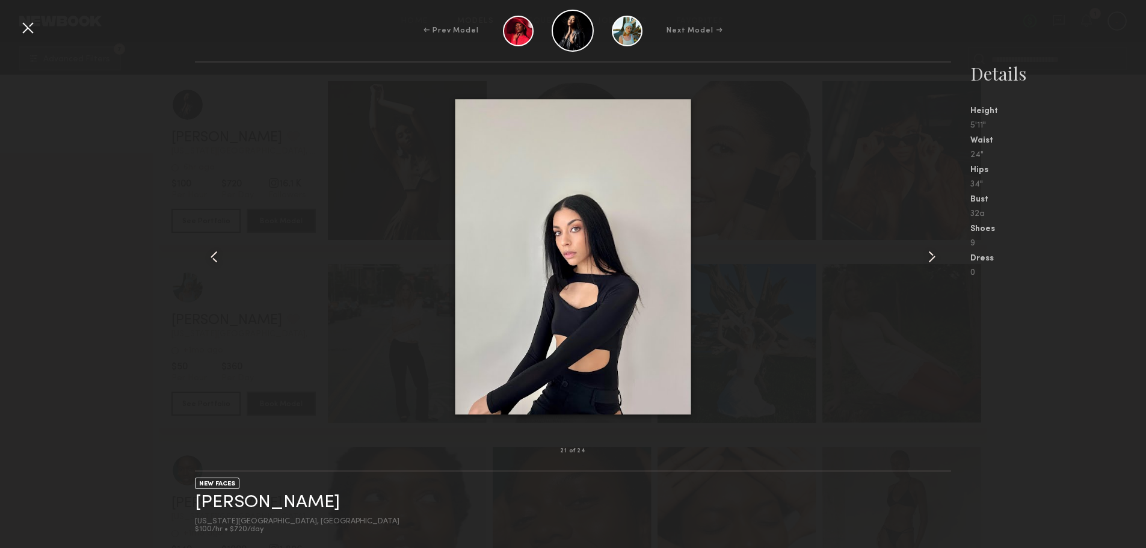
click at [930, 256] on common-icon at bounding box center [932, 256] width 19 height 19
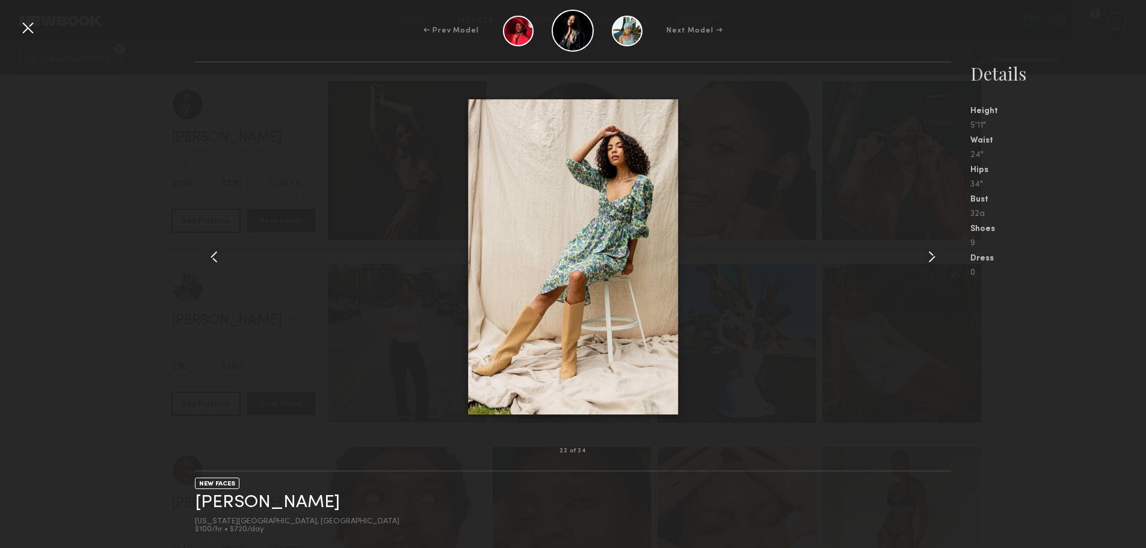
click at [930, 256] on common-icon at bounding box center [932, 256] width 19 height 19
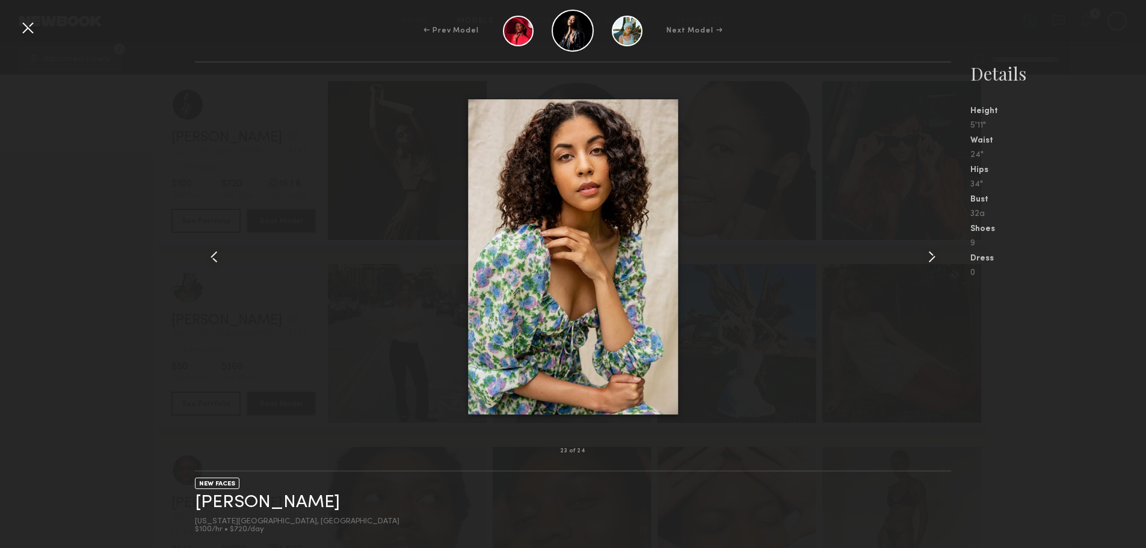
click at [930, 256] on common-icon at bounding box center [932, 256] width 19 height 19
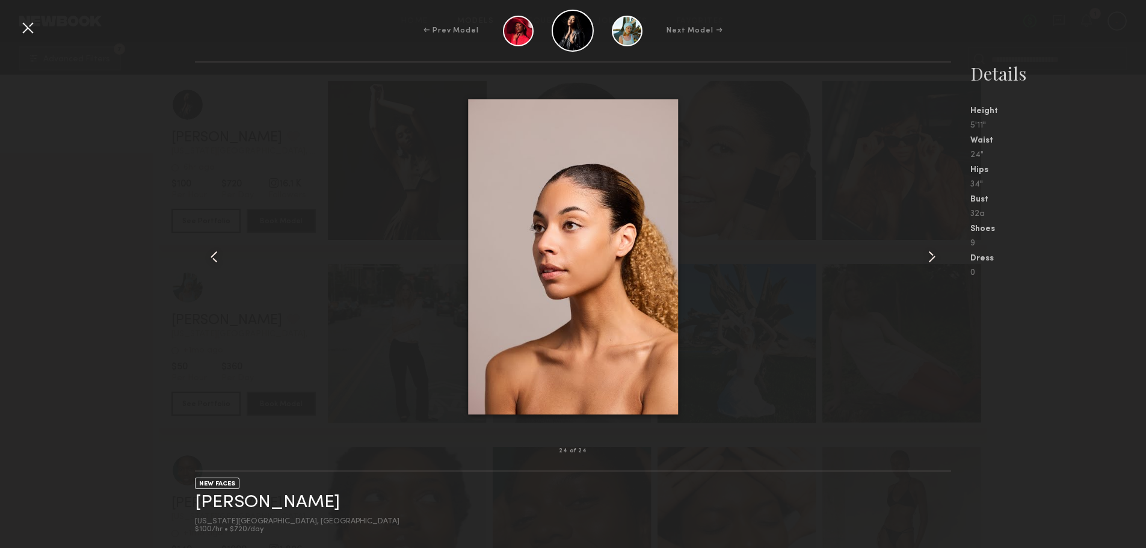
click at [930, 256] on common-icon at bounding box center [932, 256] width 19 height 19
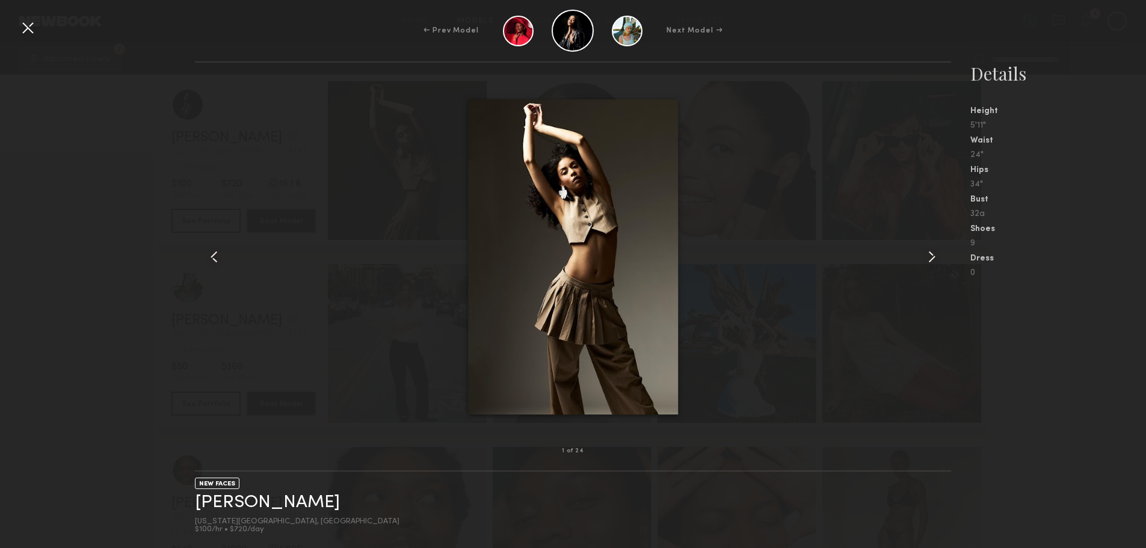
click at [930, 256] on common-icon at bounding box center [932, 256] width 19 height 19
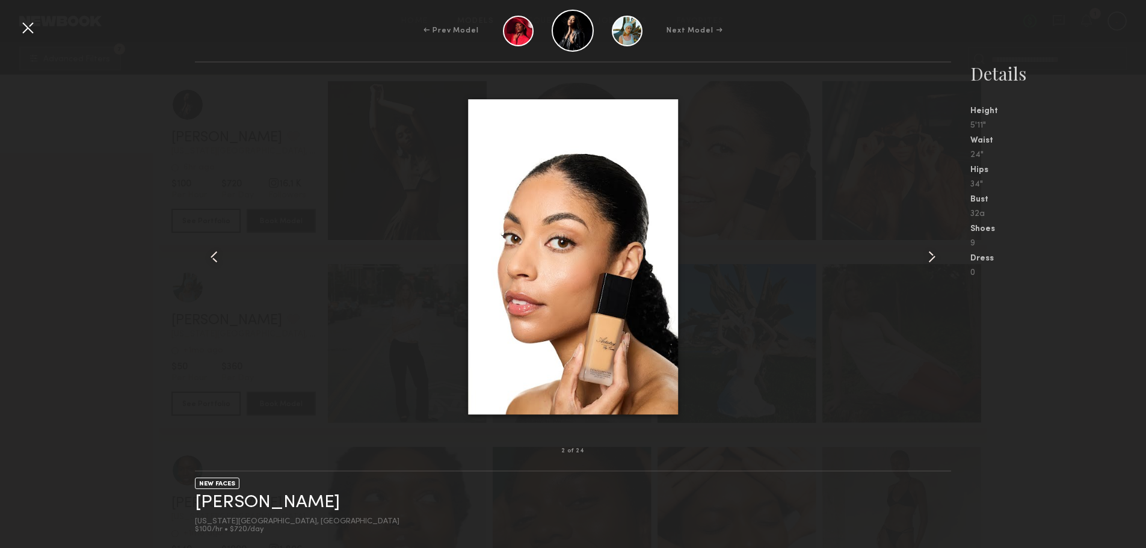
click at [26, 29] on div at bounding box center [27, 27] width 19 height 19
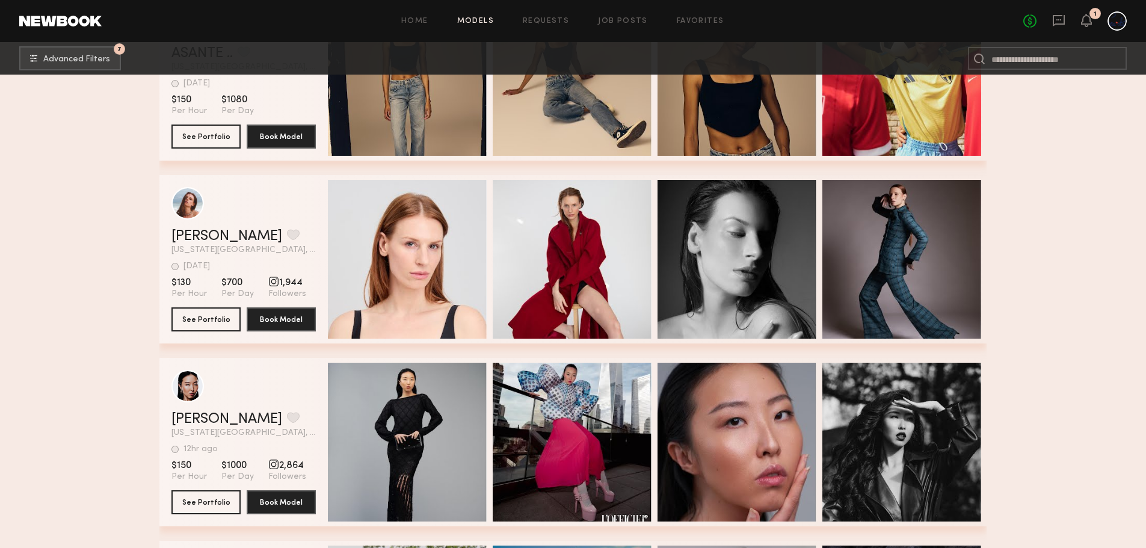
scroll to position [1194, 0]
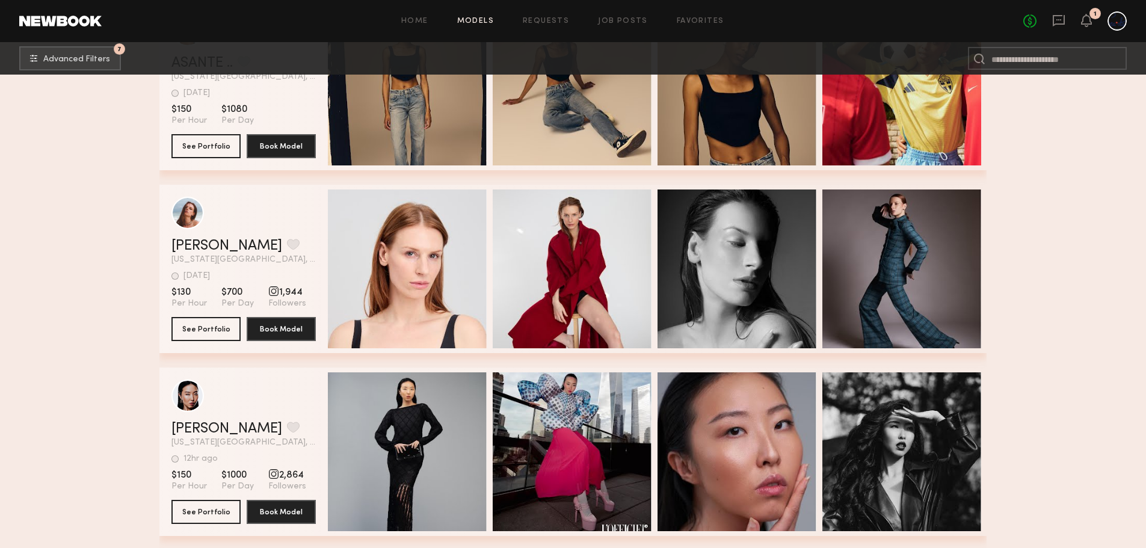
click at [430, 271] on span "Quick Preview" at bounding box center [420, 270] width 72 height 11
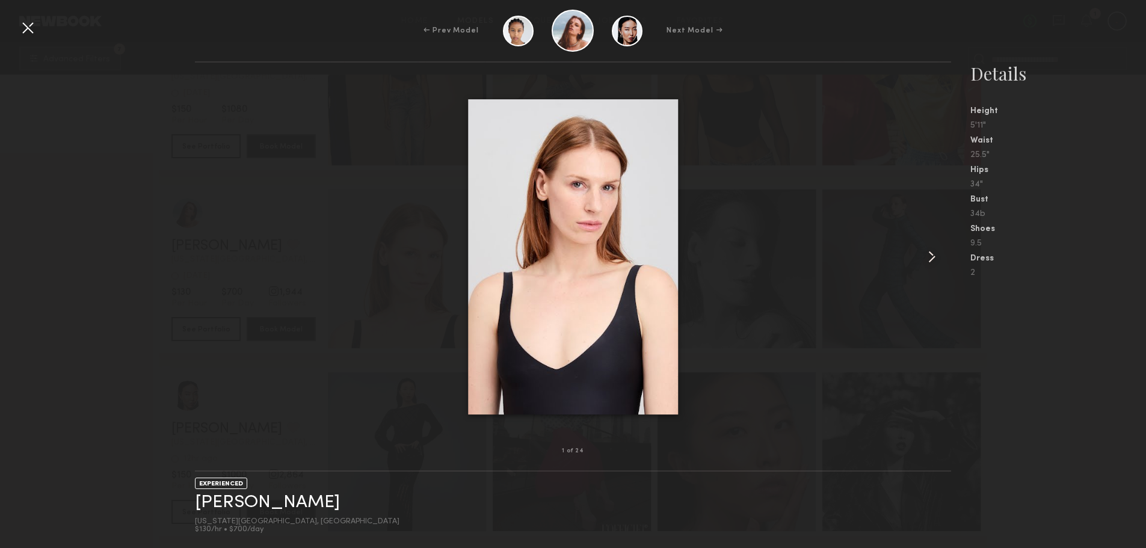
click at [930, 256] on common-icon at bounding box center [932, 256] width 19 height 19
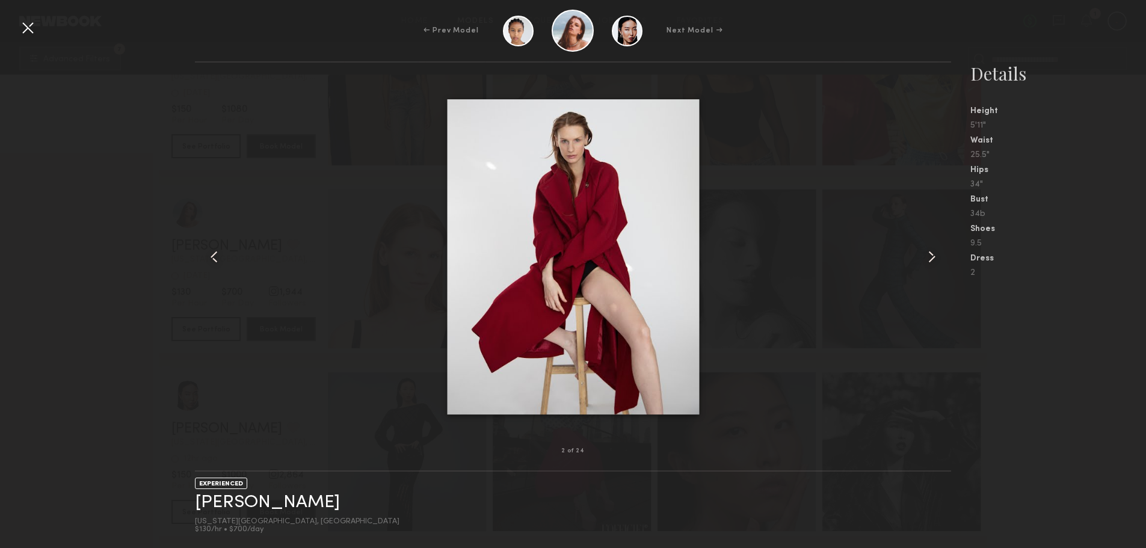
click at [930, 256] on common-icon at bounding box center [932, 256] width 19 height 19
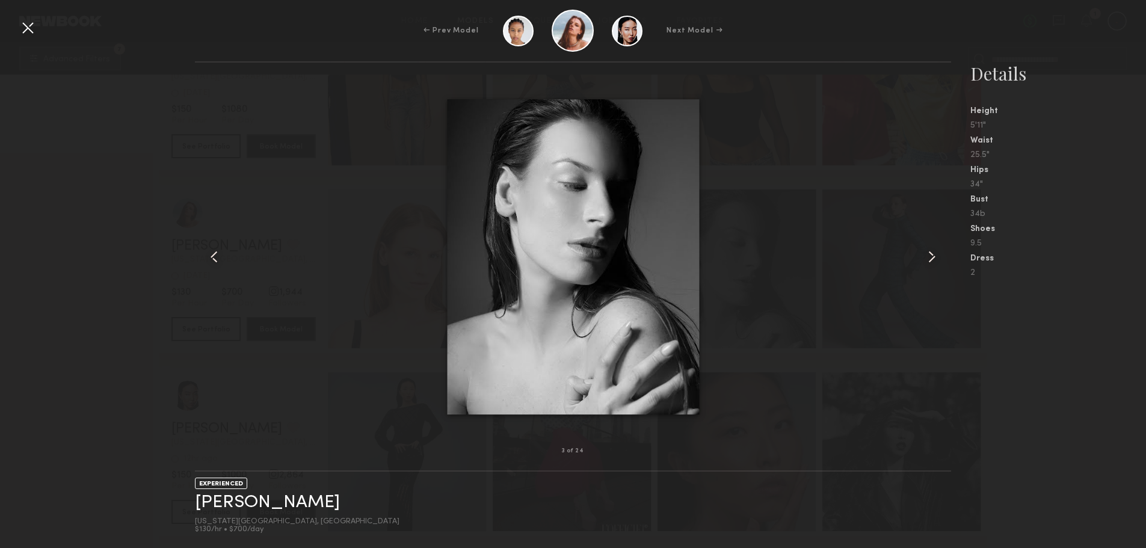
click at [930, 256] on common-icon at bounding box center [932, 256] width 19 height 19
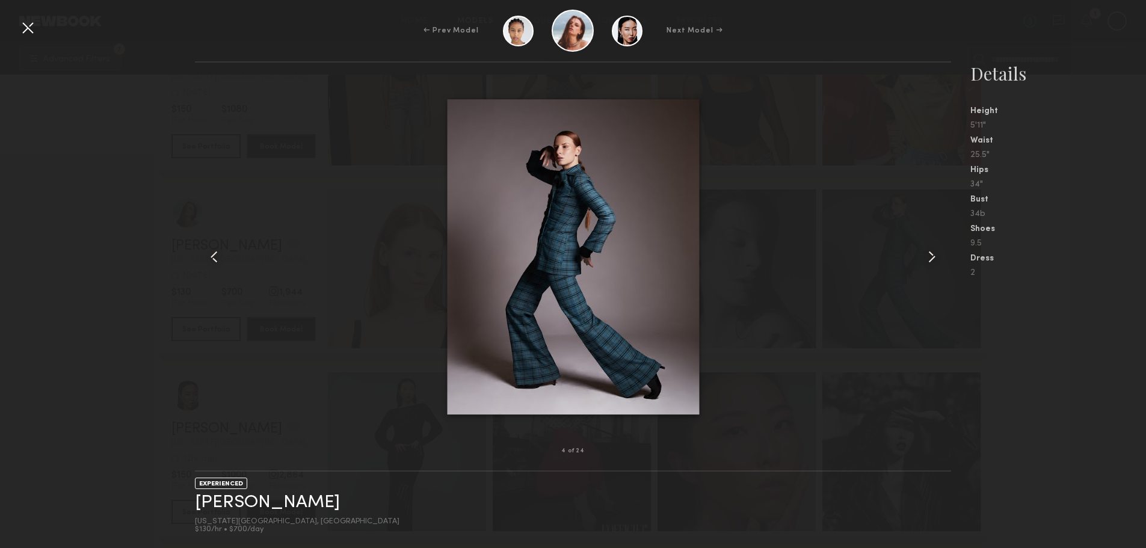
click at [930, 256] on common-icon at bounding box center [932, 256] width 19 height 19
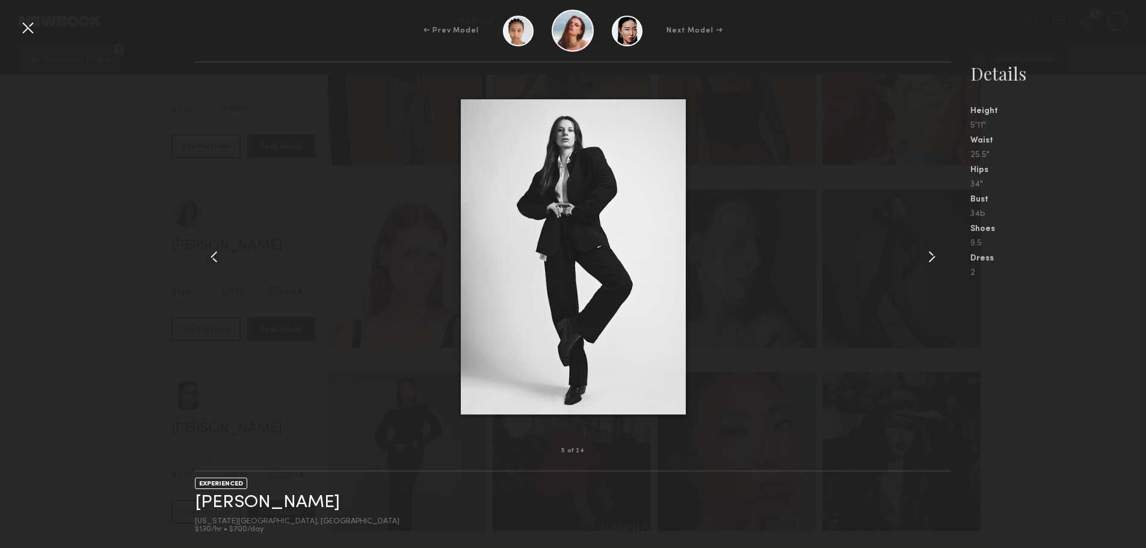
click at [930, 256] on common-icon at bounding box center [932, 256] width 19 height 19
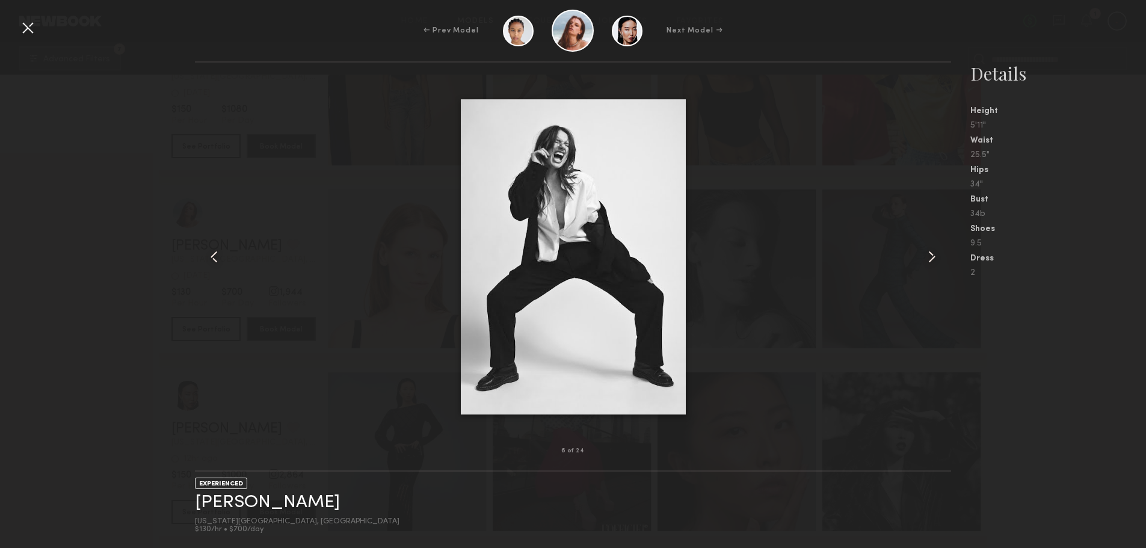
click at [930, 256] on common-icon at bounding box center [932, 256] width 19 height 19
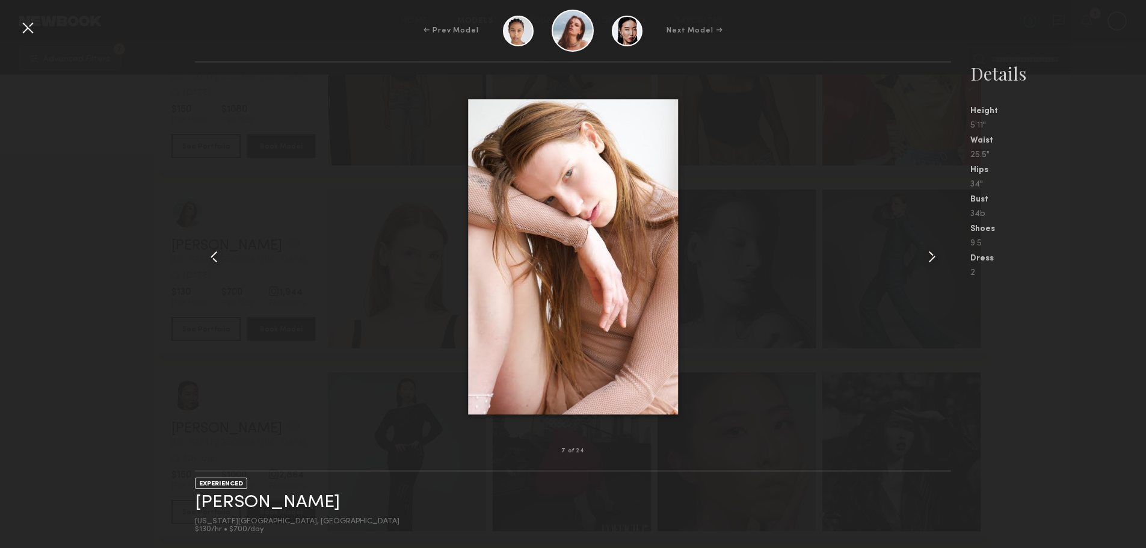
click at [930, 256] on common-icon at bounding box center [932, 256] width 19 height 19
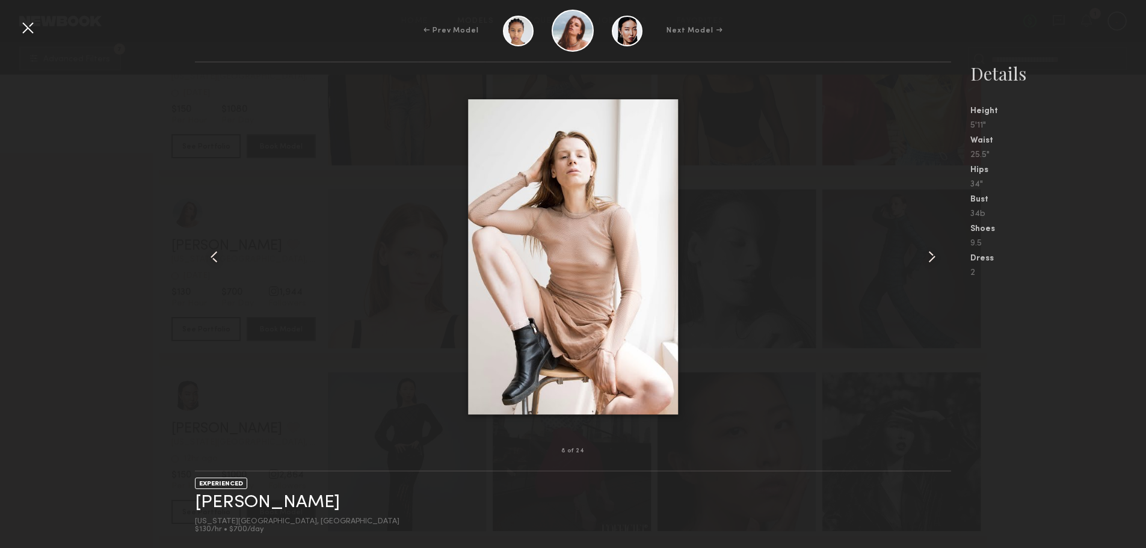
click at [930, 256] on common-icon at bounding box center [932, 256] width 19 height 19
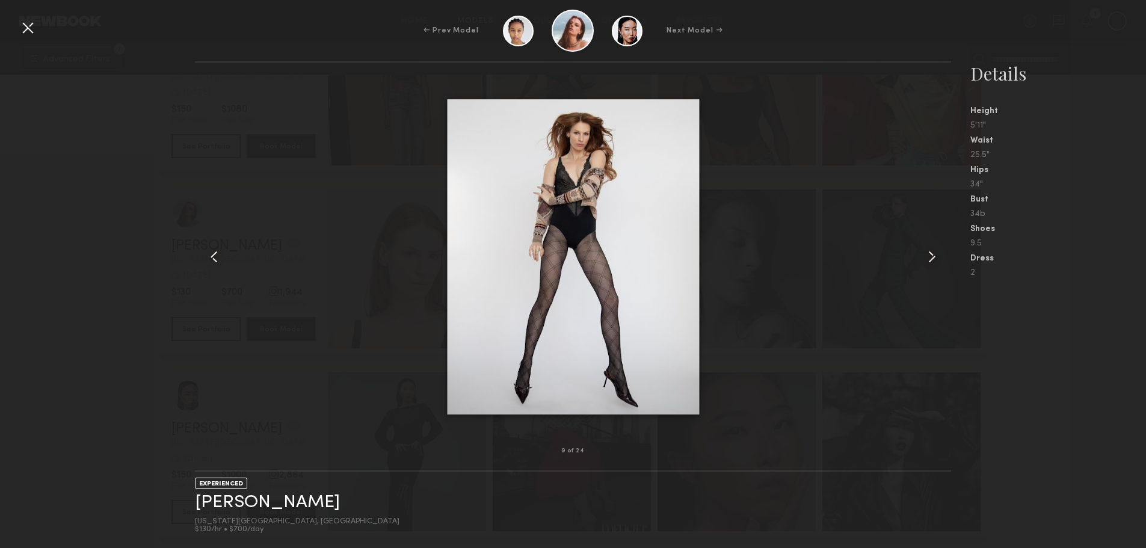
click at [930, 256] on common-icon at bounding box center [932, 256] width 19 height 19
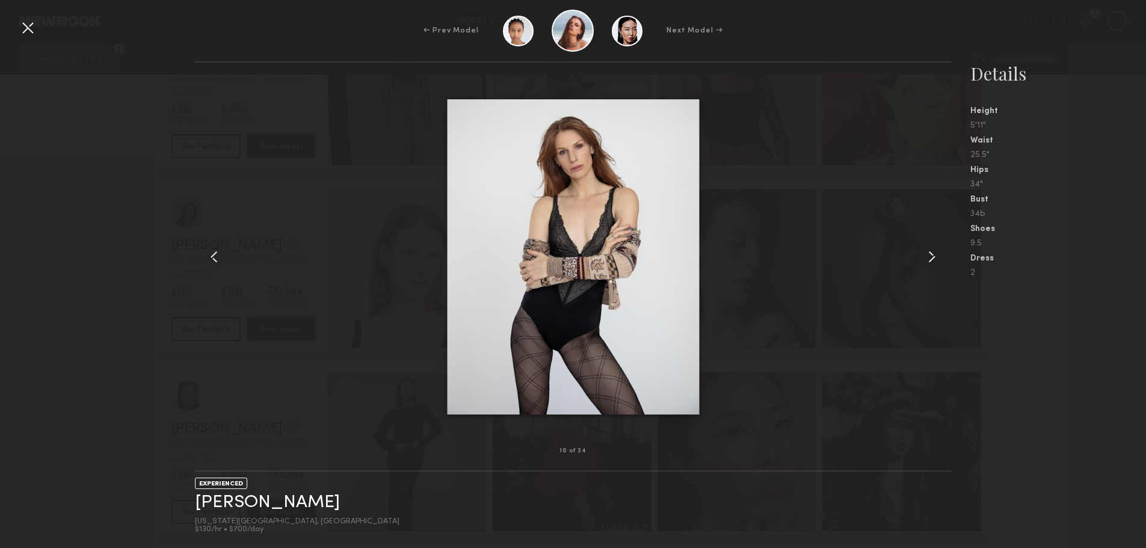
click at [930, 256] on common-icon at bounding box center [932, 256] width 19 height 19
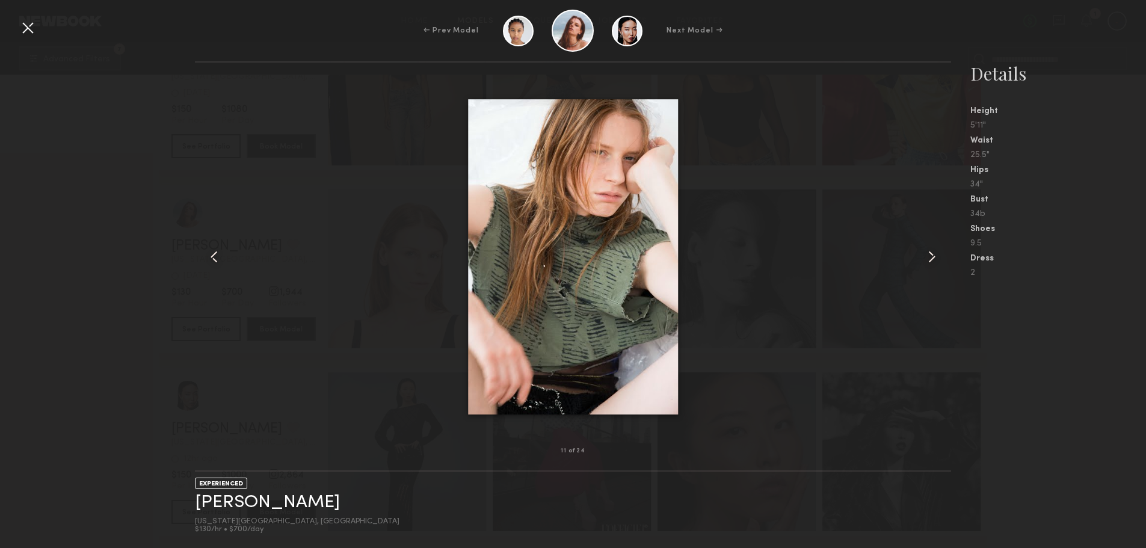
click at [930, 256] on common-icon at bounding box center [932, 256] width 19 height 19
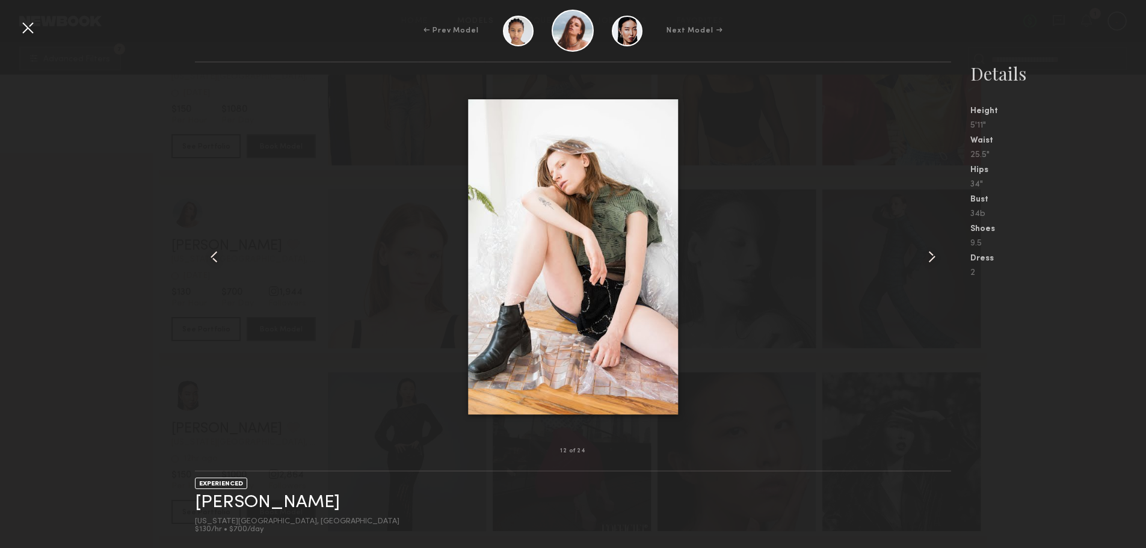
click at [930, 256] on common-icon at bounding box center [932, 256] width 19 height 19
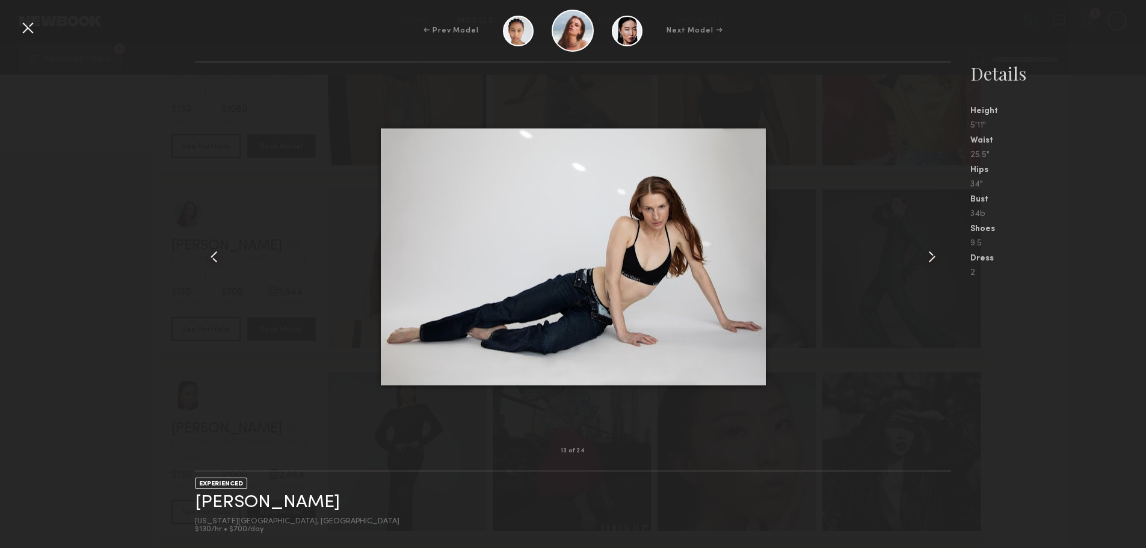
click at [930, 256] on common-icon at bounding box center [932, 256] width 19 height 19
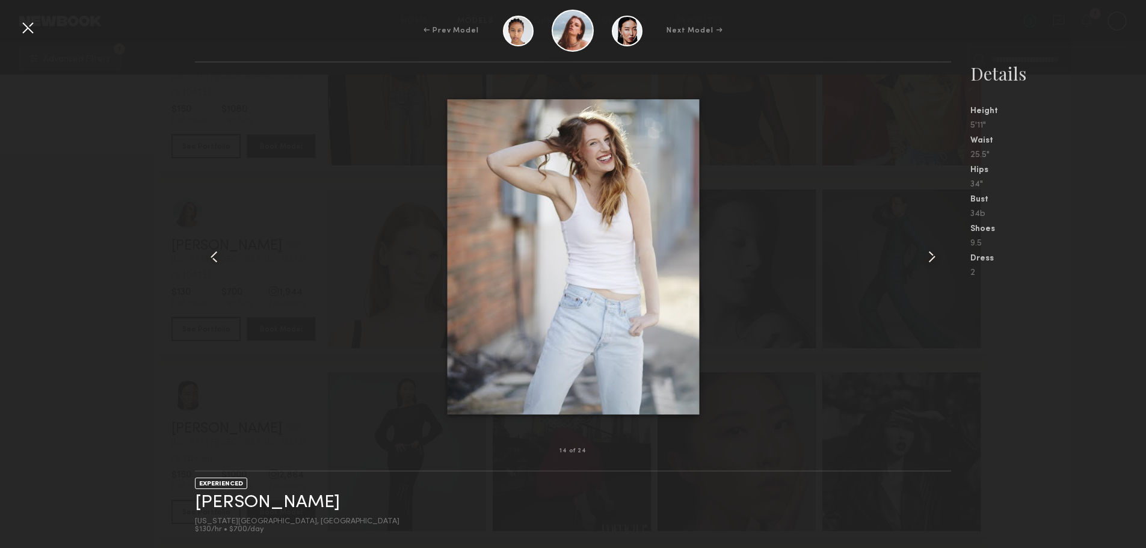
click at [930, 256] on common-icon at bounding box center [932, 256] width 19 height 19
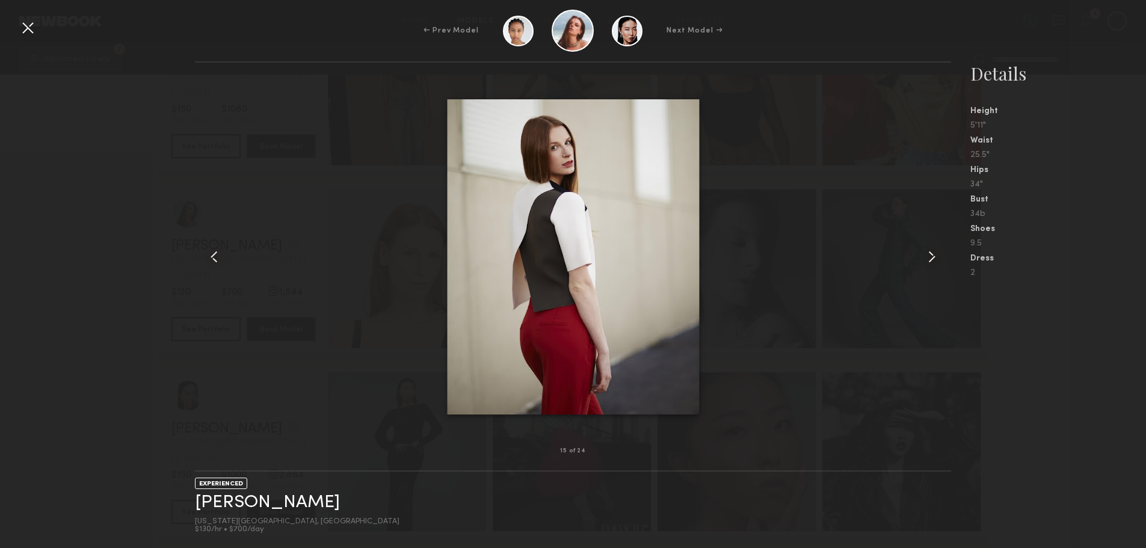
click at [930, 256] on common-icon at bounding box center [932, 256] width 19 height 19
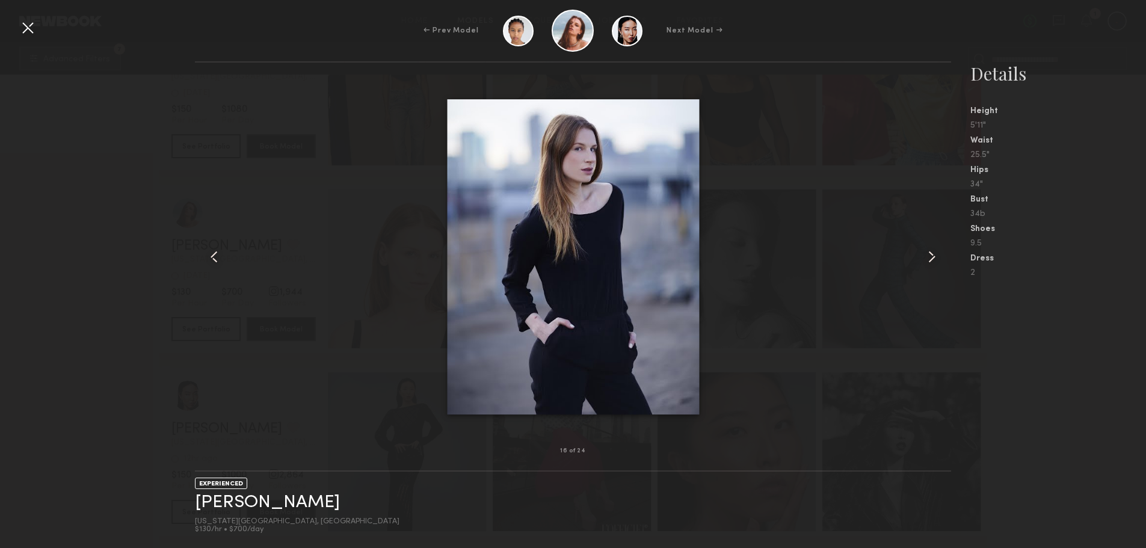
click at [930, 256] on common-icon at bounding box center [932, 256] width 19 height 19
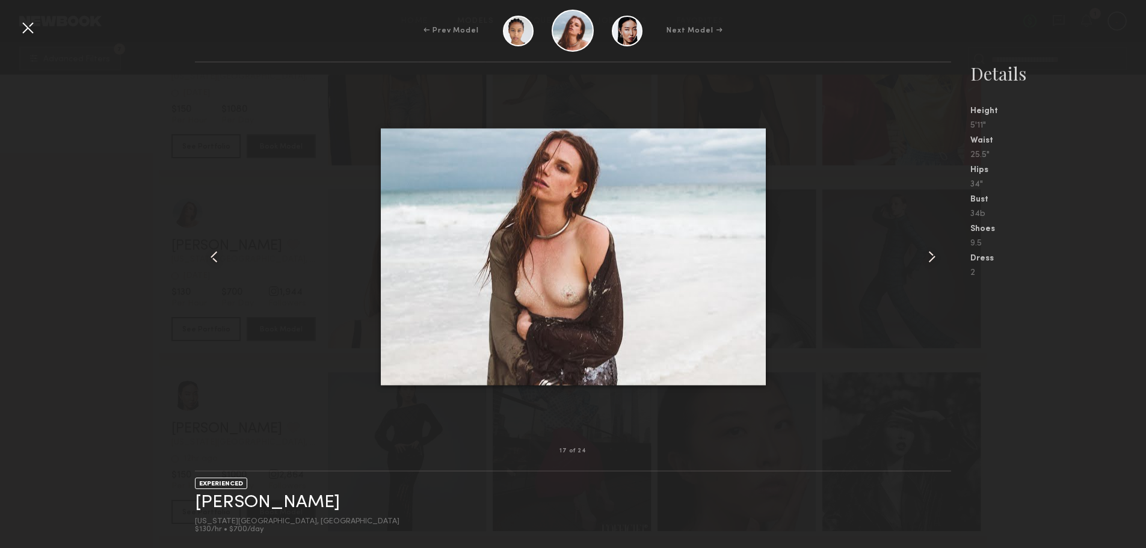
click at [930, 256] on common-icon at bounding box center [932, 256] width 19 height 19
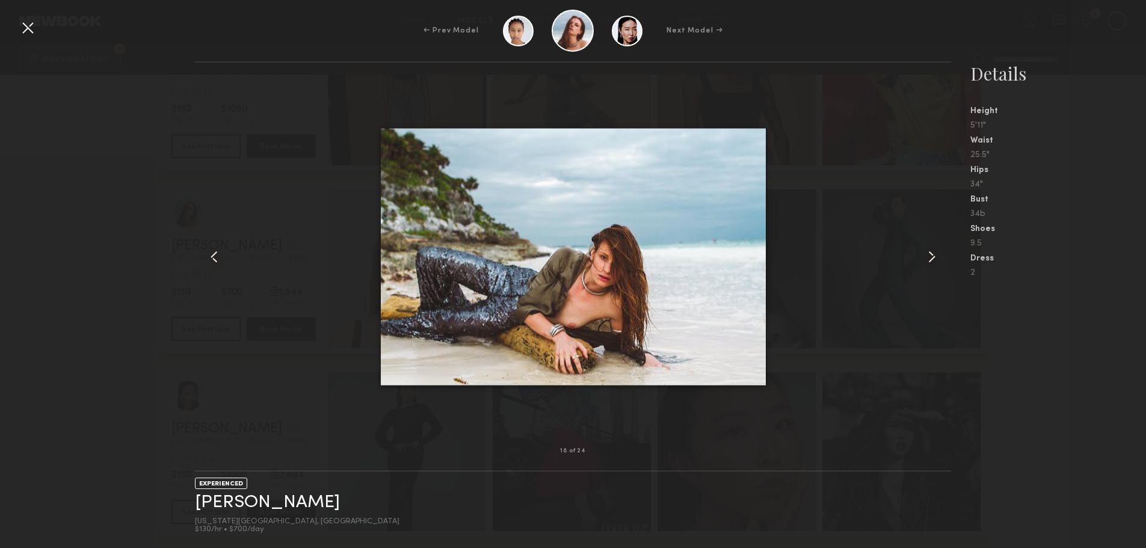
click at [930, 256] on common-icon at bounding box center [932, 256] width 19 height 19
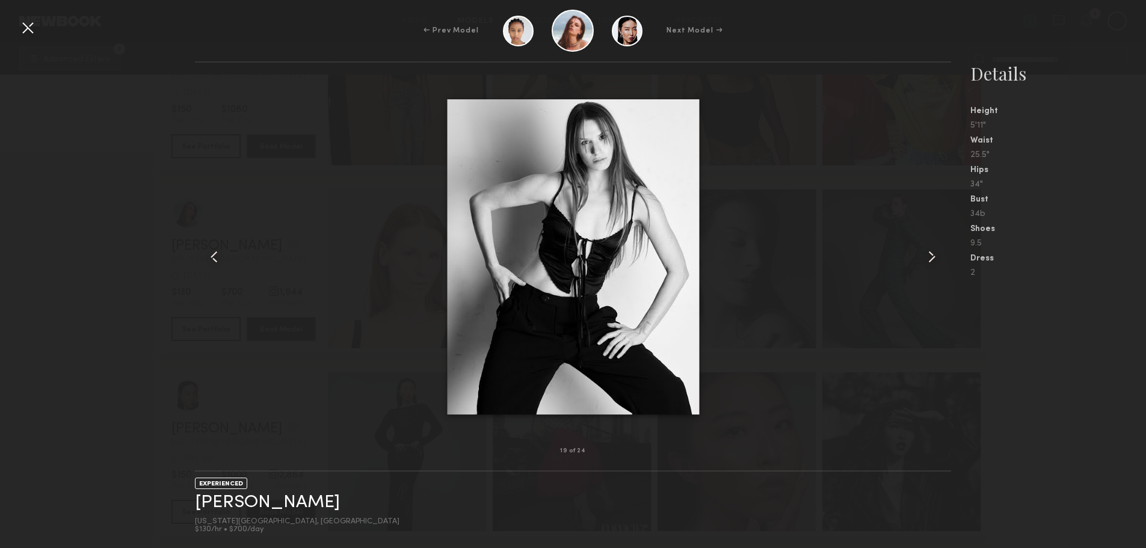
click at [930, 256] on common-icon at bounding box center [932, 256] width 19 height 19
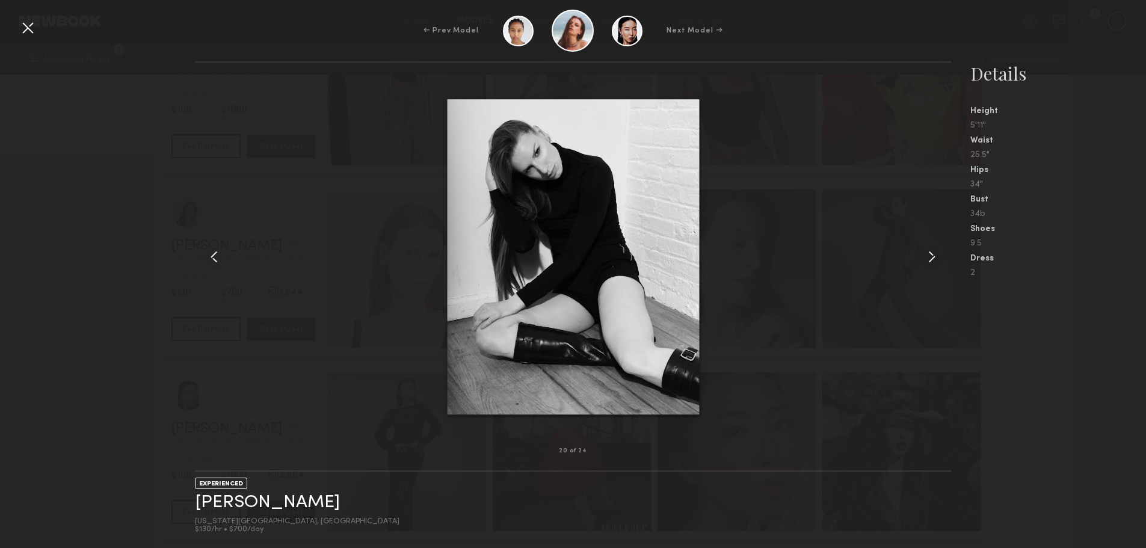
click at [930, 256] on common-icon at bounding box center [932, 256] width 19 height 19
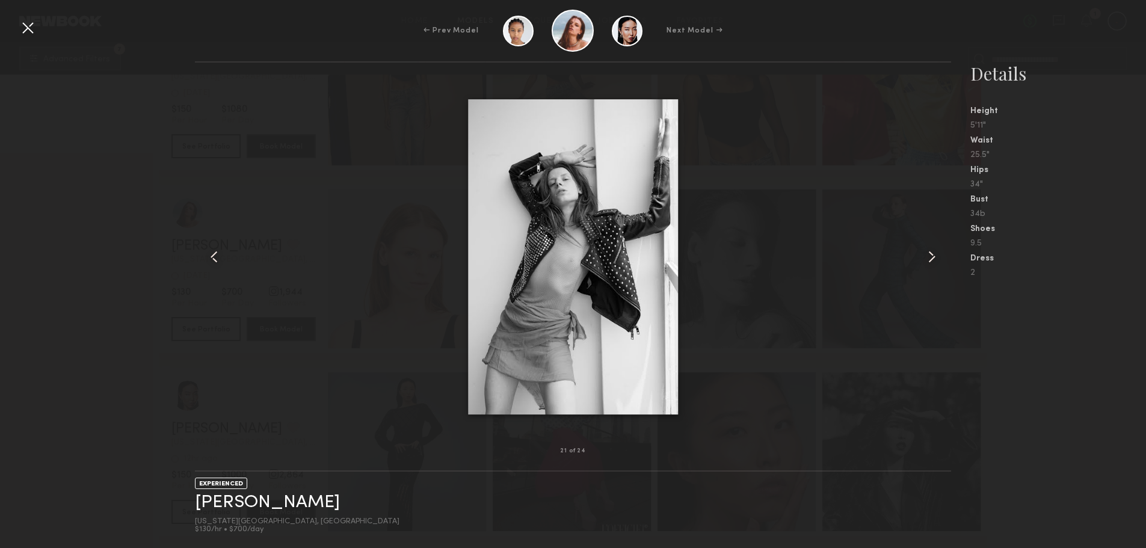
click at [930, 256] on common-icon at bounding box center [932, 256] width 19 height 19
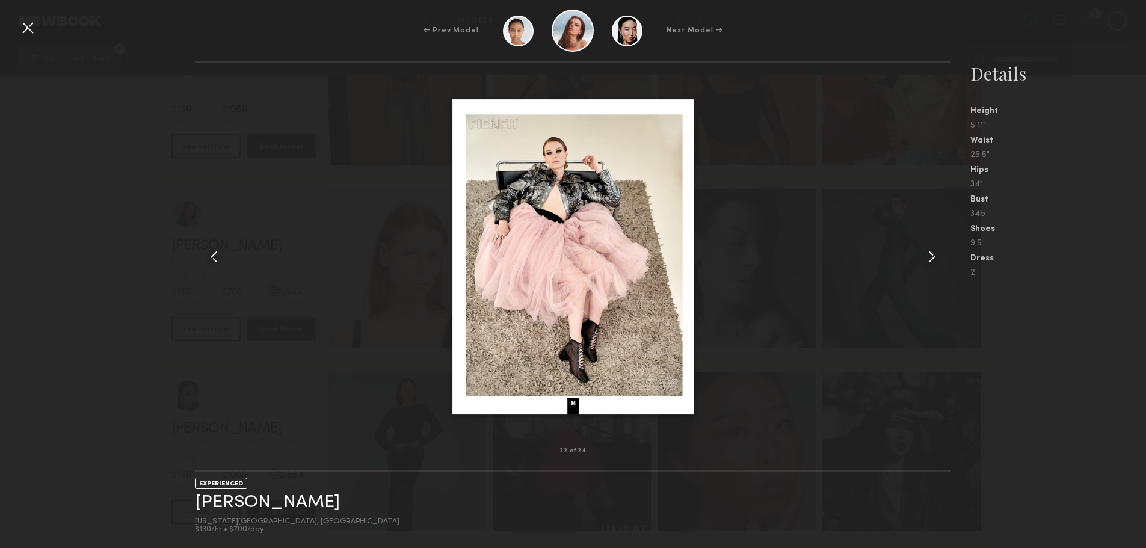
click at [930, 256] on common-icon at bounding box center [932, 256] width 19 height 19
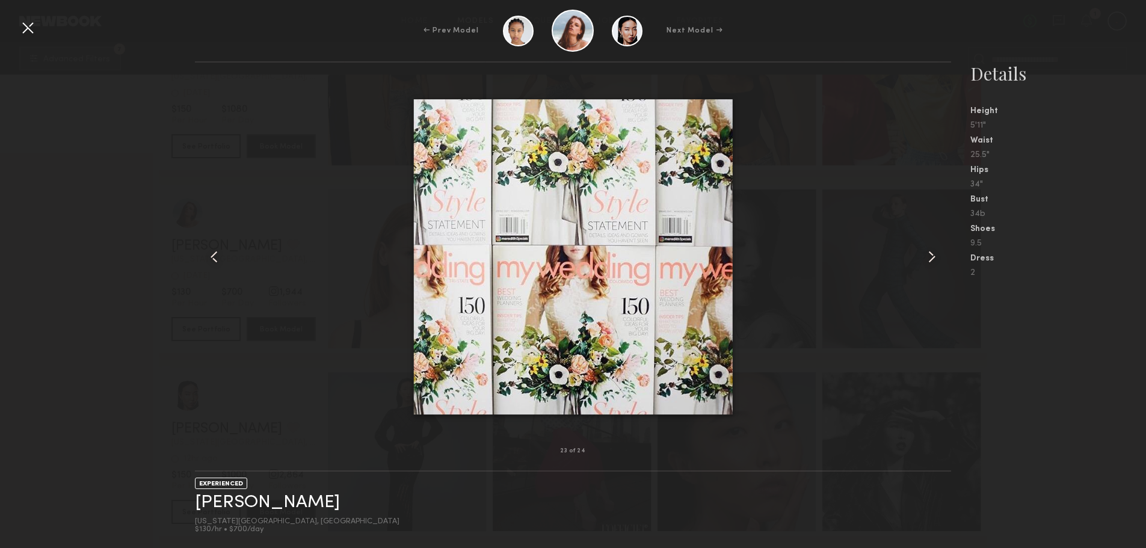
click at [930, 256] on common-icon at bounding box center [932, 256] width 19 height 19
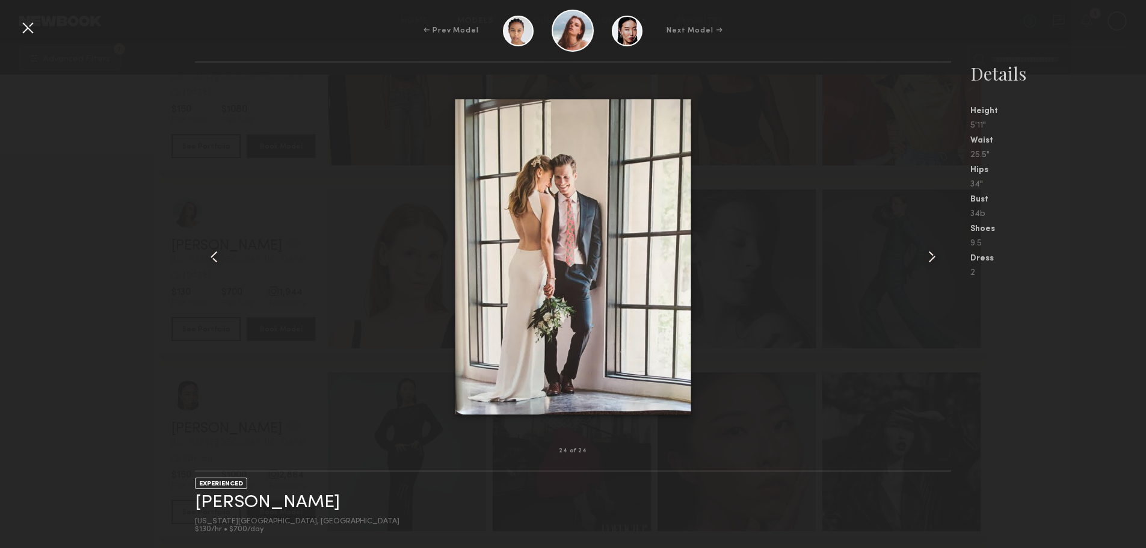
click at [930, 256] on common-icon at bounding box center [932, 256] width 19 height 19
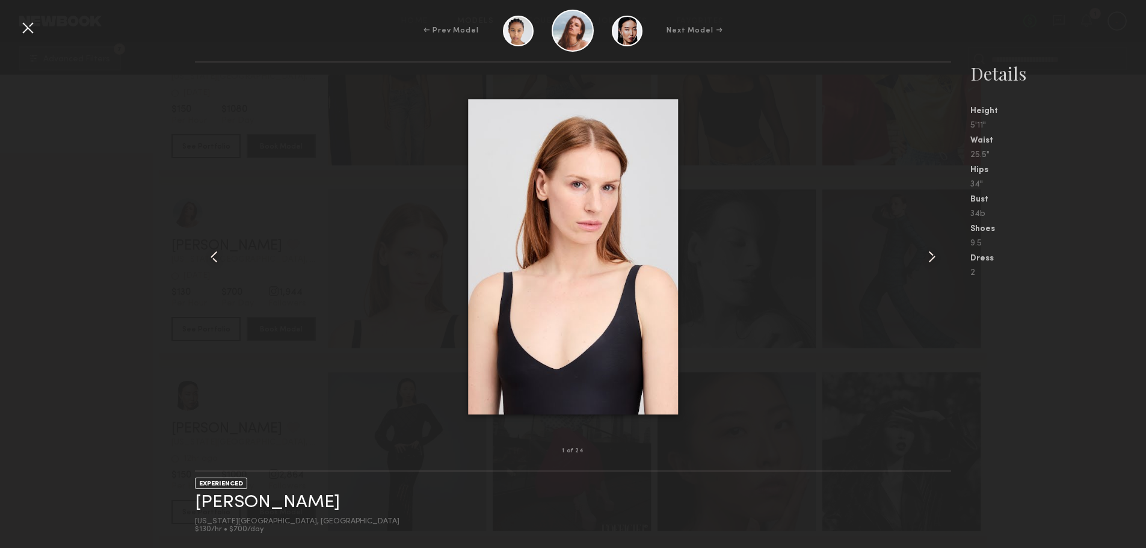
click at [930, 256] on common-icon at bounding box center [932, 256] width 19 height 19
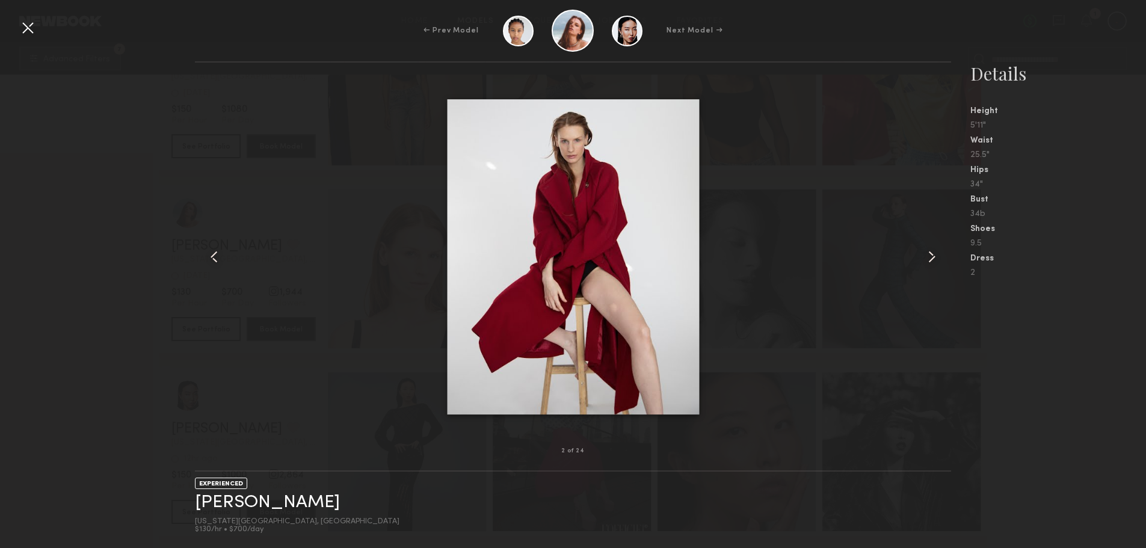
click at [1111, 296] on nb-gallery-model-stats "Details Height 5'11" Waist 25.5" Hips 34" Bust 34b Shoes 9.5 Dress 2" at bounding box center [1048, 304] width 195 height 487
click at [1040, 300] on nb-gallery-model-stats "Details Height 5'11" Waist 25.5" Hips 34" Bust 34b Shoes 9.5 Dress 2" at bounding box center [1048, 304] width 195 height 487
click at [29, 26] on div at bounding box center [27, 27] width 19 height 19
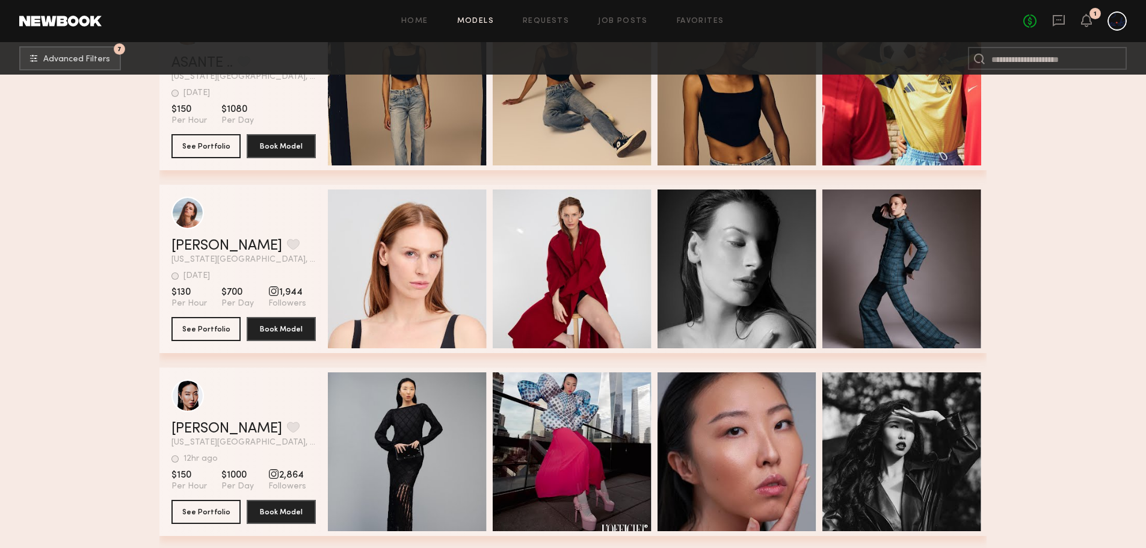
click at [915, 271] on span "Quick Preview" at bounding box center [915, 270] width 72 height 11
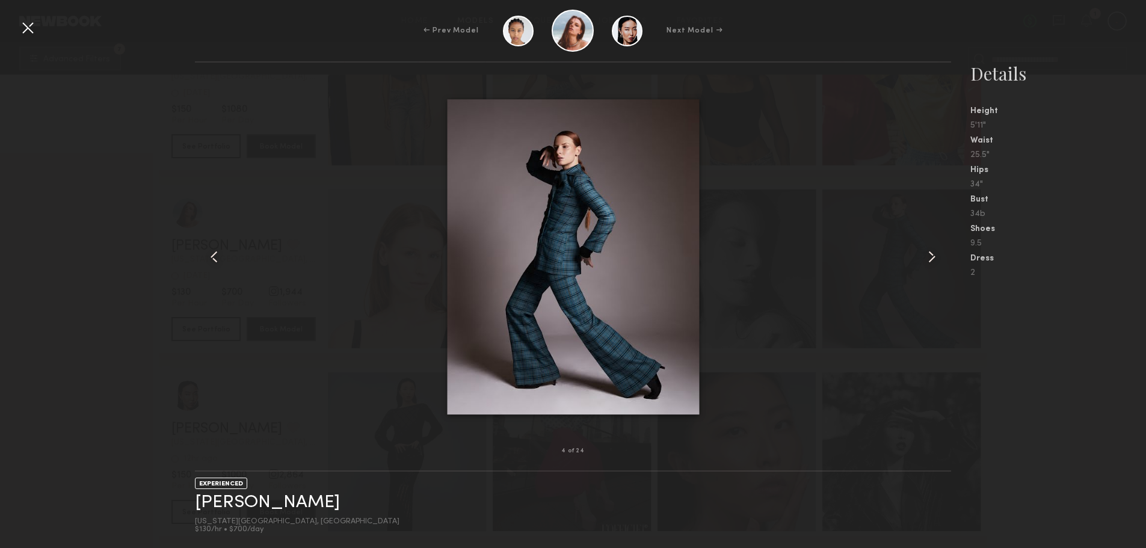
click at [935, 257] on common-icon at bounding box center [932, 256] width 19 height 19
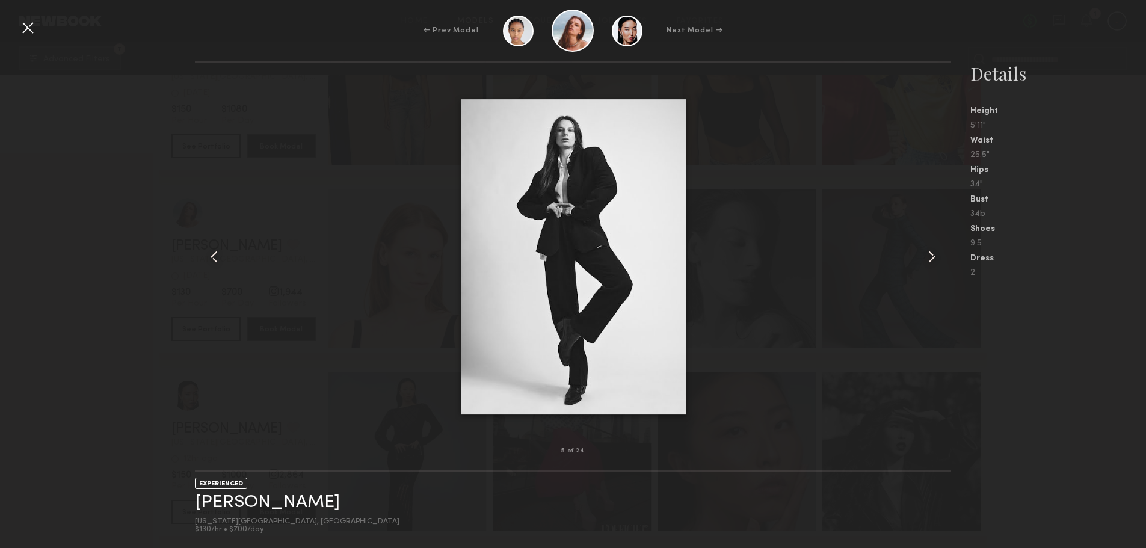
click at [935, 257] on common-icon at bounding box center [932, 256] width 19 height 19
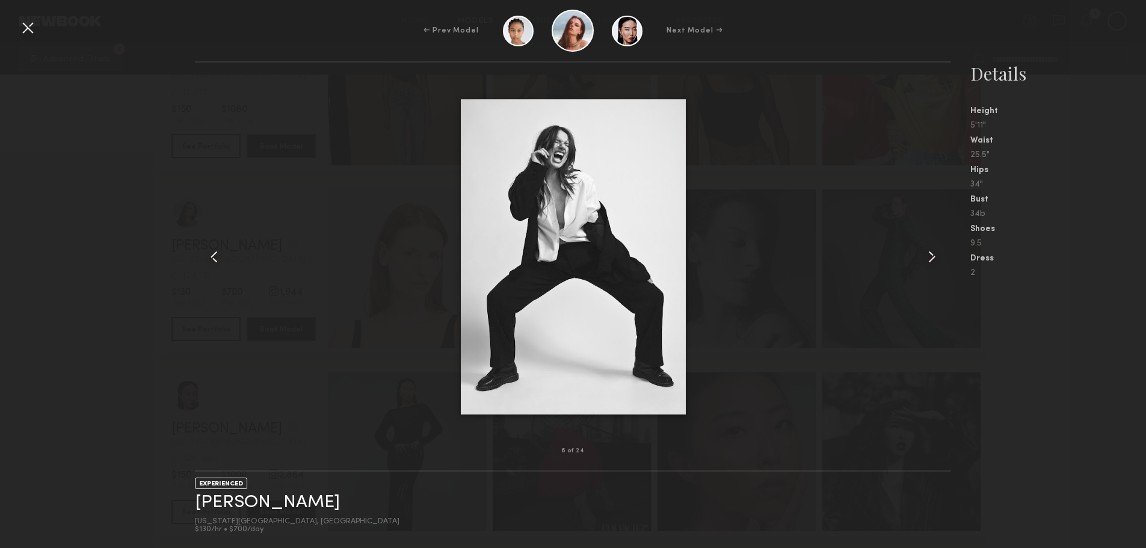
click at [935, 257] on common-icon at bounding box center [932, 256] width 19 height 19
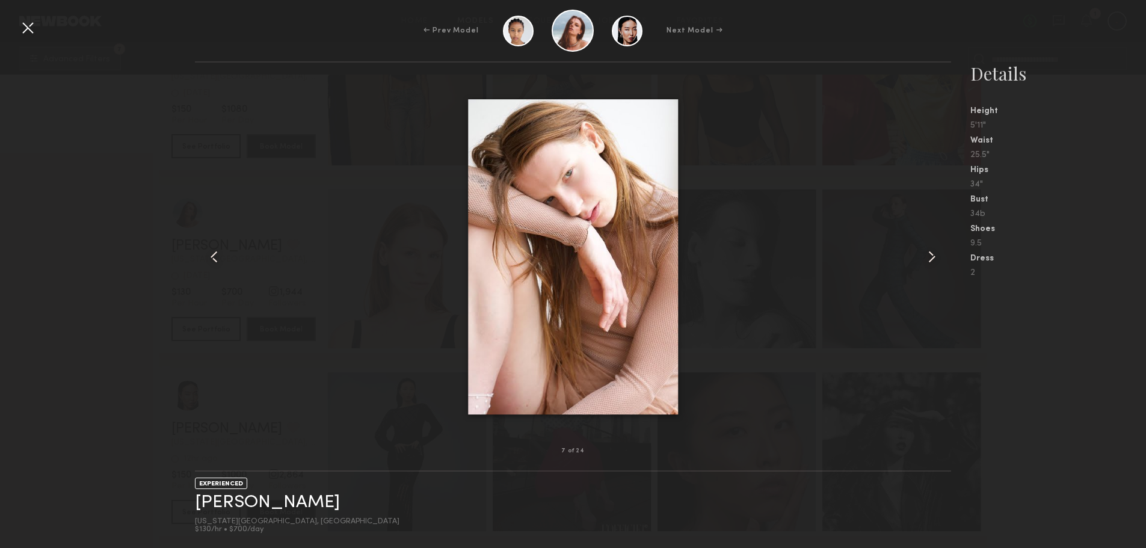
click at [935, 257] on common-icon at bounding box center [932, 256] width 19 height 19
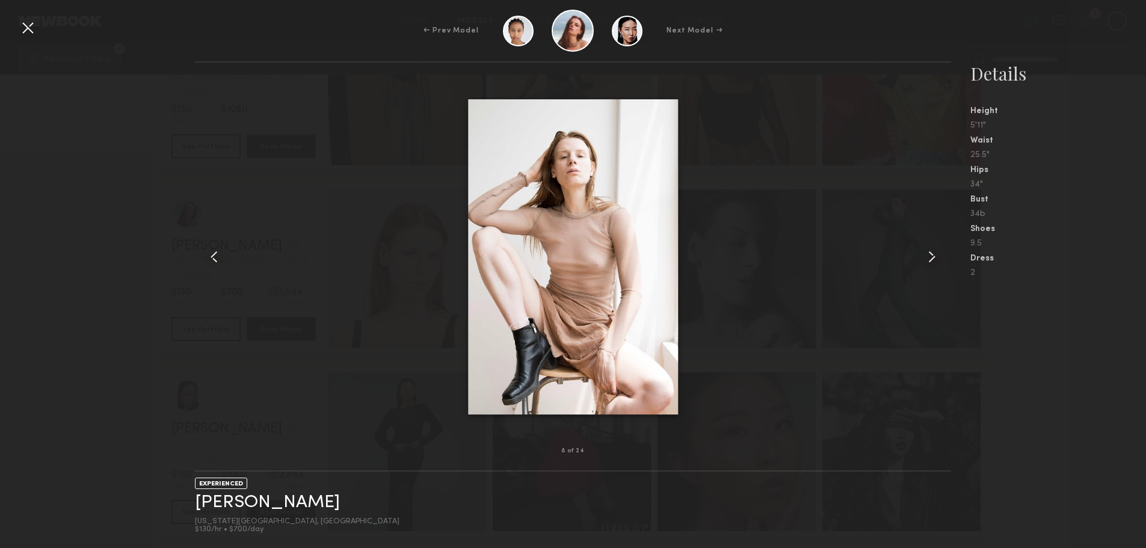
click at [19, 23] on div at bounding box center [27, 27] width 19 height 19
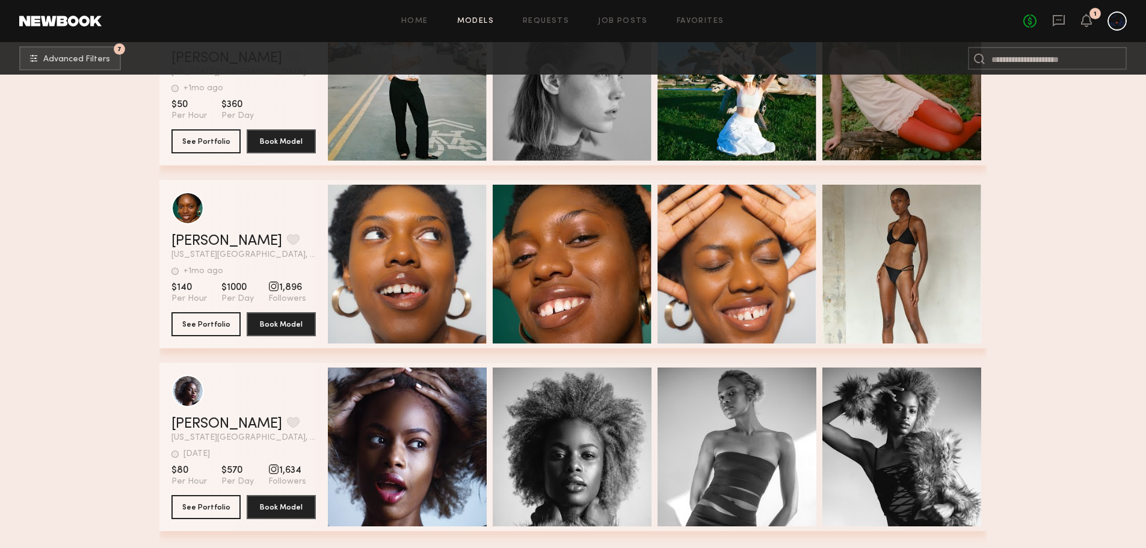
scroll to position [2305, 0]
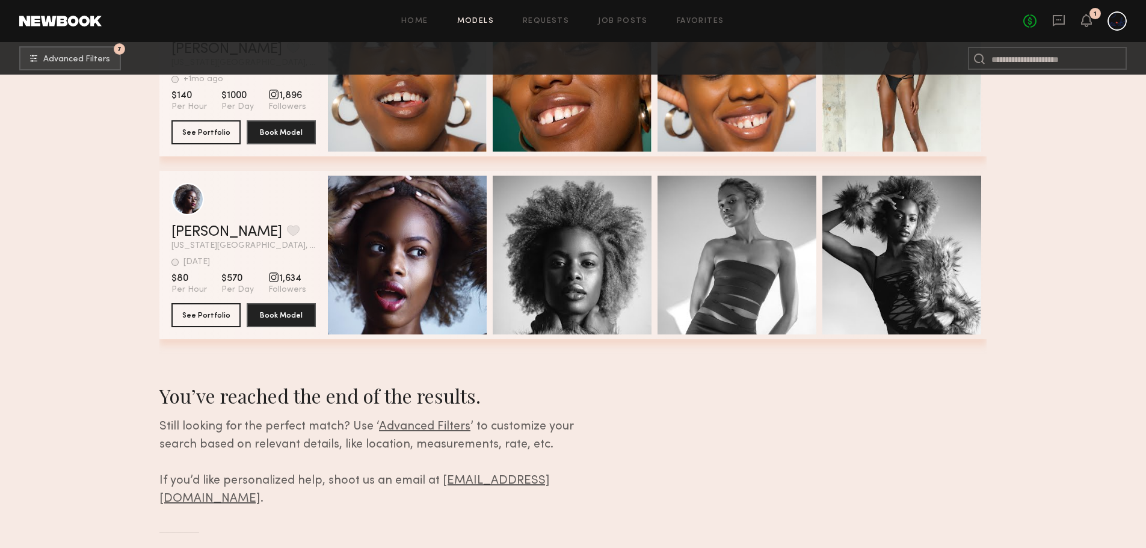
click at [702, 208] on div "Quick Preview" at bounding box center [737, 255] width 159 height 159
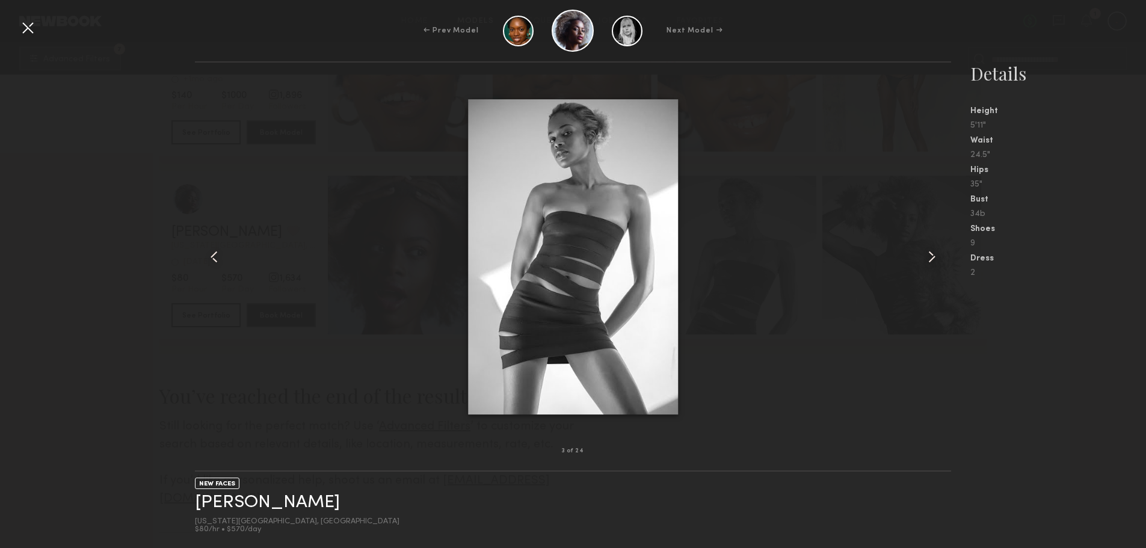
click at [933, 256] on common-icon at bounding box center [932, 256] width 19 height 19
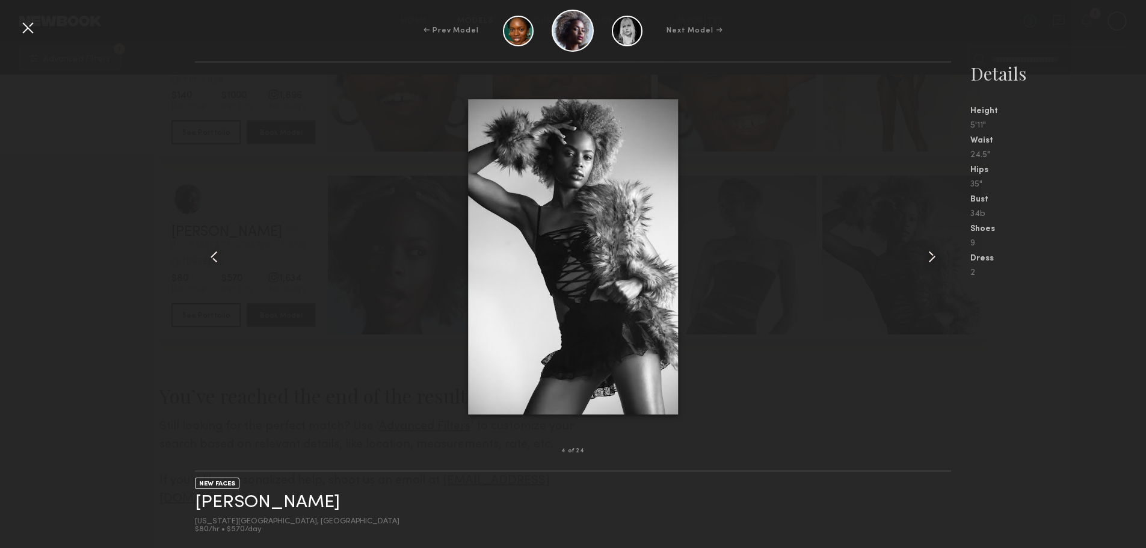
click at [933, 256] on common-icon at bounding box center [932, 256] width 19 height 19
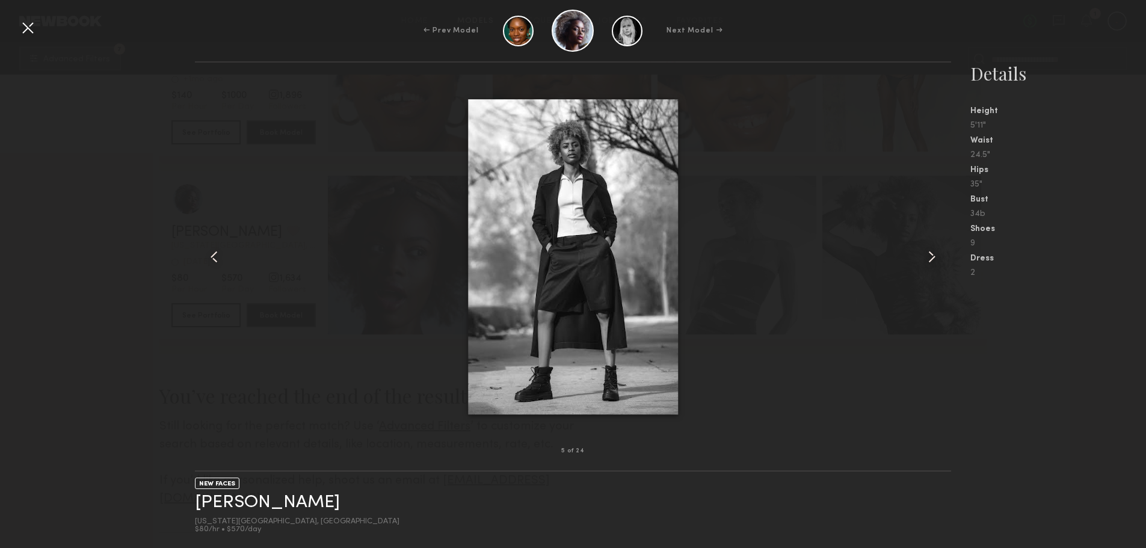
click at [933, 249] on common-icon at bounding box center [932, 256] width 19 height 19
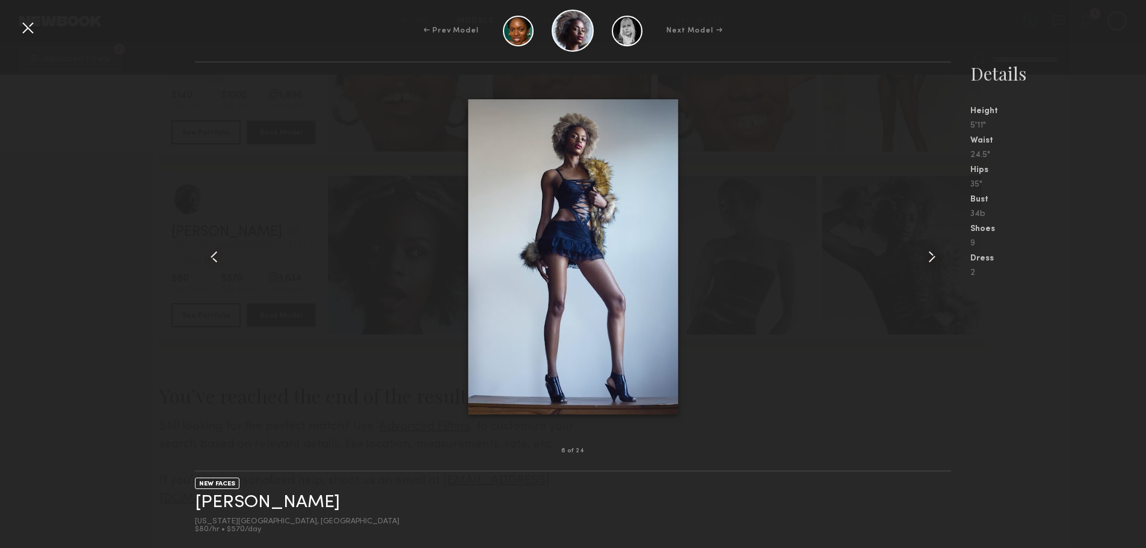
click at [935, 229] on div at bounding box center [936, 257] width 30 height 350
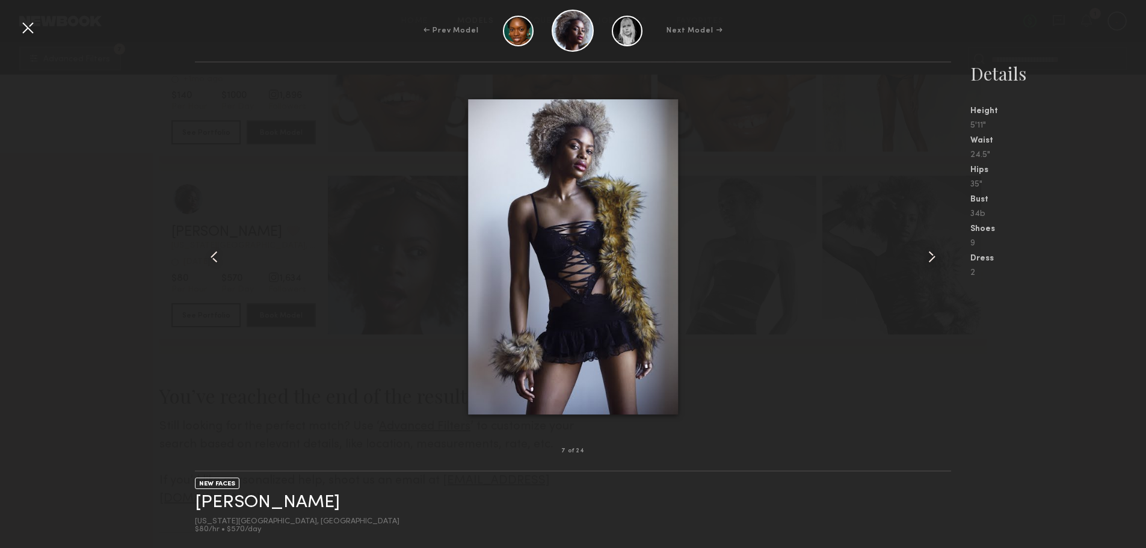
click at [935, 221] on div at bounding box center [936, 257] width 30 height 350
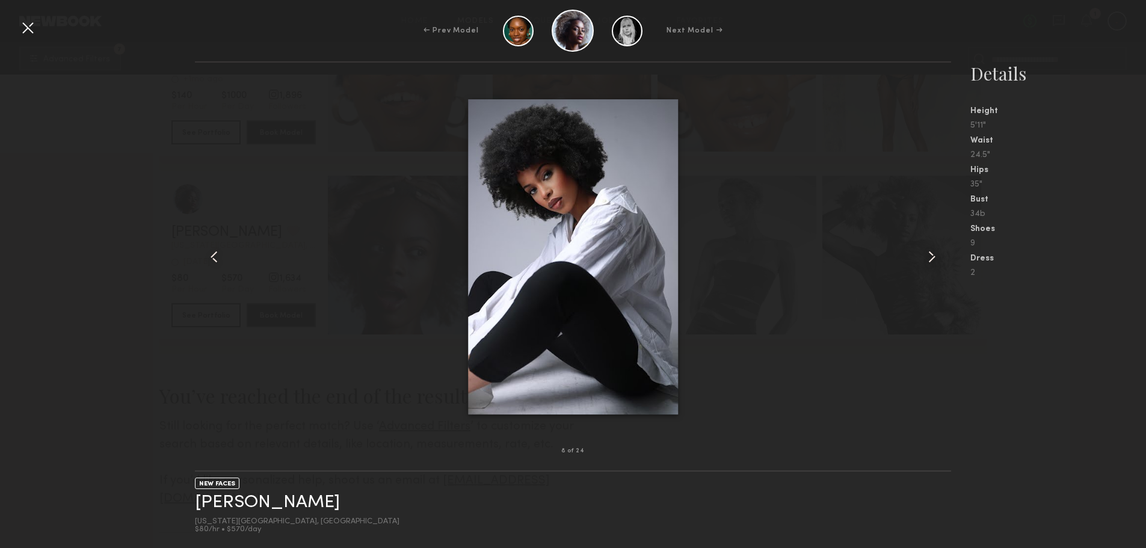
click at [935, 221] on div at bounding box center [936, 257] width 30 height 350
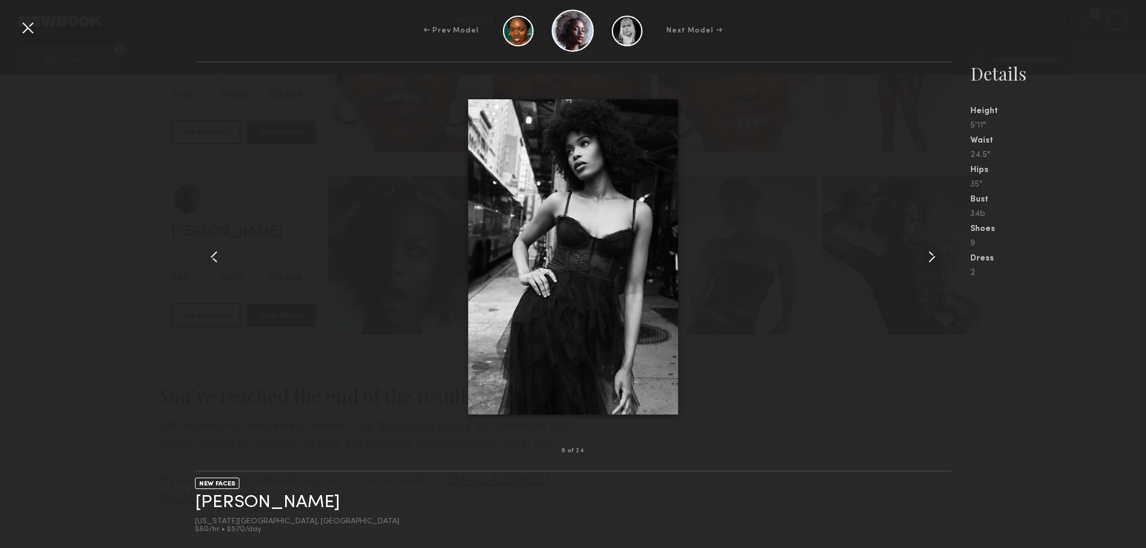
click at [935, 221] on div at bounding box center [936, 257] width 30 height 350
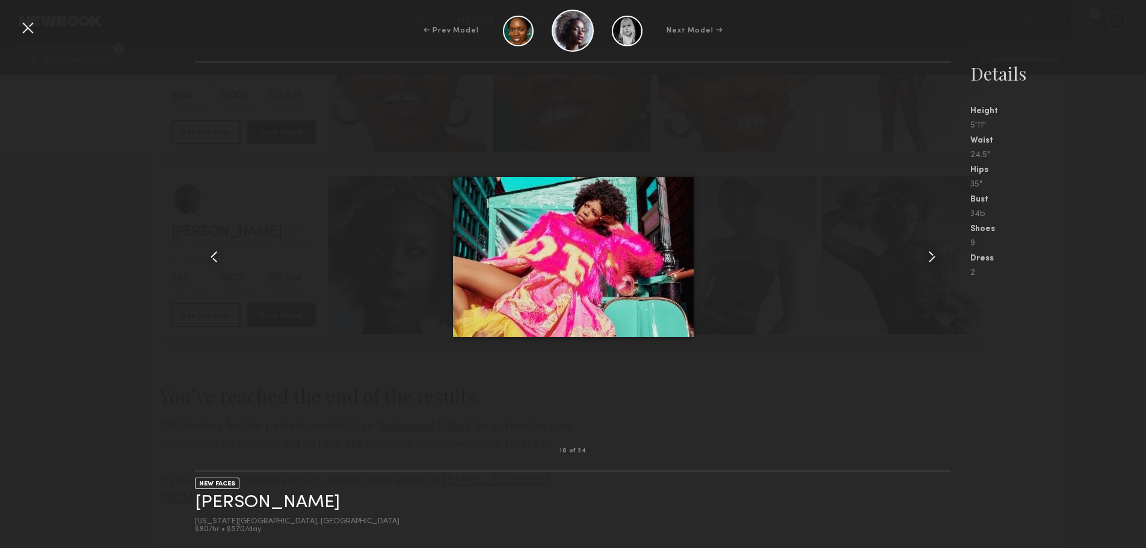
click at [935, 221] on div at bounding box center [936, 257] width 30 height 350
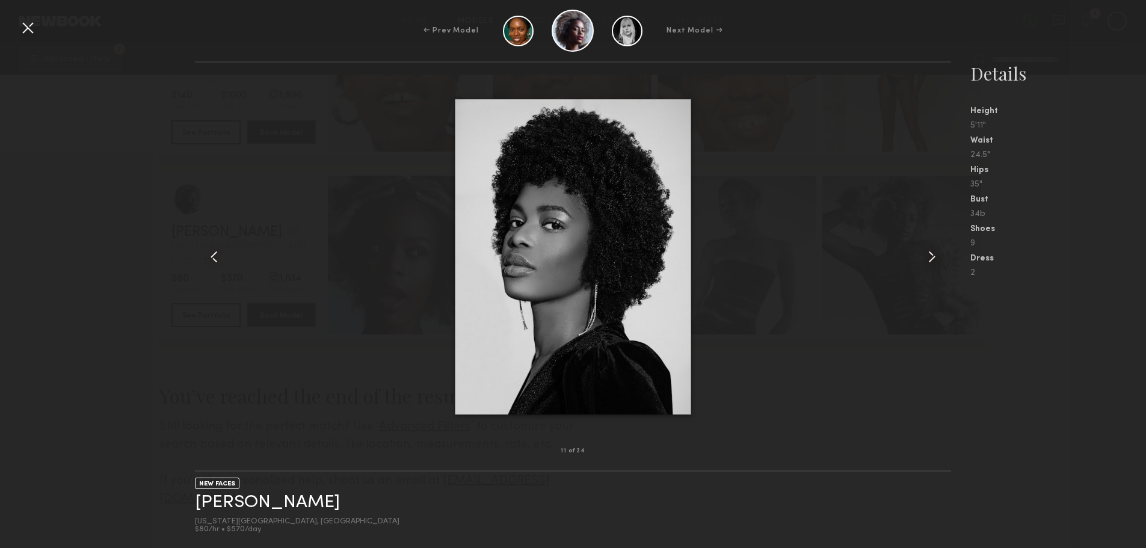
click at [935, 221] on div at bounding box center [936, 257] width 30 height 350
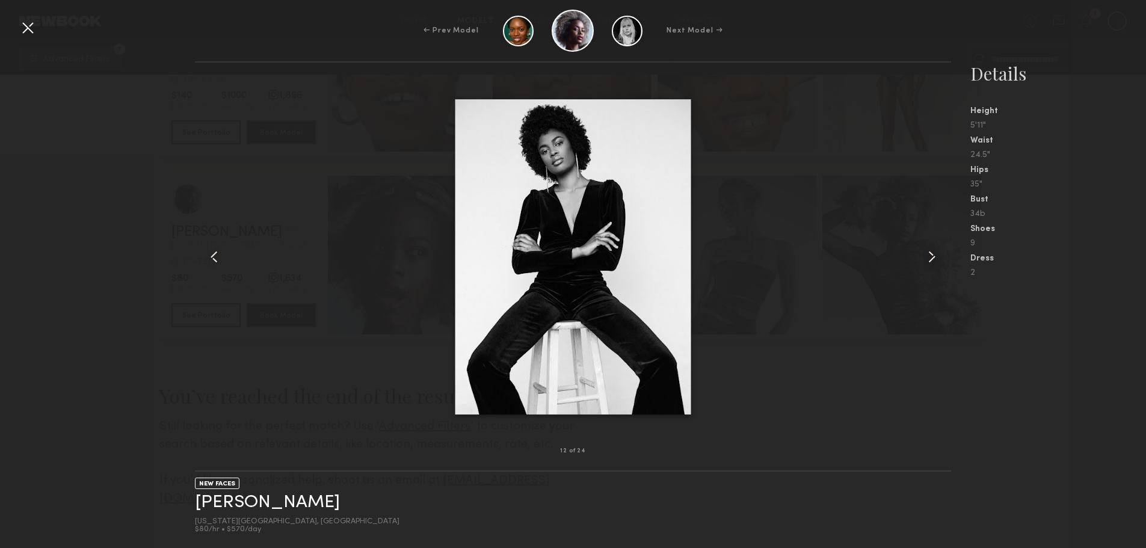
click at [935, 218] on div at bounding box center [936, 257] width 30 height 350
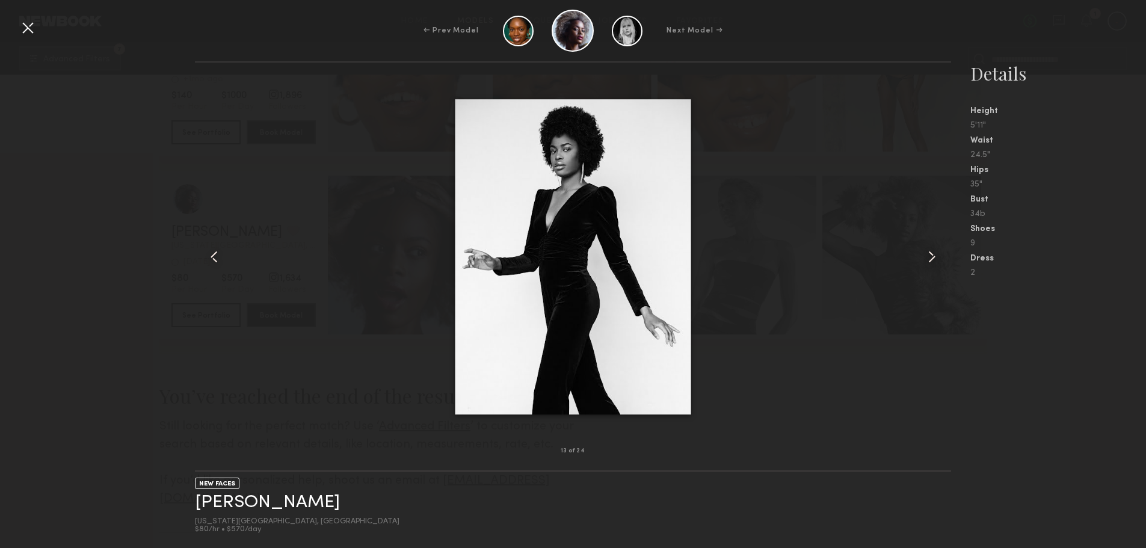
click at [935, 218] on div at bounding box center [936, 257] width 30 height 350
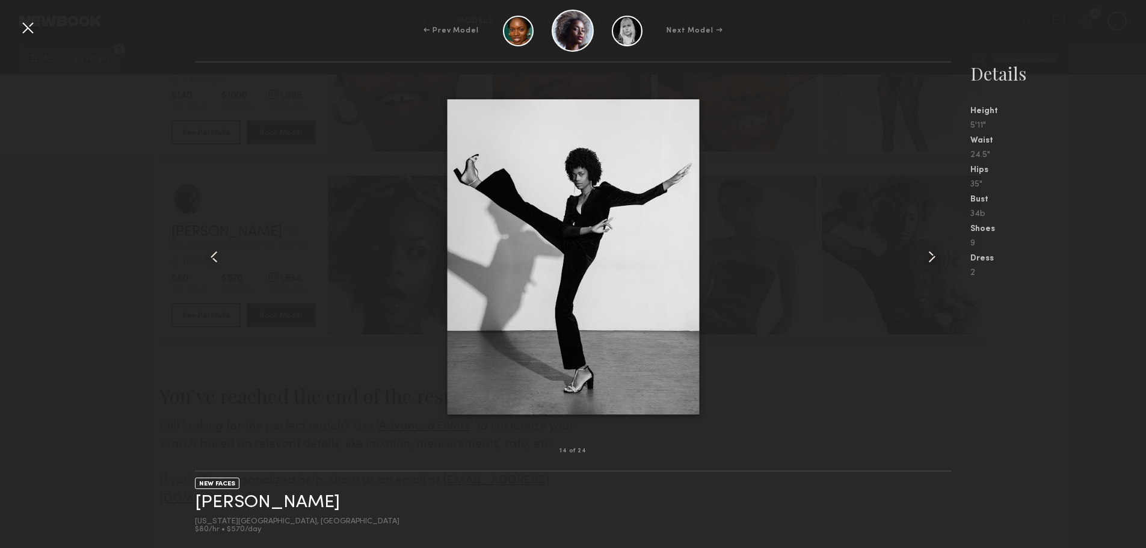
click at [935, 218] on div at bounding box center [936, 257] width 30 height 350
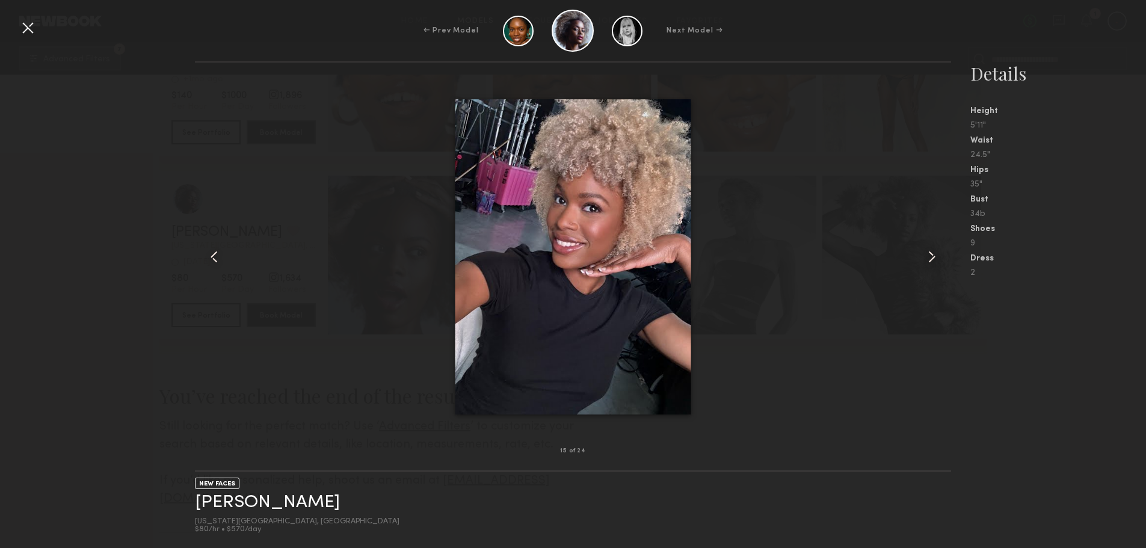
click at [935, 218] on div at bounding box center [936, 257] width 30 height 350
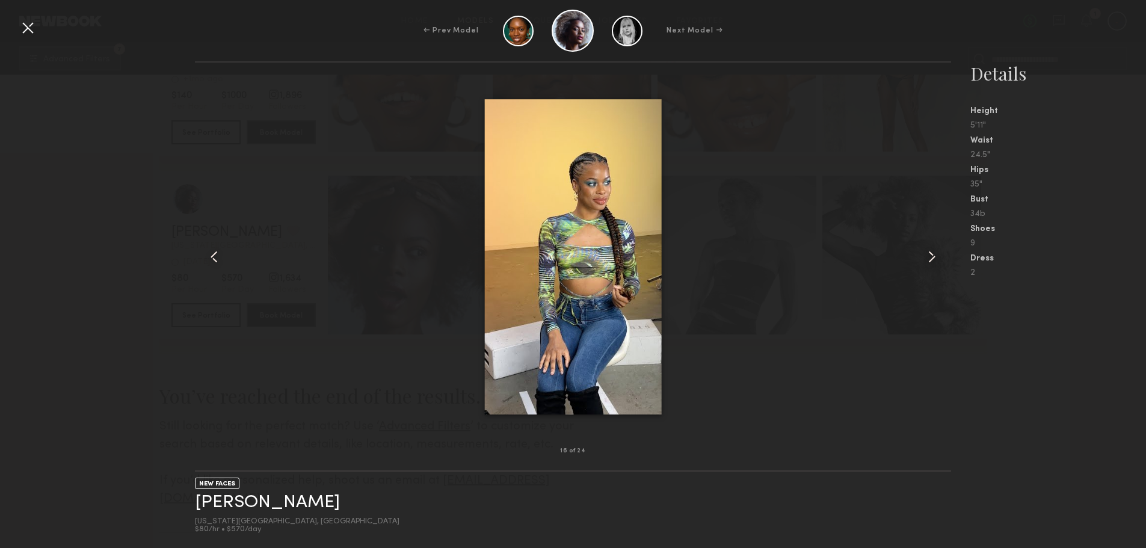
click at [935, 218] on div at bounding box center [936, 257] width 30 height 350
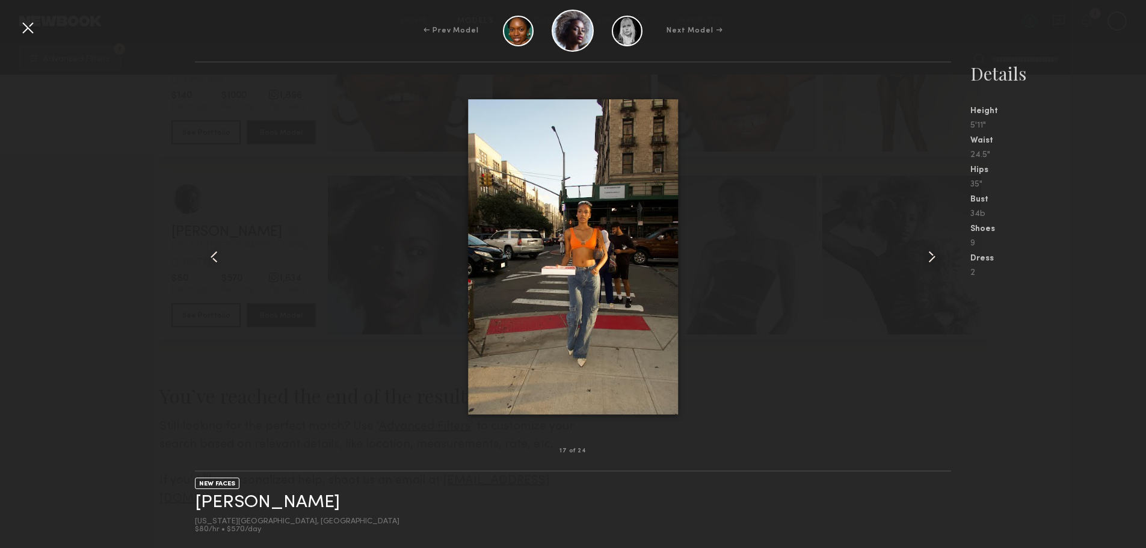
click at [935, 218] on div at bounding box center [936, 257] width 30 height 350
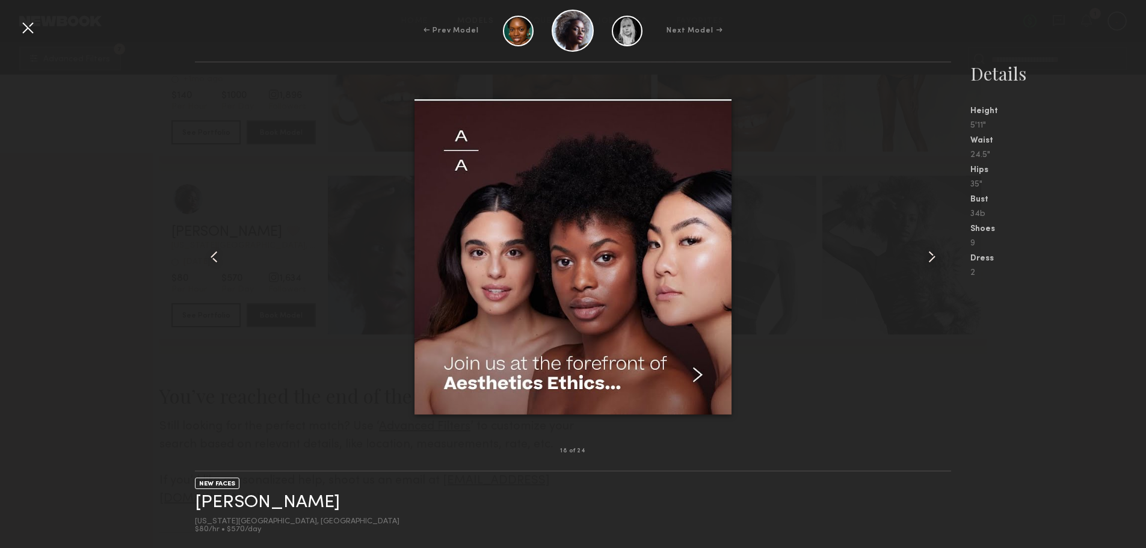
click at [935, 218] on div at bounding box center [936, 257] width 30 height 350
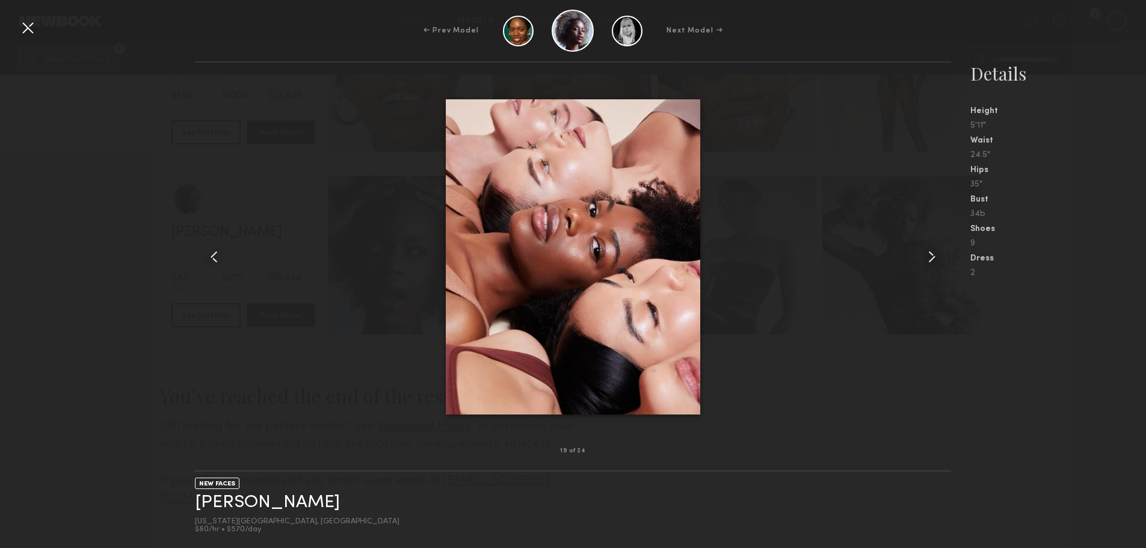
click at [935, 218] on div at bounding box center [936, 257] width 30 height 350
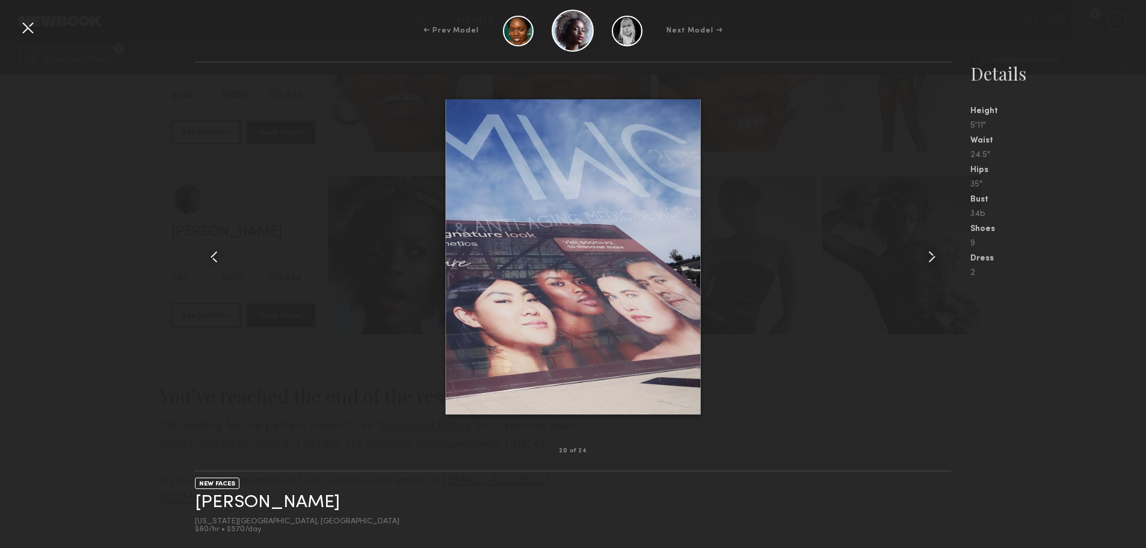
click at [935, 218] on div at bounding box center [936, 257] width 30 height 350
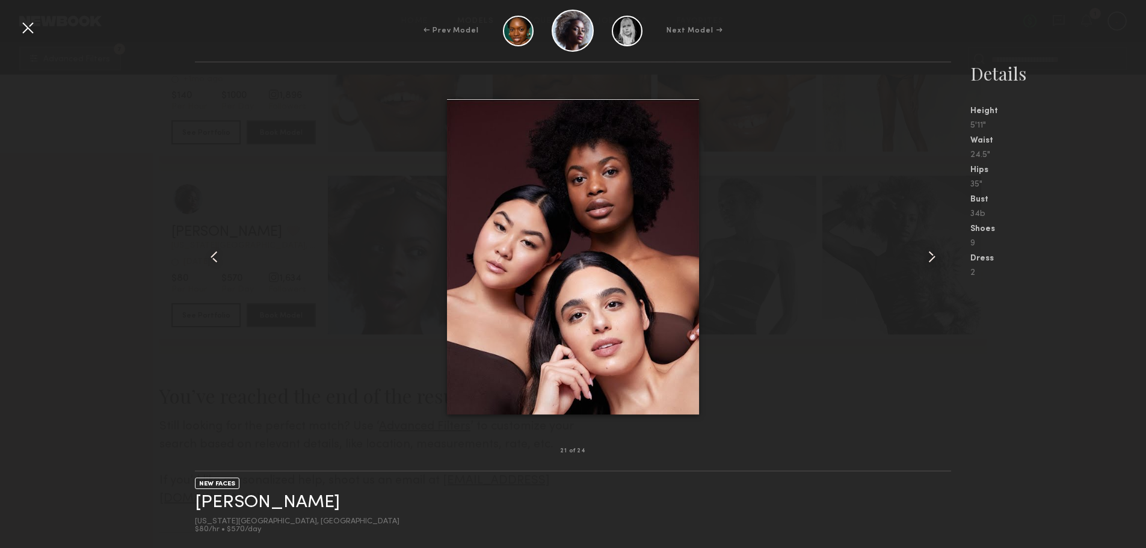
click at [935, 218] on div at bounding box center [936, 257] width 30 height 350
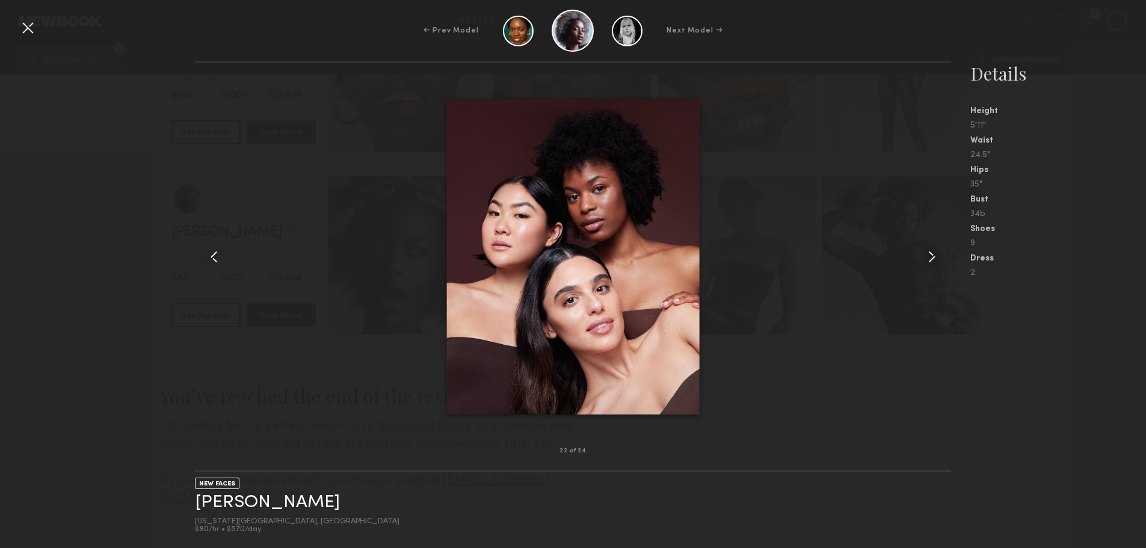
click at [935, 216] on div at bounding box center [936, 257] width 30 height 350
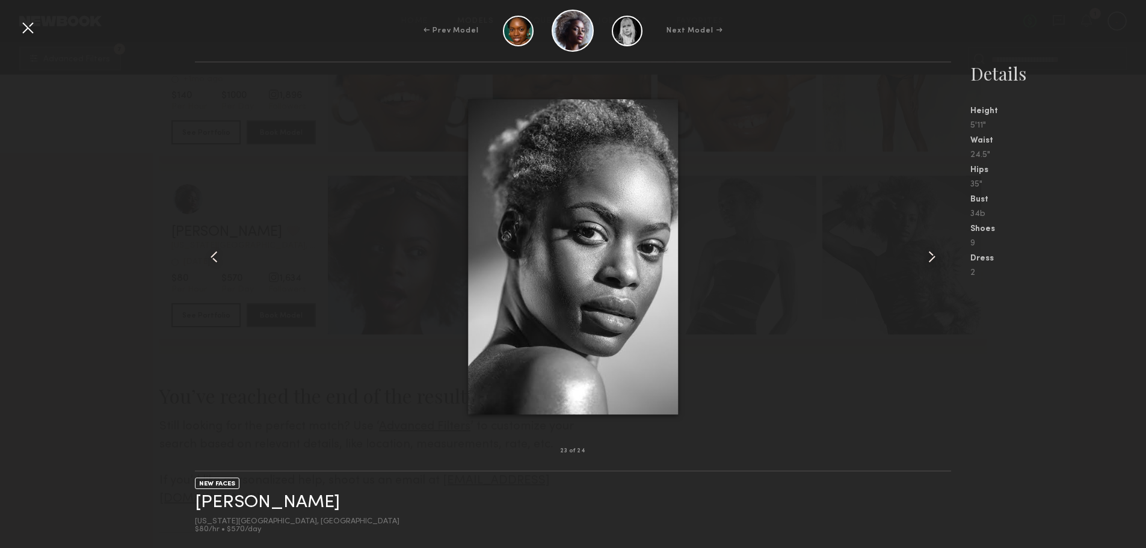
click at [1136, 227] on div "Shoes" at bounding box center [1059, 229] width 176 height 8
click at [595, 32] on div at bounding box center [573, 31] width 140 height 42
click at [584, 32] on div at bounding box center [573, 31] width 42 height 42
click at [32, 26] on div at bounding box center [27, 27] width 19 height 19
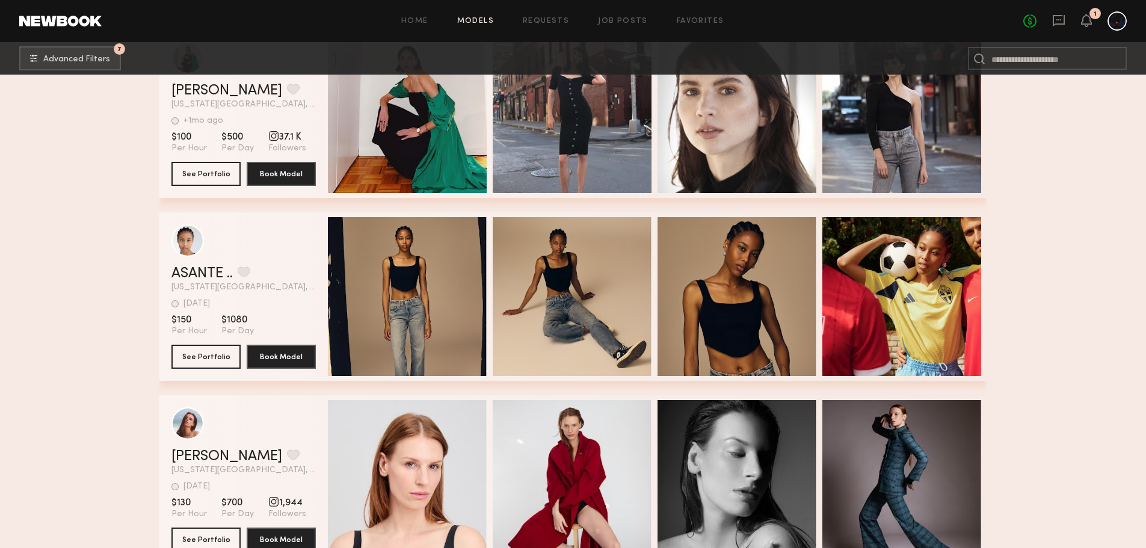
scroll to position [817, 0]
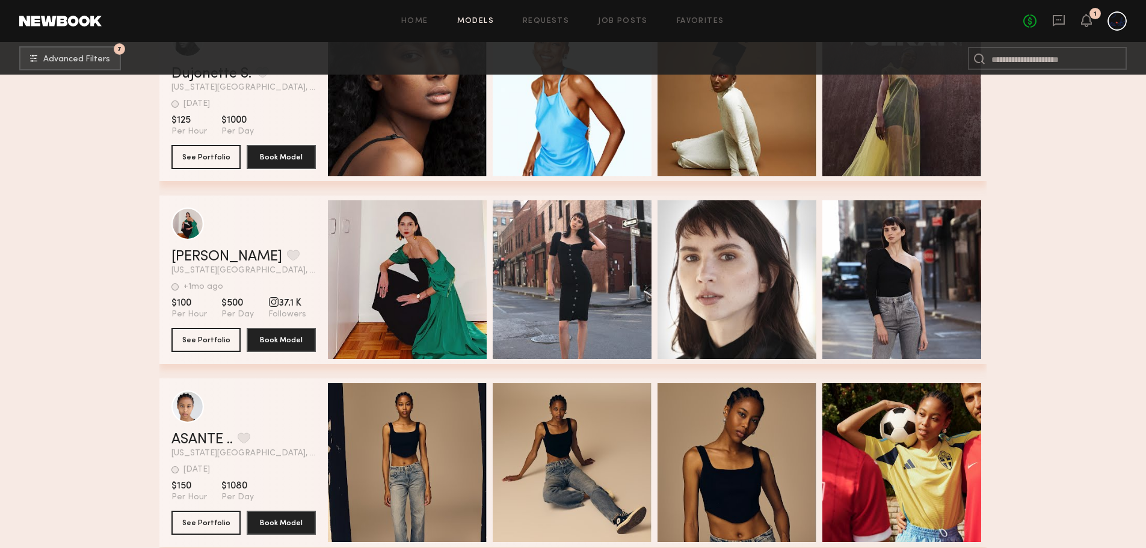
click at [400, 286] on span "Quick Preview" at bounding box center [420, 281] width 72 height 11
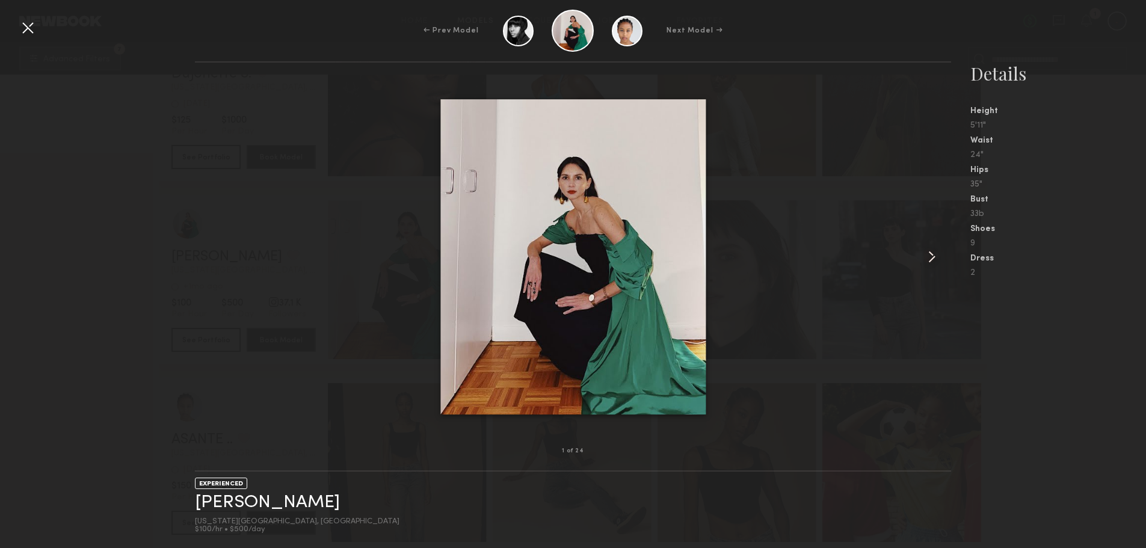
click at [927, 252] on common-icon at bounding box center [932, 256] width 19 height 19
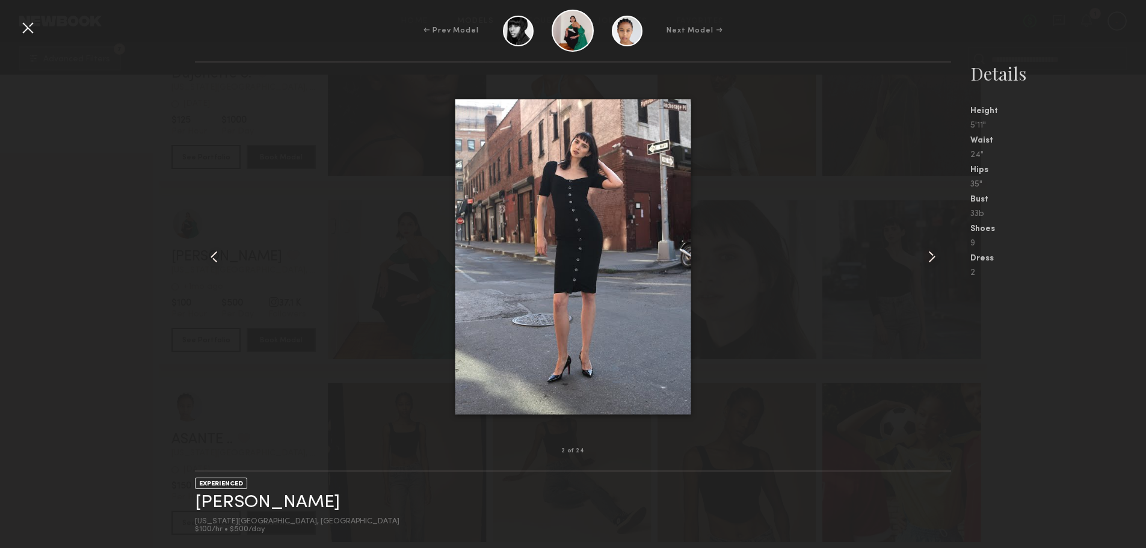
click at [927, 252] on common-icon at bounding box center [932, 256] width 19 height 19
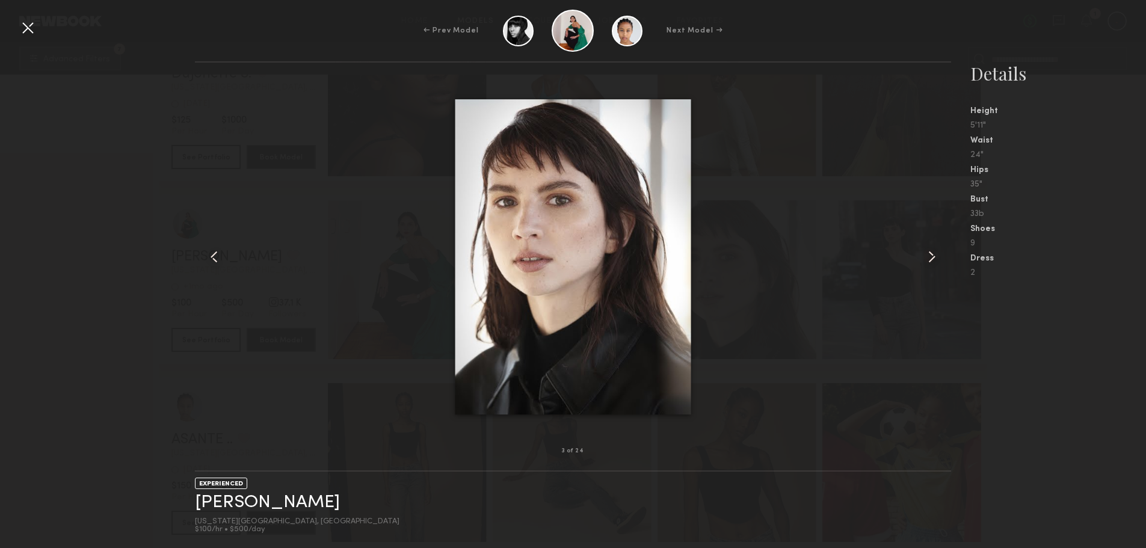
click at [927, 252] on common-icon at bounding box center [932, 256] width 19 height 19
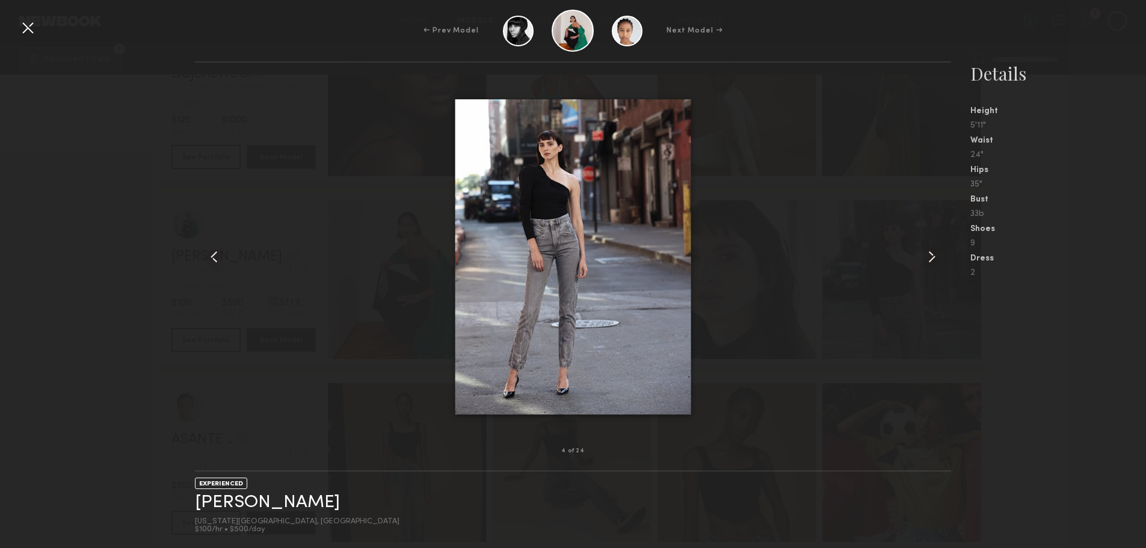
click at [927, 252] on common-icon at bounding box center [932, 256] width 19 height 19
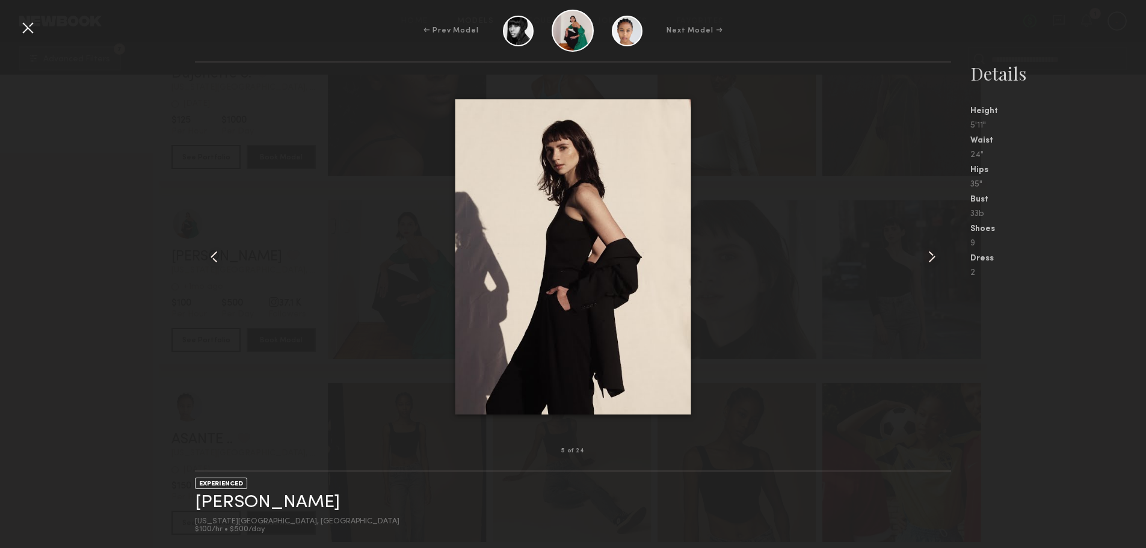
click at [927, 252] on common-icon at bounding box center [932, 256] width 19 height 19
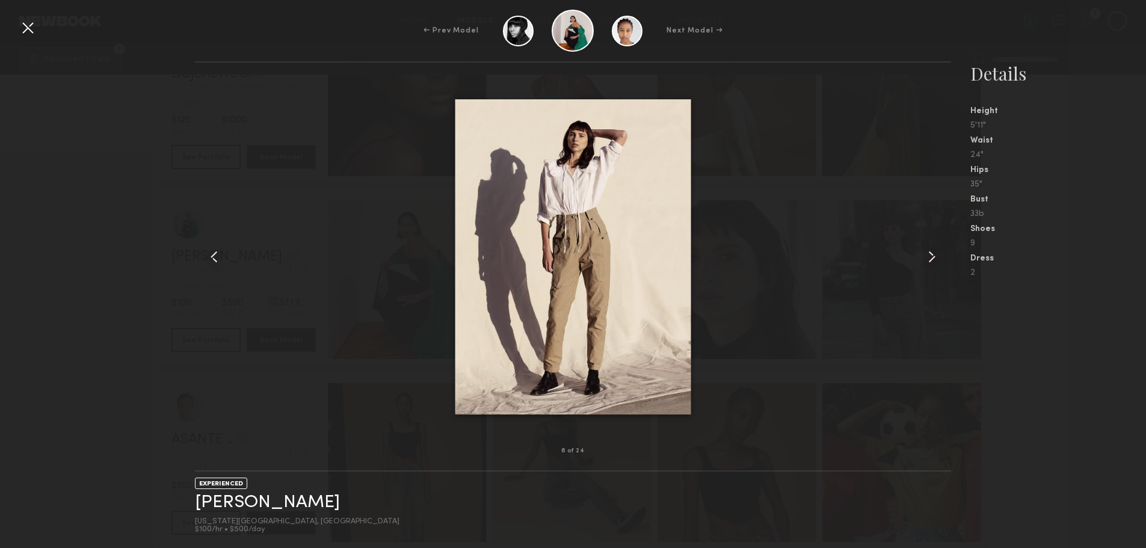
click at [927, 252] on common-icon at bounding box center [932, 256] width 19 height 19
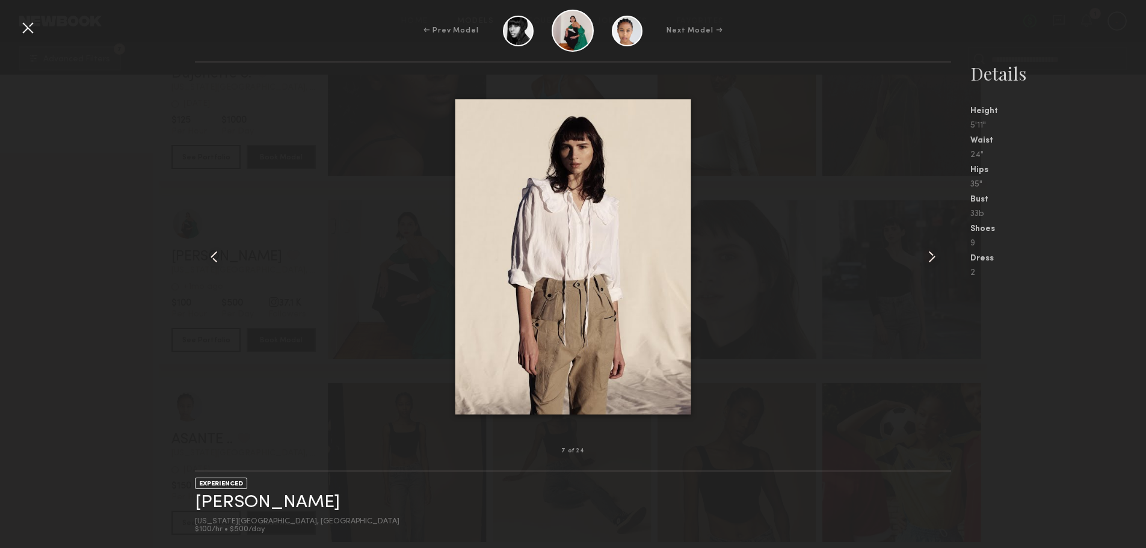
click at [927, 252] on common-icon at bounding box center [932, 256] width 19 height 19
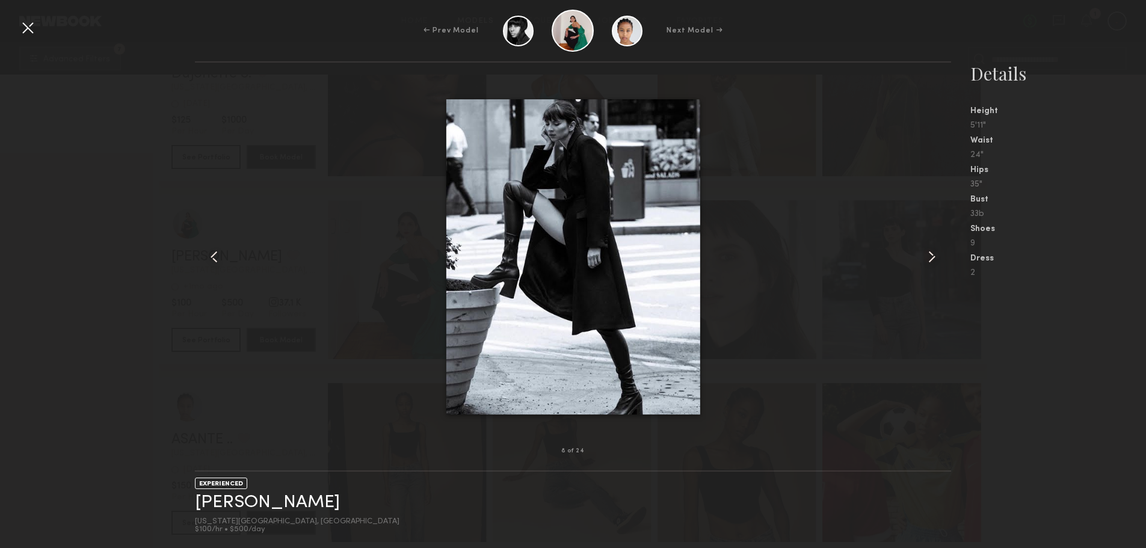
click at [927, 252] on common-icon at bounding box center [932, 256] width 19 height 19
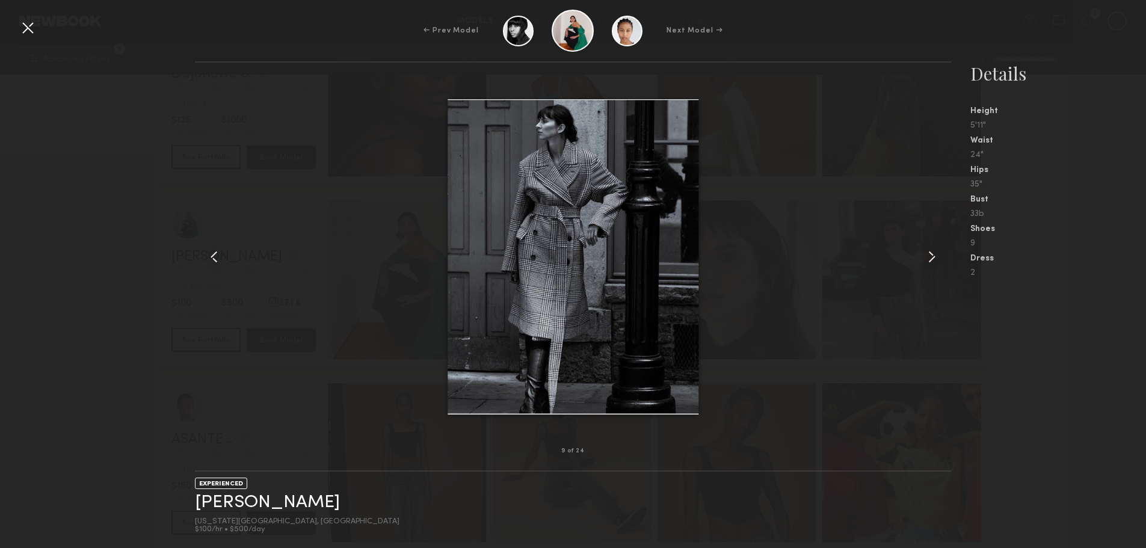
click at [927, 252] on common-icon at bounding box center [932, 256] width 19 height 19
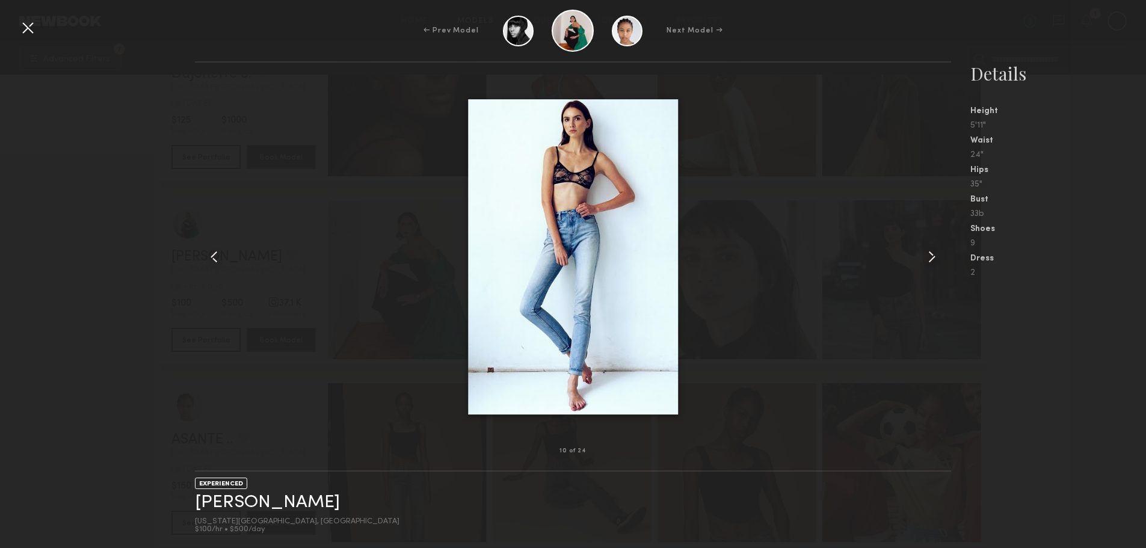
click at [927, 252] on common-icon at bounding box center [932, 256] width 19 height 19
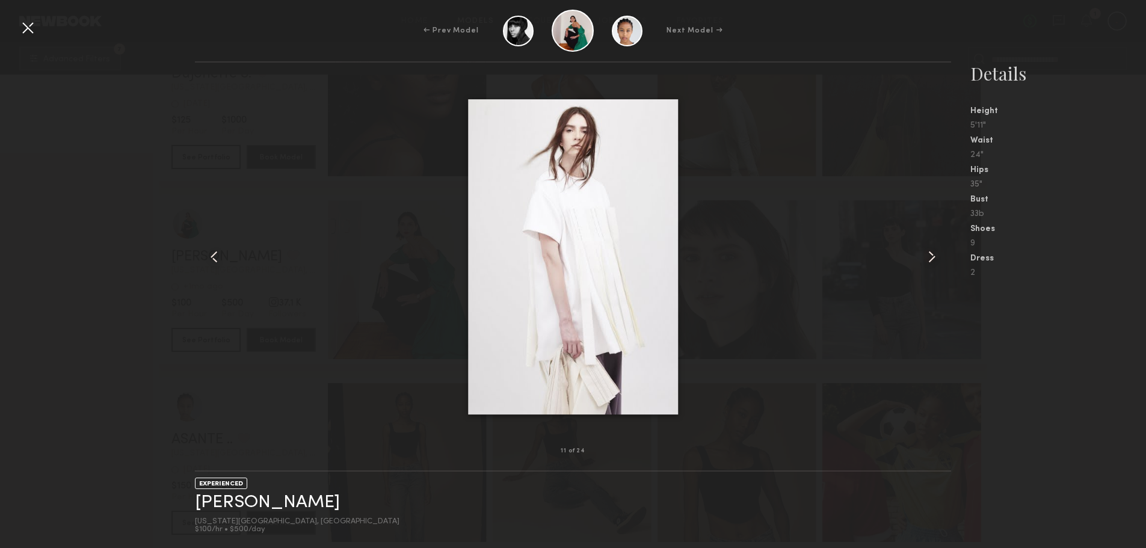
click at [927, 252] on common-icon at bounding box center [932, 256] width 19 height 19
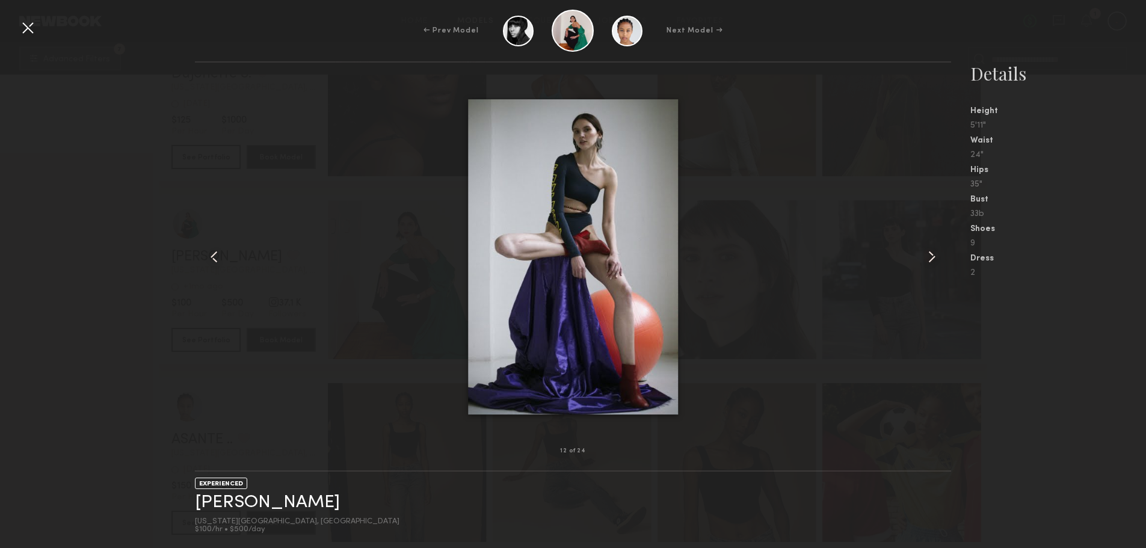
click at [927, 252] on common-icon at bounding box center [932, 256] width 19 height 19
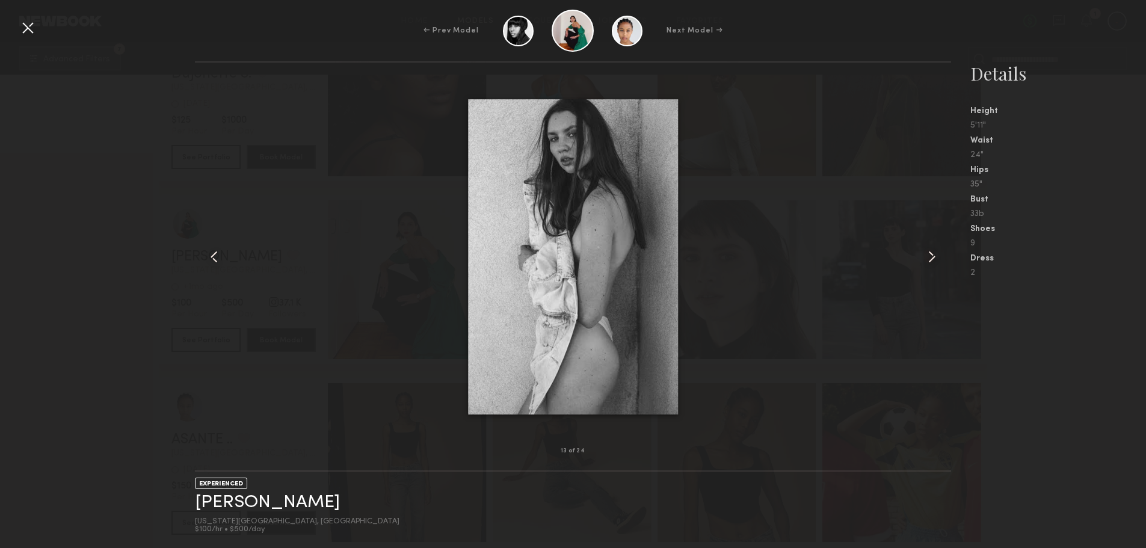
click at [927, 252] on common-icon at bounding box center [932, 256] width 19 height 19
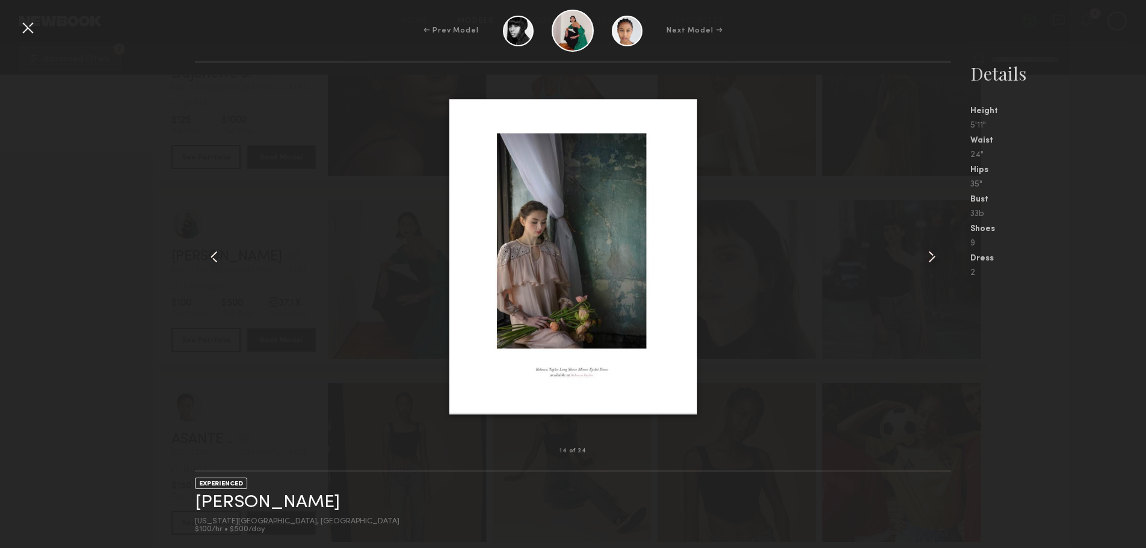
click at [1071, 393] on nb-gallery-model-stats "Details Height 5'11" Waist 24" Hips 35" Bust 33b Shoes 9 Dress 2" at bounding box center [1048, 304] width 195 height 487
click at [14, 22] on div "← Prev Model Next Model →" at bounding box center [573, 31] width 1146 height 42
click at [29, 30] on div at bounding box center [27, 27] width 19 height 19
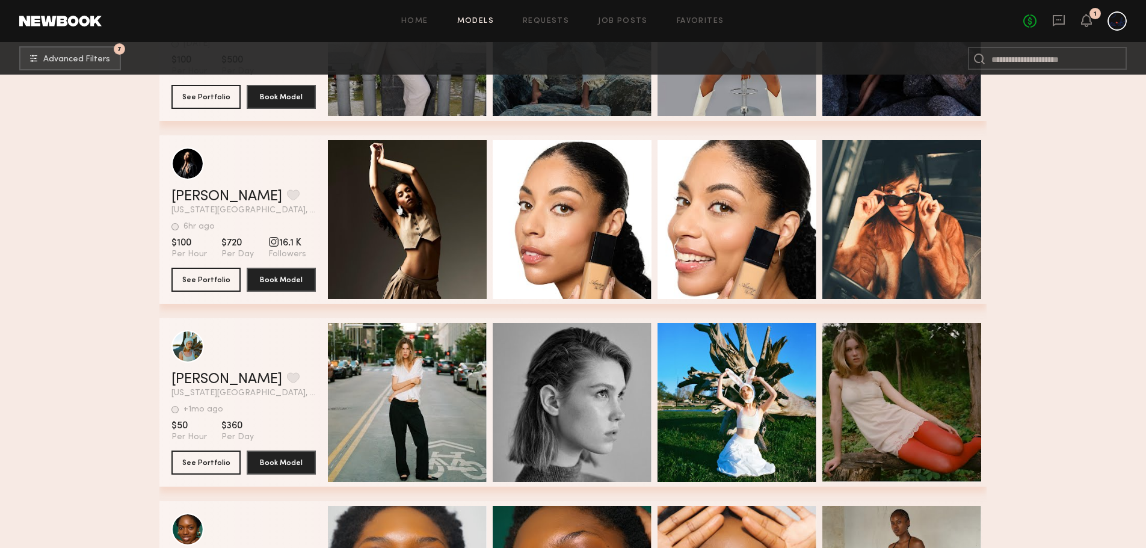
scroll to position [1796, 0]
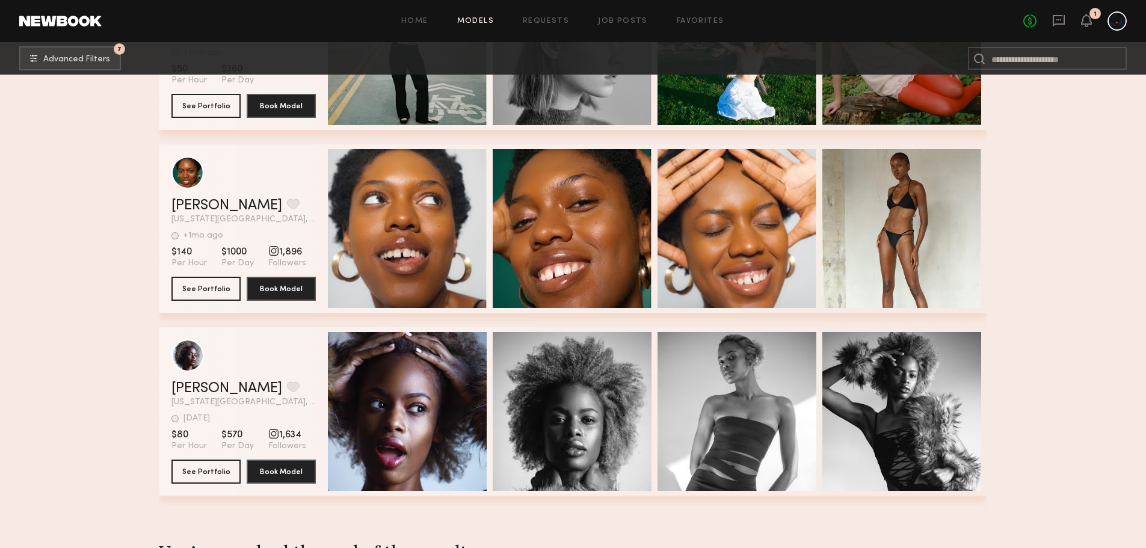
scroll to position [2152, 0]
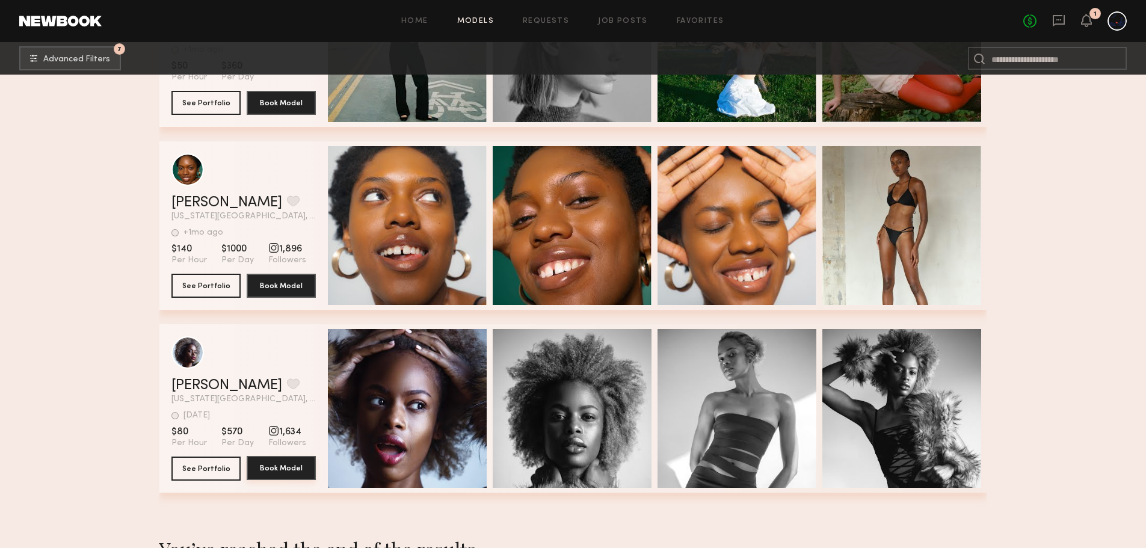
click at [289, 475] on button "Book Model" at bounding box center [281, 468] width 69 height 24
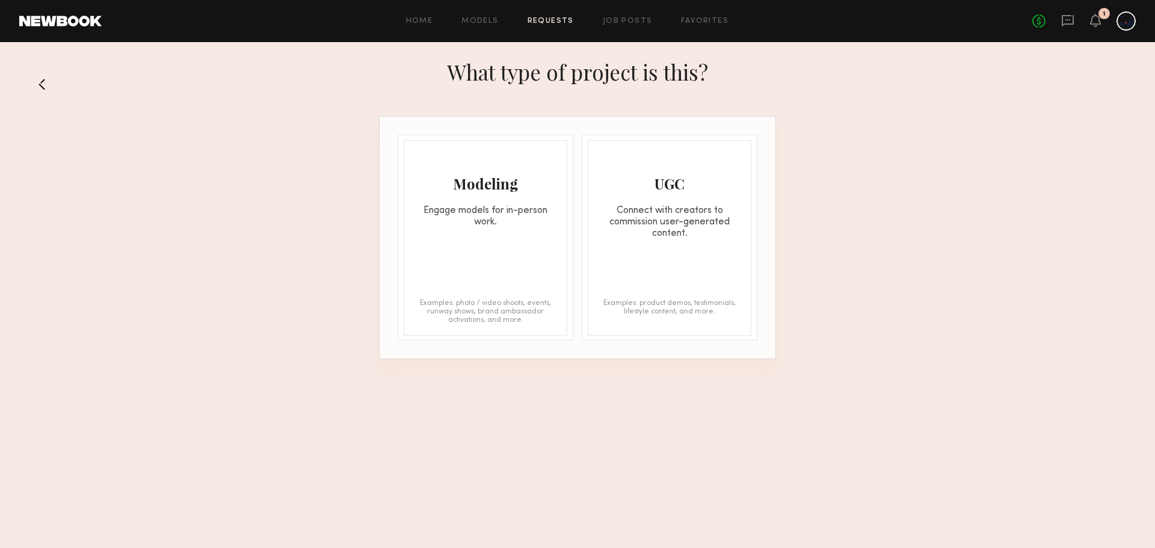
click at [43, 82] on button at bounding box center [45, 84] width 19 height 19
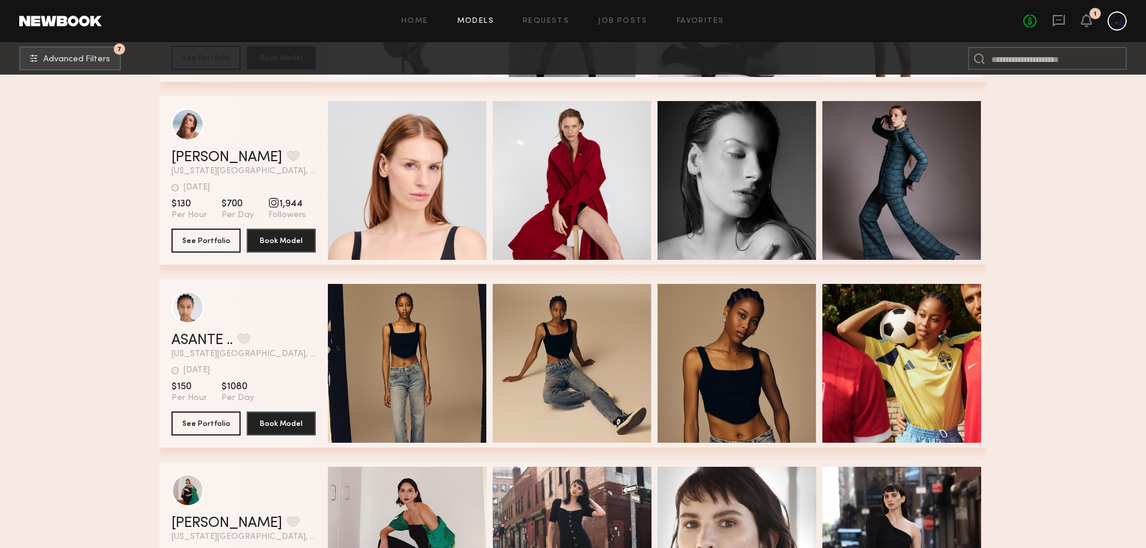
scroll to position [799, 0]
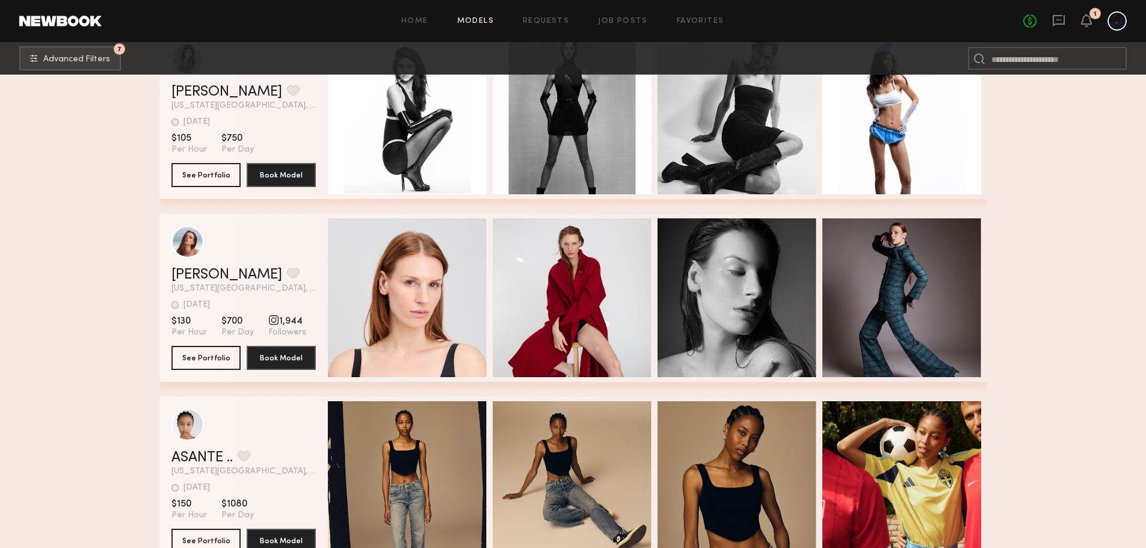
click at [444, 305] on span "Quick Preview" at bounding box center [420, 299] width 72 height 11
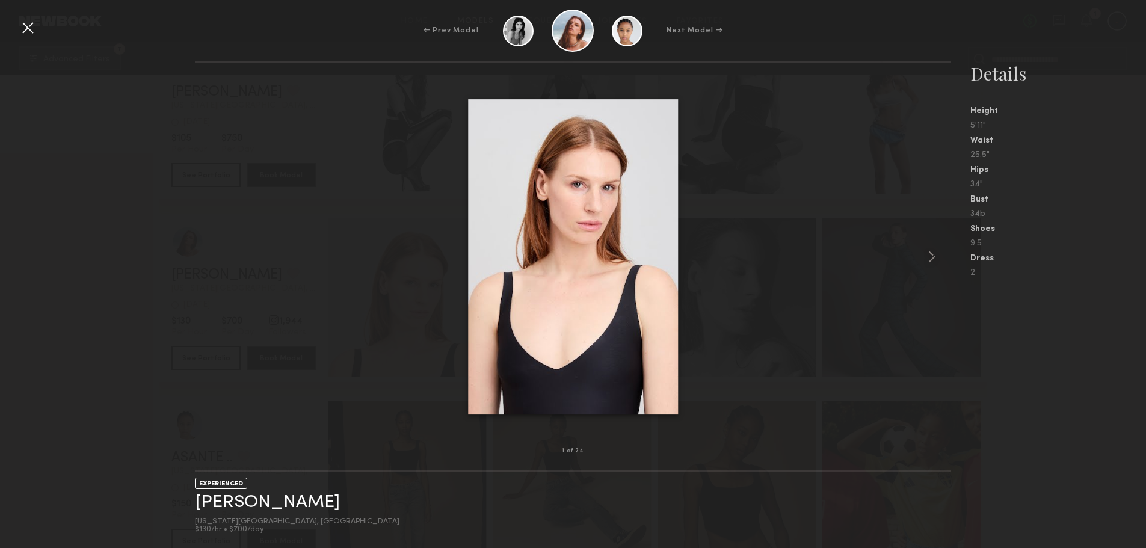
click at [929, 256] on common-icon at bounding box center [932, 256] width 19 height 19
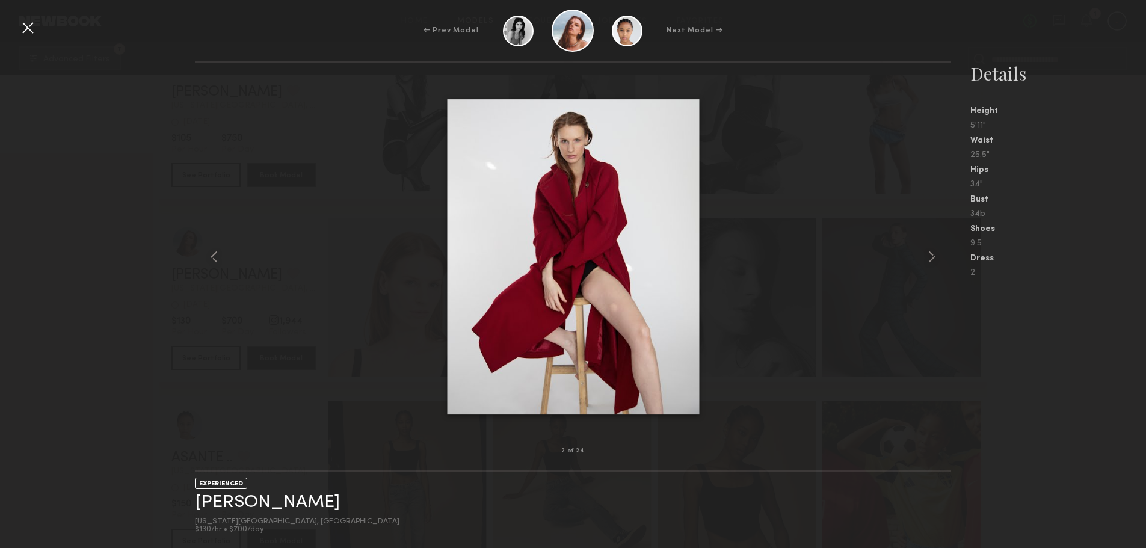
click at [929, 256] on common-icon at bounding box center [932, 256] width 19 height 19
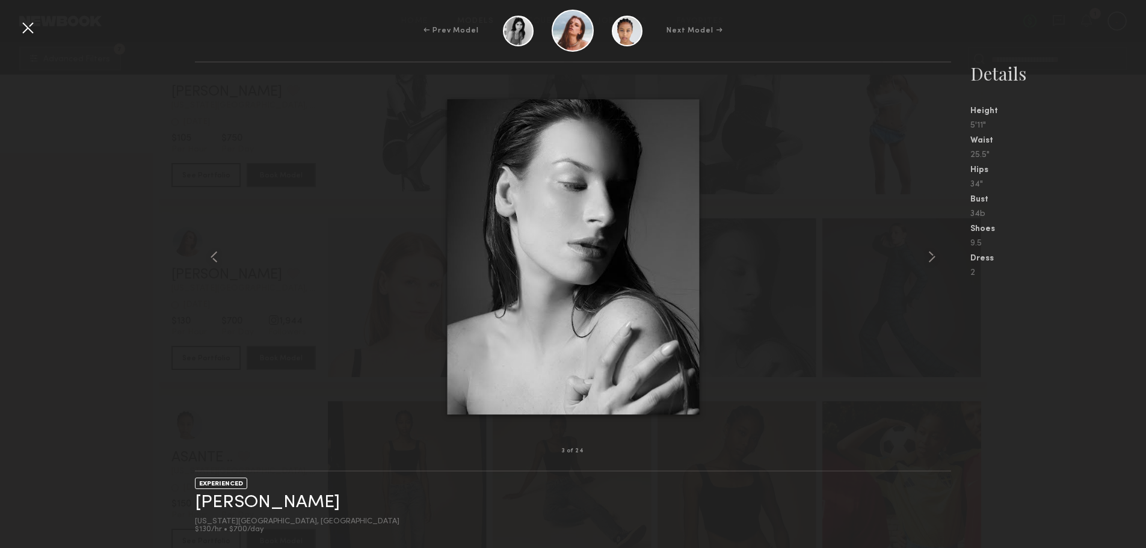
click at [929, 256] on common-icon at bounding box center [932, 256] width 19 height 19
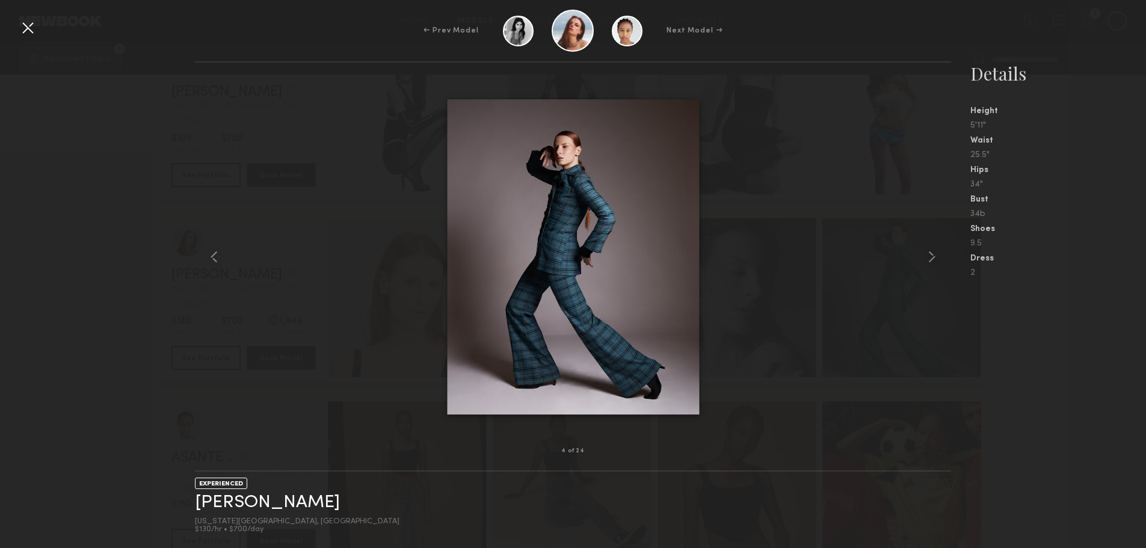
click at [929, 256] on common-icon at bounding box center [932, 256] width 19 height 19
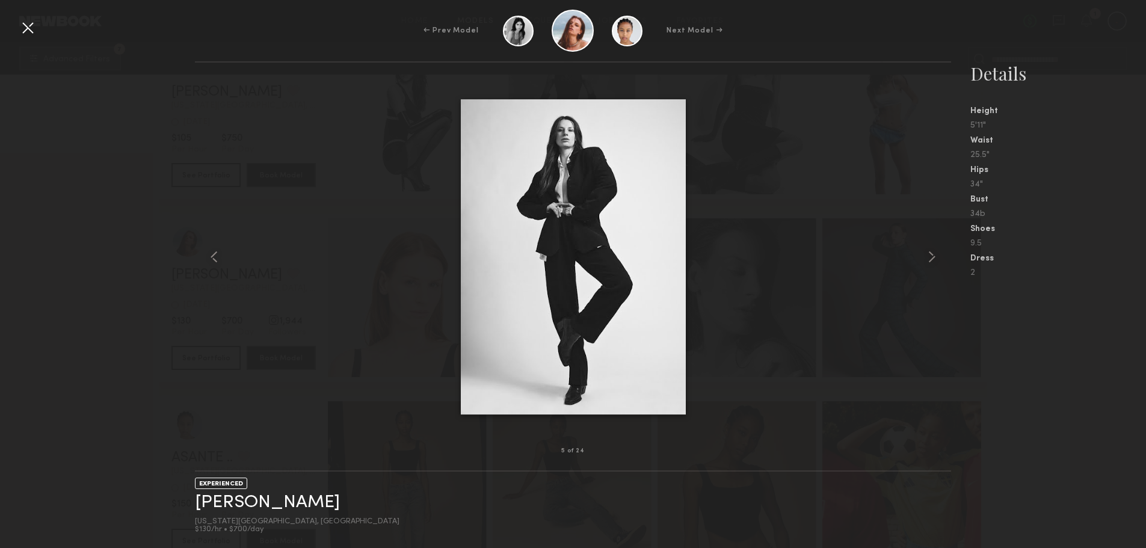
click at [929, 256] on common-icon at bounding box center [932, 256] width 19 height 19
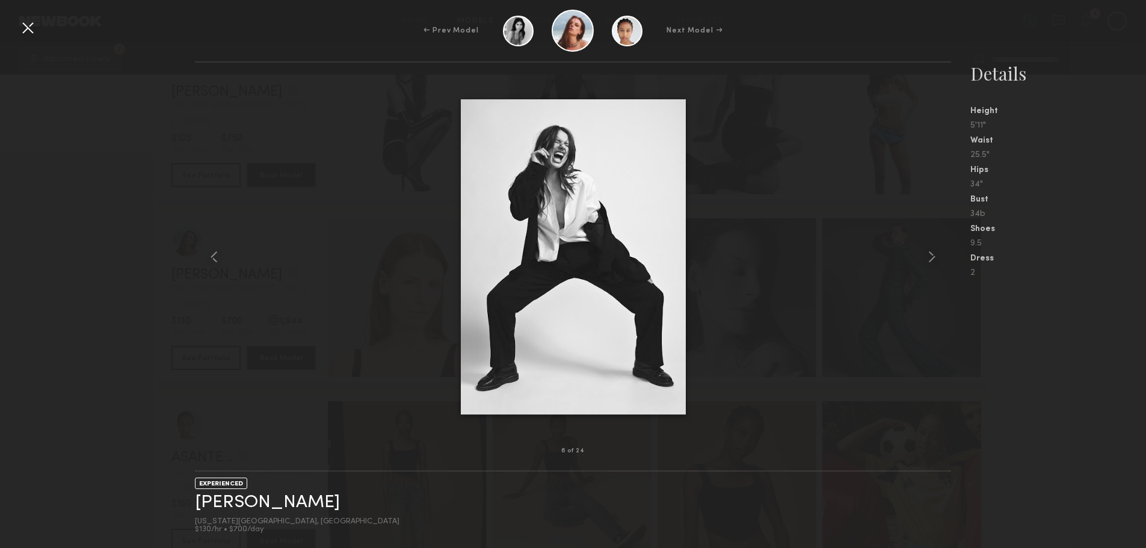
click at [929, 256] on common-icon at bounding box center [932, 256] width 19 height 19
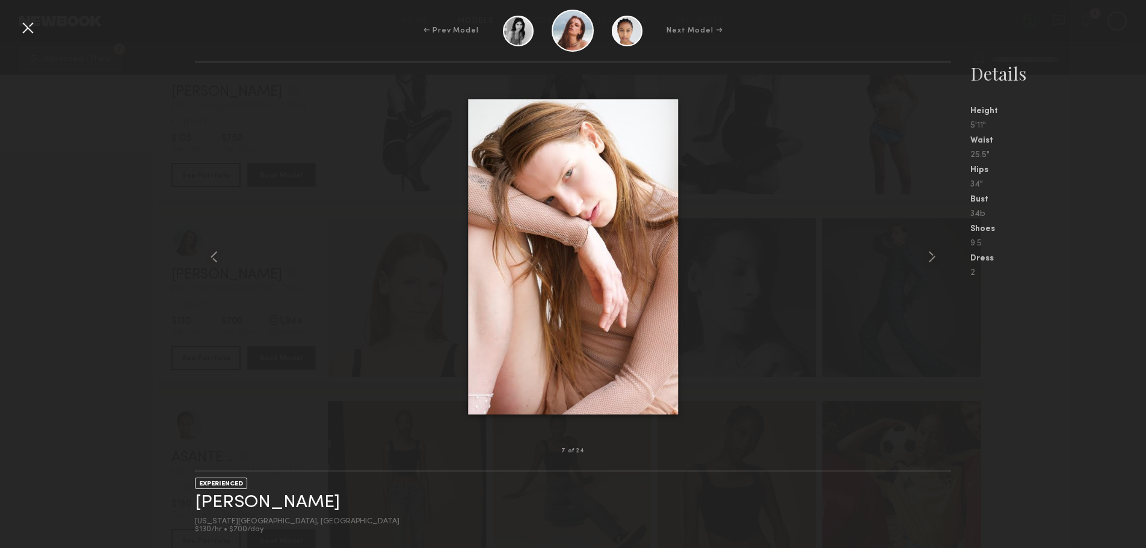
click at [929, 256] on common-icon at bounding box center [932, 256] width 19 height 19
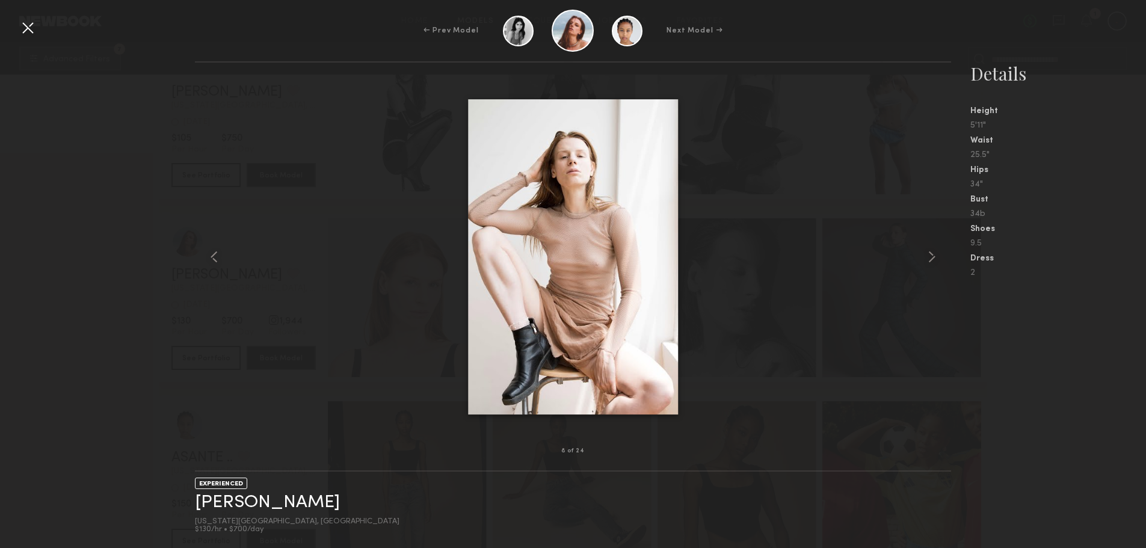
click at [929, 256] on common-icon at bounding box center [932, 256] width 19 height 19
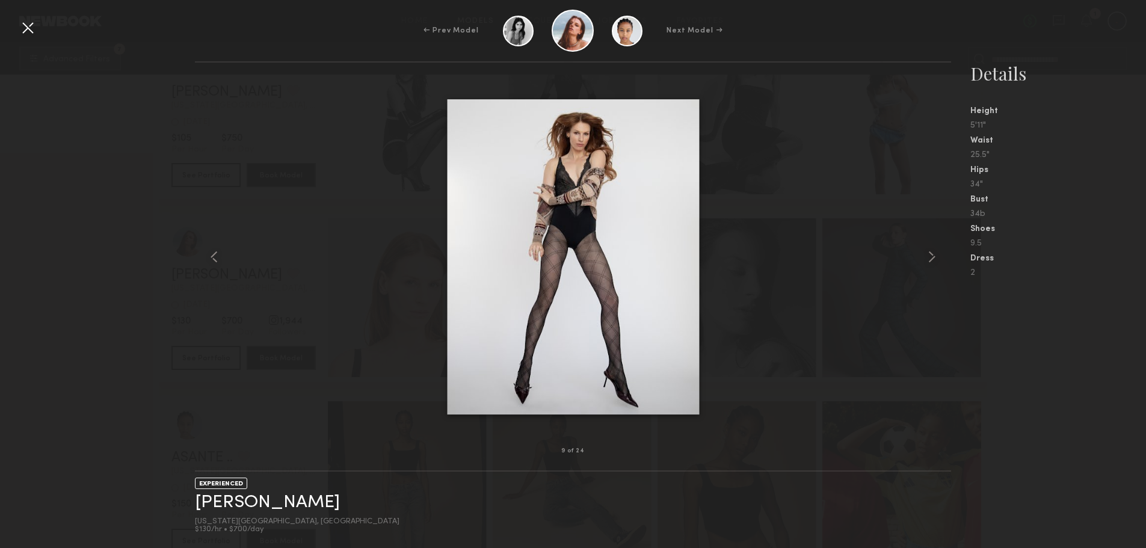
click at [929, 256] on common-icon at bounding box center [932, 256] width 19 height 19
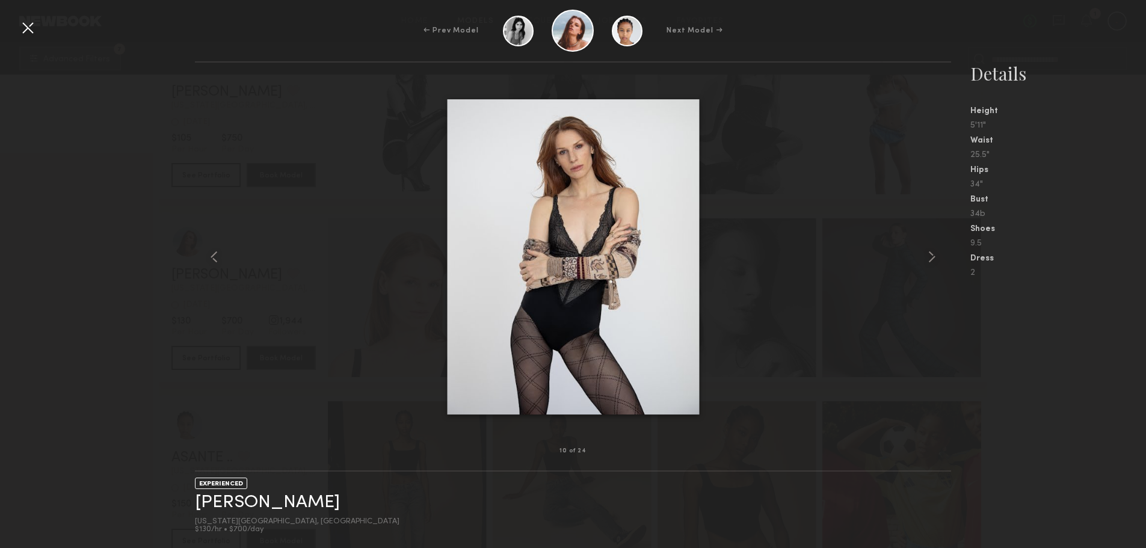
click at [929, 256] on common-icon at bounding box center [932, 256] width 19 height 19
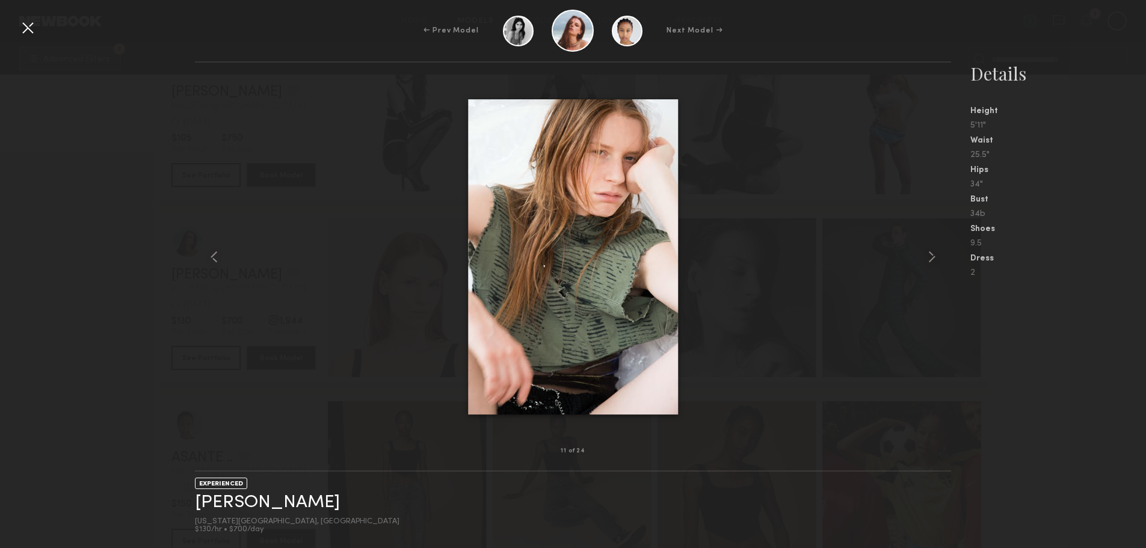
click at [929, 256] on common-icon at bounding box center [932, 256] width 19 height 19
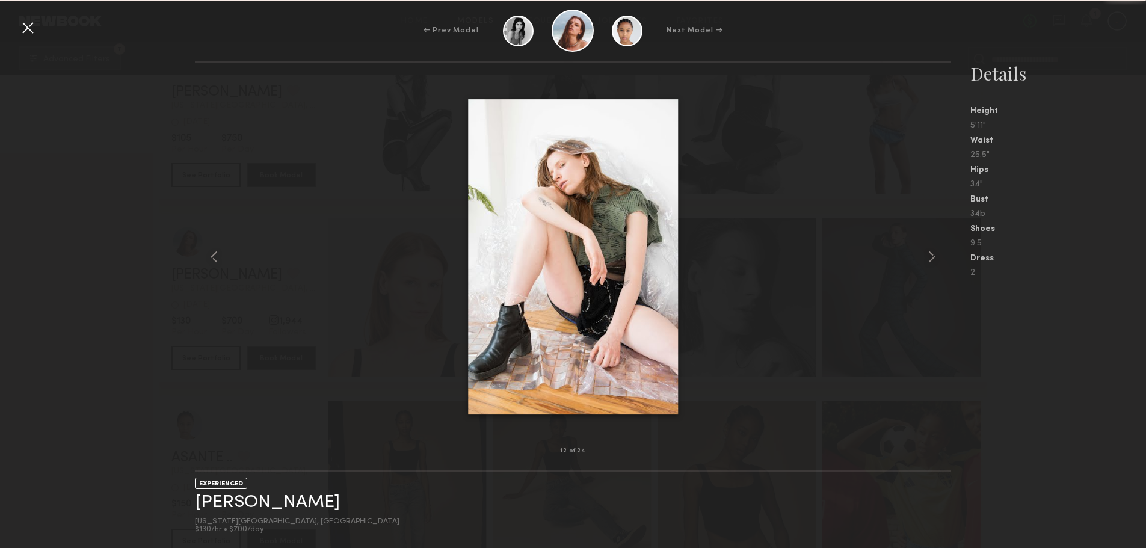
click at [929, 256] on common-icon at bounding box center [932, 256] width 19 height 19
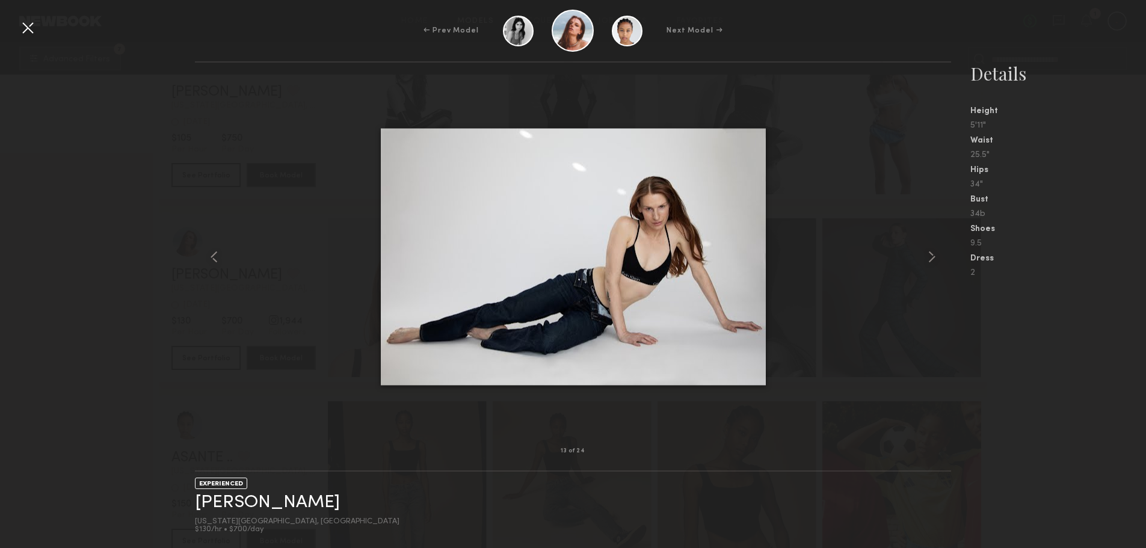
click at [929, 256] on common-icon at bounding box center [932, 256] width 19 height 19
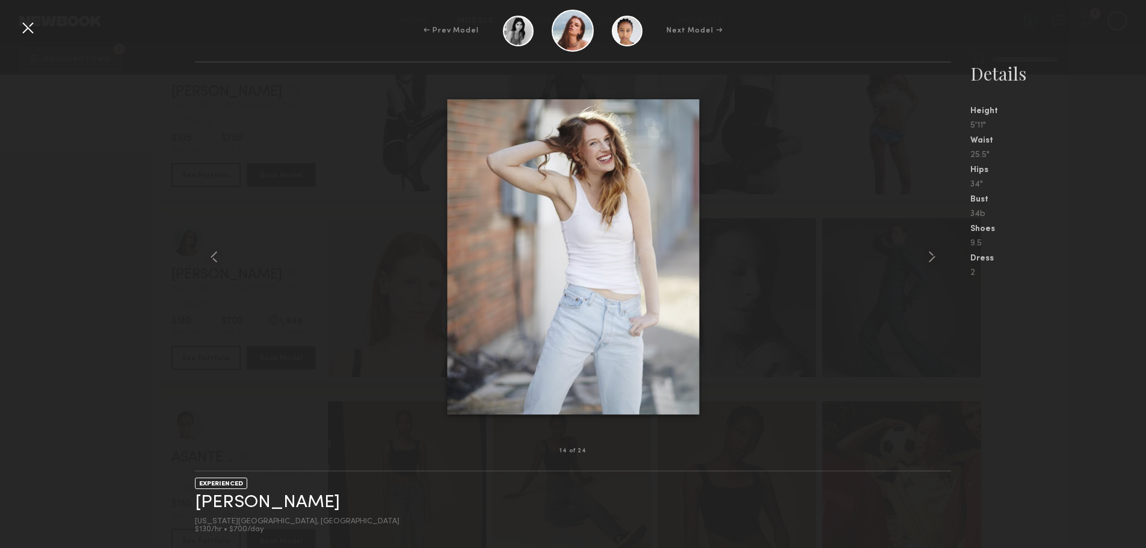
click at [929, 256] on common-icon at bounding box center [932, 256] width 19 height 19
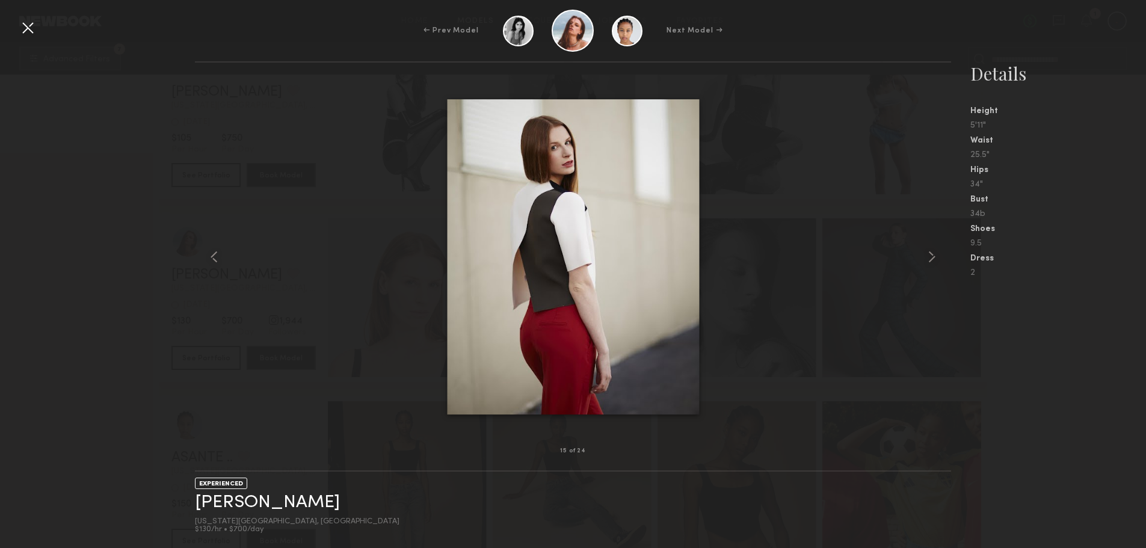
click at [929, 256] on common-icon at bounding box center [932, 256] width 19 height 19
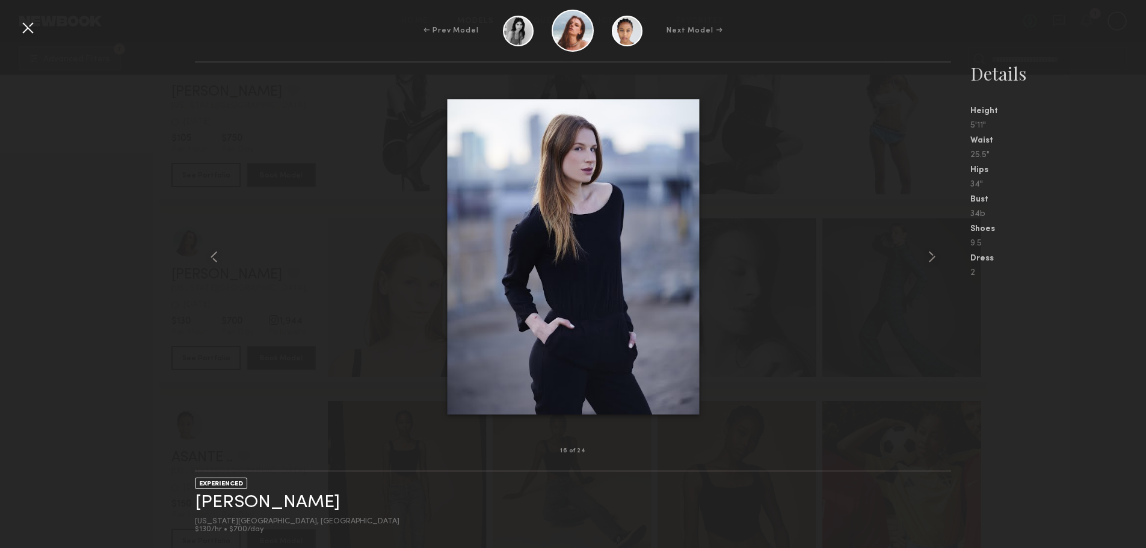
click at [929, 256] on common-icon at bounding box center [932, 256] width 19 height 19
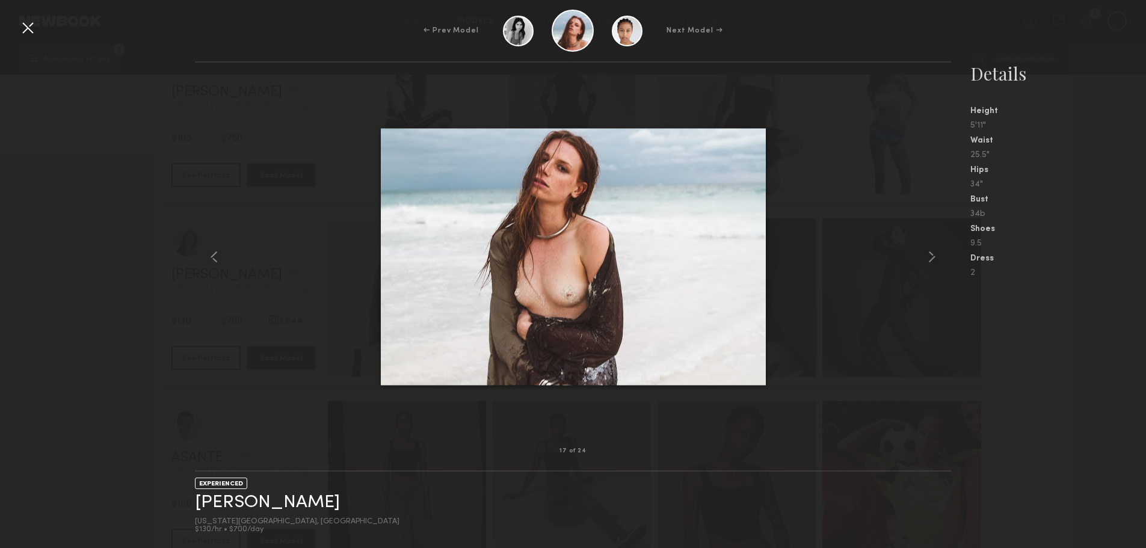
click at [929, 256] on common-icon at bounding box center [932, 256] width 19 height 19
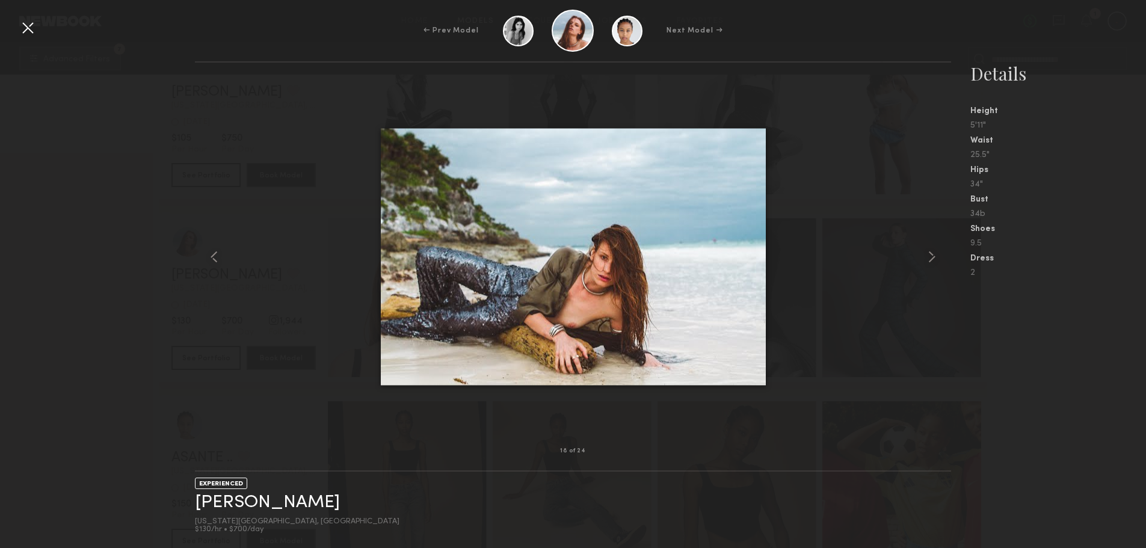
click at [929, 256] on common-icon at bounding box center [932, 256] width 19 height 19
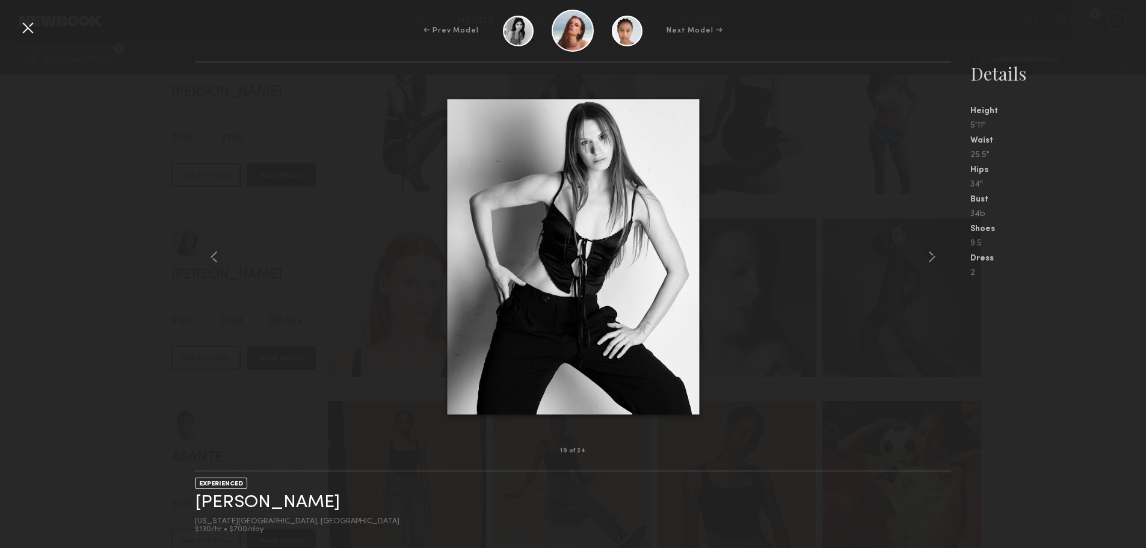
click at [929, 256] on common-icon at bounding box center [932, 256] width 19 height 19
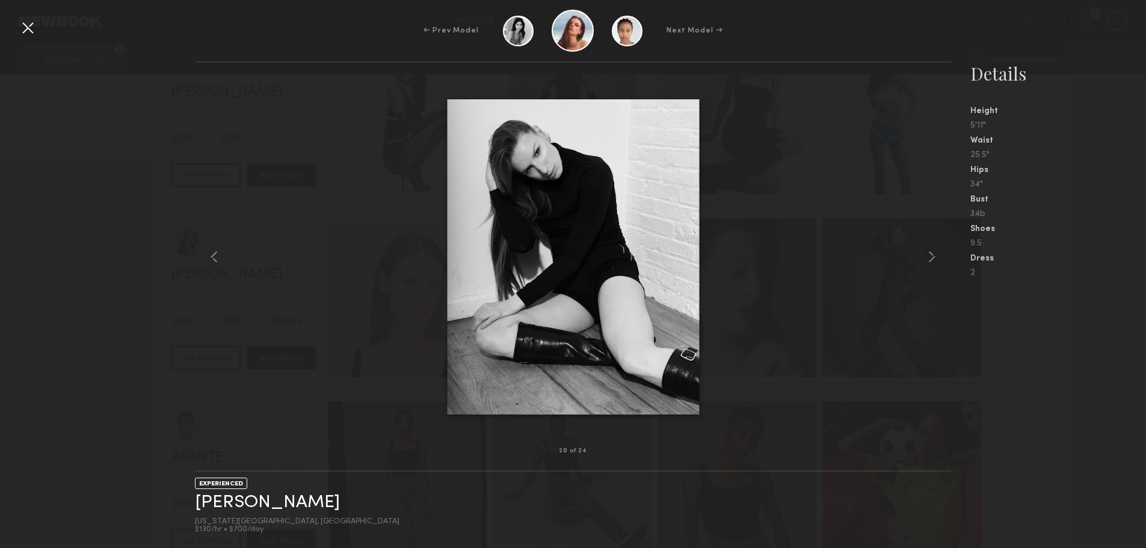
click at [929, 256] on common-icon at bounding box center [932, 256] width 19 height 19
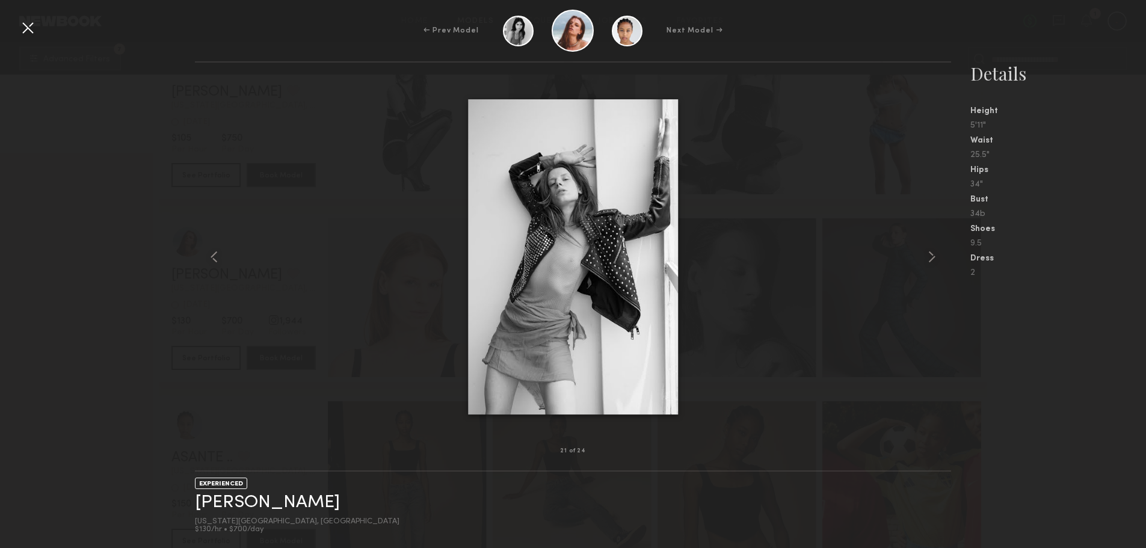
click at [929, 256] on common-icon at bounding box center [932, 256] width 19 height 19
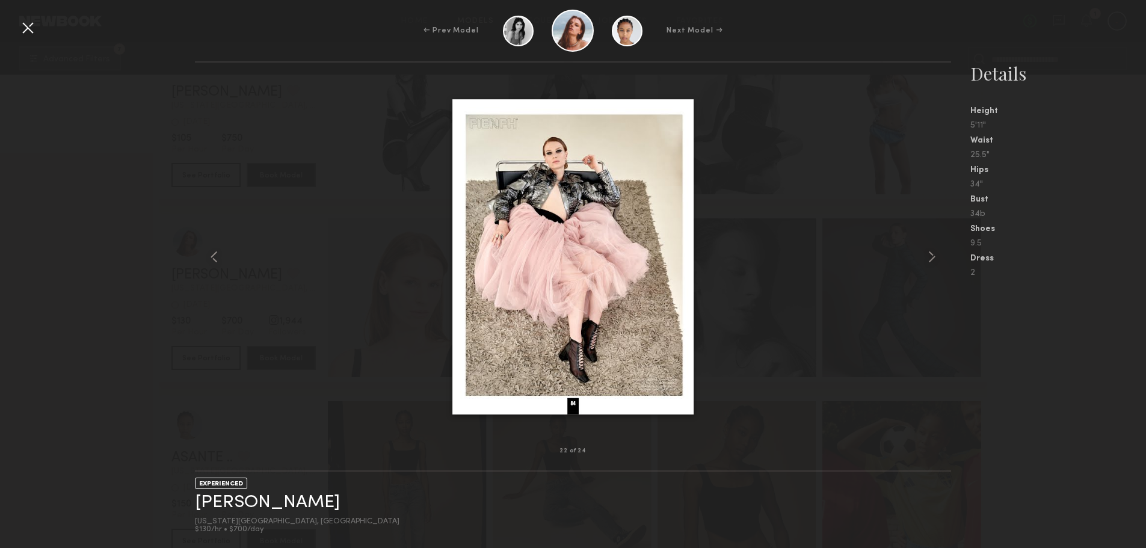
click at [929, 256] on common-icon at bounding box center [932, 256] width 19 height 19
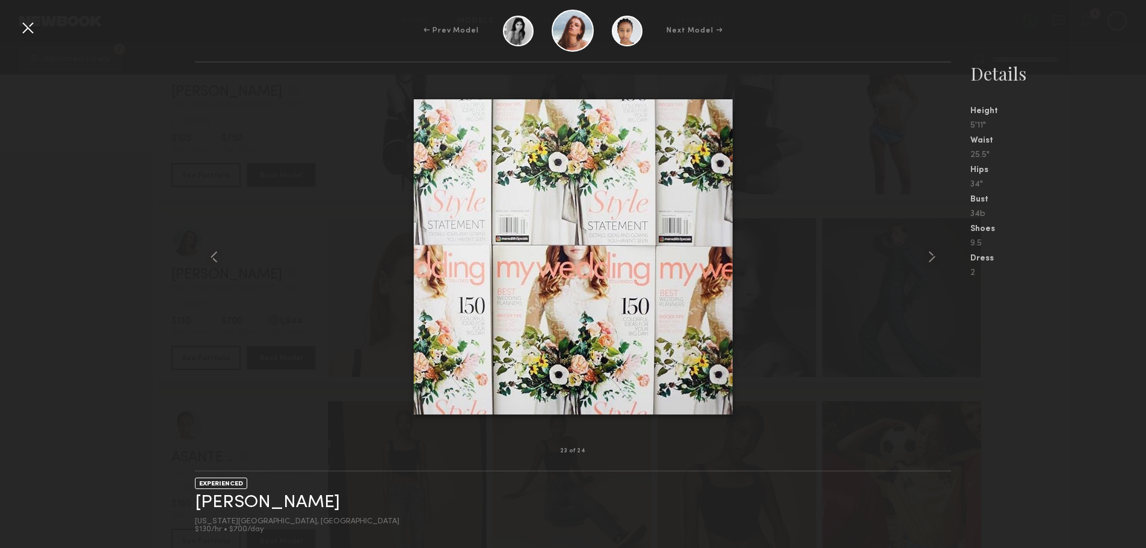
click at [929, 256] on common-icon at bounding box center [932, 256] width 19 height 19
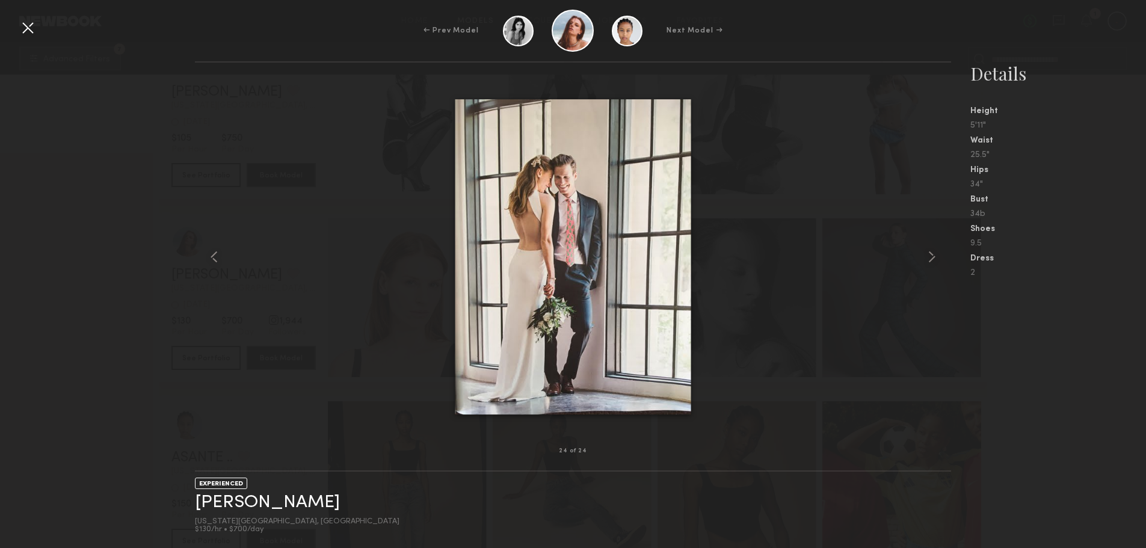
click at [929, 256] on common-icon at bounding box center [932, 256] width 19 height 19
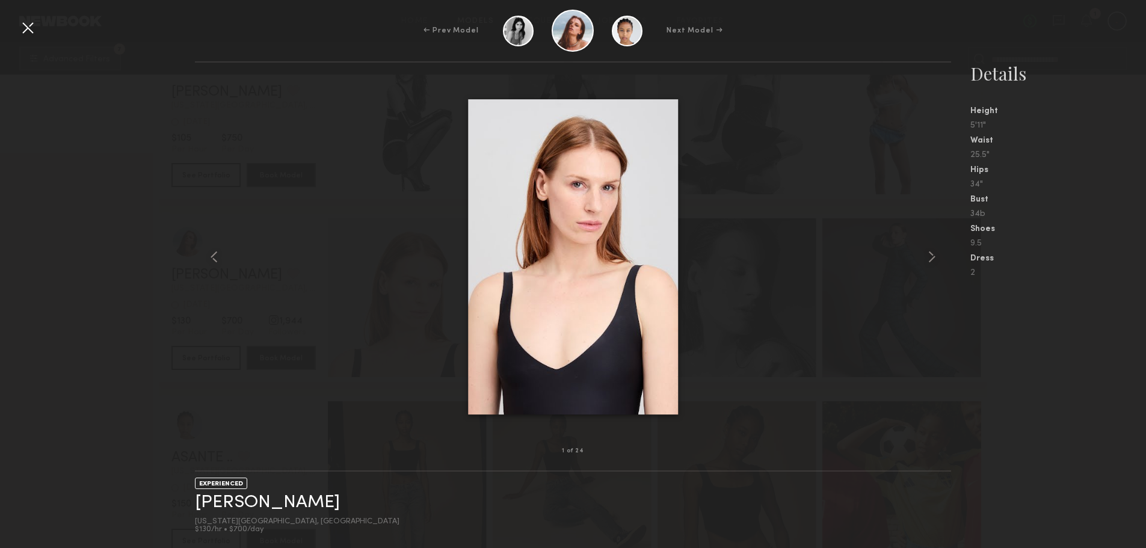
click at [929, 256] on common-icon at bounding box center [932, 256] width 19 height 19
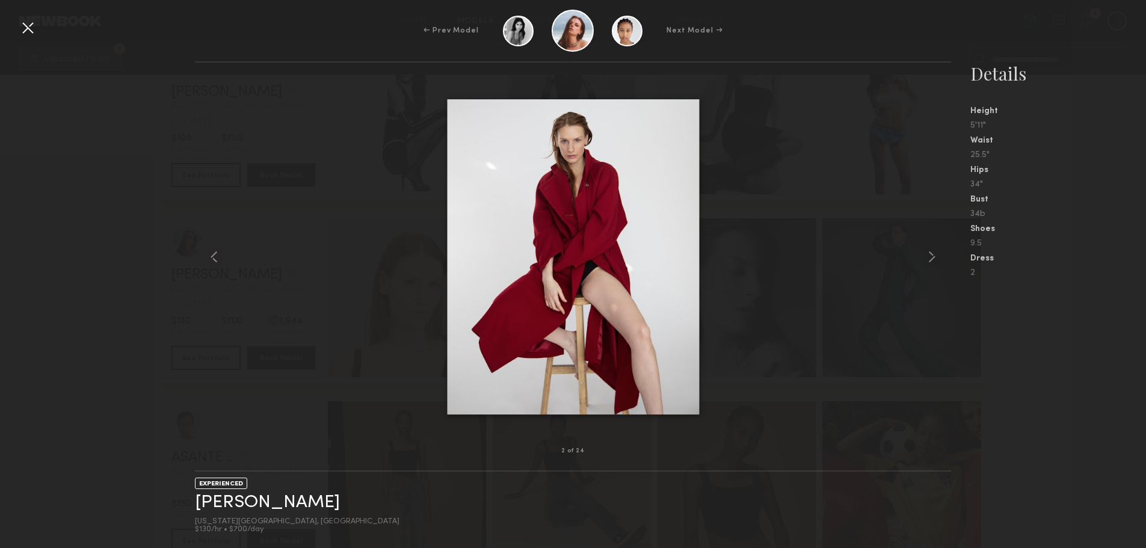
click at [929, 256] on common-icon at bounding box center [932, 256] width 19 height 19
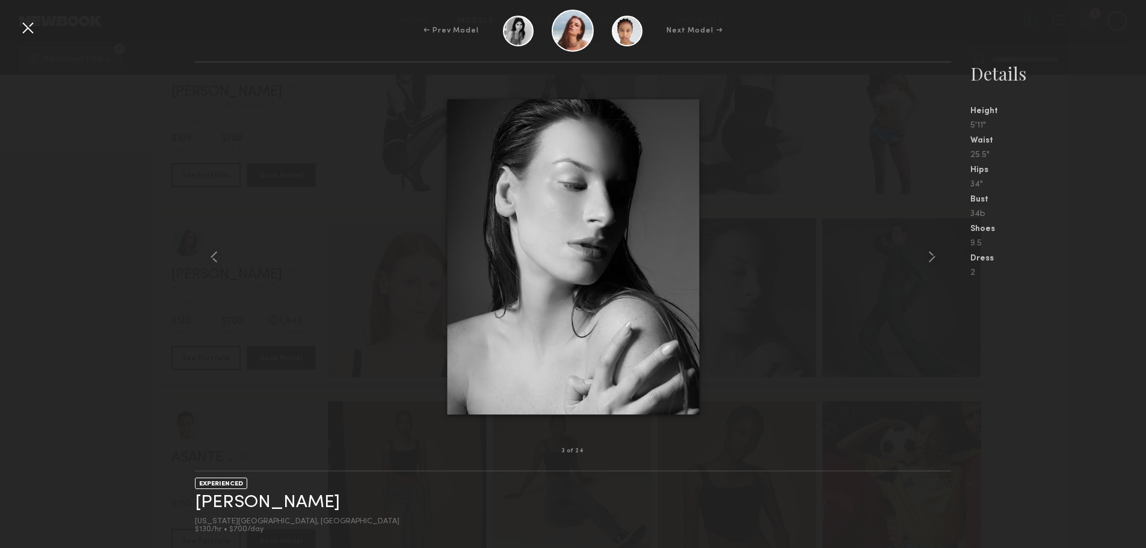
click at [25, 26] on div at bounding box center [27, 27] width 19 height 19
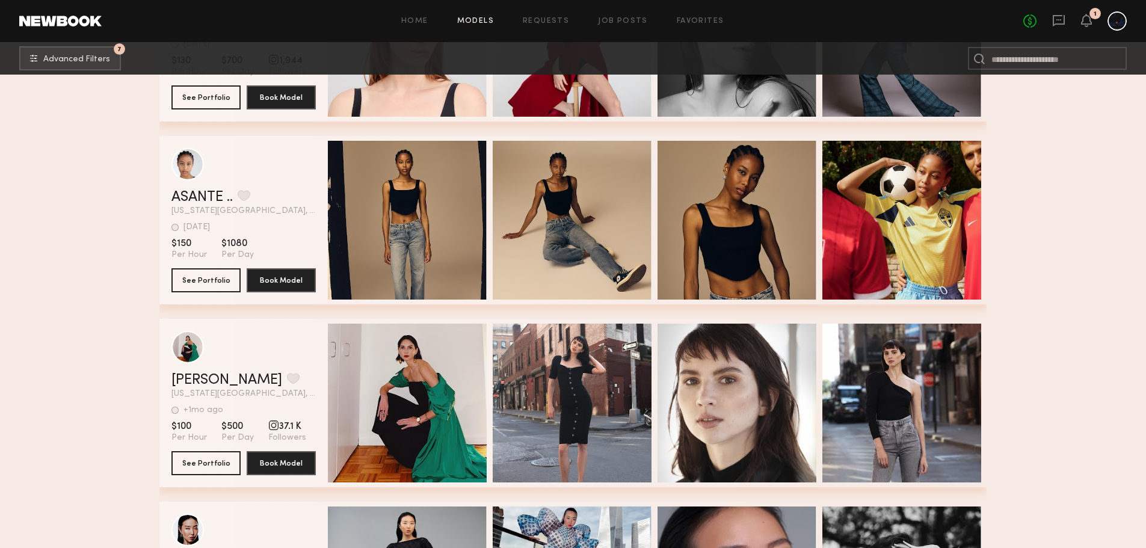
scroll to position [1030, 0]
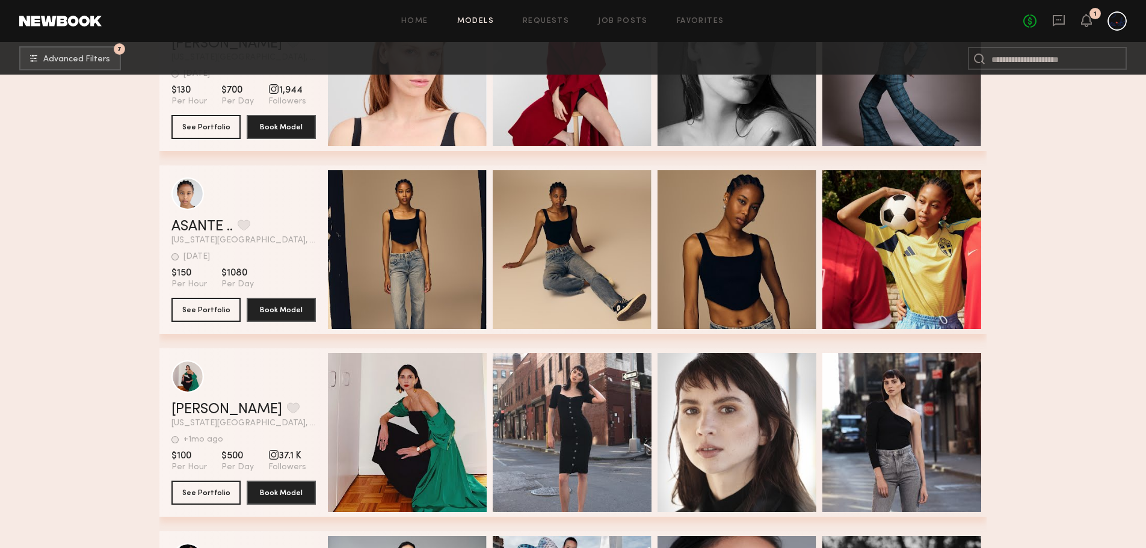
click at [448, 390] on div "Quick Preview" at bounding box center [407, 432] width 159 height 159
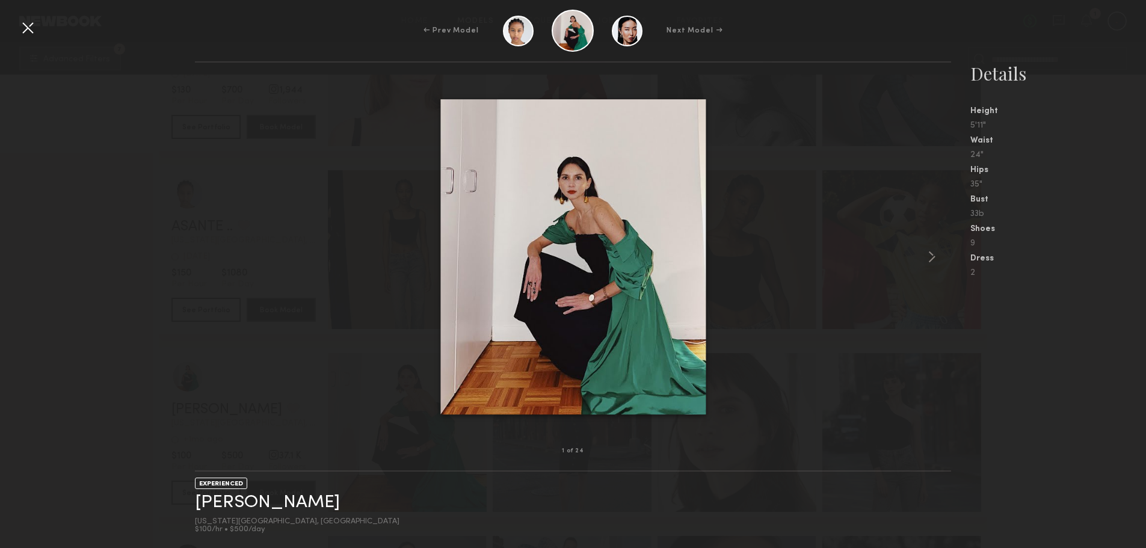
click at [932, 258] on common-icon at bounding box center [932, 256] width 19 height 19
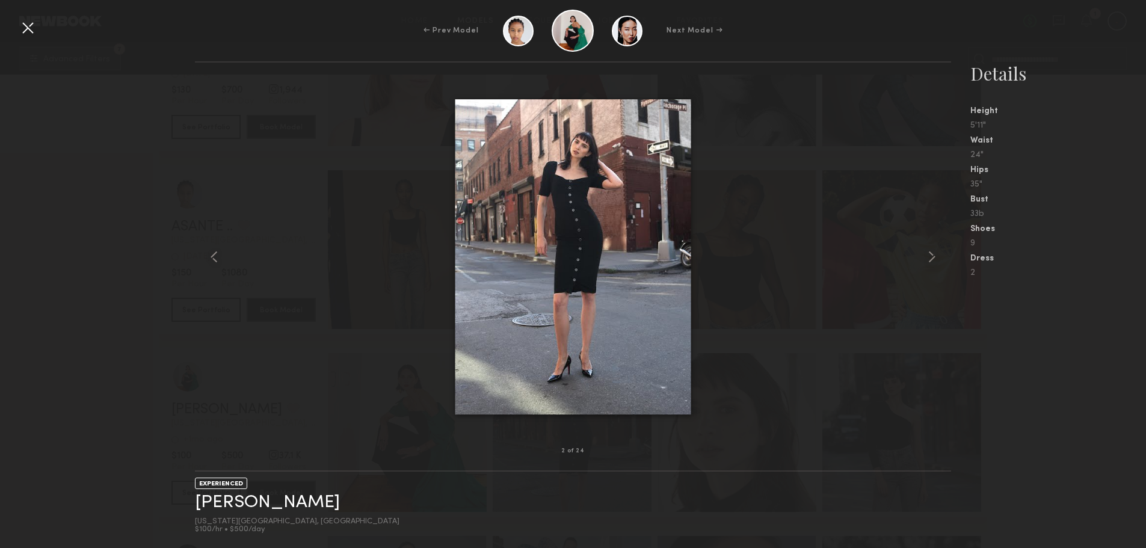
click at [932, 258] on common-icon at bounding box center [932, 256] width 19 height 19
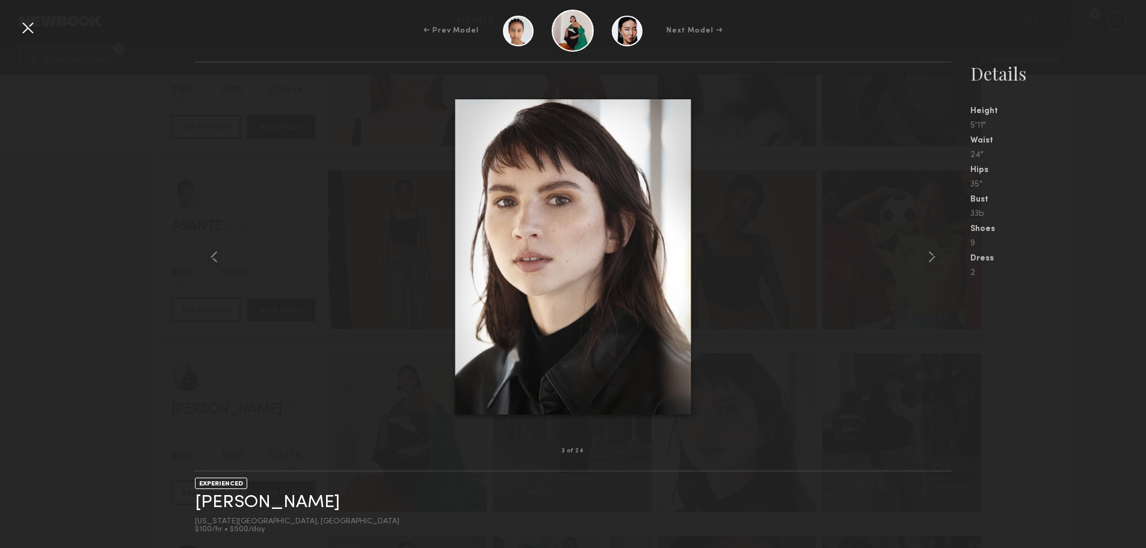
click at [932, 258] on common-icon at bounding box center [932, 256] width 19 height 19
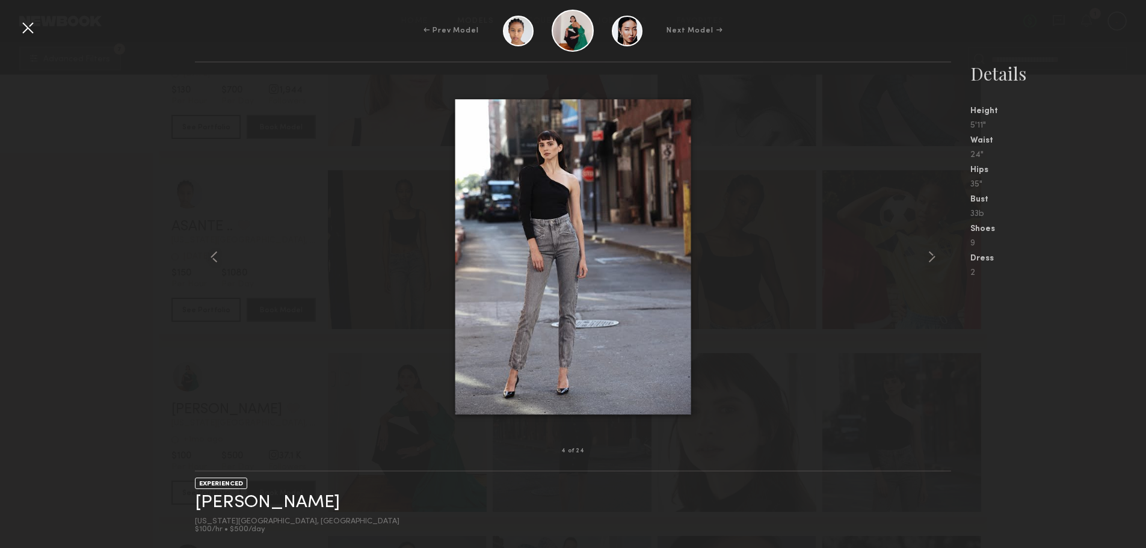
click at [932, 258] on common-icon at bounding box center [932, 256] width 19 height 19
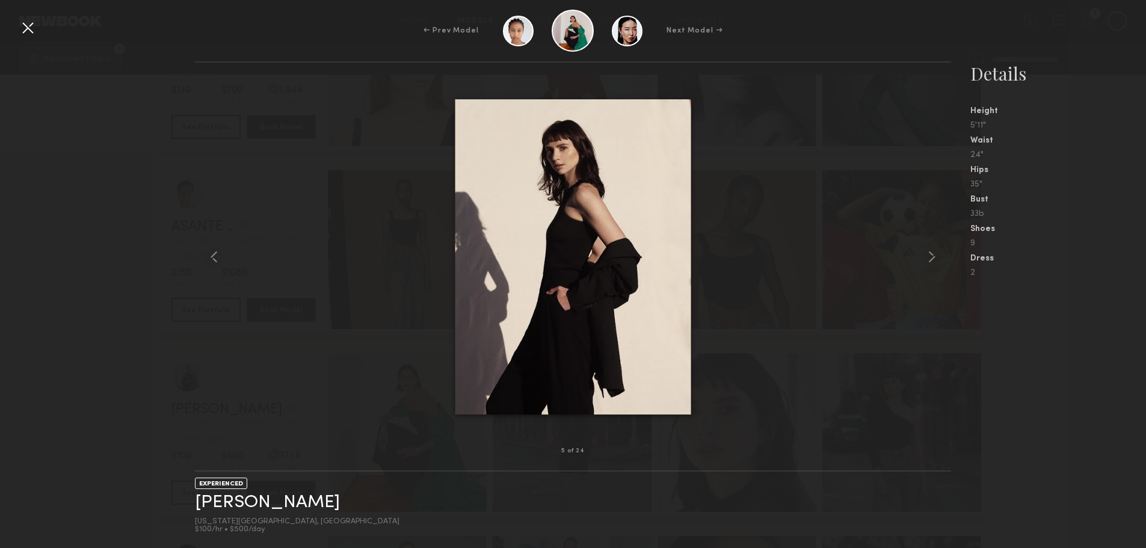
click at [932, 258] on common-icon at bounding box center [932, 256] width 19 height 19
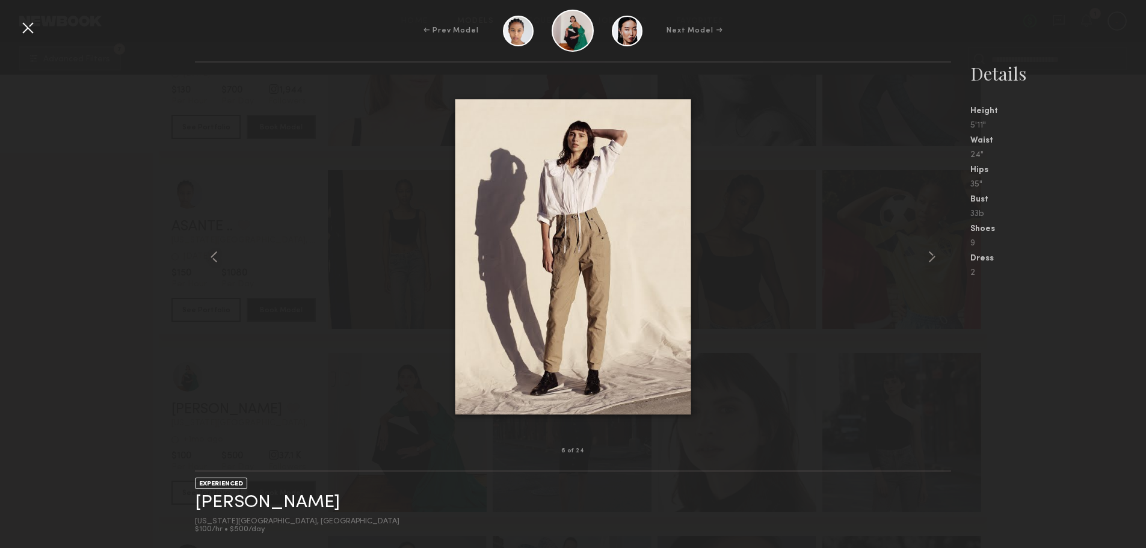
click at [932, 258] on common-icon at bounding box center [932, 256] width 19 height 19
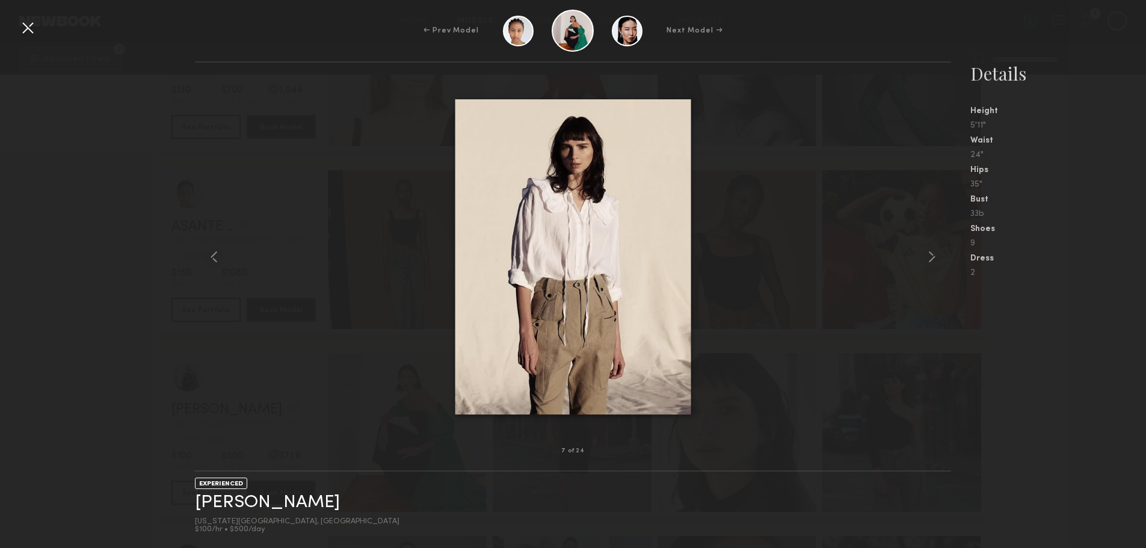
click at [932, 258] on common-icon at bounding box center [932, 256] width 19 height 19
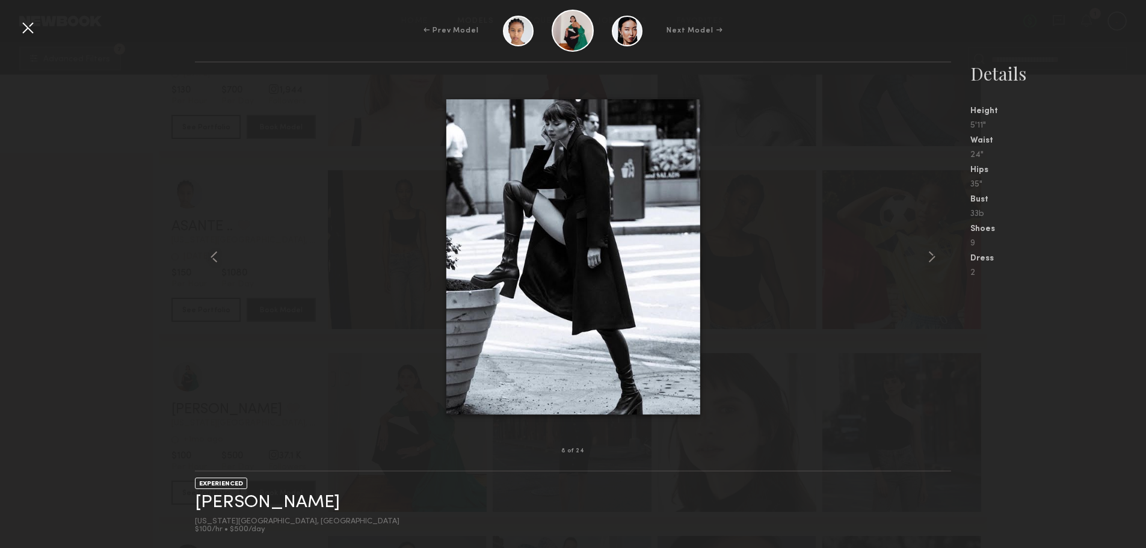
click at [932, 258] on common-icon at bounding box center [932, 256] width 19 height 19
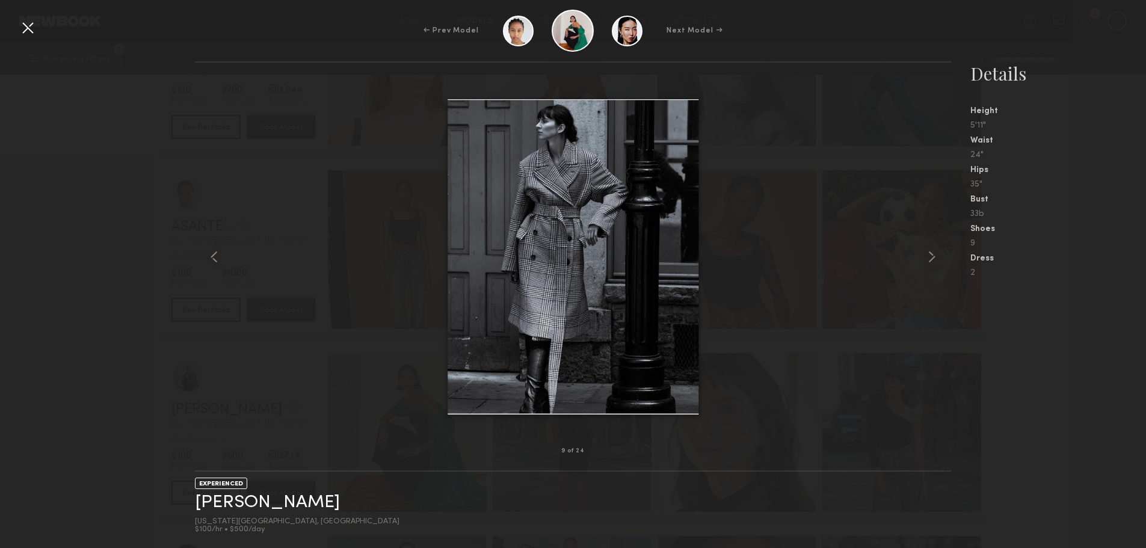
click at [932, 258] on common-icon at bounding box center [932, 256] width 19 height 19
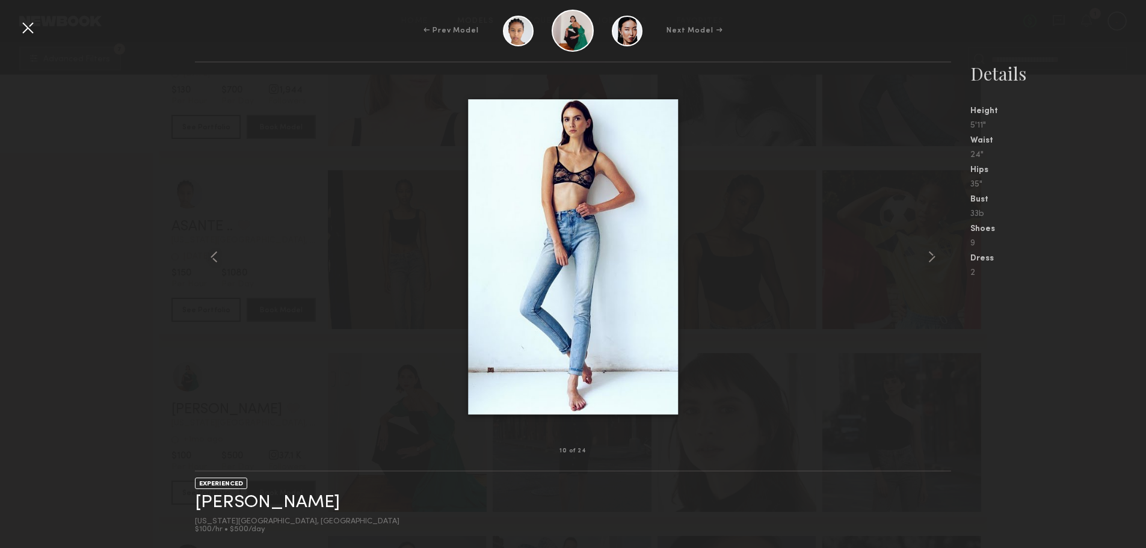
click at [932, 258] on common-icon at bounding box center [932, 256] width 19 height 19
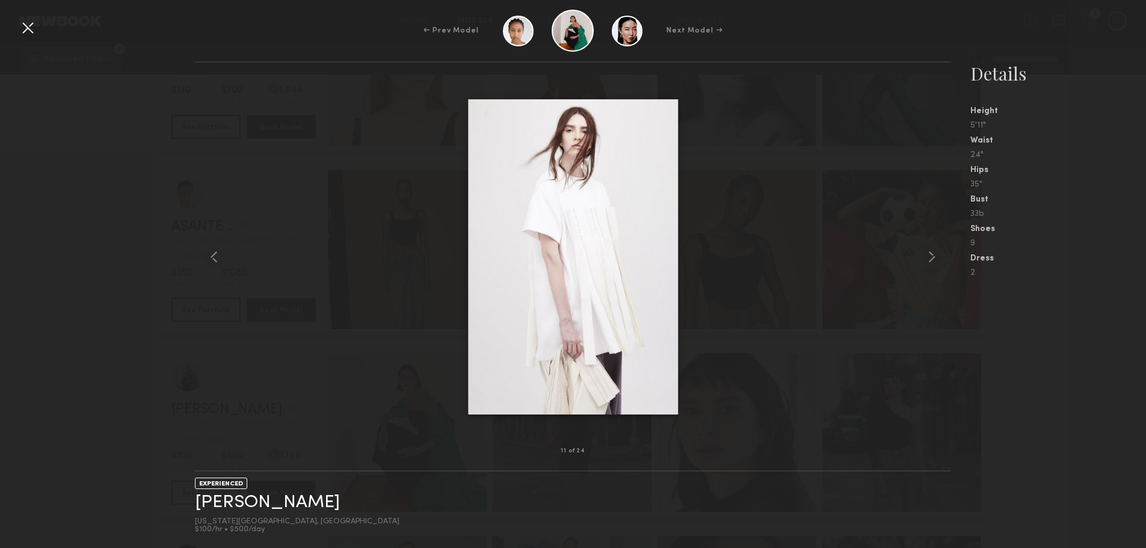
click at [28, 38] on div "← Prev Model Next Model → 11 of 24 EXPERIENCED Ana T. New York City, NY $100/hr…" at bounding box center [573, 274] width 1146 height 548
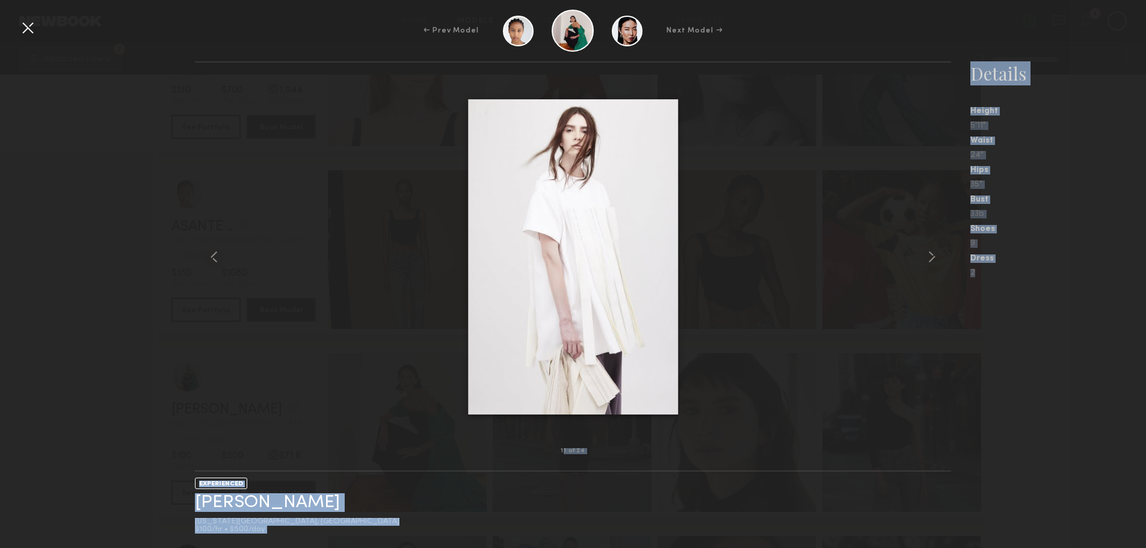
click at [33, 23] on div at bounding box center [27, 27] width 19 height 19
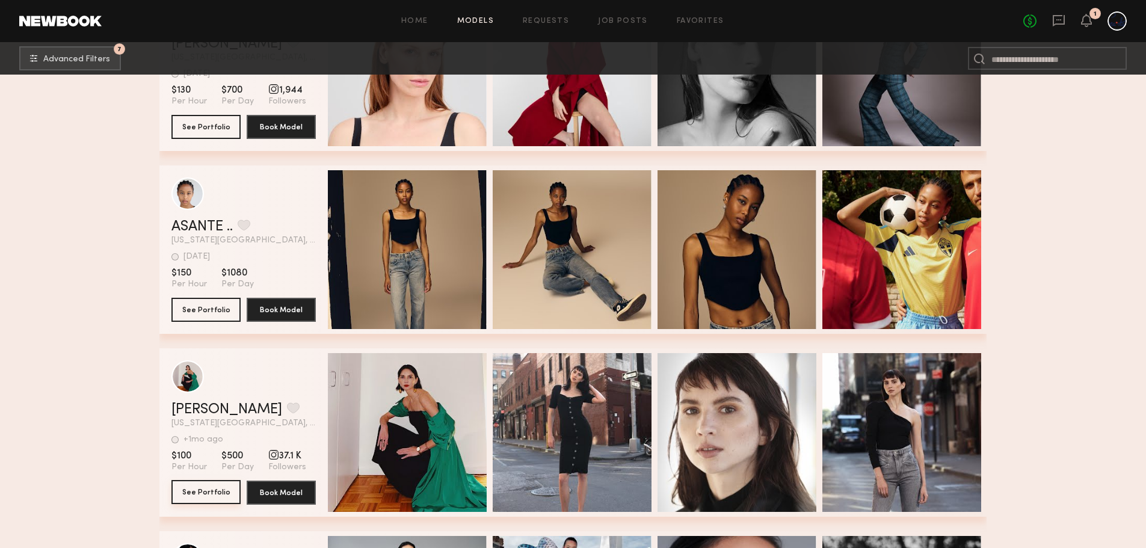
click at [218, 492] on button "See Portfolio" at bounding box center [206, 492] width 69 height 24
click at [1058, 31] on header "Home Models Requests Job Posts Favorites Sign Out No fees up to $5,000 1" at bounding box center [573, 21] width 1146 height 42
click at [1062, 10] on header "Home Models Requests Job Posts Favorites Sign Out No fees up to $5,000 1" at bounding box center [573, 21] width 1146 height 42
click at [1059, 17] on icon at bounding box center [1059, 20] width 13 height 13
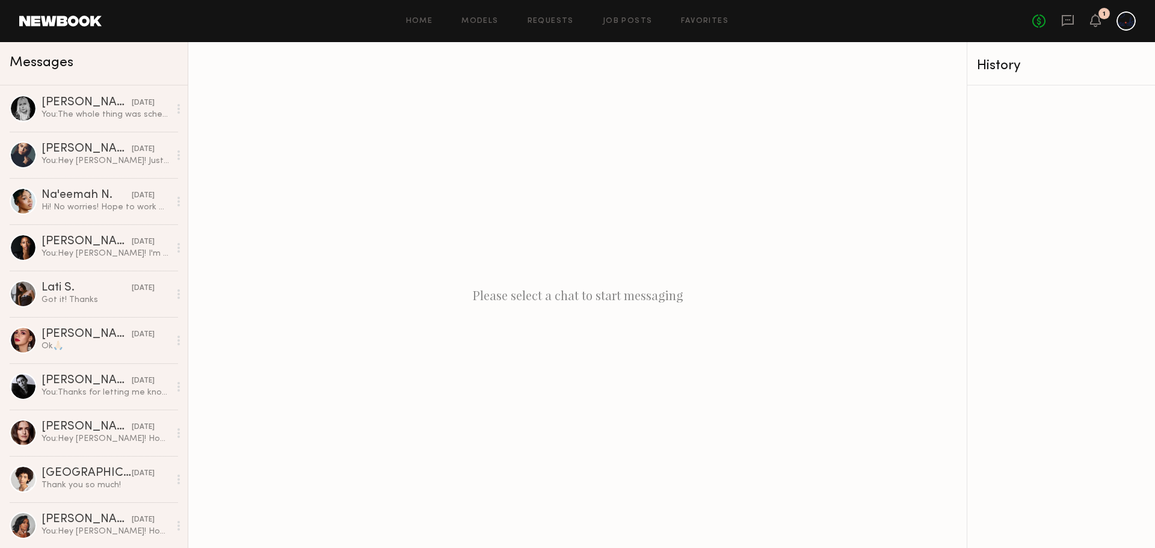
click at [72, 148] on div "[PERSON_NAME]" at bounding box center [87, 149] width 90 height 12
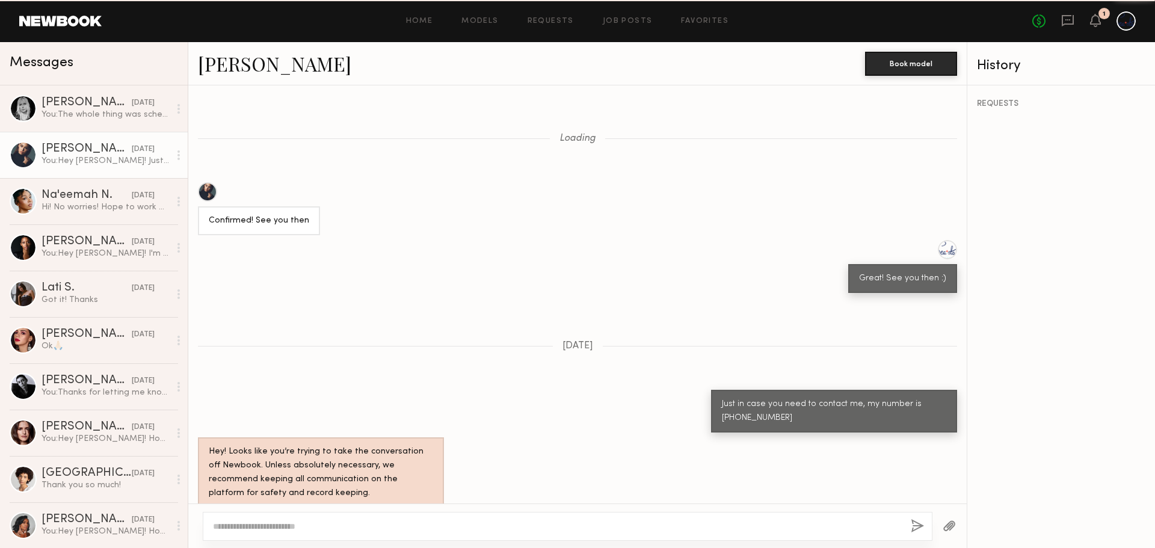
scroll to position [991, 0]
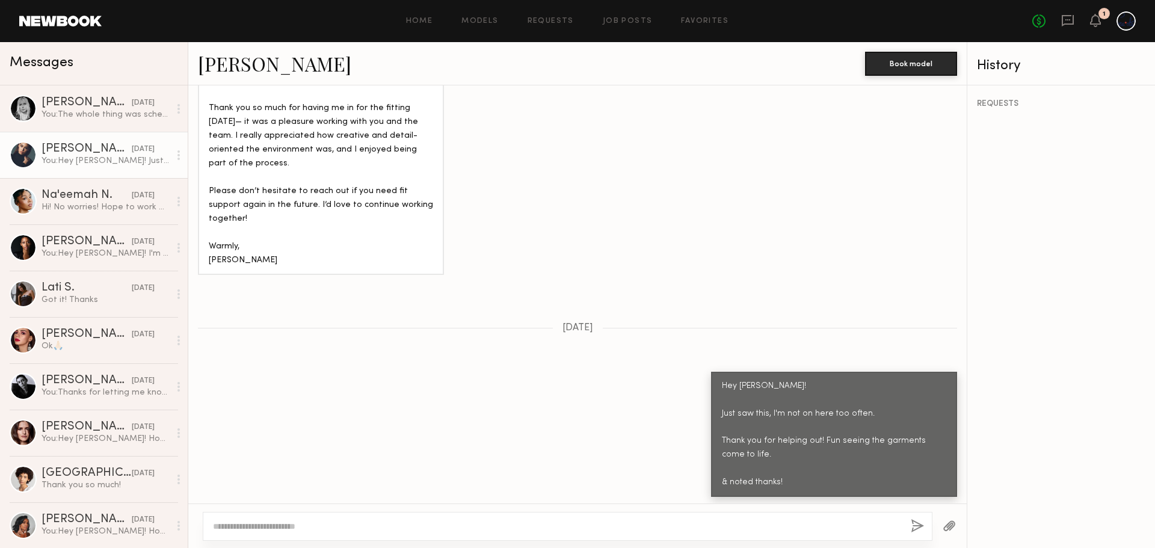
click at [196, 59] on div "Allyssa A. Book model" at bounding box center [577, 63] width 779 height 43
click at [221, 67] on link "[PERSON_NAME]" at bounding box center [274, 64] width 153 height 26
click at [10, 110] on div at bounding box center [23, 108] width 27 height 27
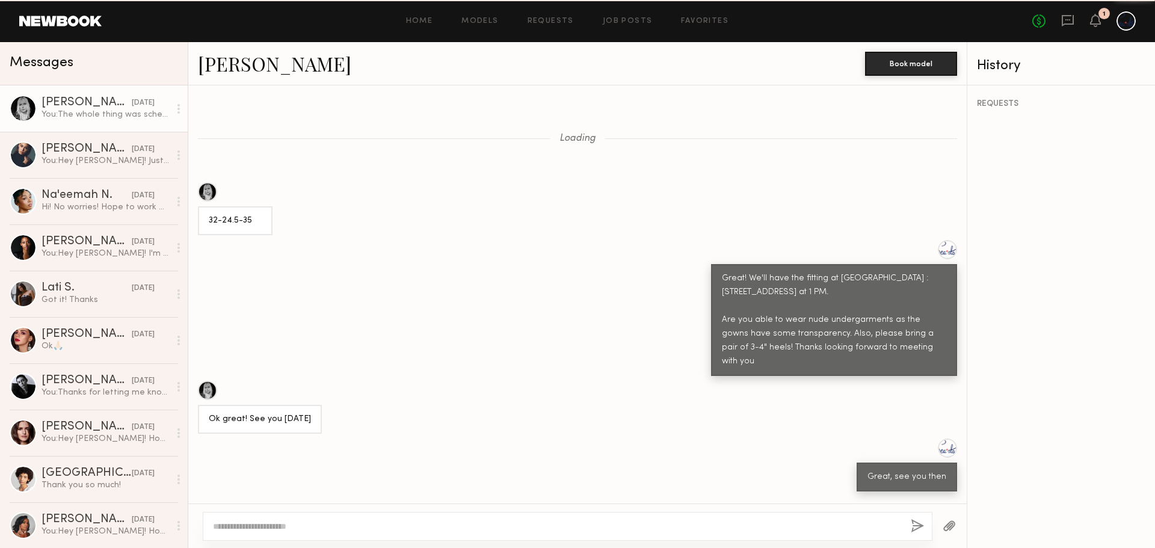
click at [32, 104] on div at bounding box center [23, 108] width 27 height 27
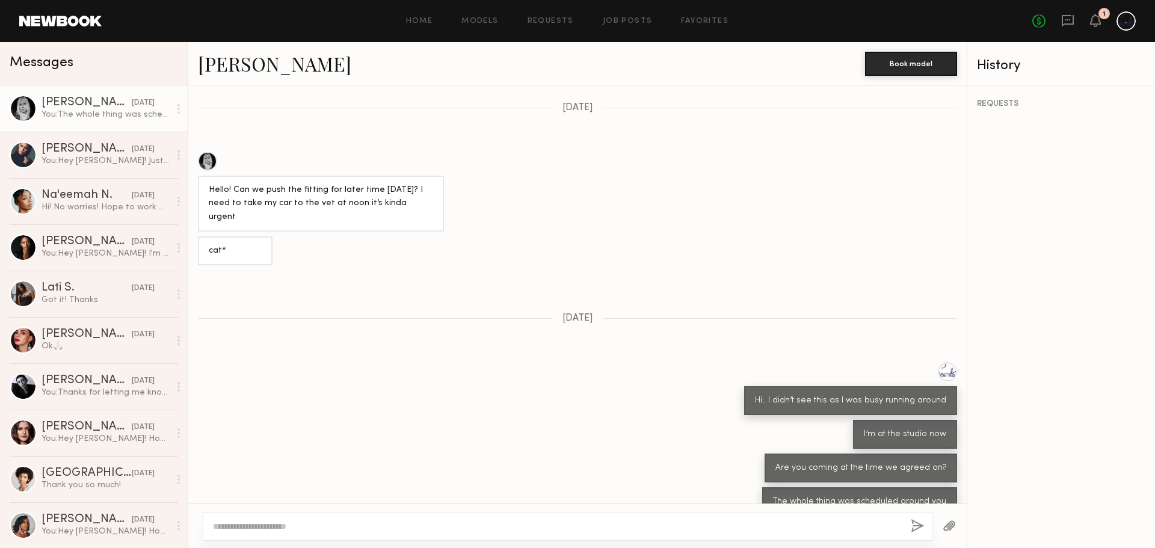
click at [224, 60] on link "[PERSON_NAME]" at bounding box center [274, 64] width 153 height 26
click at [39, 9] on header "Home Models Requests Job Posts Favorites Sign Out No fees up to $5,000 1" at bounding box center [577, 21] width 1155 height 42
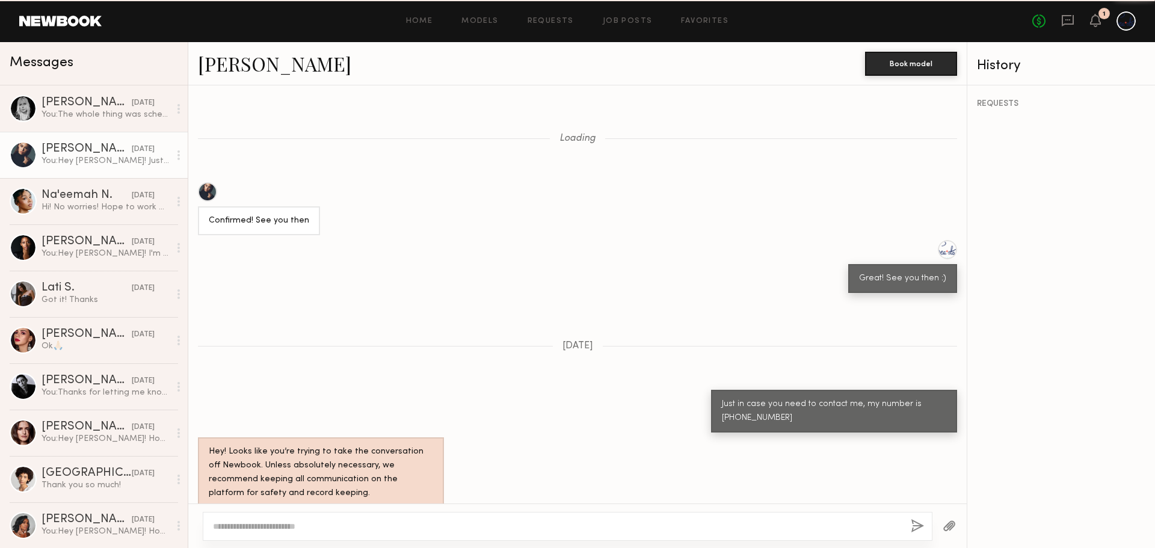
scroll to position [991, 0]
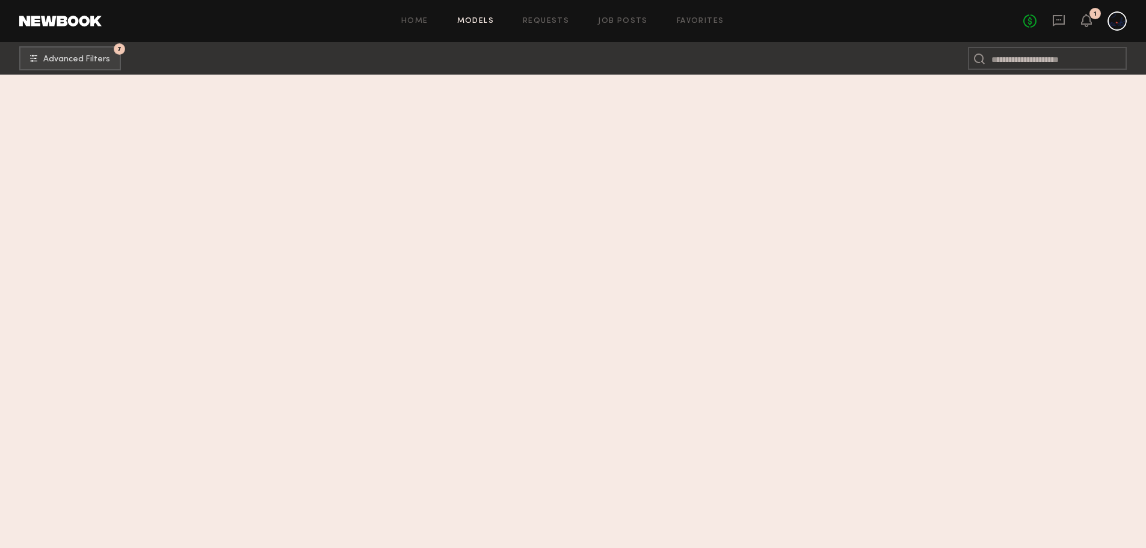
scroll to position [1233, 0]
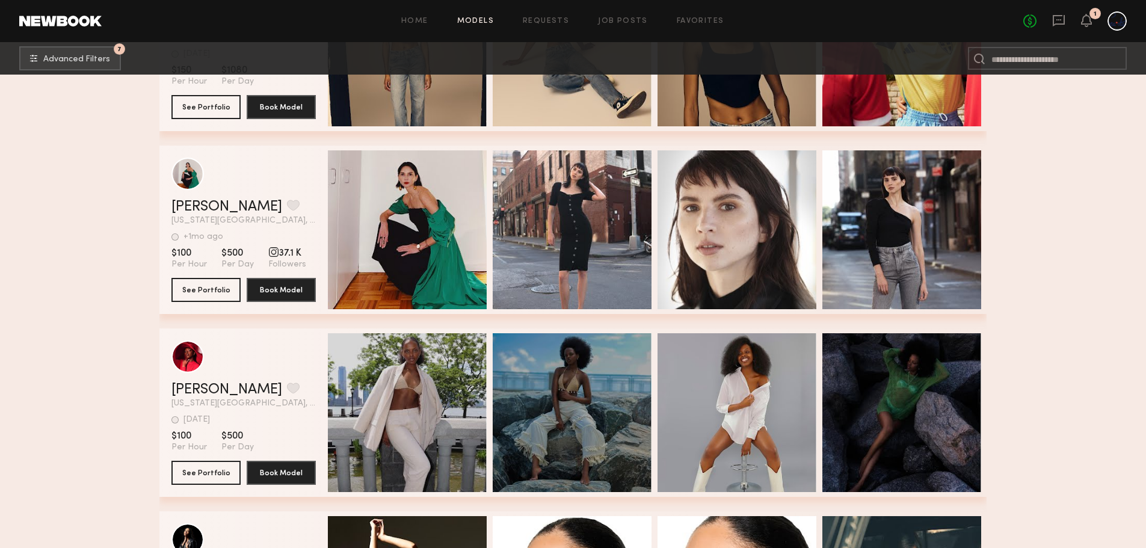
click at [445, 284] on div "Quick Preview" at bounding box center [407, 229] width 159 height 159
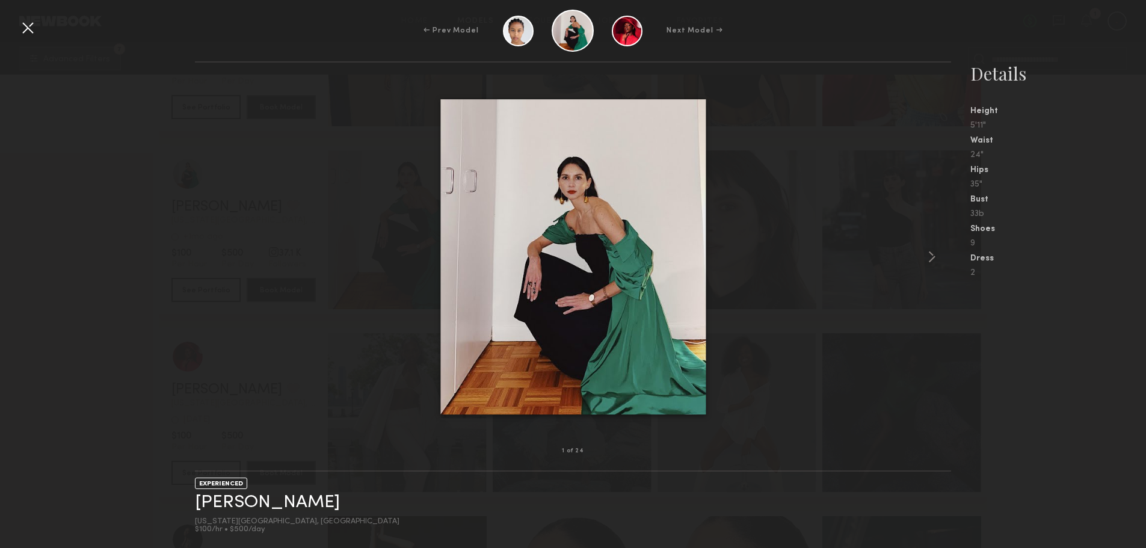
click at [925, 251] on common-icon at bounding box center [932, 256] width 19 height 19
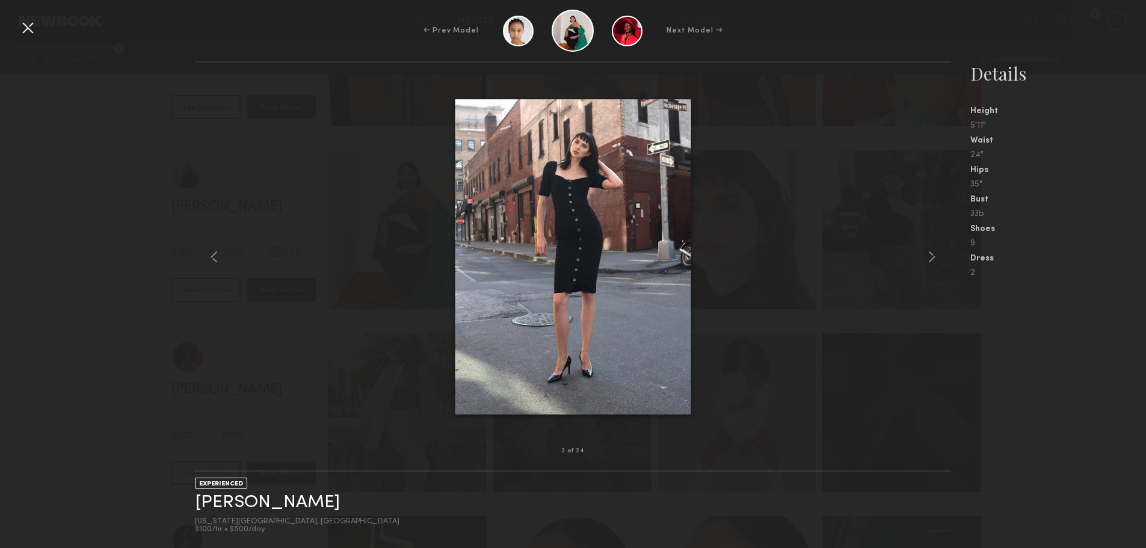
click at [925, 251] on common-icon at bounding box center [932, 256] width 19 height 19
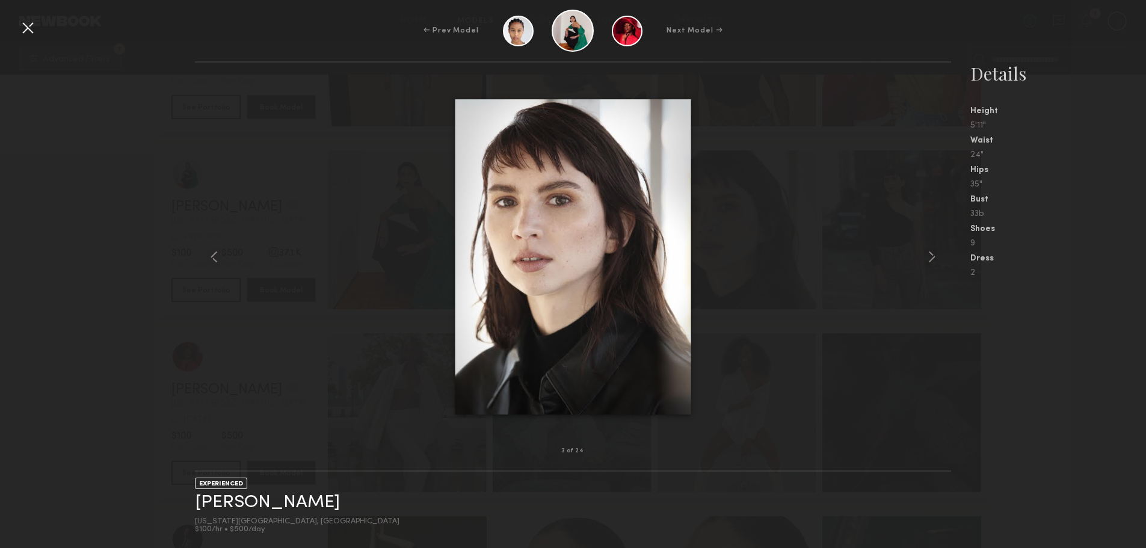
click at [925, 251] on common-icon at bounding box center [932, 256] width 19 height 19
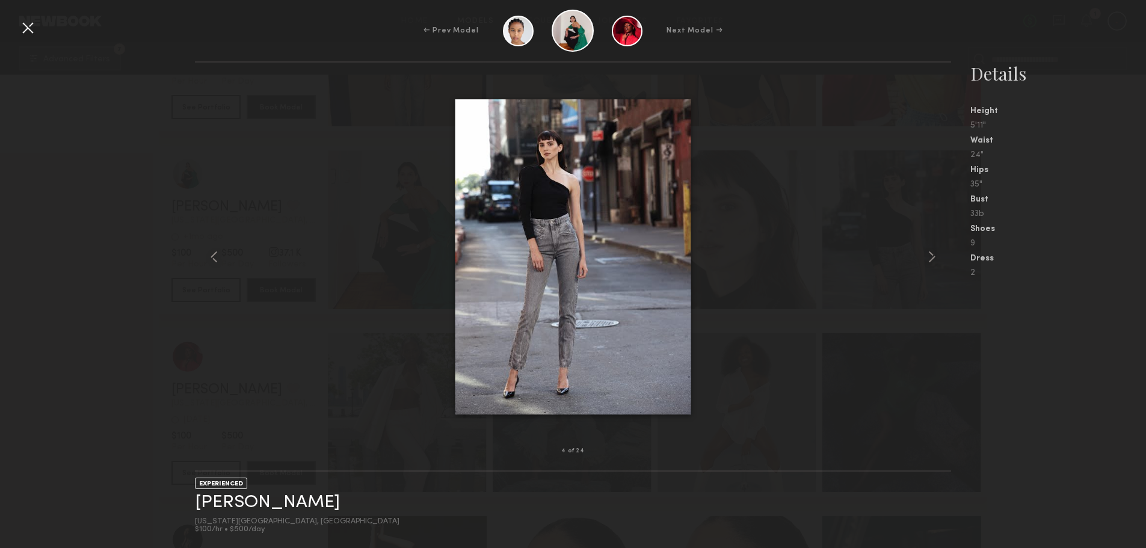
click at [925, 251] on common-icon at bounding box center [932, 256] width 19 height 19
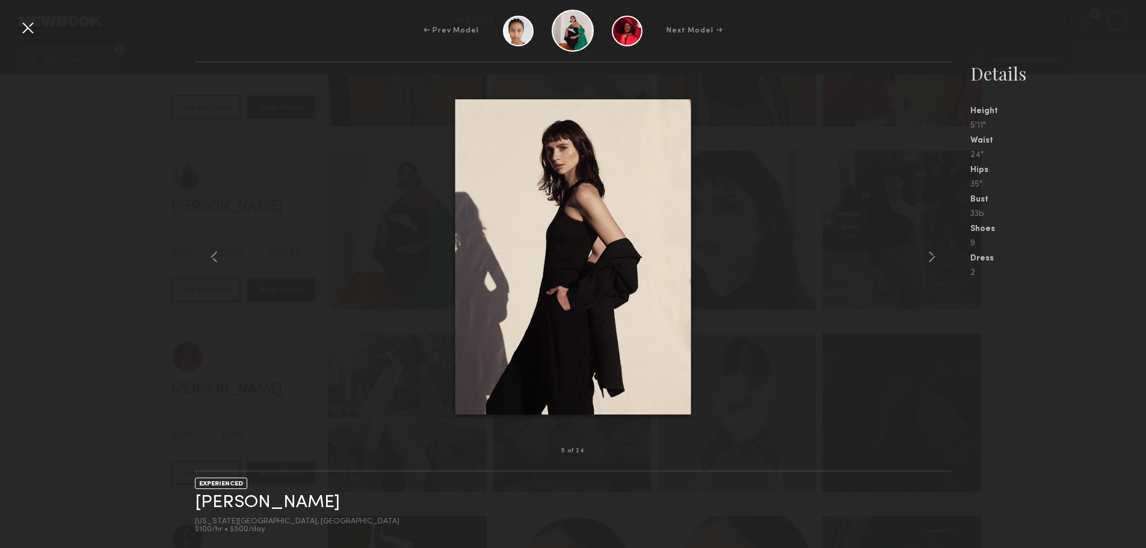
click at [925, 251] on common-icon at bounding box center [932, 256] width 19 height 19
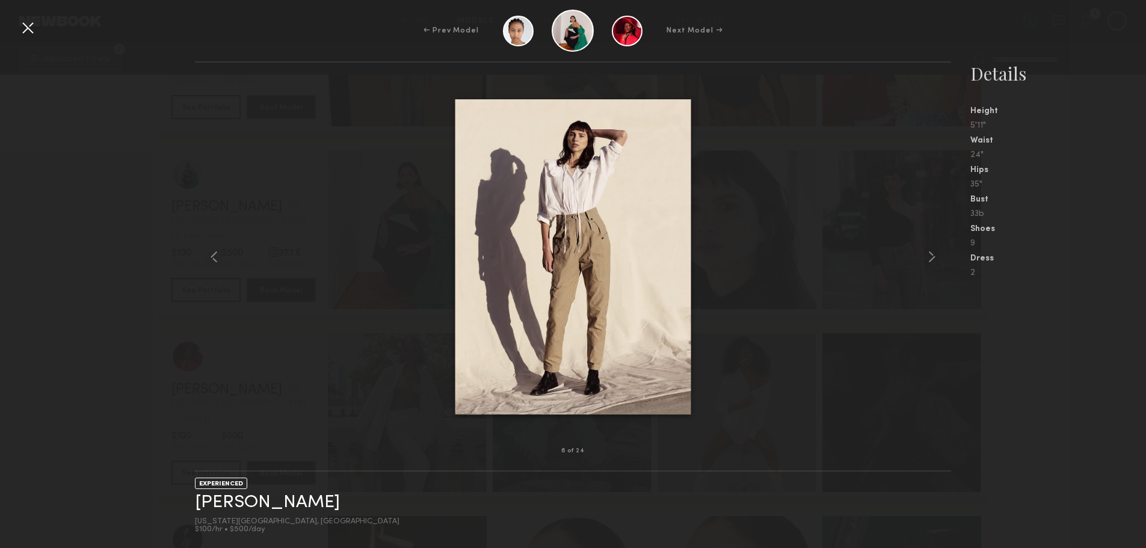
click at [22, 20] on div at bounding box center [27, 27] width 19 height 19
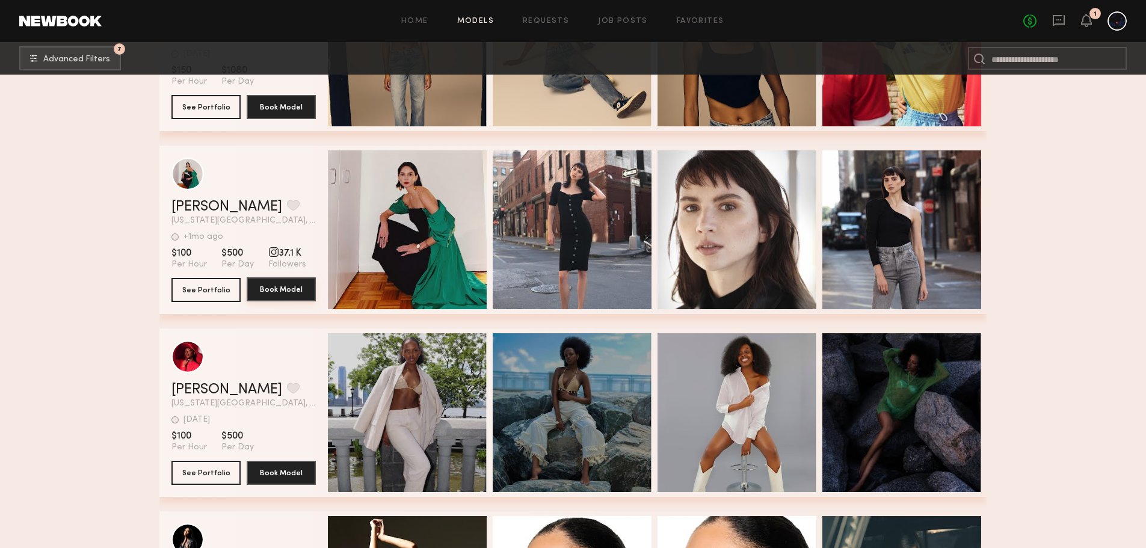
click at [288, 299] on button "Book Model" at bounding box center [281, 289] width 69 height 24
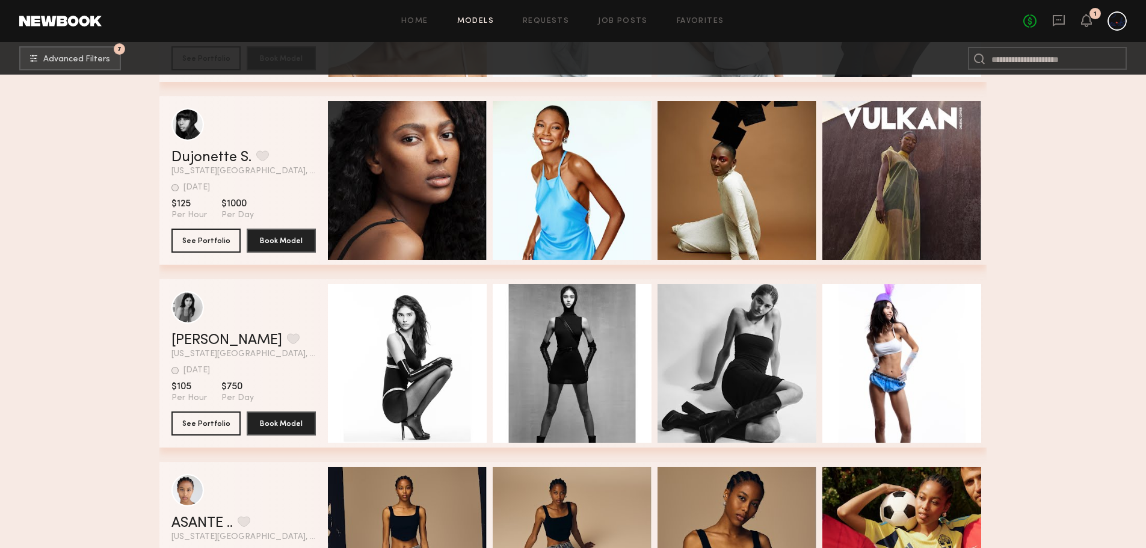
scroll to position [556, 0]
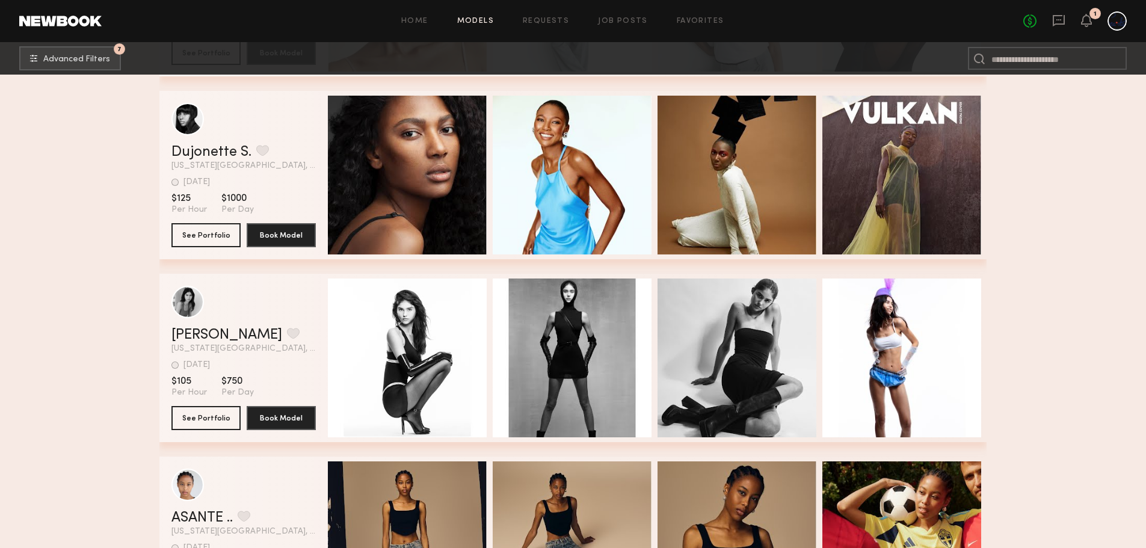
click at [393, 165] on div "Quick Preview" at bounding box center [407, 175] width 159 height 159
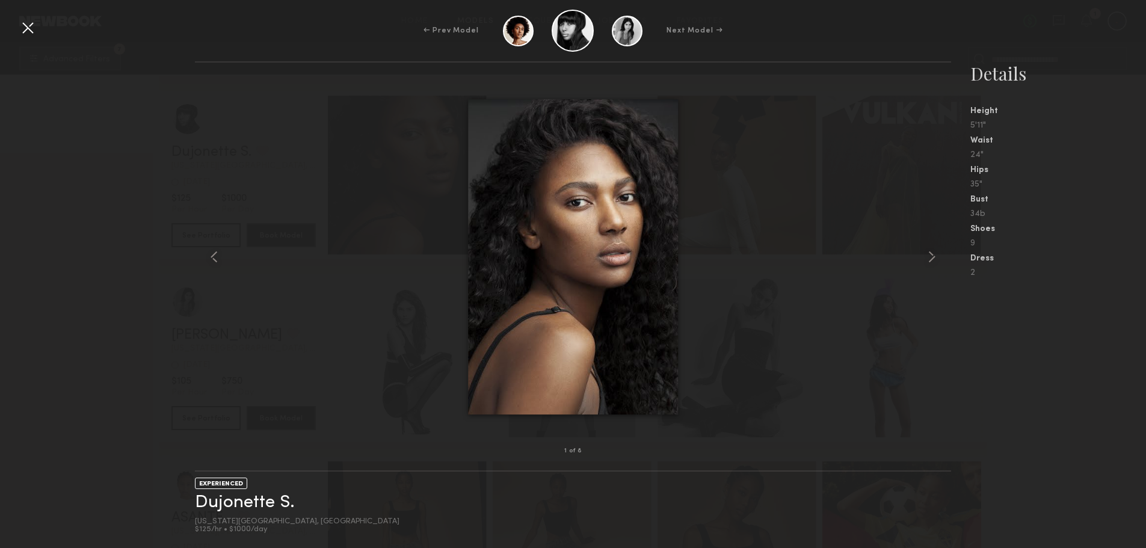
click at [935, 251] on common-icon at bounding box center [932, 256] width 19 height 19
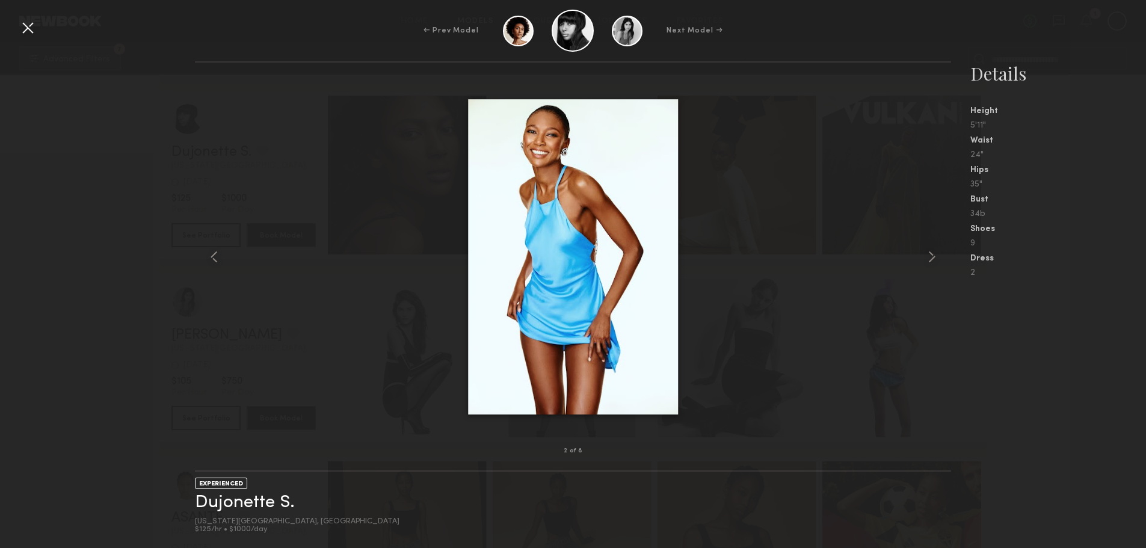
click at [935, 251] on common-icon at bounding box center [932, 256] width 19 height 19
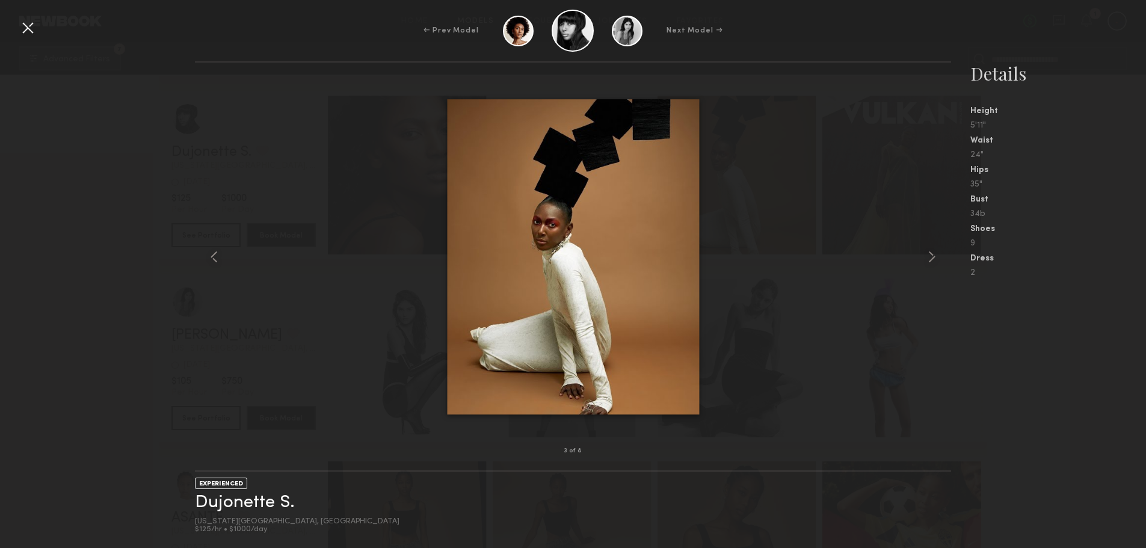
click at [935, 251] on common-icon at bounding box center [932, 256] width 19 height 19
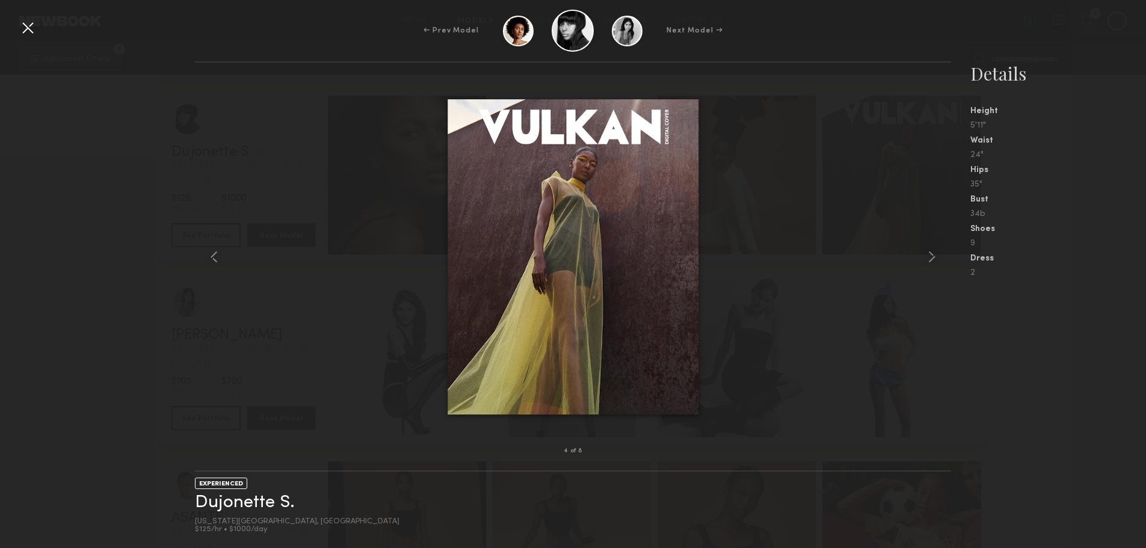
click at [935, 251] on common-icon at bounding box center [932, 256] width 19 height 19
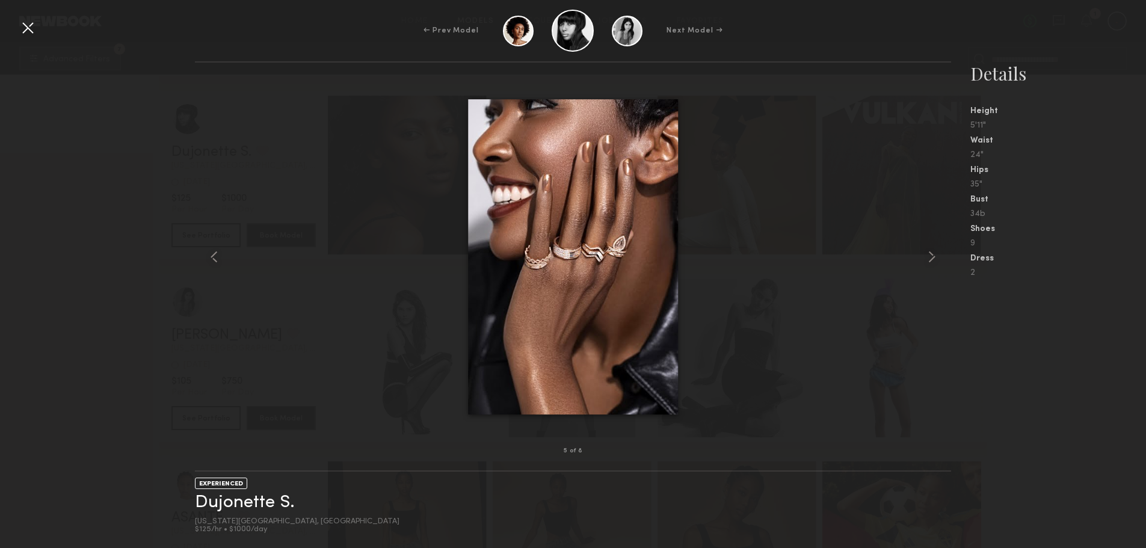
click at [935, 251] on common-icon at bounding box center [932, 256] width 19 height 19
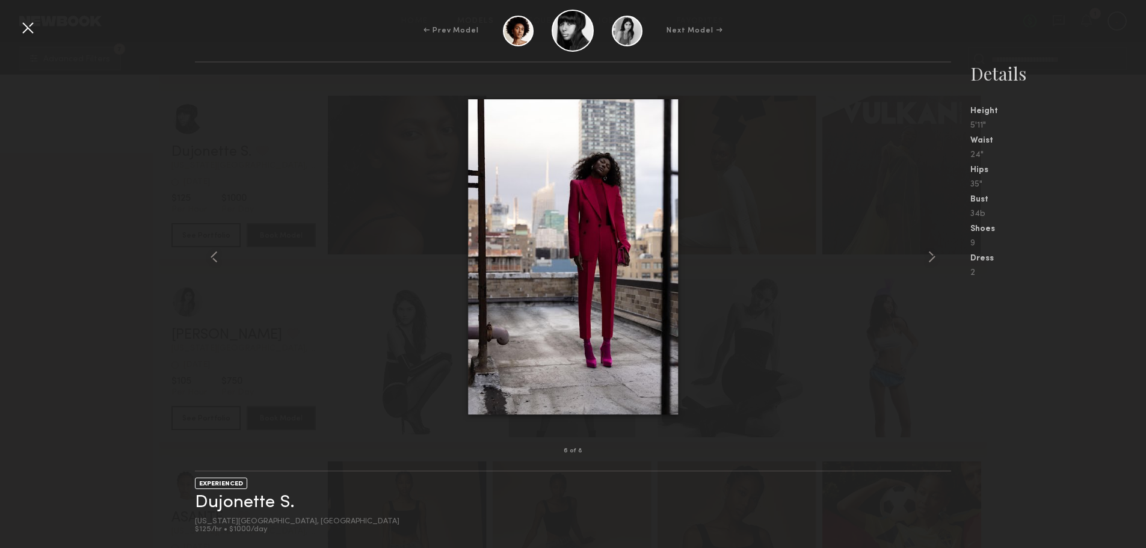
click at [935, 251] on common-icon at bounding box center [932, 256] width 19 height 19
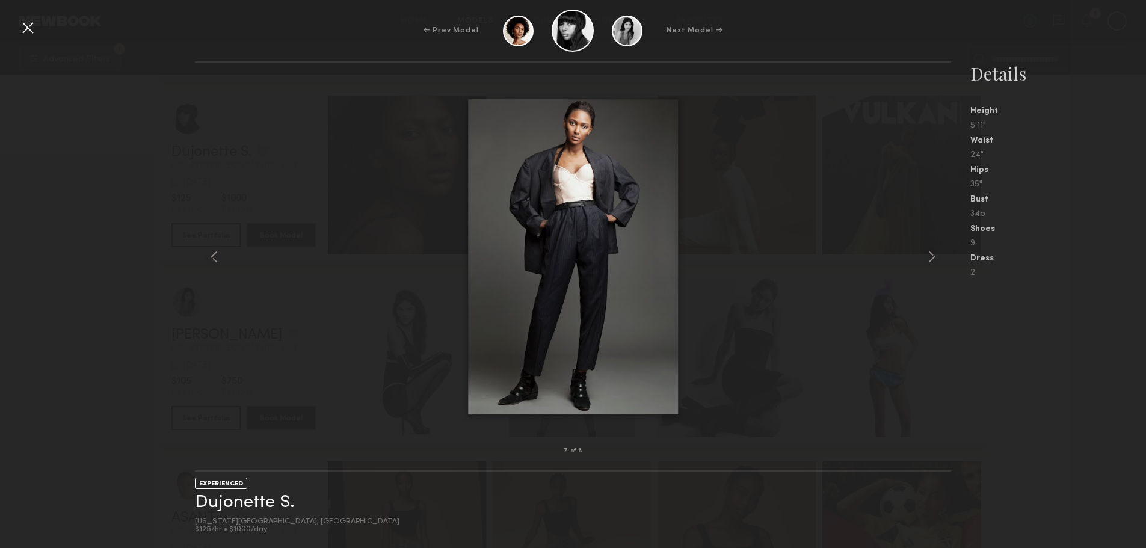
click at [935, 251] on common-icon at bounding box center [932, 256] width 19 height 19
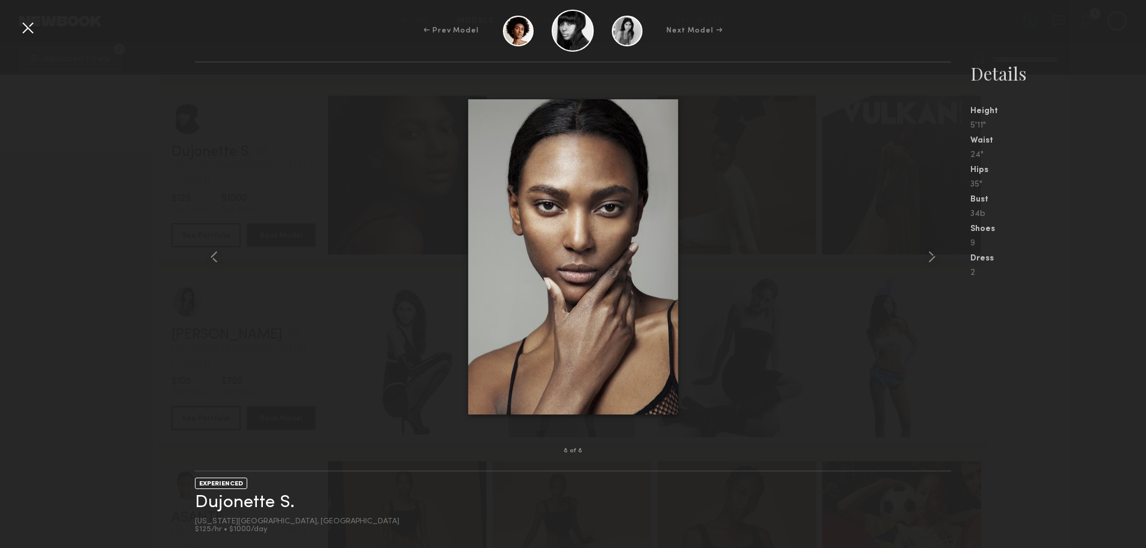
click at [935, 251] on common-icon at bounding box center [932, 256] width 19 height 19
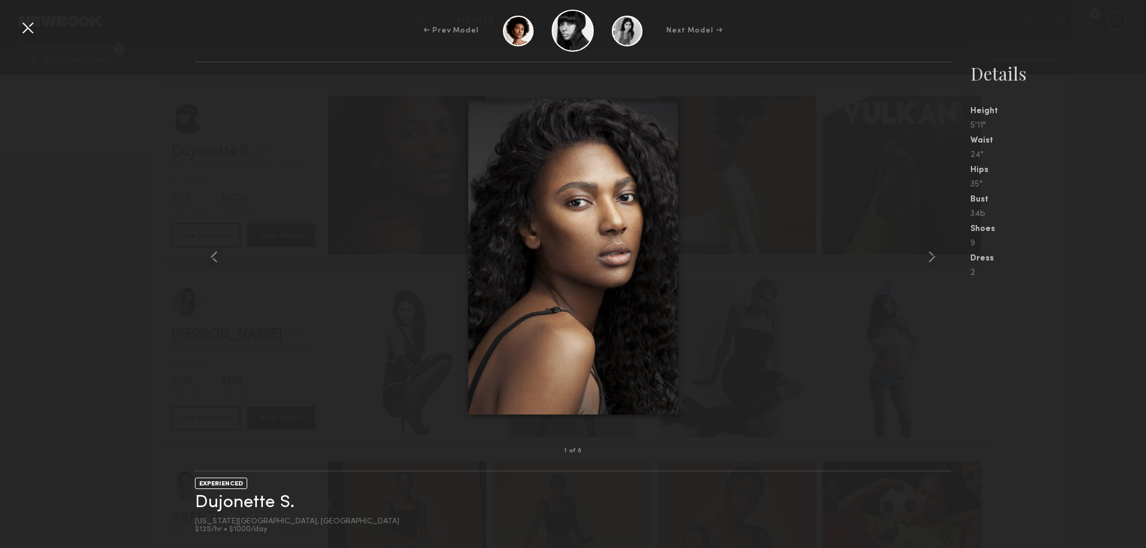
click at [935, 251] on common-icon at bounding box center [932, 256] width 19 height 19
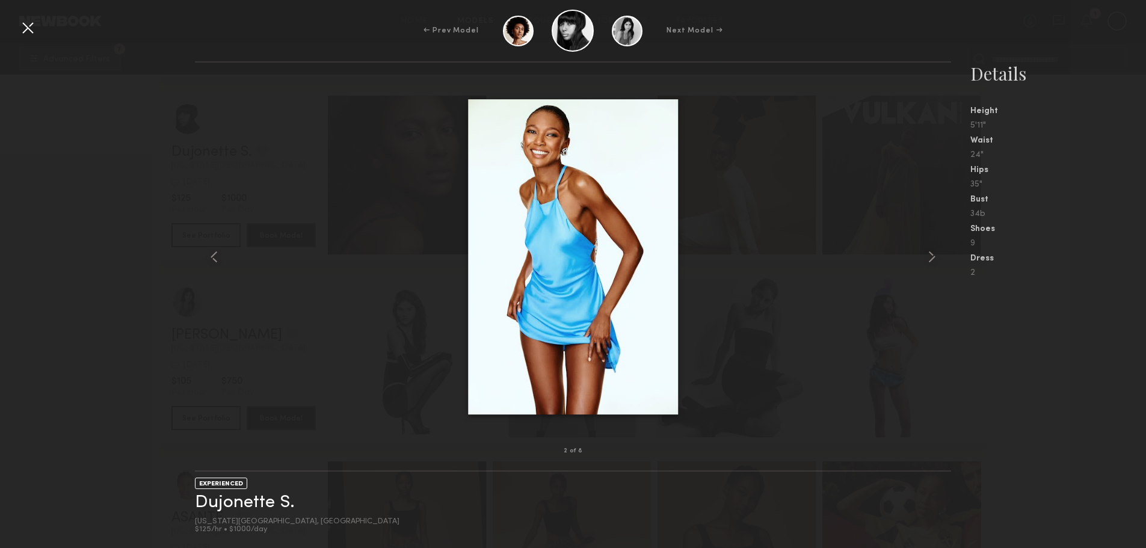
click at [935, 251] on common-icon at bounding box center [932, 256] width 19 height 19
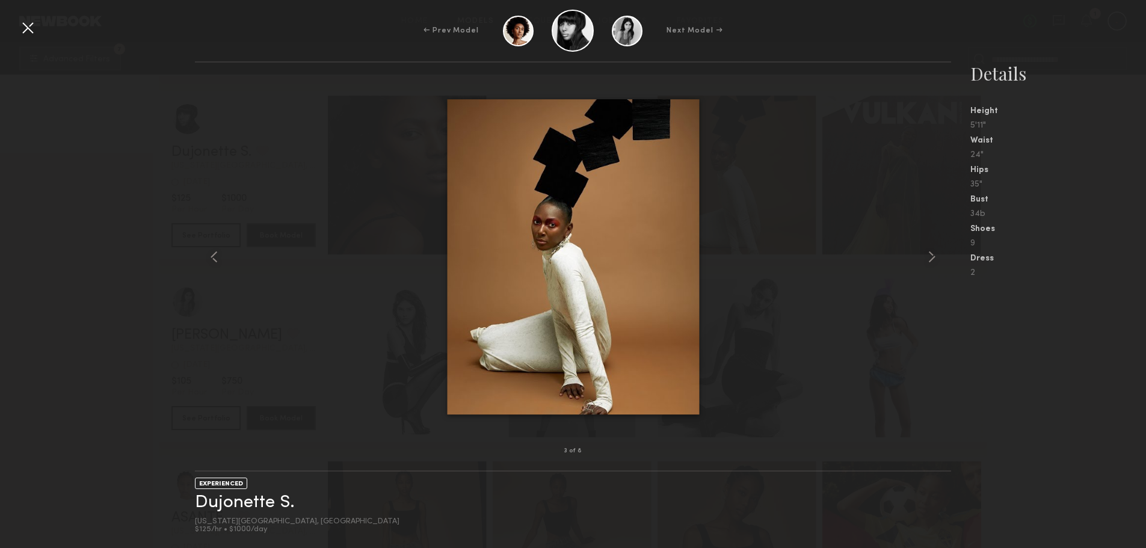
click at [935, 251] on common-icon at bounding box center [932, 256] width 19 height 19
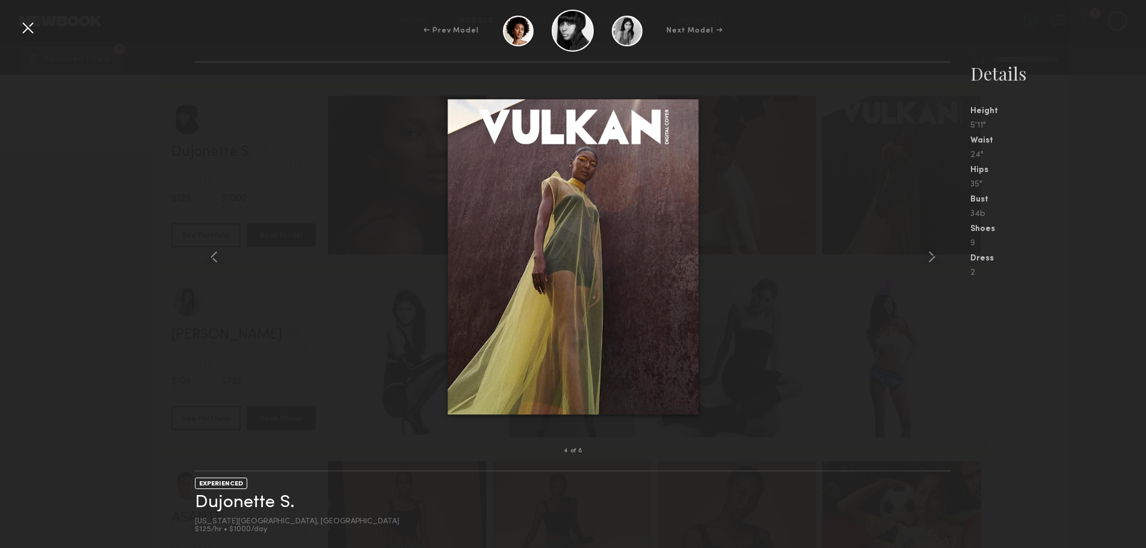
click at [935, 251] on common-icon at bounding box center [932, 256] width 19 height 19
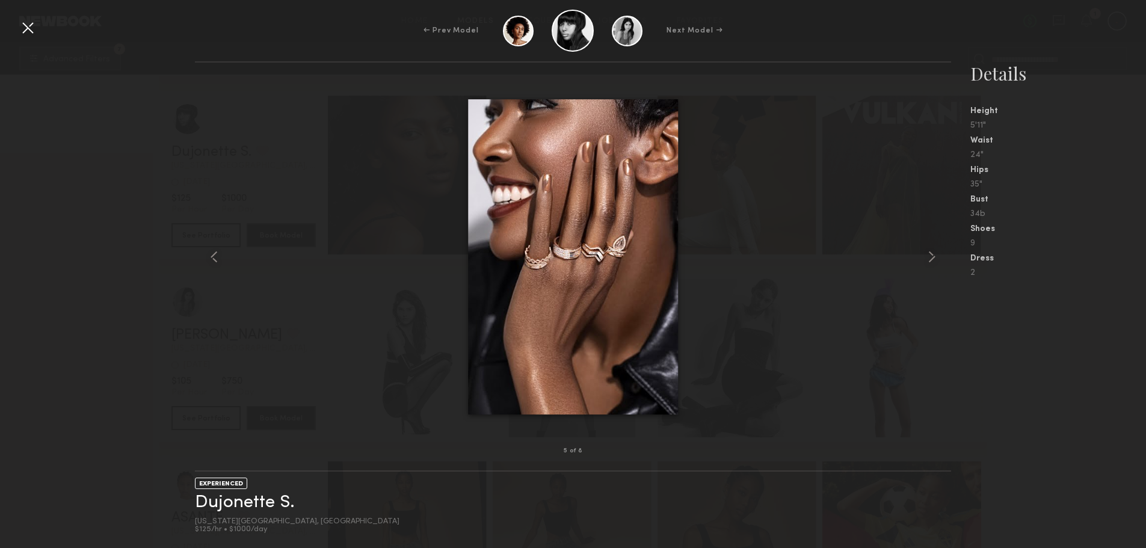
click at [935, 251] on common-icon at bounding box center [932, 256] width 19 height 19
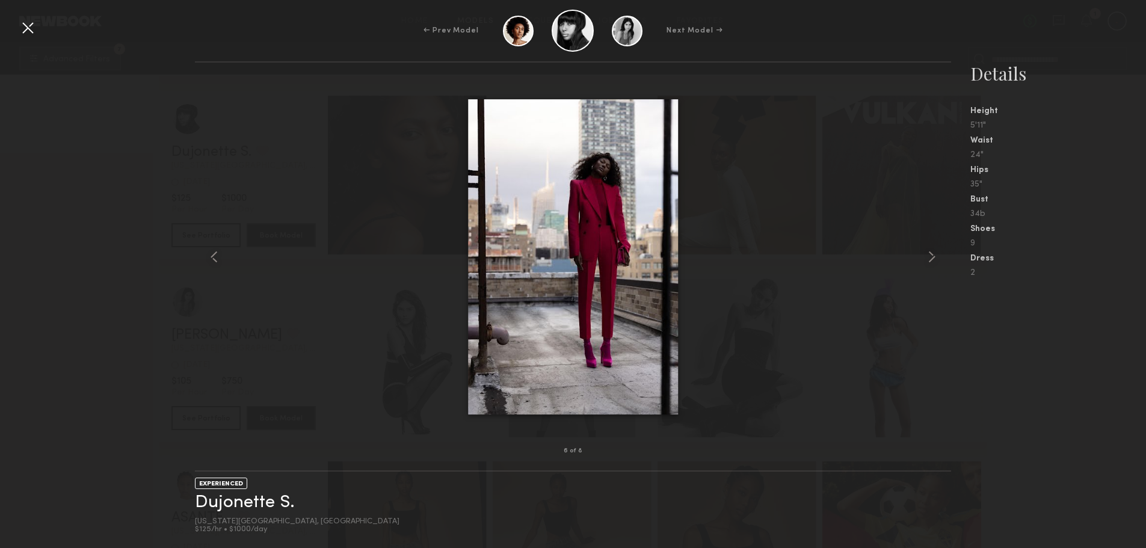
click at [935, 251] on common-icon at bounding box center [932, 256] width 19 height 19
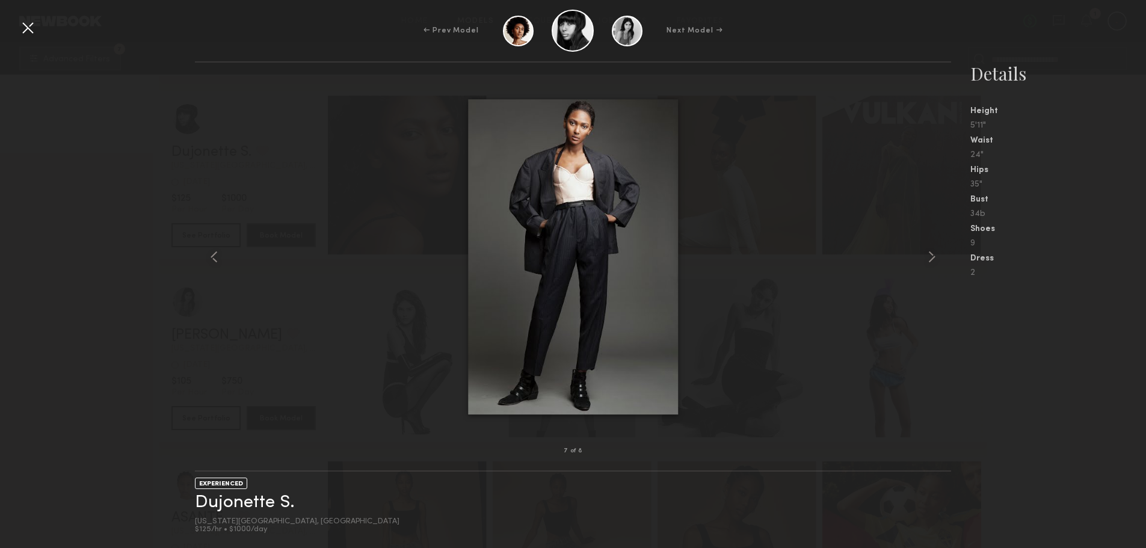
click at [935, 251] on common-icon at bounding box center [932, 256] width 19 height 19
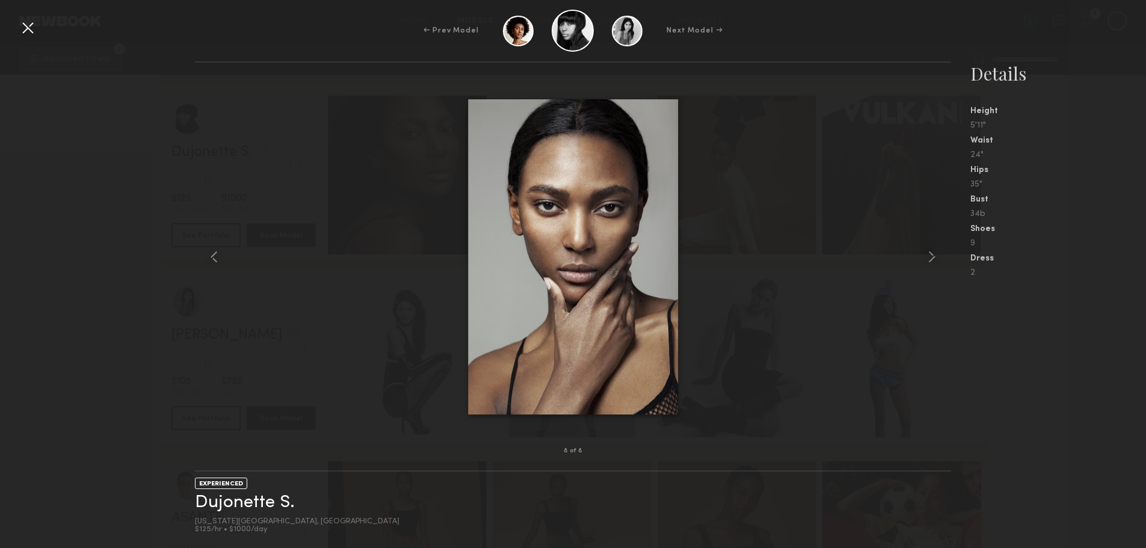
click at [935, 251] on common-icon at bounding box center [932, 256] width 19 height 19
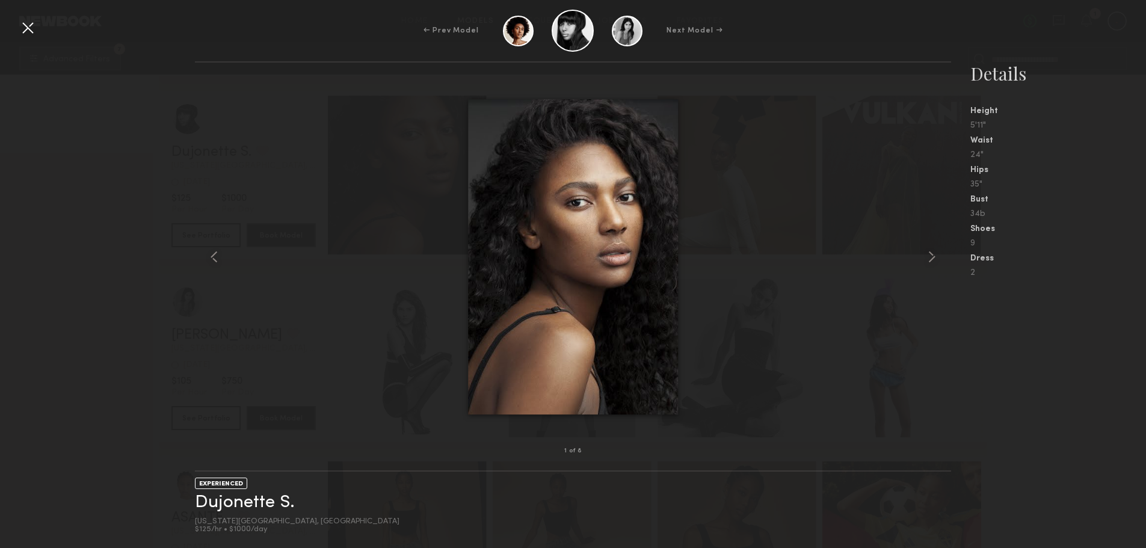
click at [935, 251] on common-icon at bounding box center [932, 256] width 19 height 19
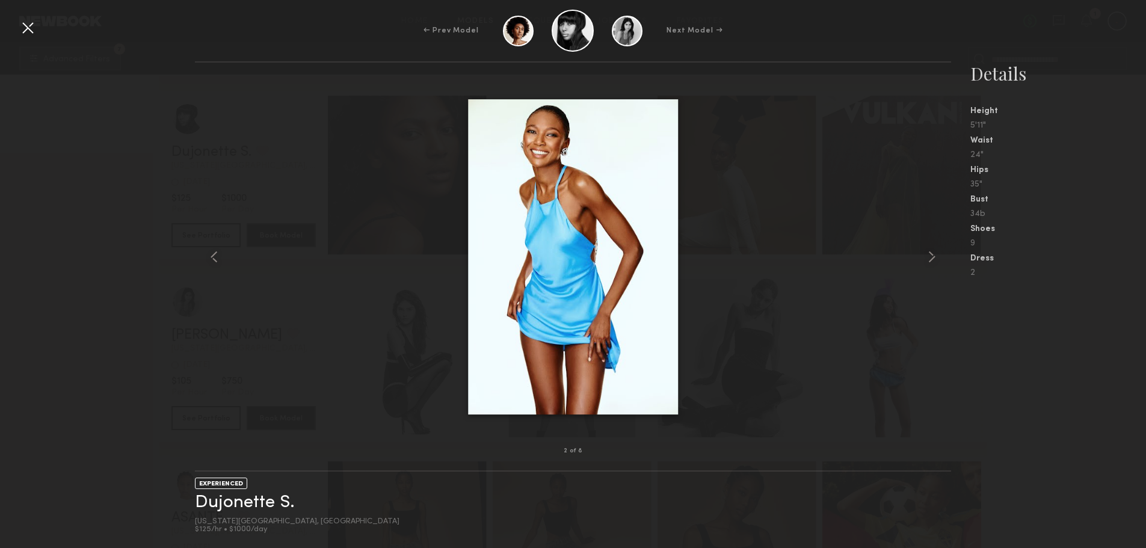
click at [935, 251] on common-icon at bounding box center [932, 256] width 19 height 19
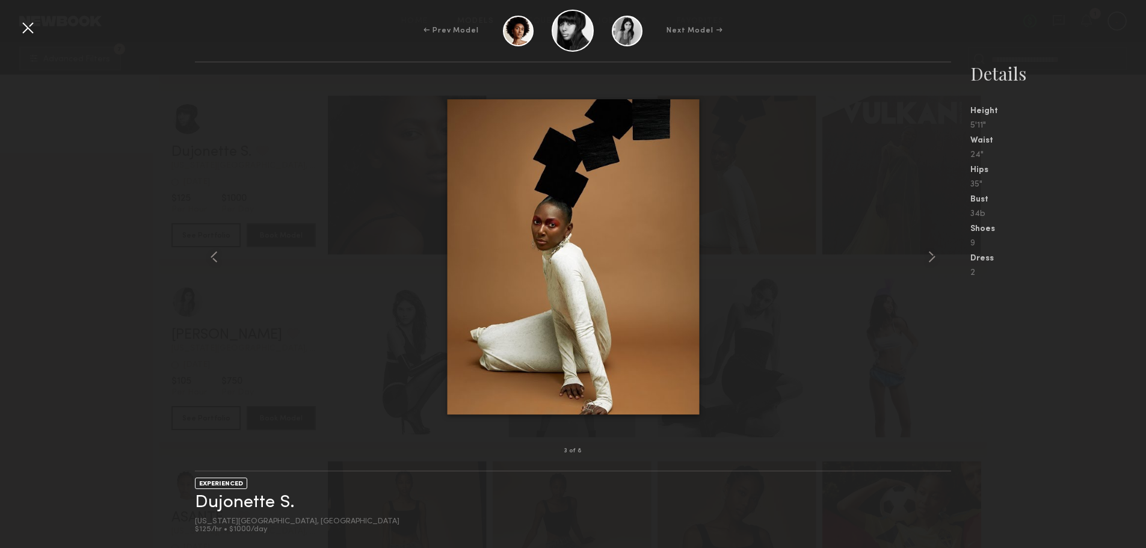
click at [28, 15] on div "← Prev Model Next Model →" at bounding box center [573, 31] width 1146 height 42
click at [28, 21] on div at bounding box center [27, 27] width 19 height 19
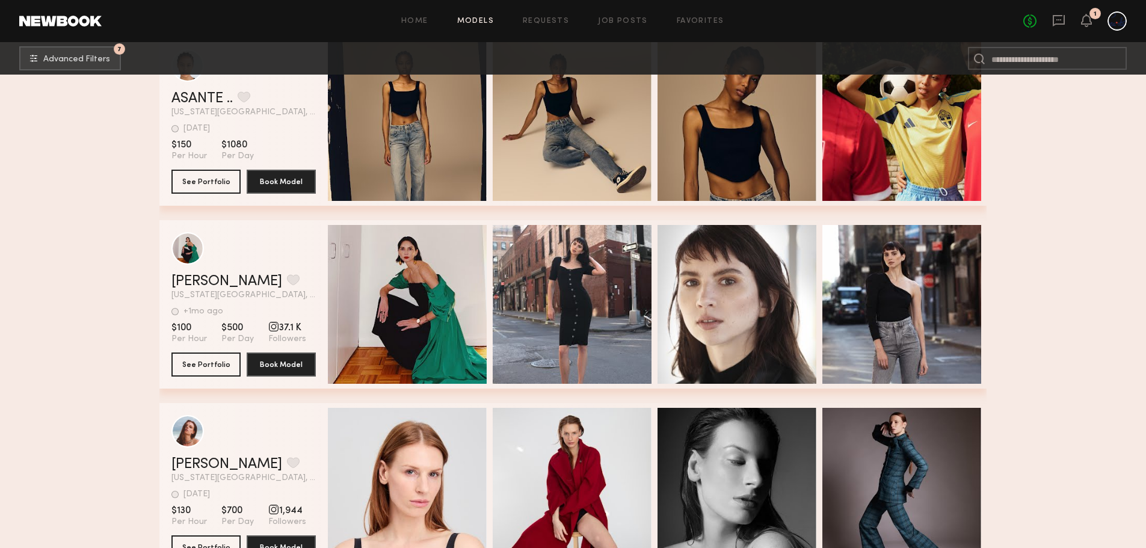
scroll to position [1075, 0]
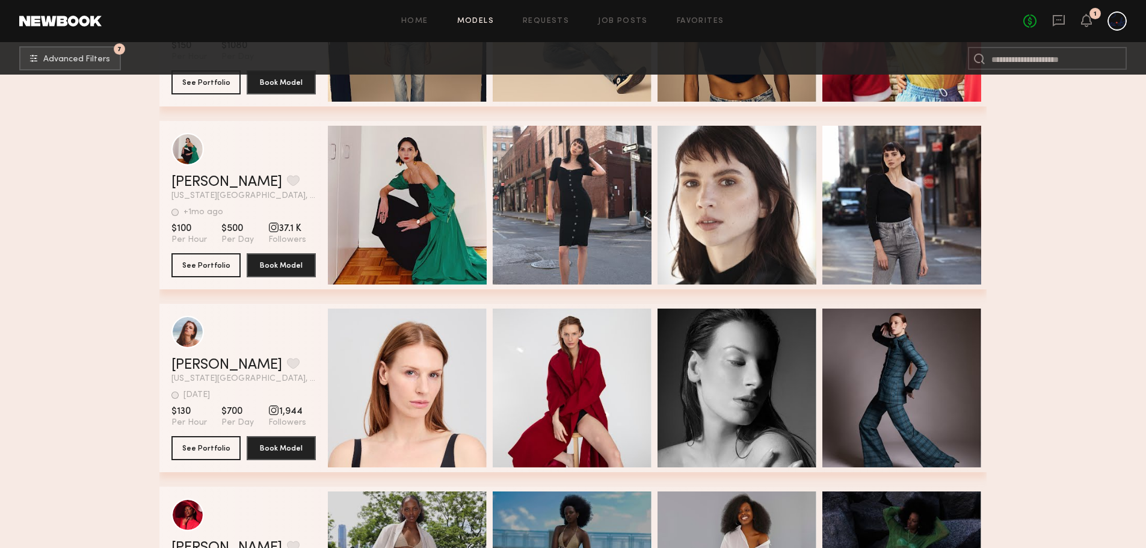
click at [256, 162] on div "grid" at bounding box center [244, 149] width 144 height 32
click at [196, 155] on div "grid" at bounding box center [188, 149] width 32 height 32
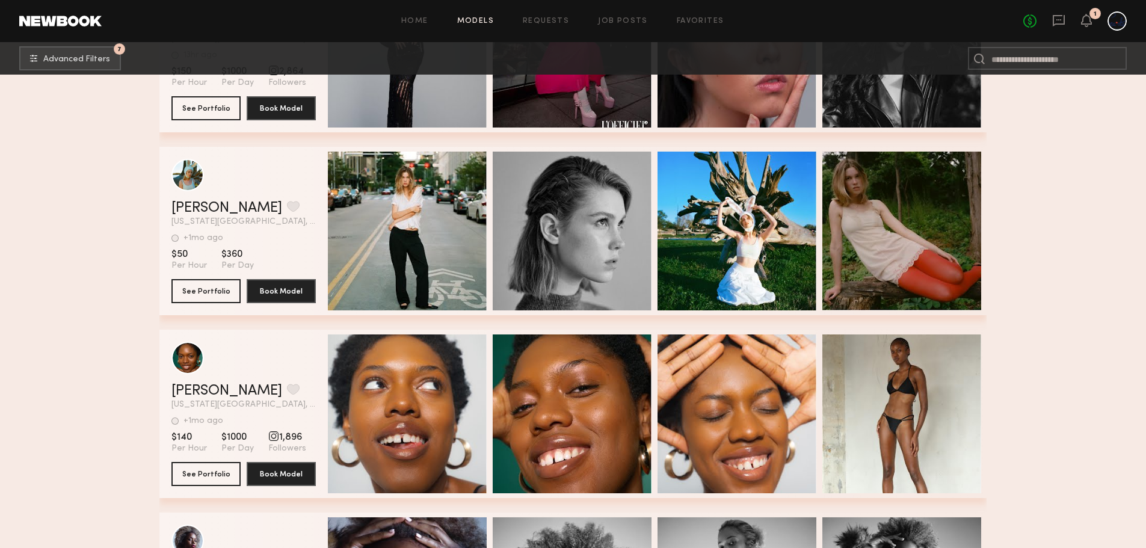
scroll to position [2078, 0]
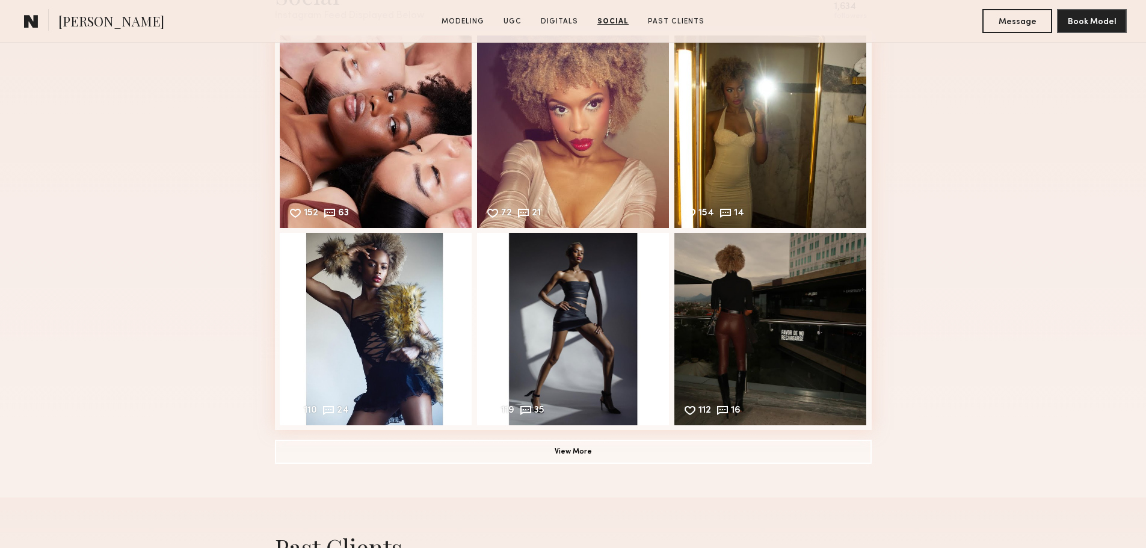
scroll to position [2347, 0]
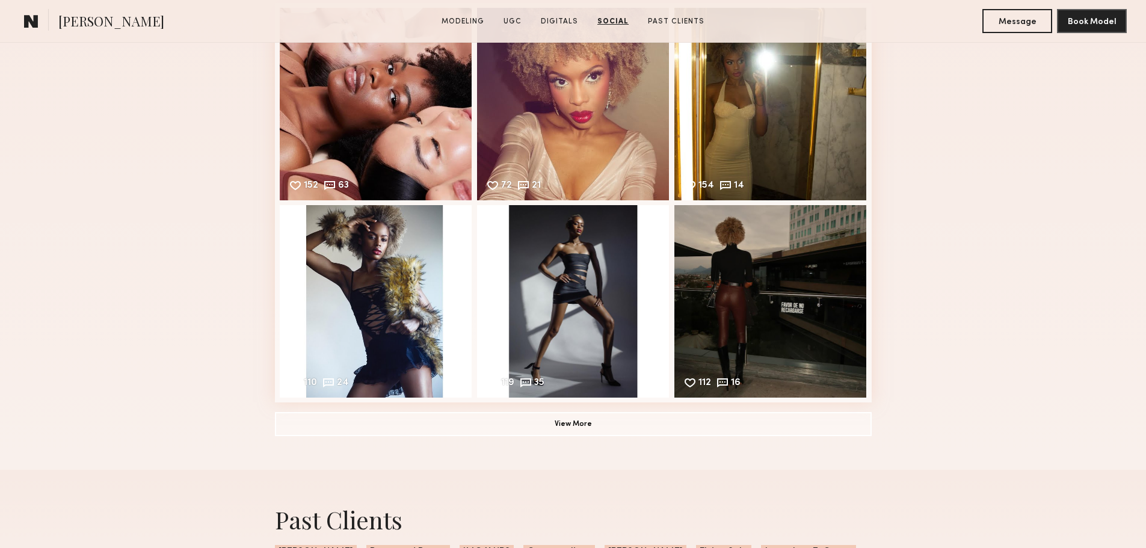
click at [754, 277] on div "112 16 Likes & comments displayed to show model’s engagement" at bounding box center [771, 301] width 193 height 193
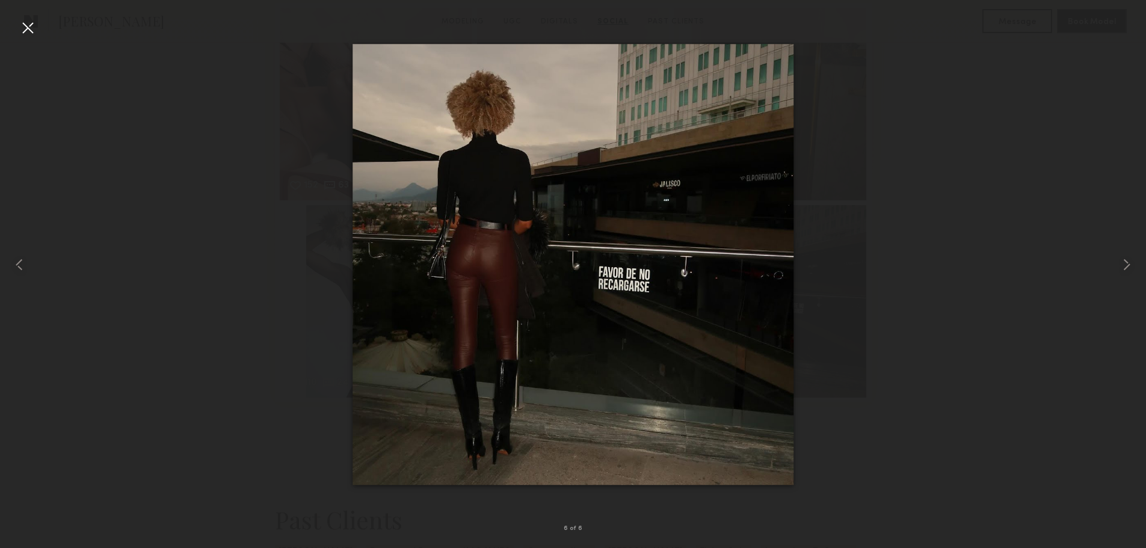
click at [25, 39] on div at bounding box center [23, 264] width 46 height 490
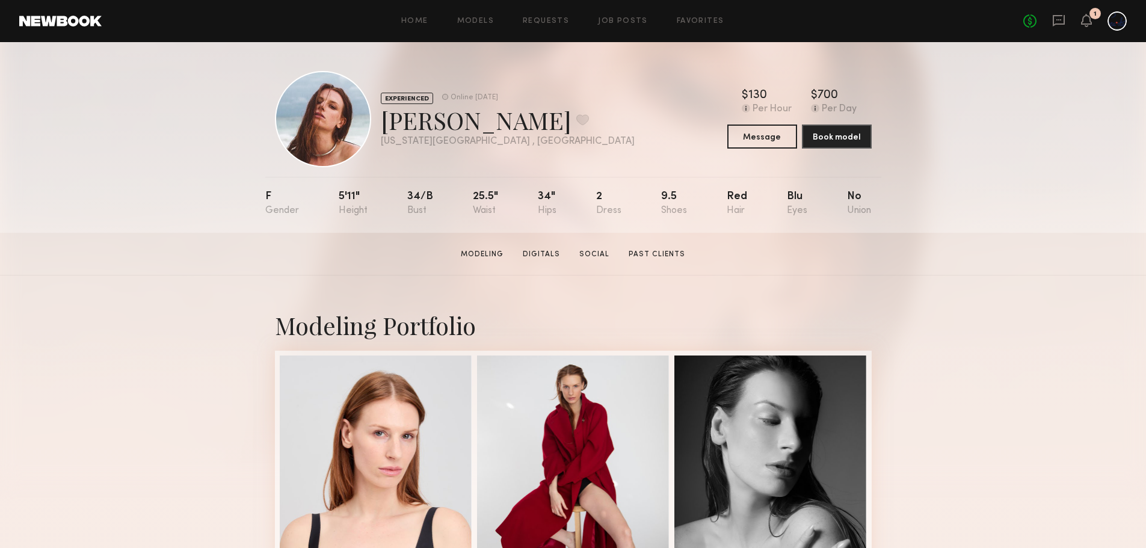
click at [475, 17] on link "Models" at bounding box center [475, 21] width 37 height 8
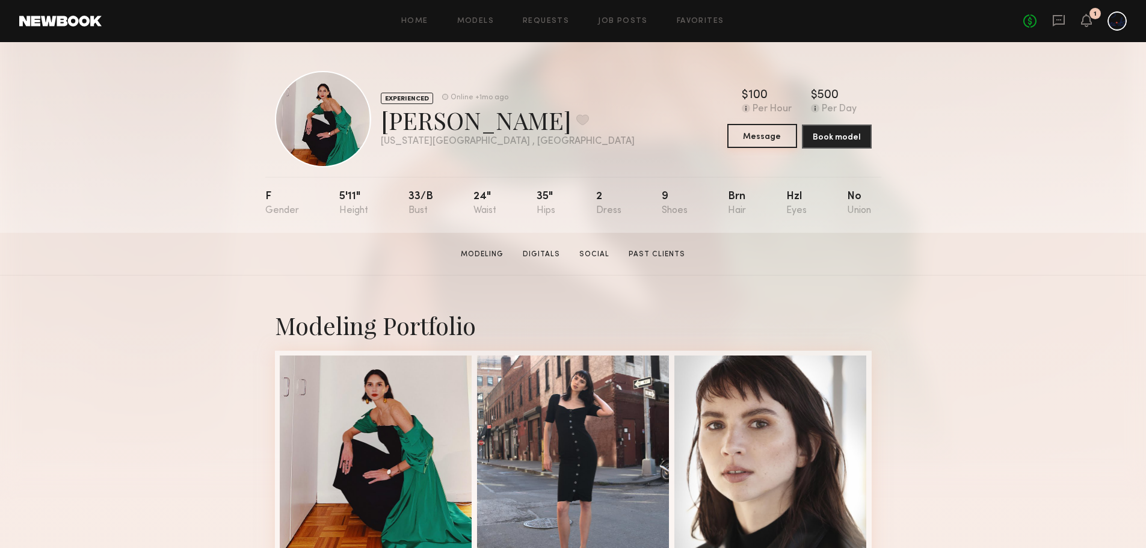
click at [776, 146] on button "Message" at bounding box center [763, 136] width 70 height 24
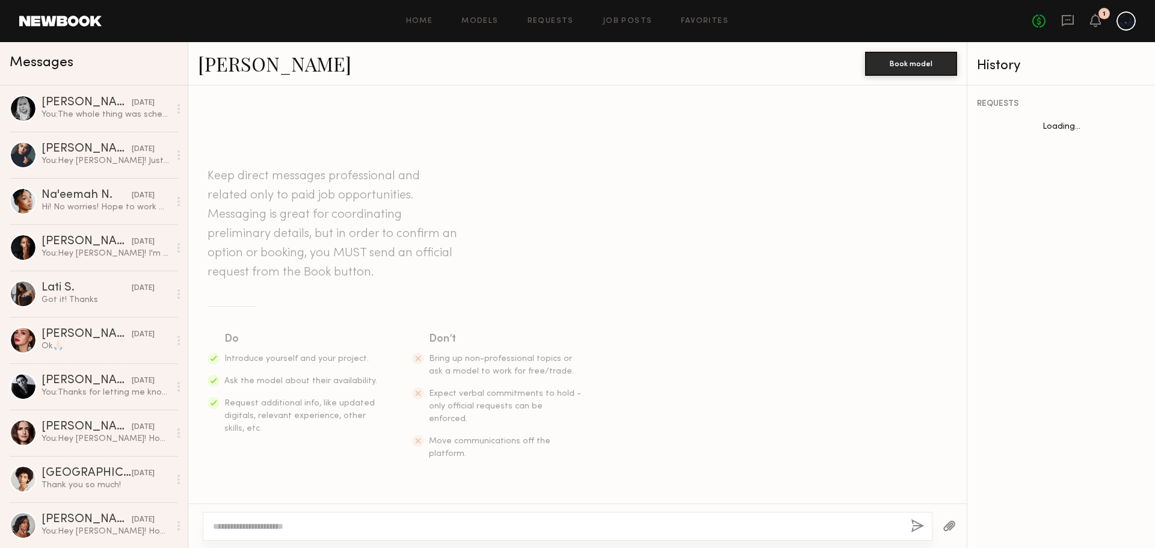
click at [75, 162] on div "You: Hey Alyssa! Just saw this, I'm not on here too often. Thank you for helpin…" at bounding box center [106, 160] width 128 height 11
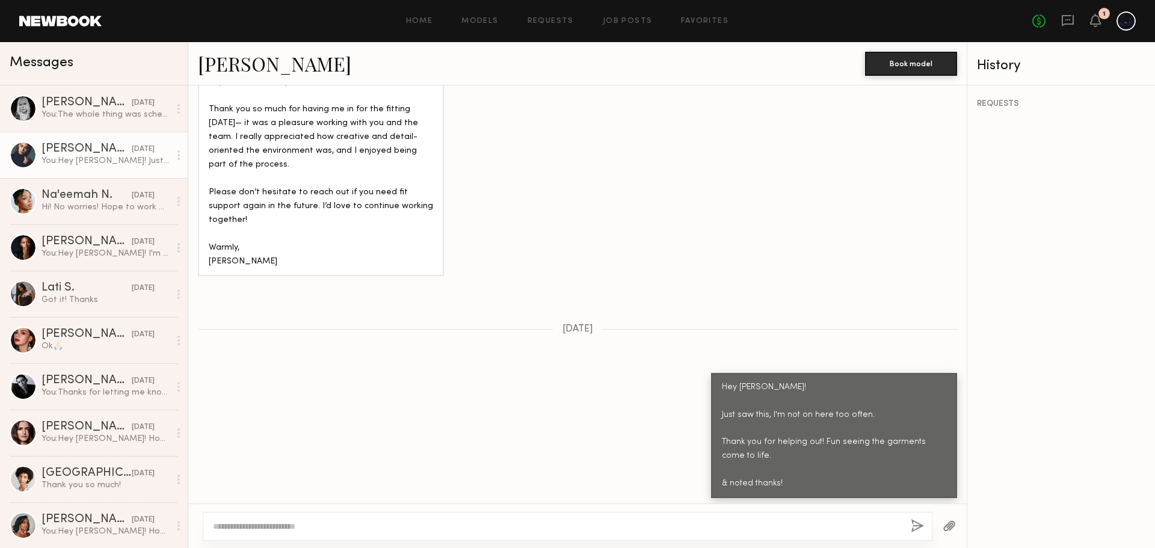
scroll to position [991, 0]
click at [132, 248] on div "06/26/2025" at bounding box center [143, 241] width 23 height 11
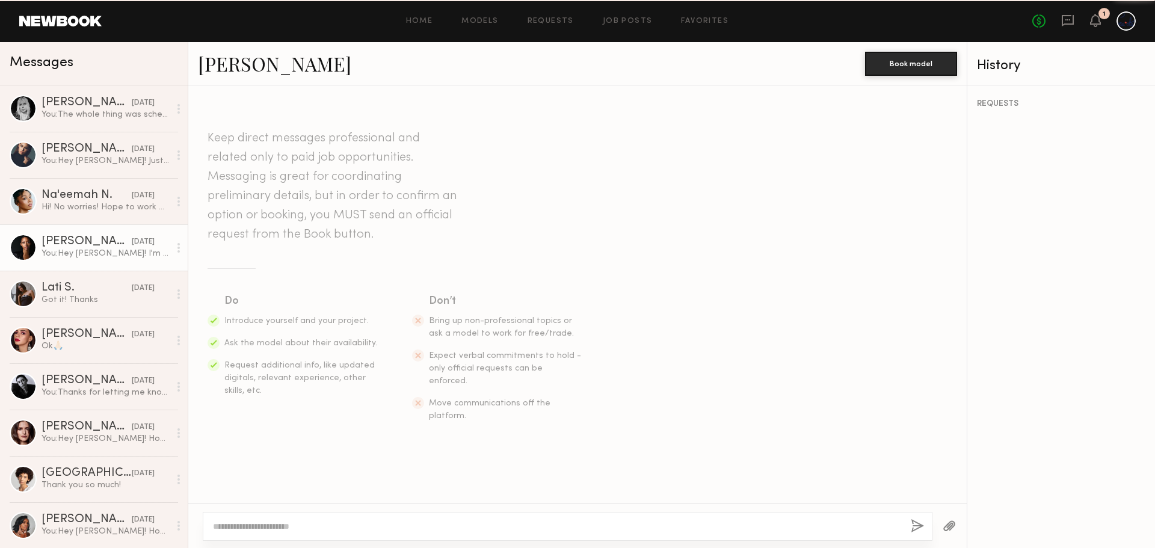
scroll to position [251, 0]
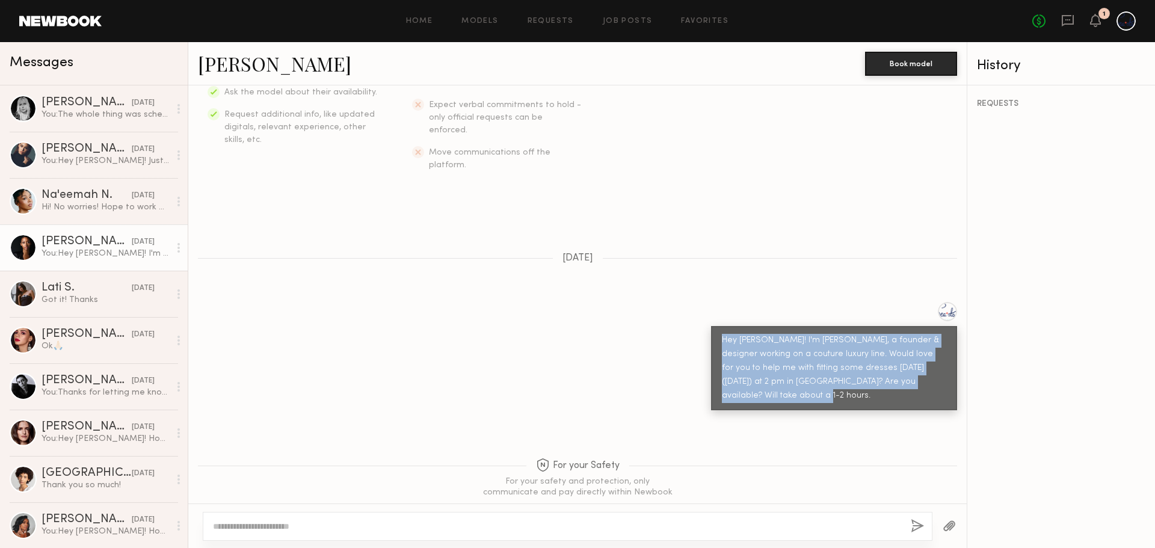
drag, startPoint x: 809, startPoint y: 369, endPoint x: 619, endPoint y: 273, distance: 214.0
click at [619, 273] on div "Keep direct messages professional and related only to paid job opportunities. M…" at bounding box center [577, 294] width 779 height 418
copy div "Hey Jayda! I'm Vidhya, a founder & designer working on a couture luxury line. W…"
click at [108, 97] on div "Anna E. 08/01/2025" at bounding box center [106, 103] width 128 height 12
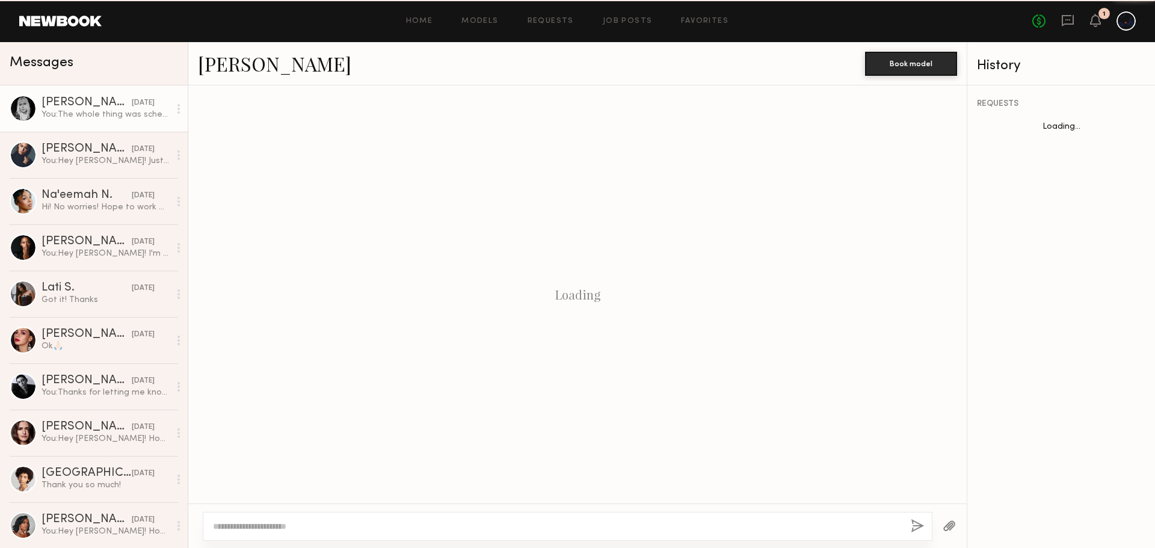
scroll to position [437, 0]
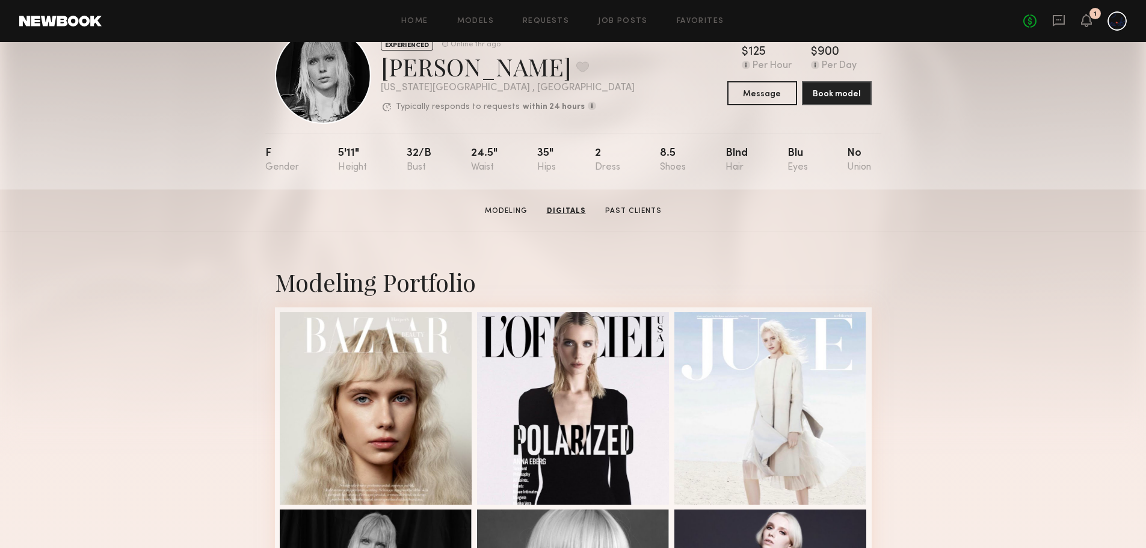
scroll to position [16, 0]
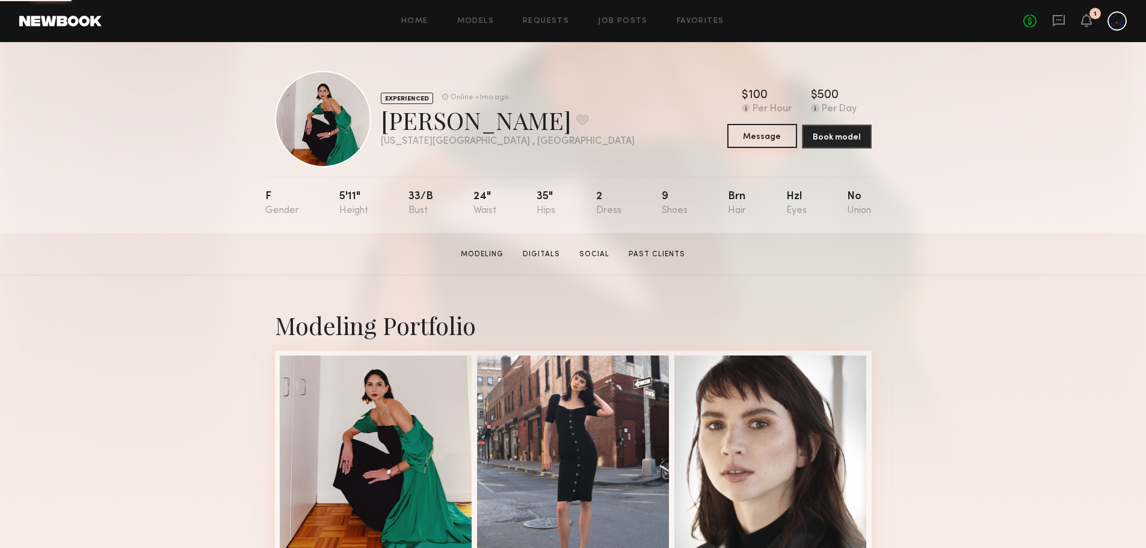
click at [765, 140] on button "Message" at bounding box center [763, 136] width 70 height 24
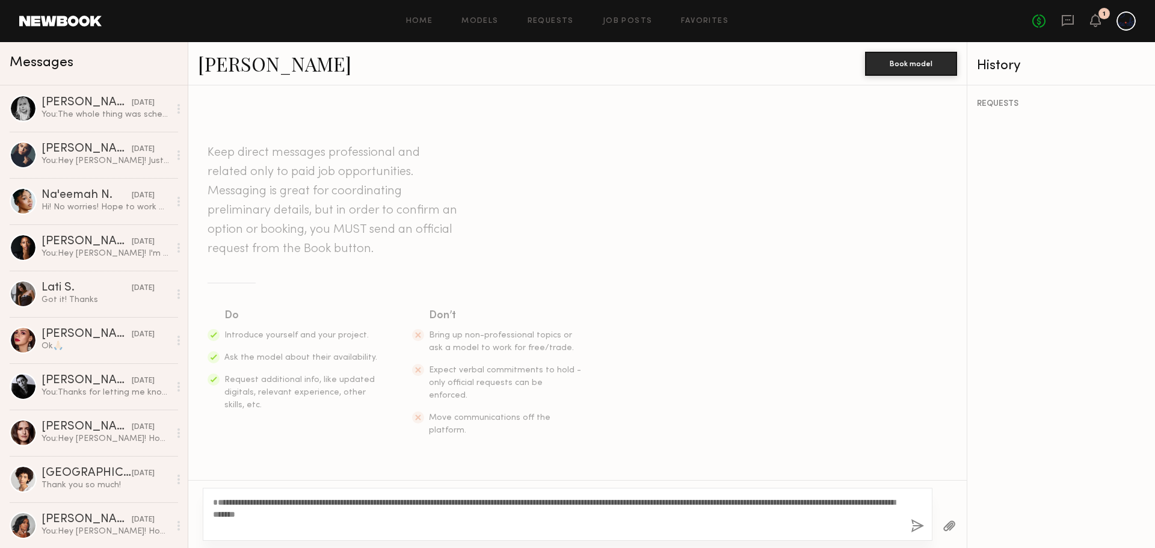
drag, startPoint x: 252, startPoint y: 513, endPoint x: 228, endPoint y: 510, distance: 24.3
click at [228, 510] on textarea "**********" at bounding box center [557, 514] width 688 height 36
drag, startPoint x: 788, startPoint y: 514, endPoint x: 778, endPoint y: 514, distance: 9.6
click at [778, 514] on textarea "**********" at bounding box center [557, 514] width 688 height 36
drag, startPoint x: 788, startPoint y: 515, endPoint x: 770, endPoint y: 515, distance: 18.1
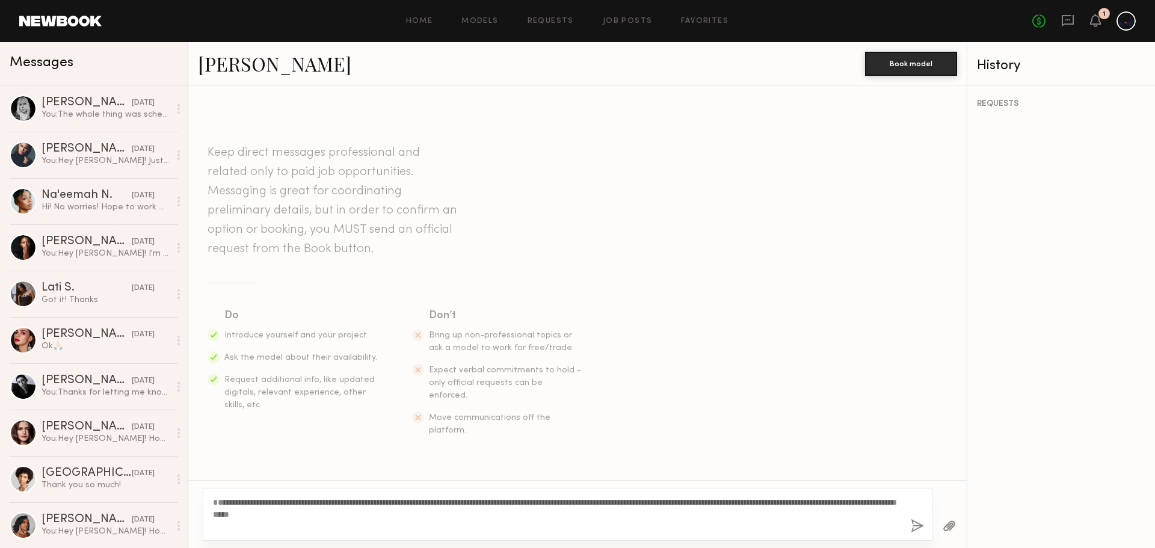
click at [770, 515] on textarea "**********" at bounding box center [557, 514] width 688 height 36
click at [827, 515] on textarea "**********" at bounding box center [557, 514] width 688 height 36
drag, startPoint x: 435, startPoint y: 528, endPoint x: 379, endPoint y: 526, distance: 56.0
click at [379, 526] on textarea "**********" at bounding box center [557, 514] width 688 height 36
click at [213, 515] on textarea "**********" at bounding box center [557, 514] width 688 height 36
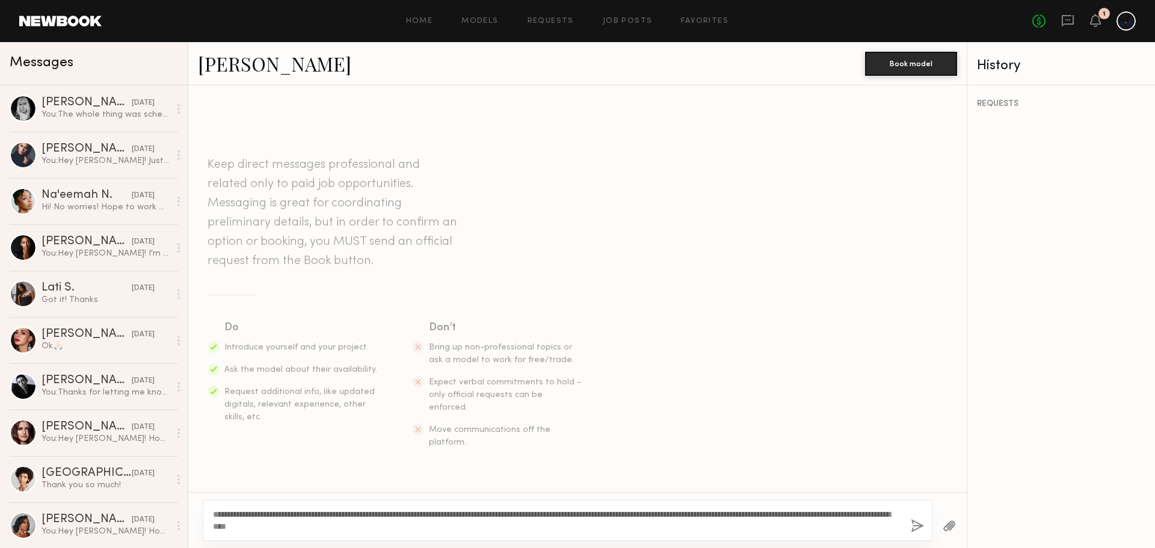
type textarea "**********"
click at [926, 522] on div "**********" at bounding box center [568, 520] width 730 height 41
click at [907, 532] on div "**********" at bounding box center [568, 520] width 730 height 41
click at [921, 532] on button "button" at bounding box center [917, 526] width 13 height 15
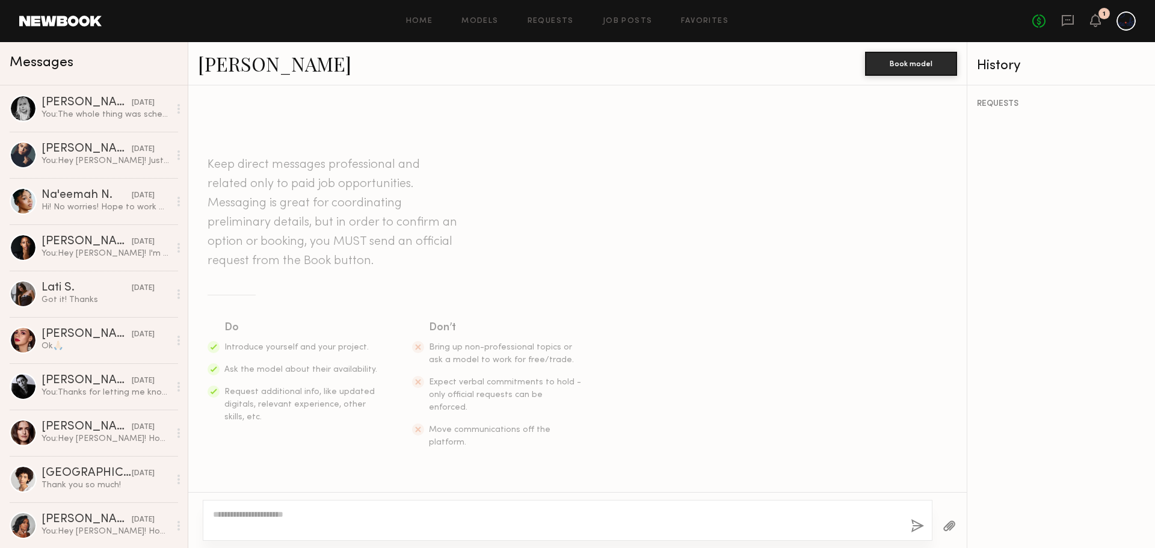
scroll to position [141, 0]
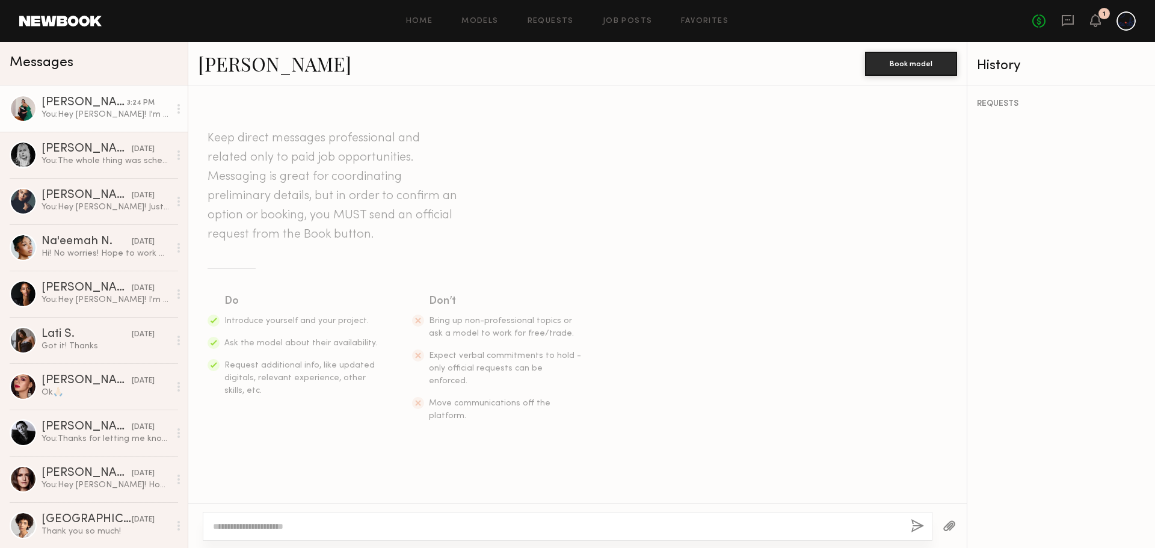
scroll to position [126, 0]
